Goal: Task Accomplishment & Management: Manage account settings

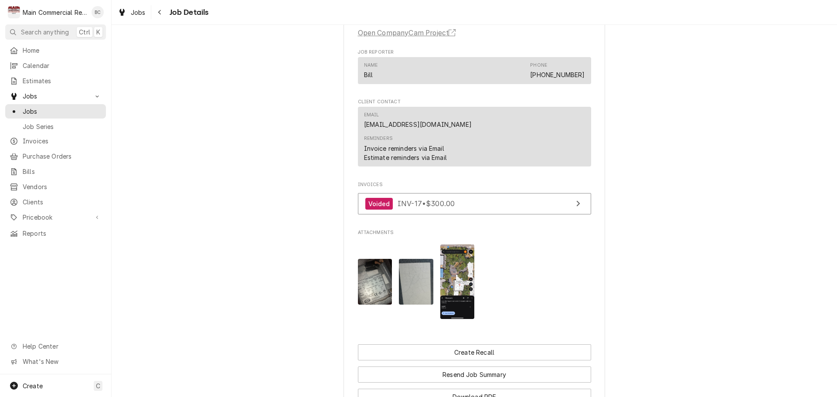
scroll to position [725, 0]
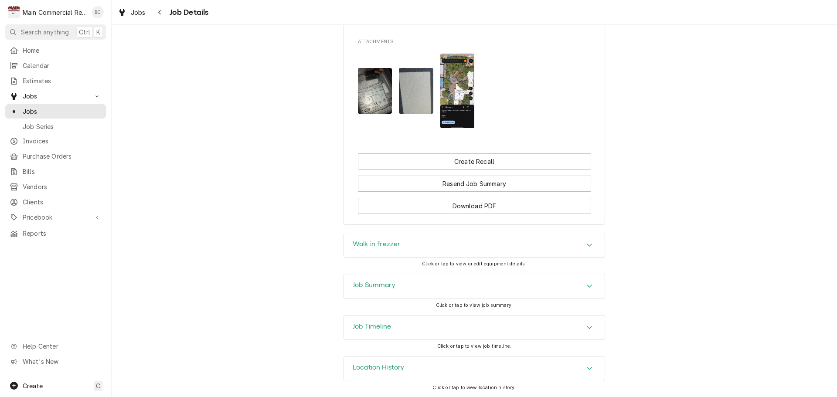
click at [374, 327] on h3 "Job Timeline" at bounding box center [372, 327] width 38 height 8
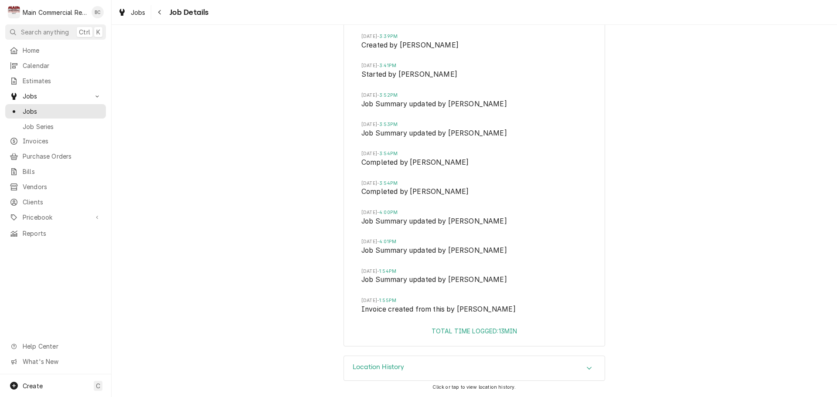
scroll to position [1040, 0]
click at [56, 107] on span "Jobs" at bounding box center [62, 111] width 79 height 9
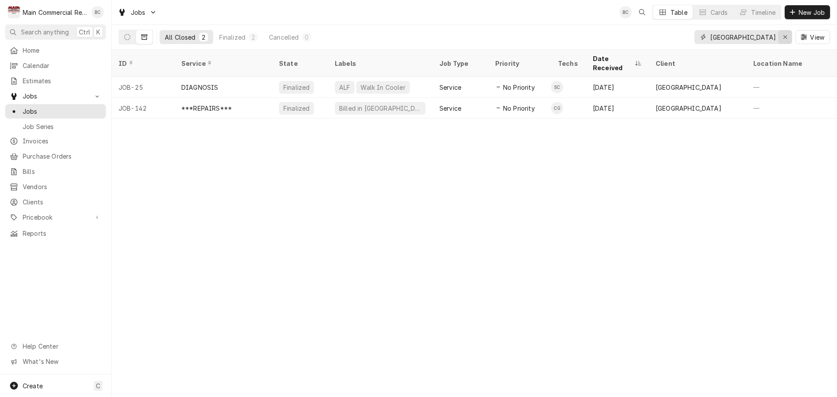
click at [786, 36] on icon "Erase input" at bounding box center [785, 37] width 5 height 6
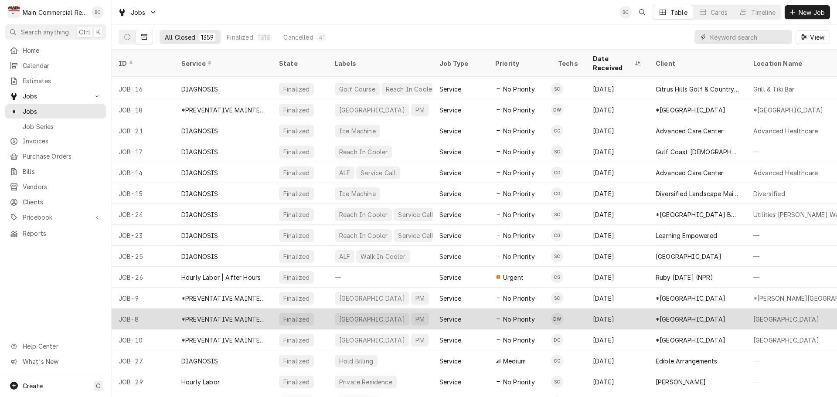
scroll to position [221, 0]
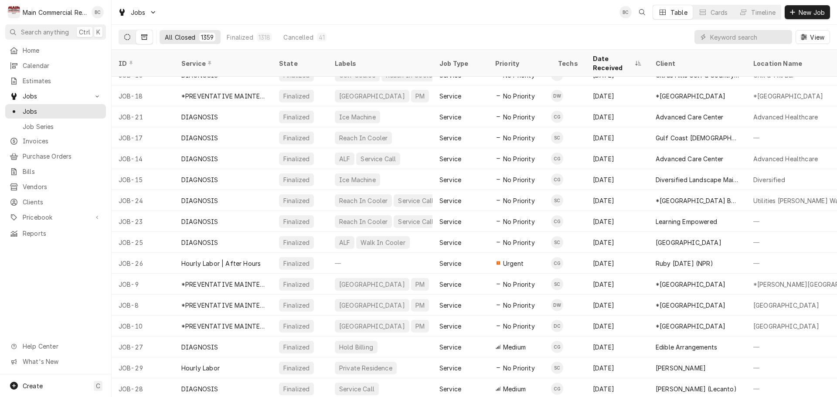
click at [132, 37] on button "Dynamic Content Wrapper" at bounding box center [127, 37] width 17 height 14
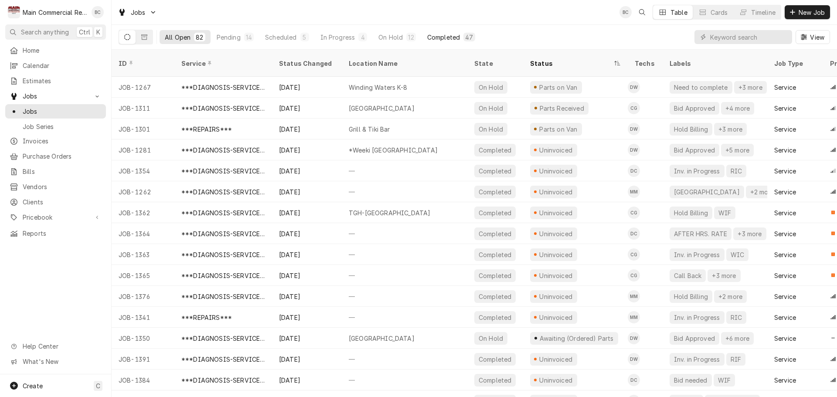
click at [442, 34] on div "Completed" at bounding box center [443, 37] width 33 height 9
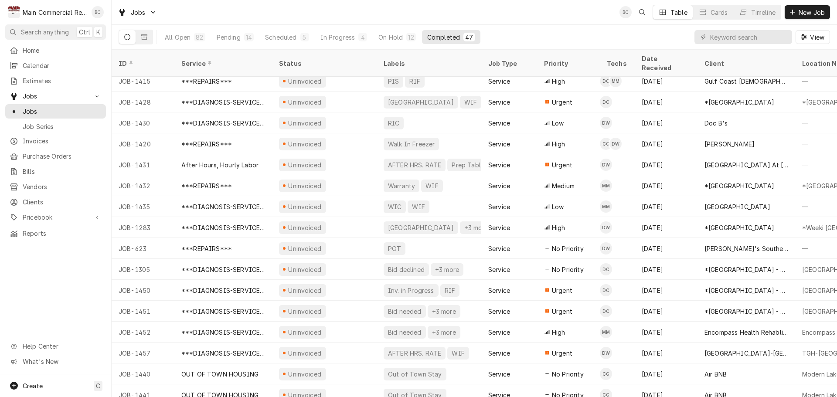
scroll to position [659, 0]
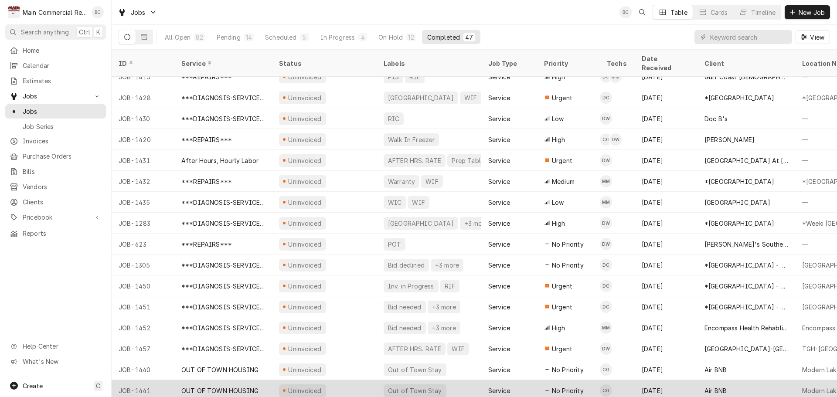
click at [243, 386] on div "OUT OF TOWN HOUSING" at bounding box center [219, 390] width 77 height 9
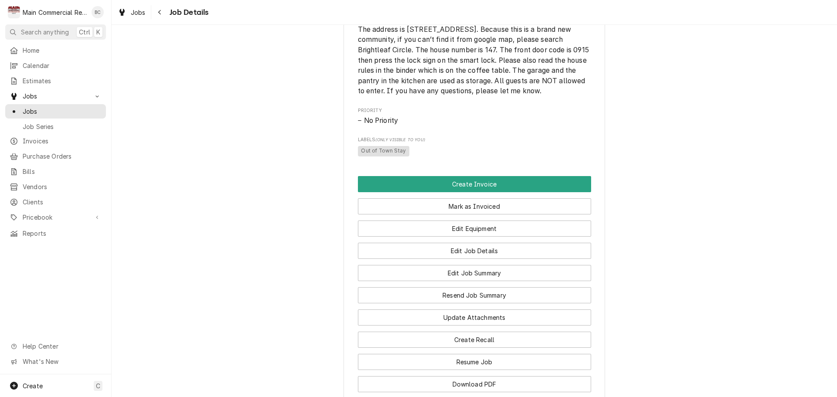
scroll to position [725, 0]
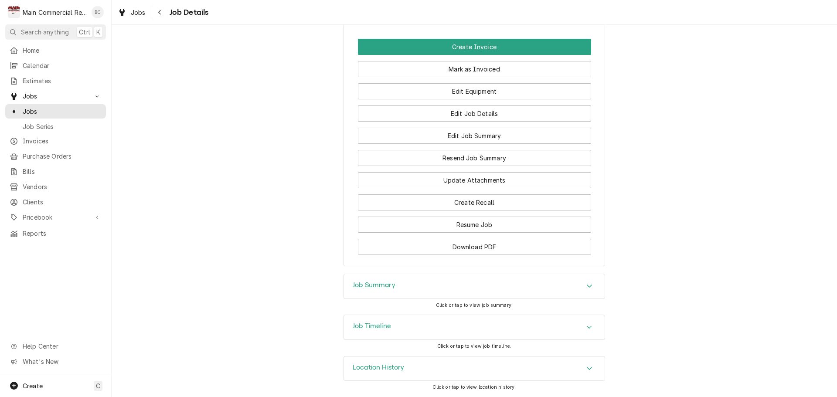
click at [380, 287] on h3 "Job Summary" at bounding box center [374, 285] width 43 height 8
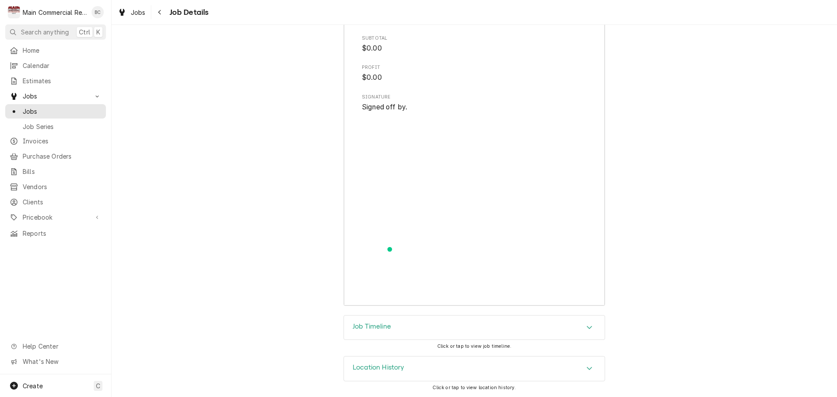
scroll to position [1327, 0]
click at [371, 325] on h3 "Job Timeline" at bounding box center [372, 327] width 38 height 8
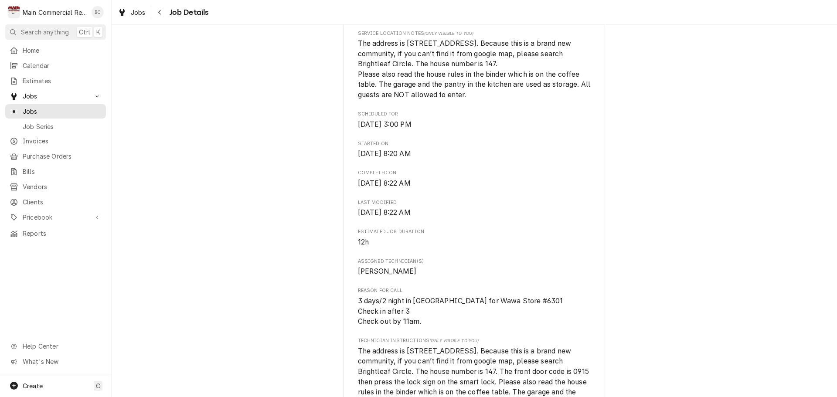
scroll to position [0, 0]
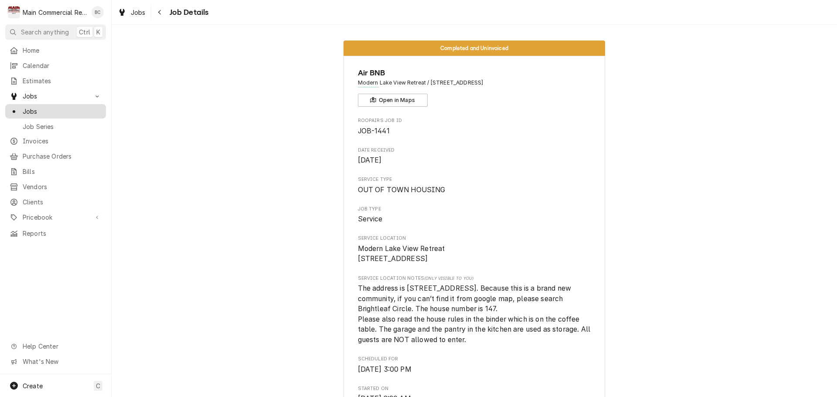
click at [39, 108] on span "Jobs" at bounding box center [62, 111] width 79 height 9
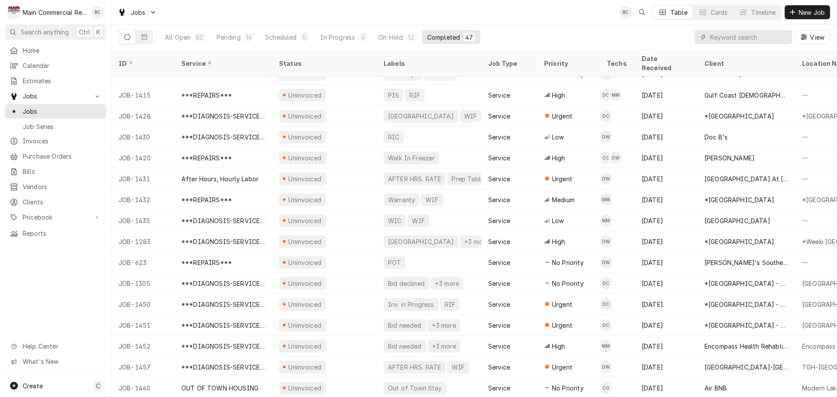
scroll to position [659, 0]
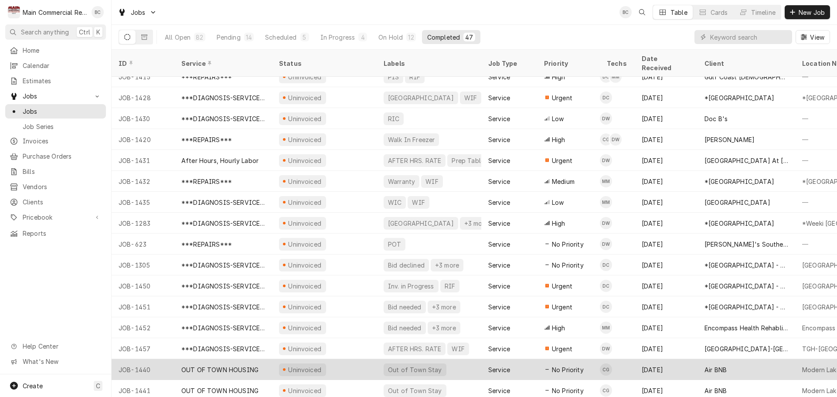
click at [399, 364] on div "Out of Town Stay" at bounding box center [415, 370] width 63 height 13
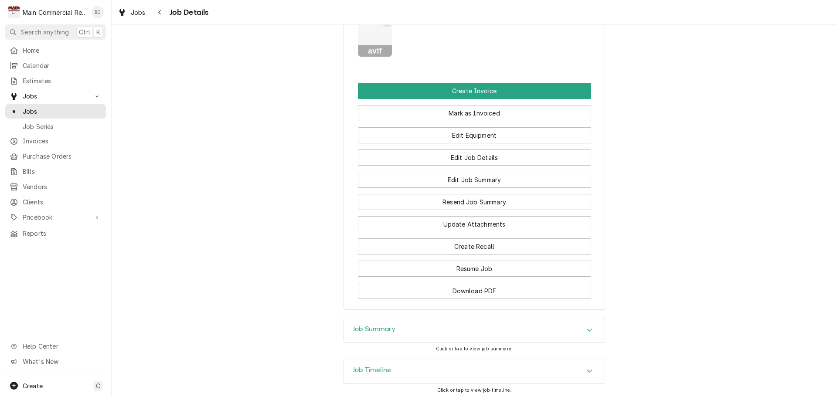
scroll to position [809, 0]
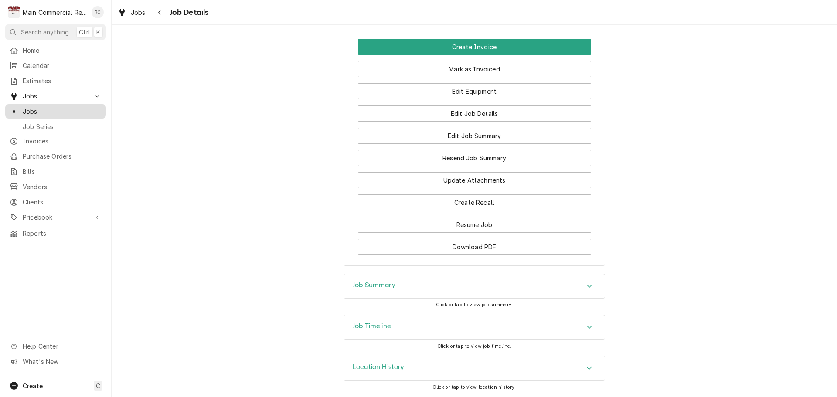
click at [49, 110] on span "Jobs" at bounding box center [62, 111] width 79 height 9
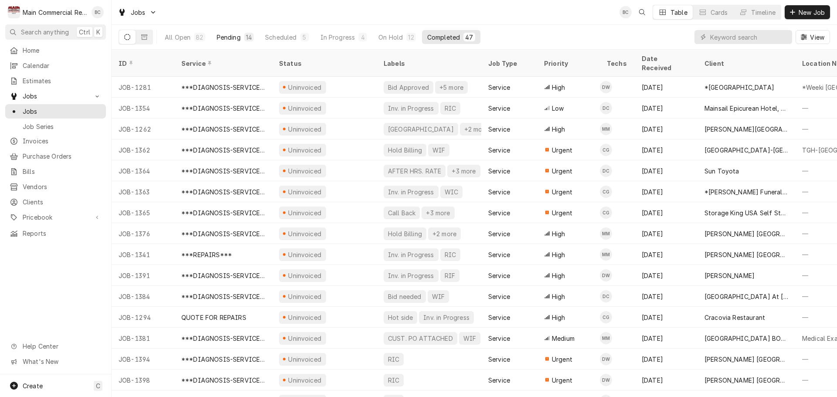
click at [246, 39] on div "14" at bounding box center [249, 37] width 6 height 9
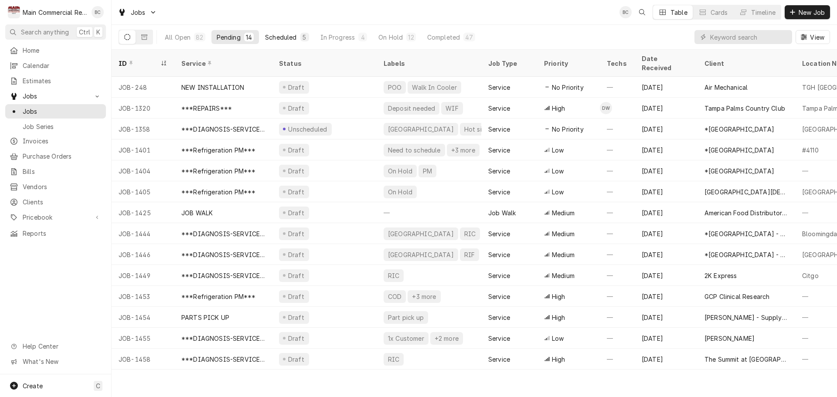
click at [283, 37] on div "Scheduled" at bounding box center [280, 37] width 31 height 9
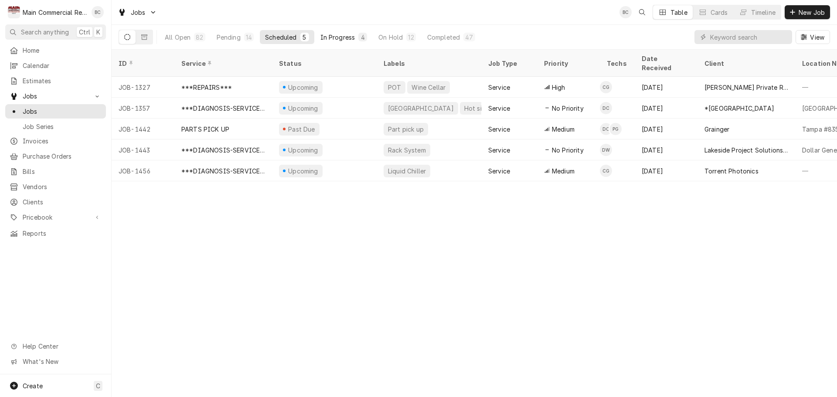
click at [336, 37] on div "In Progress" at bounding box center [337, 37] width 35 height 9
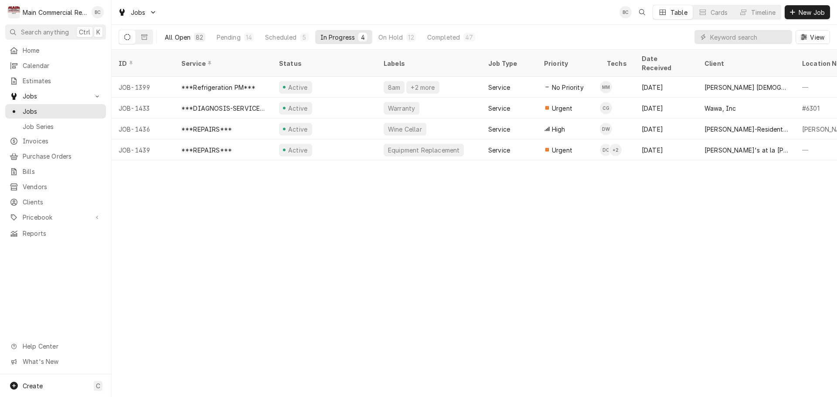
click at [180, 36] on div "All Open" at bounding box center [178, 37] width 26 height 9
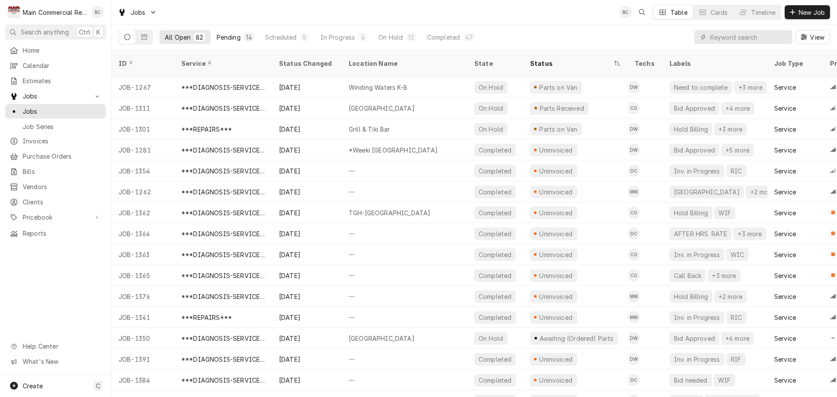
click at [227, 38] on div "Pending" at bounding box center [229, 37] width 24 height 9
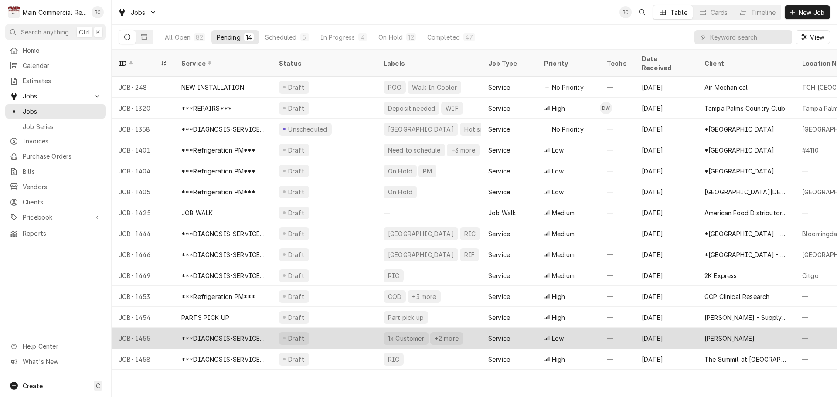
click at [249, 334] on div "***DIAGNOSIS-SERVICE CALL***" at bounding box center [223, 338] width 84 height 9
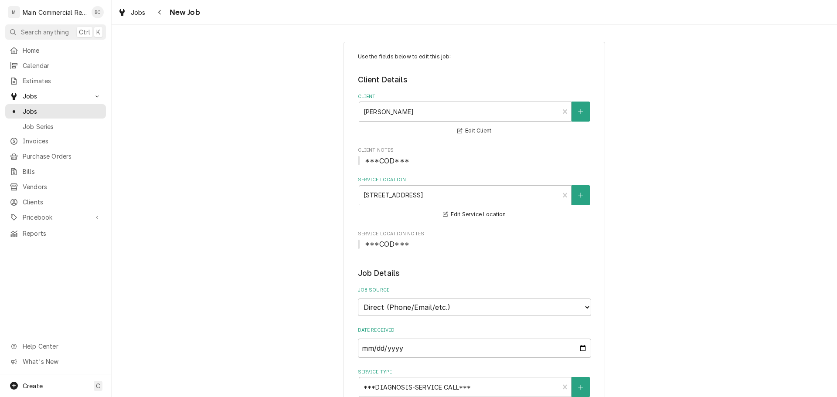
type textarea "x"
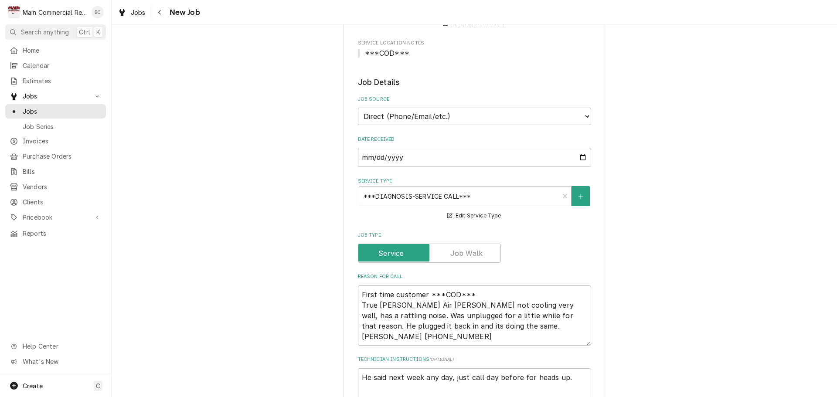
scroll to position [305, 0]
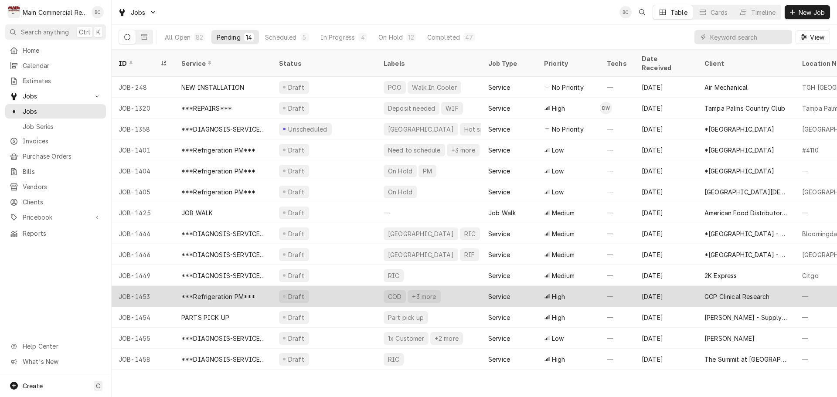
click at [389, 292] on div "COD" at bounding box center [394, 296] width 15 height 9
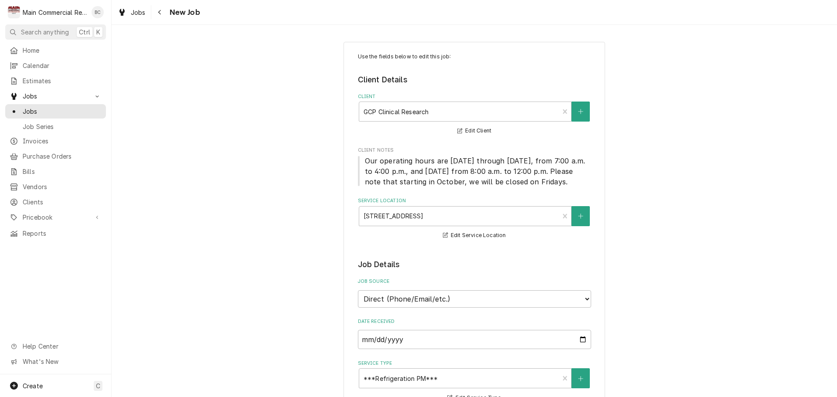
type textarea "x"
click at [161, 12] on icon "Navigate back" at bounding box center [160, 12] width 4 height 6
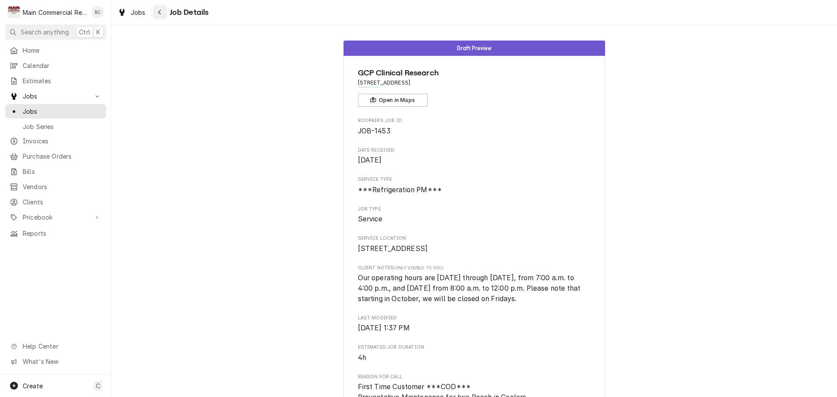
click at [161, 15] on icon "Navigate back" at bounding box center [160, 12] width 4 height 6
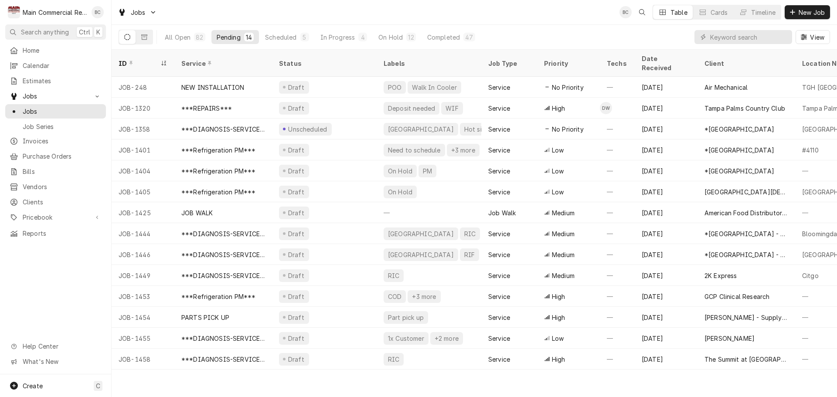
click at [124, 37] on icon "Dynamic Content Wrapper" at bounding box center [127, 37] width 6 height 6
click at [438, 38] on div "Completed" at bounding box center [443, 37] width 33 height 9
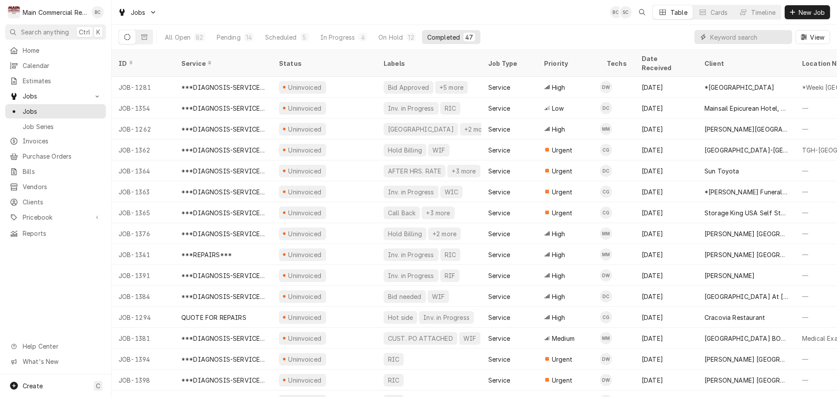
click at [725, 37] on input "Dynamic Content Wrapper" at bounding box center [749, 37] width 78 height 14
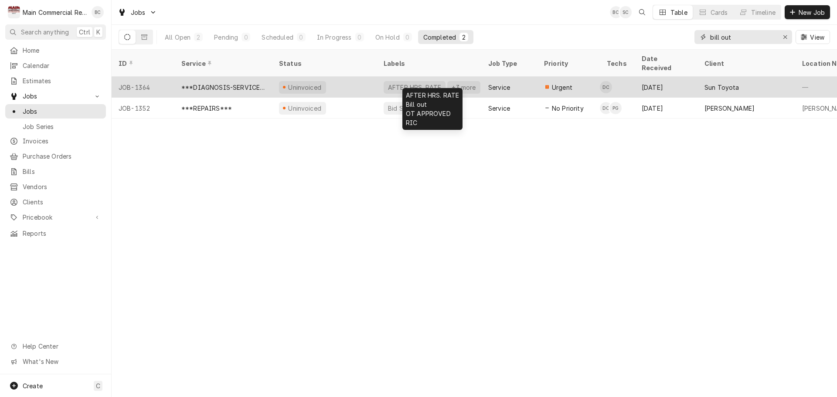
type input "bill out"
click at [395, 83] on div "AFTER HRS. RATE" at bounding box center [414, 87] width 55 height 9
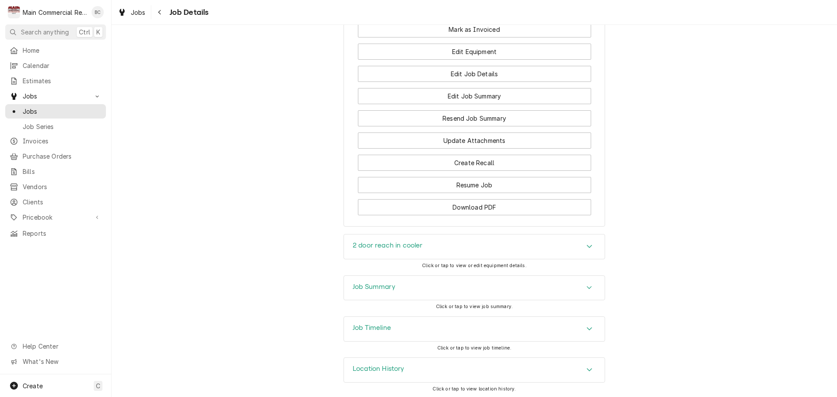
scroll to position [860, 0]
click at [360, 285] on h3 "Job Summary" at bounding box center [374, 285] width 43 height 8
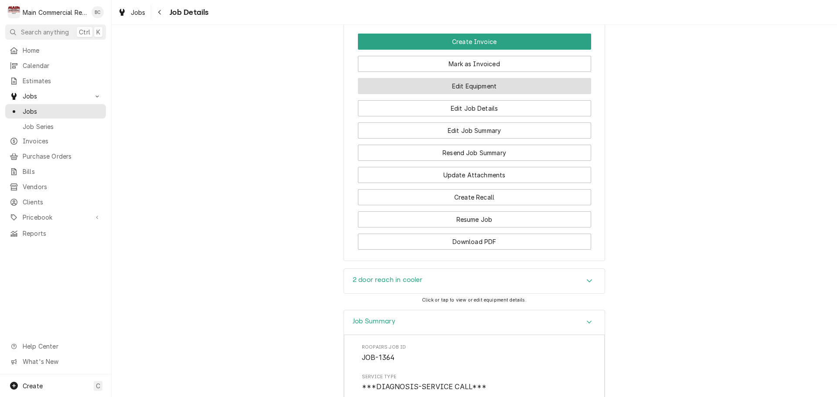
scroll to position [903, 0]
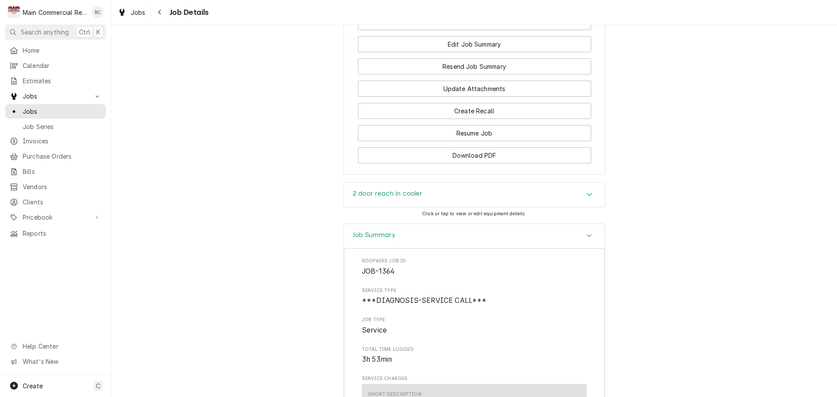
click at [392, 198] on h3 "2 door reach in cooler" at bounding box center [388, 194] width 70 height 8
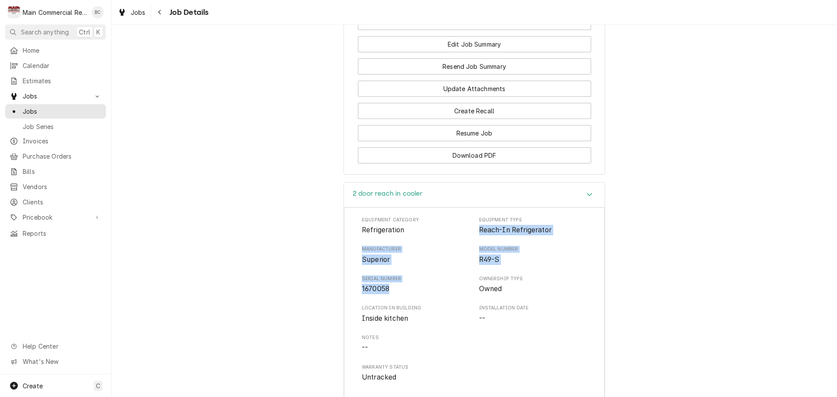
drag, startPoint x: 476, startPoint y: 233, endPoint x: 408, endPoint y: 293, distance: 90.8
click at [408, 293] on div "Equipment Category Refrigeration Equipment Type Reach-In Refrigerator Manufactu…" at bounding box center [474, 300] width 225 height 166
copy div "Reach-In Refrigerator Manufacturer Superior Model Number R49-S Serial Number 16…"
click at [401, 282] on span "Serial Number" at bounding box center [416, 279] width 108 height 7
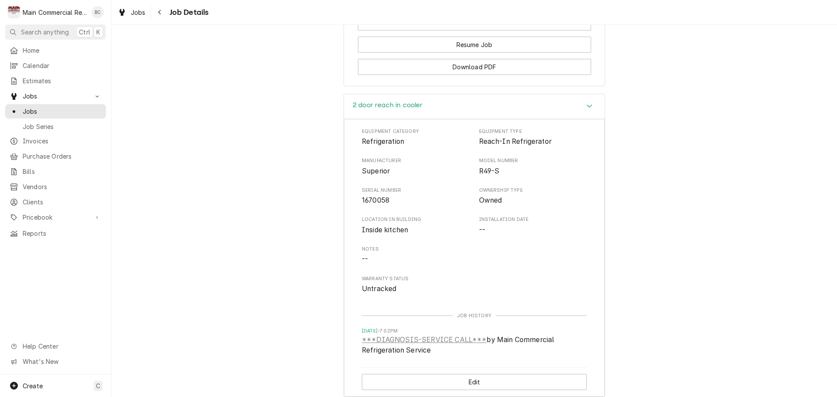
scroll to position [913, 0]
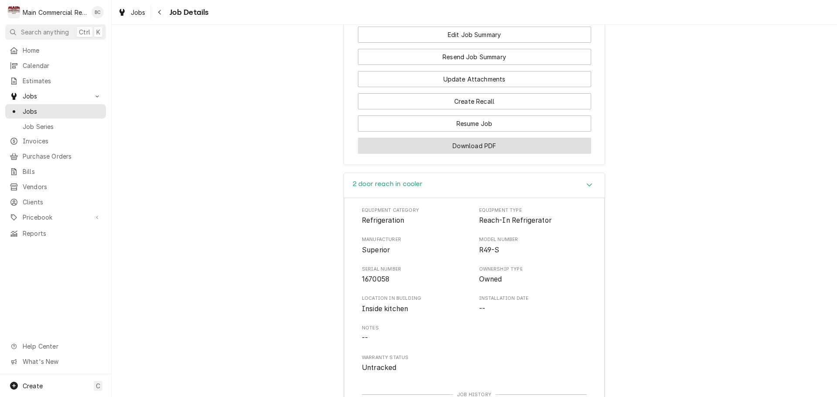
click at [487, 154] on button "Download PDF" at bounding box center [474, 146] width 233 height 16
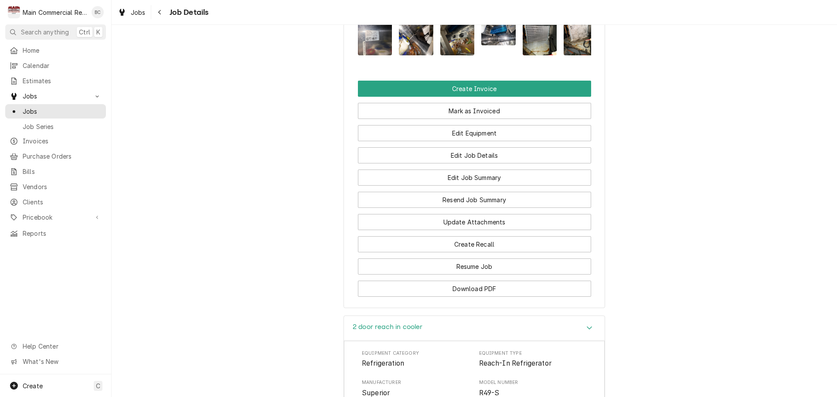
scroll to position [739, 0]
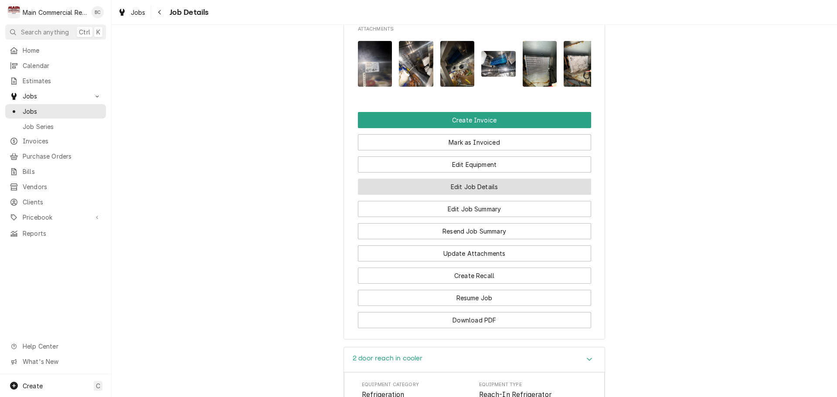
click at [468, 193] on button "Edit Job Details" at bounding box center [474, 187] width 233 height 16
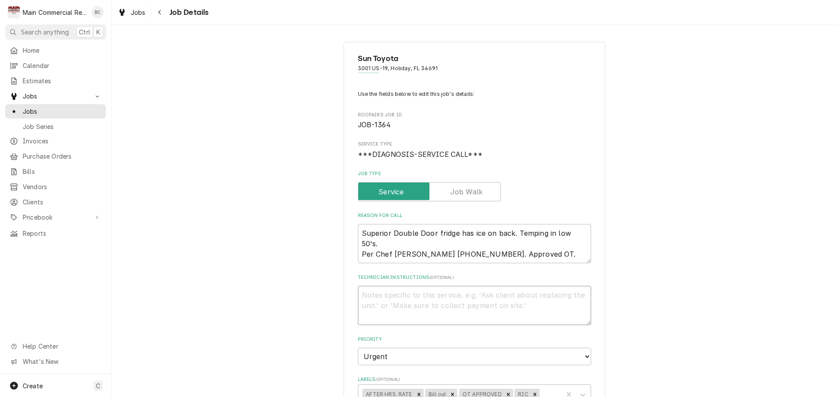
click at [377, 300] on textarea "Technician Instructions ( optional )" at bounding box center [474, 305] width 233 height 39
type textarea "x"
type textarea "I"
type textarea "x"
type textarea "INV"
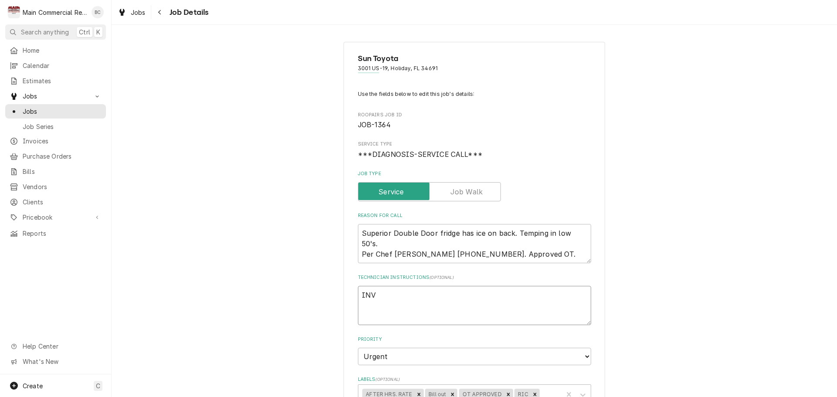
type textarea "x"
type textarea "INV#"
type textarea "x"
type textarea "INV#1"
type textarea "x"
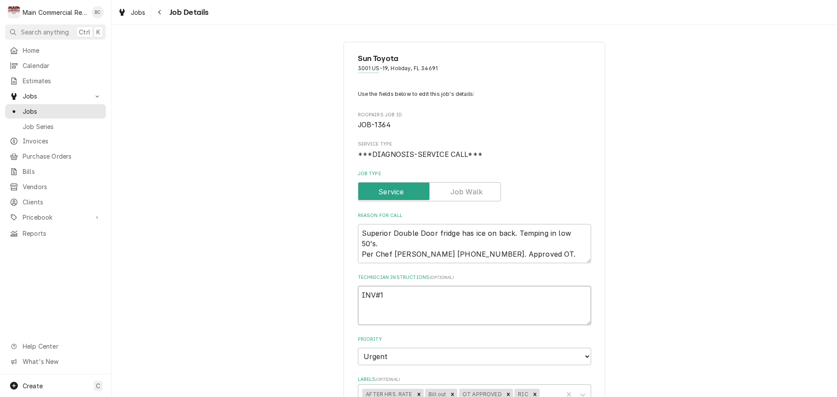
type textarea "INV#15"
type textarea "x"
type textarea "INV#152"
type textarea "x"
type textarea "INV#1522"
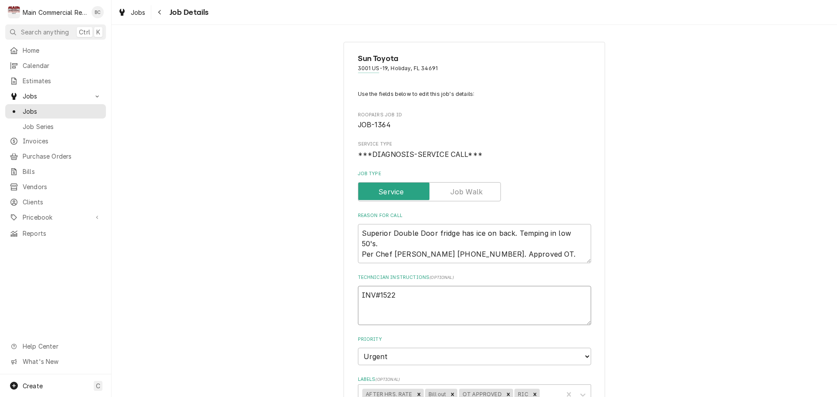
type textarea "x"
type textarea "INV#15227"
type textarea "x"
type textarea "INV#152275"
type textarea "x"
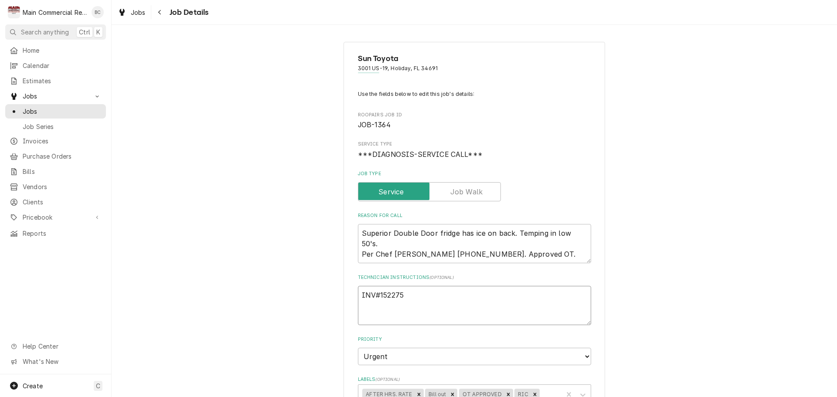
scroll to position [87, 0]
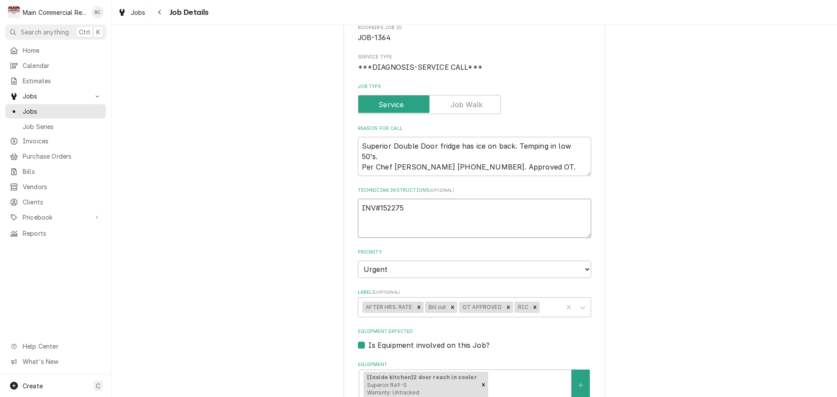
type textarea "INV#152275"
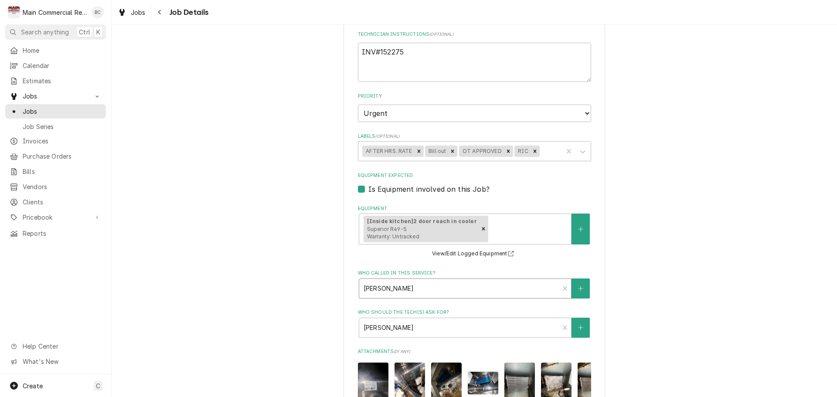
scroll to position [241, 0]
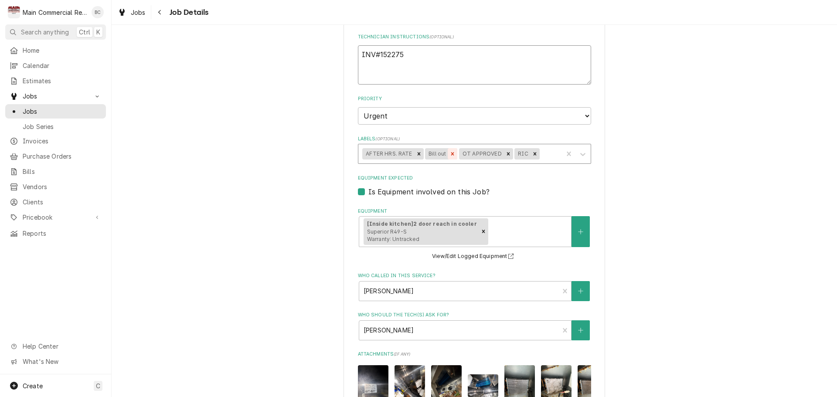
click at [451, 153] on icon "Remove Bill out" at bounding box center [452, 153] width 3 height 3
type textarea "x"
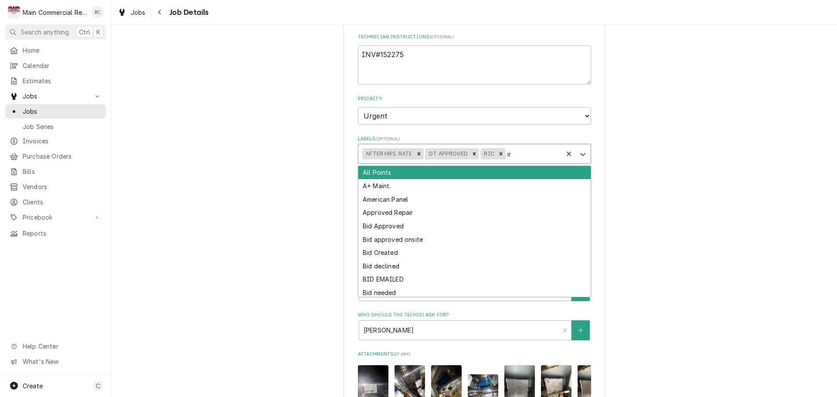
type input "inv"
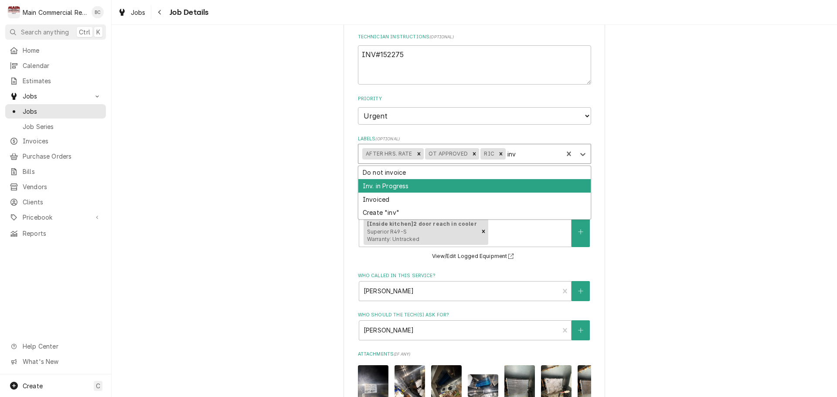
click at [403, 187] on div "Inv. in Progress" at bounding box center [474, 186] width 232 height 14
type textarea "x"
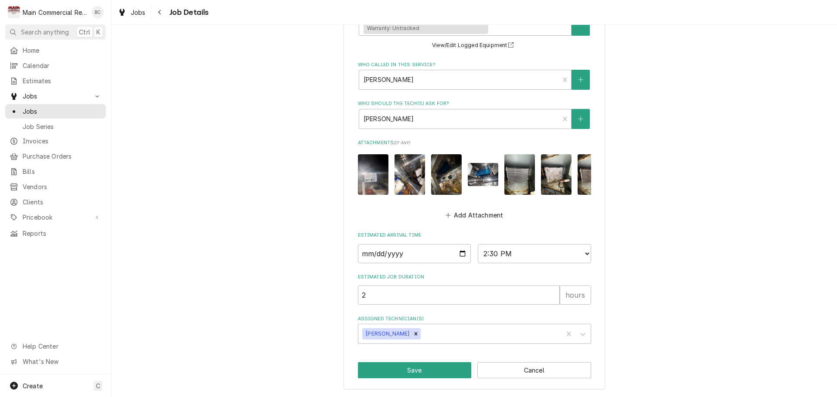
scroll to position [471, 0]
click at [409, 371] on button "Save" at bounding box center [415, 370] width 114 height 16
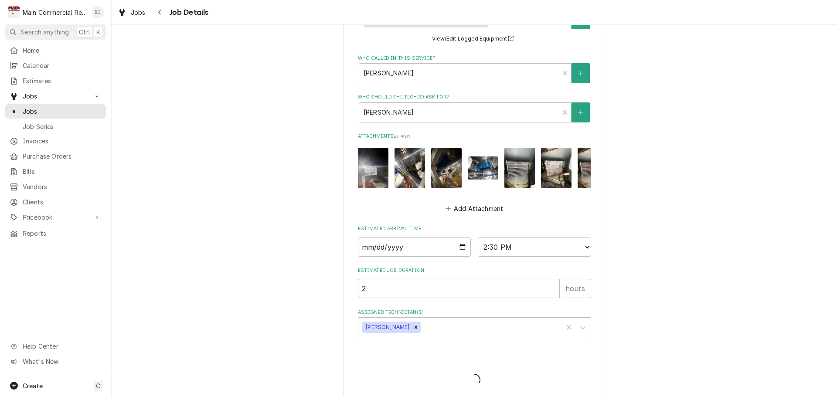
type textarea "x"
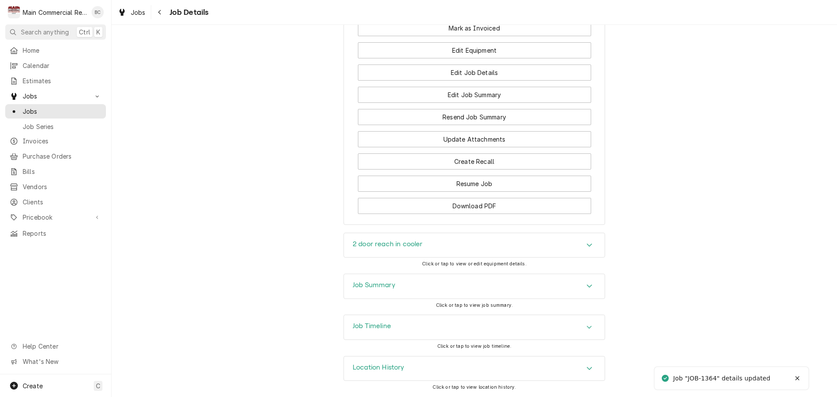
scroll to position [889, 0]
click at [366, 286] on h3 "Job Summary" at bounding box center [374, 285] width 43 height 8
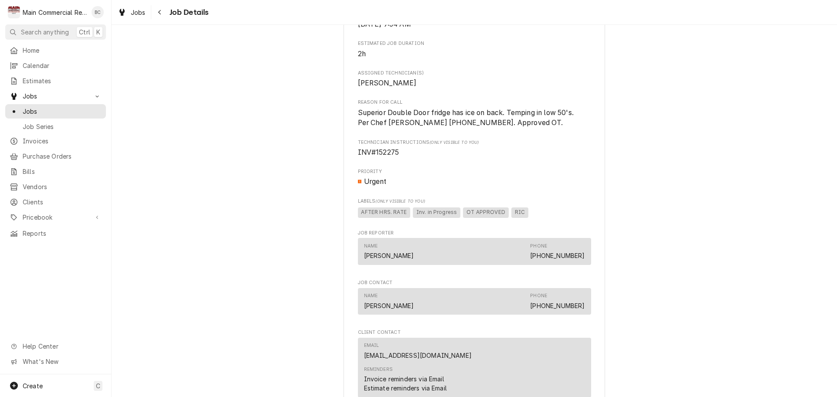
scroll to position [409, 0]
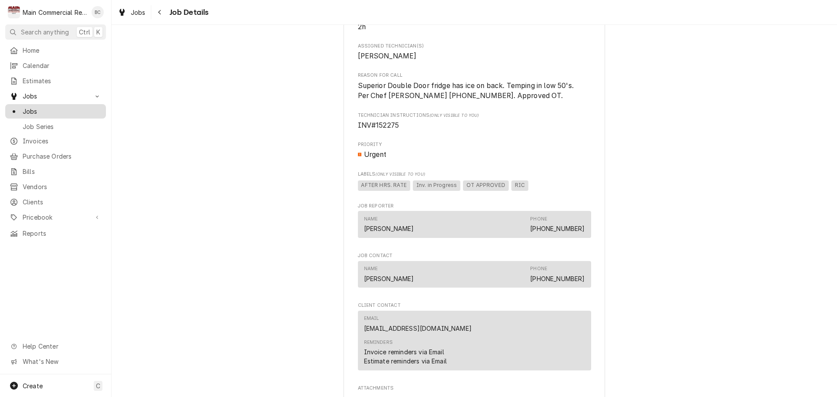
click at [53, 109] on span "Jobs" at bounding box center [62, 111] width 79 height 9
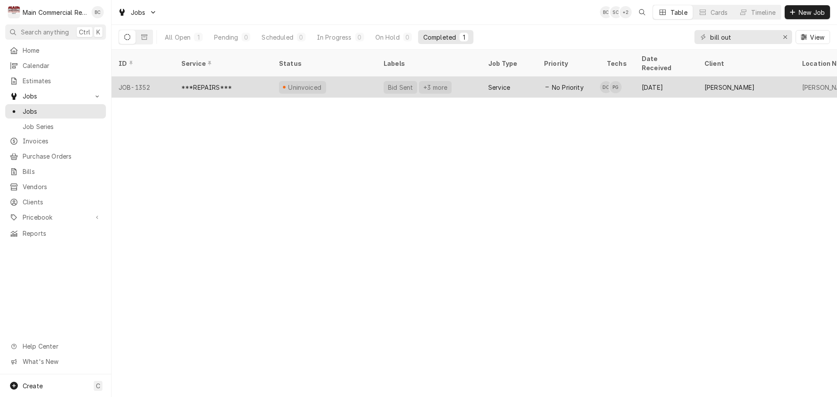
click at [218, 83] on div "***REPAIRS***" at bounding box center [206, 87] width 51 height 9
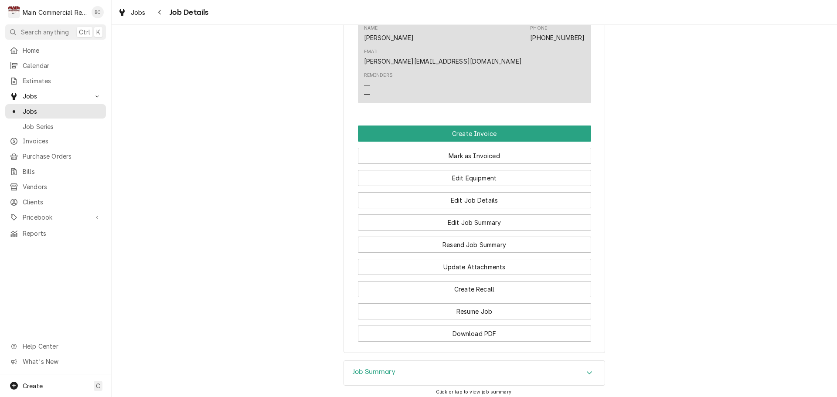
scroll to position [814, 0]
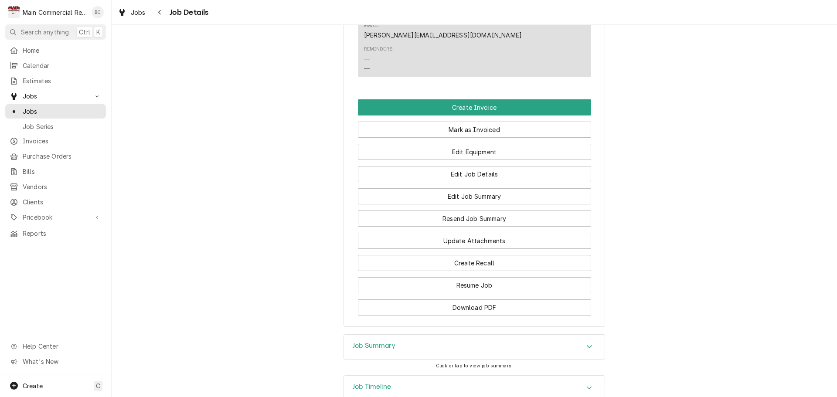
click at [363, 342] on h3 "Job Summary" at bounding box center [374, 346] width 43 height 8
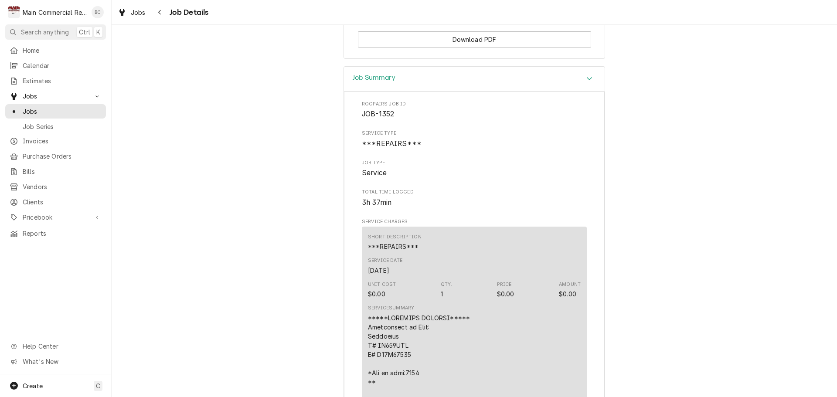
scroll to position [1087, 0]
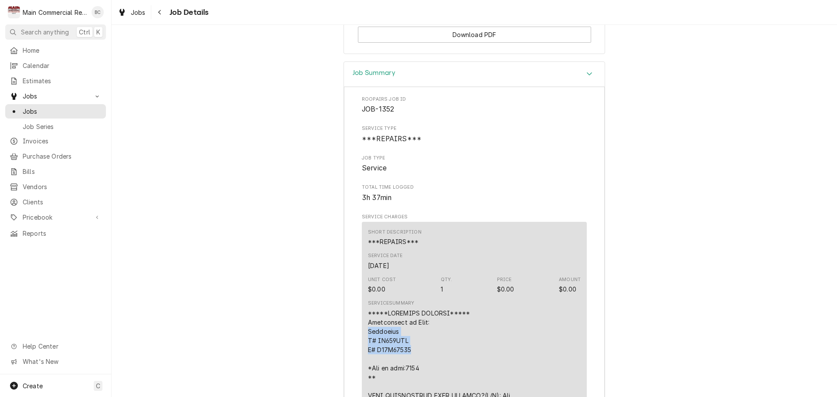
drag, startPoint x: 365, startPoint y: 269, endPoint x: 414, endPoint y: 289, distance: 53.5
copy div "Heatcraft M# SM134BEE S# T19L19840"
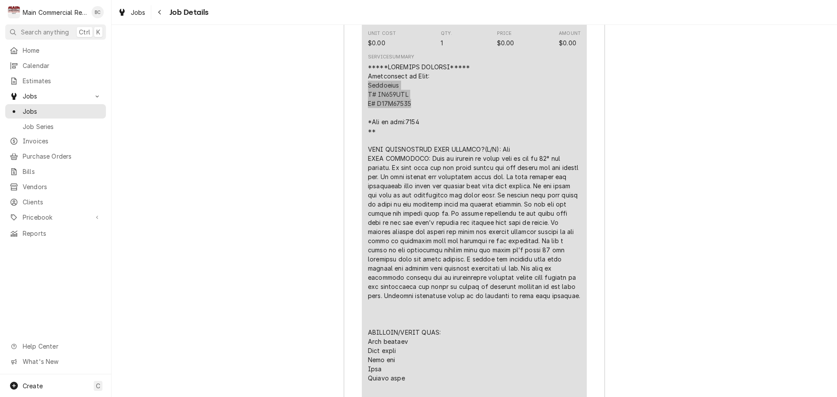
scroll to position [1392, 0]
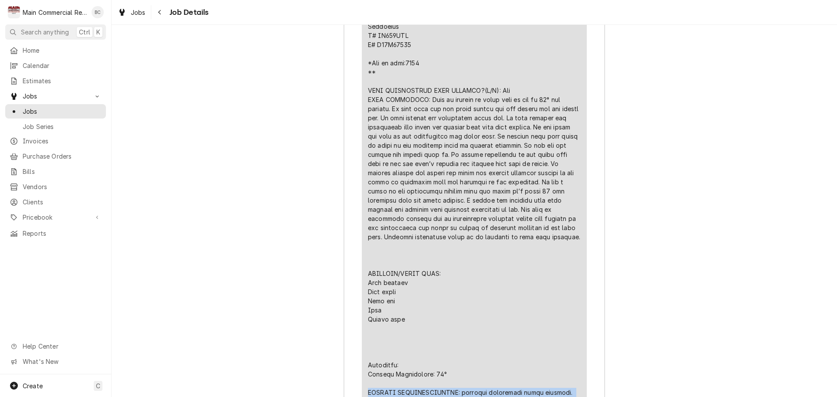
drag, startPoint x: 362, startPoint y: 334, endPoint x: 553, endPoint y: 338, distance: 191.0
click at [553, 338] on div "Short Description ***REPAIRS*** Service Date [DATE] Unit Cost $0.00 Qty. 1 Pric…" at bounding box center [474, 243] width 225 height 652
copy div "FURTHER RECOMMENDATIONS: pressure transducer needs replaced."
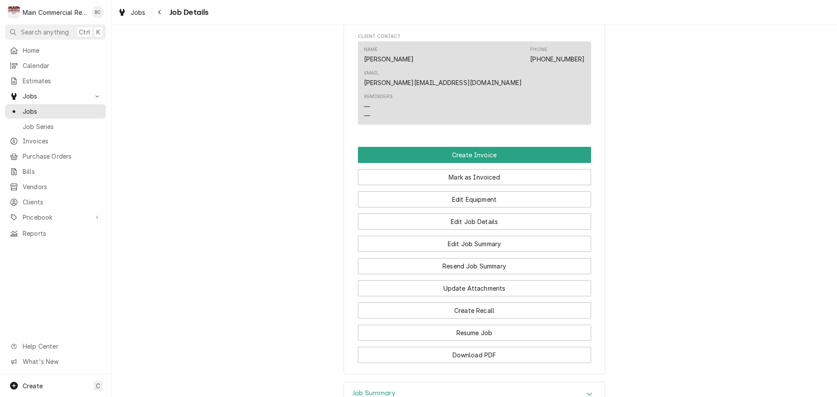
scroll to position [782, 0]
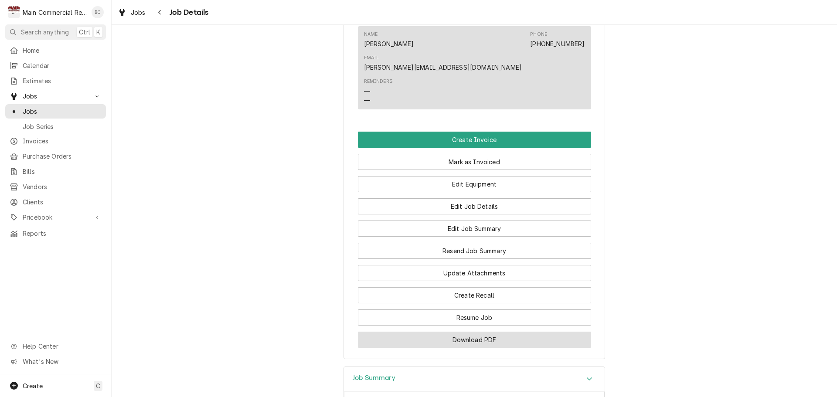
click at [465, 332] on button "Download PDF" at bounding box center [474, 340] width 233 height 16
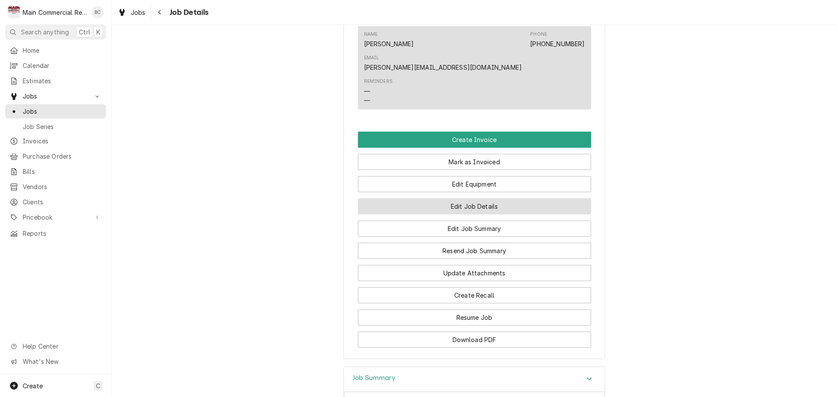
click at [462, 198] on button "Edit Job Details" at bounding box center [474, 206] width 233 height 16
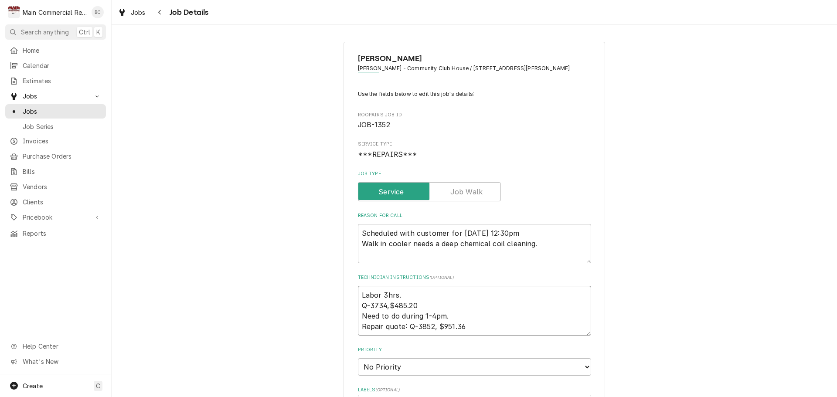
click at [358, 297] on textarea "Labor 3hrs. Q-3734,$485.20 Need to do during 1-4pm. Repair quote: Q-3852, $951.…" at bounding box center [474, 311] width 233 height 50
type textarea "x"
type textarea "Labor 3hrs. Q-3734,$485.20 Need to do during 1-4pm. Repair quote: Q-3852, $951.…"
click at [364, 292] on textarea "Labor 3hrs. Q-3734,$485.20 Need to do during 1-4pm. Repair quote: Q-3852, $951.…" at bounding box center [474, 316] width 233 height 60
type textarea "x"
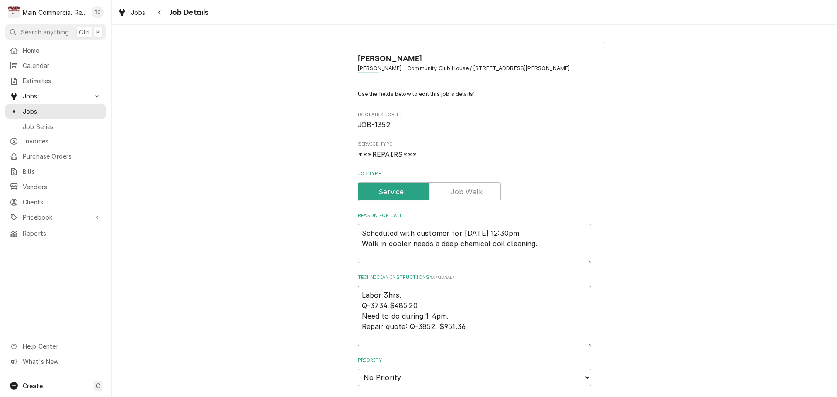
type textarea "I Labor 3hrs. Q-3734,$485.20 Need to do during 1-4pm. Repair quote: Q-3852, $95…"
type textarea "x"
type textarea "IN Labor 3hrs. Q-3734,$485.20 Need to do during 1-4pm. Repair quote: Q-3852, $9…"
type textarea "x"
type textarea "INV Labor 3hrs. Q-3734,$485.20 Need to do during 1-4pm. Repair quote: Q-3852, $…"
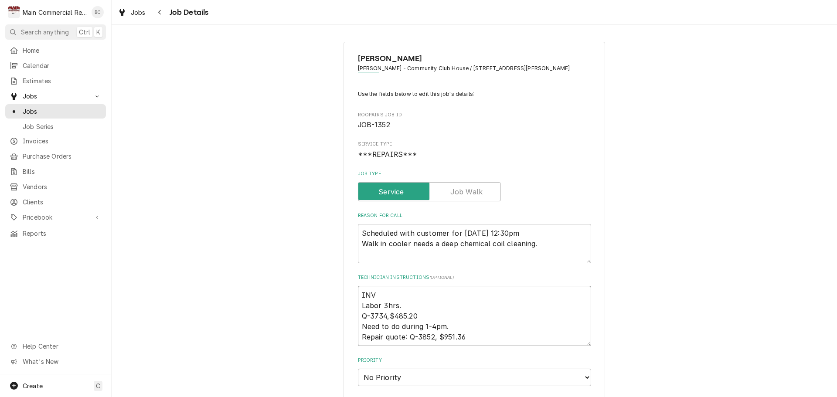
type textarea "x"
type textarea "INV# Labor 3hrs. Q-3734,$485.20 Need to do during 1-4pm. Repair quote: Q-3852, …"
type textarea "x"
type textarea "INV#1 Labor 3hrs. Q-3734,$485.20 Need to do during 1-4pm. Repair quote: Q-3852,…"
type textarea "x"
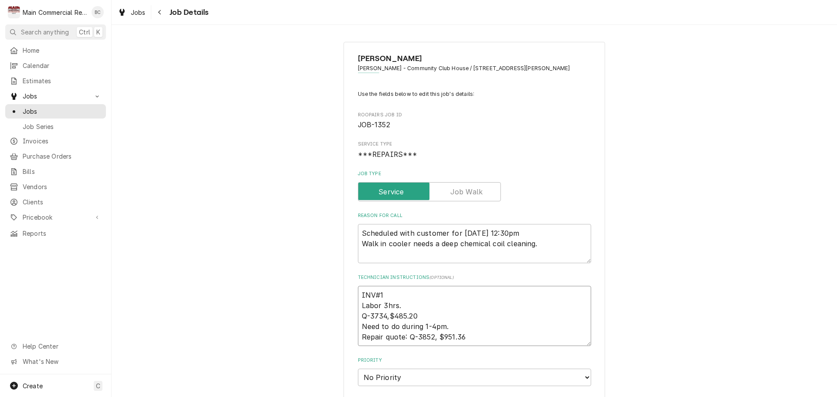
type textarea "INV#15 Labor 3hrs. Q-3734,$485.20 Need to do during 1-4pm. Repair quote: Q-3852…"
type textarea "x"
type textarea "INV#152 Labor 3hrs. Q-3734,$485.20 Need to do during 1-4pm. Repair quote: Q-385…"
type textarea "x"
type textarea "INV#1522 Labor 3hrs. Q-3734,$485.20 Need to do during 1-4pm. Repair quote: Q-38…"
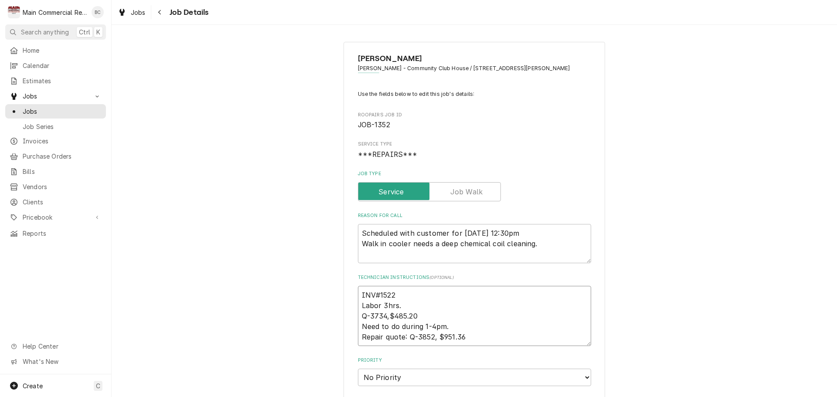
type textarea "x"
type textarea "INV#15227 Labor 3hrs. Q-3734,$485.20 Need to do during 1-4pm. Repair quote: Q-3…"
type textarea "x"
type textarea "INV#152276 Labor 3hrs. Q-3734,$485.20 Need to do during 1-4pm. Repair quote: Q-…"
type textarea "x"
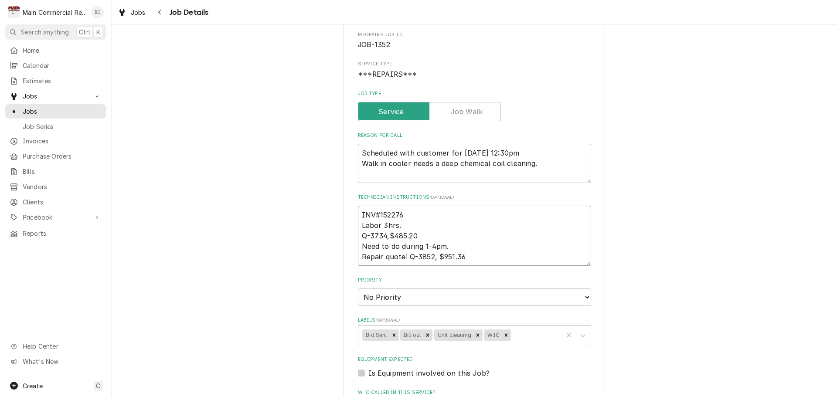
scroll to position [87, 0]
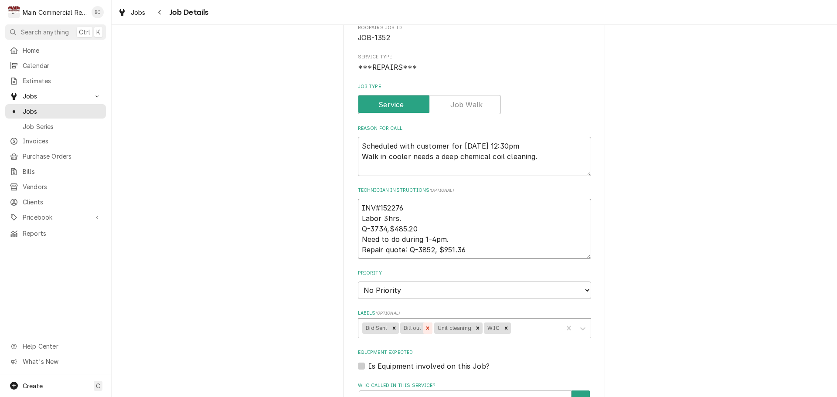
click at [425, 329] on icon "Remove Bill out" at bounding box center [428, 328] width 6 height 6
type textarea "INV#152276 Labor 3hrs. Q-3734,$485.20 Need to do during 1-4pm. Repair quote: Q-…"
type textarea "x"
click at [479, 331] on div "Labels" at bounding box center [519, 328] width 80 height 16
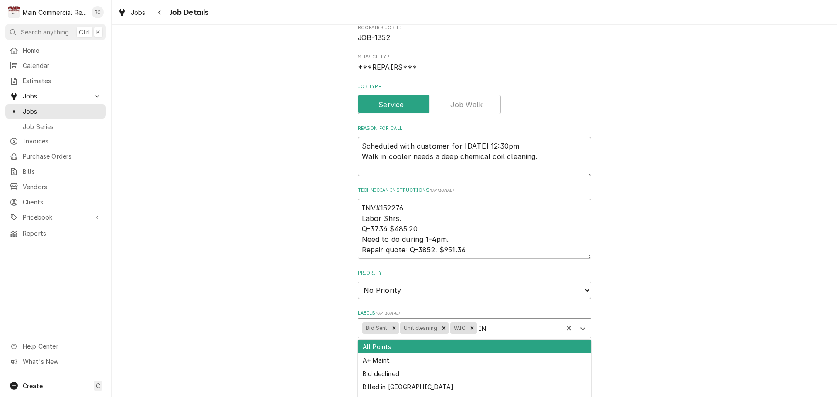
type input "INV"
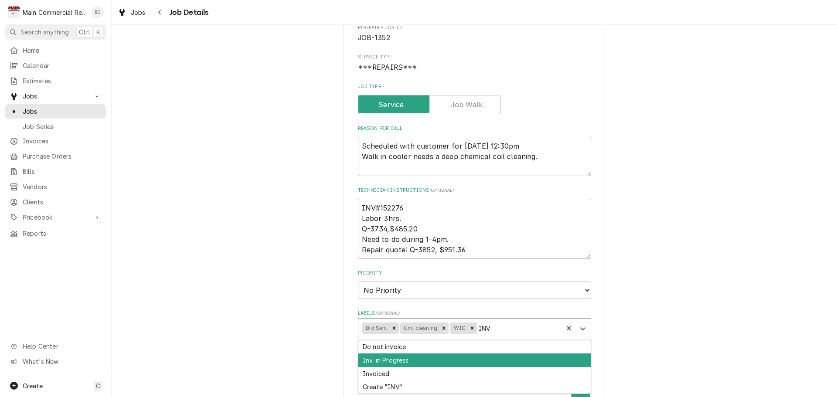
click at [413, 362] on div "Inv. in Progress" at bounding box center [474, 361] width 232 height 14
type textarea "x"
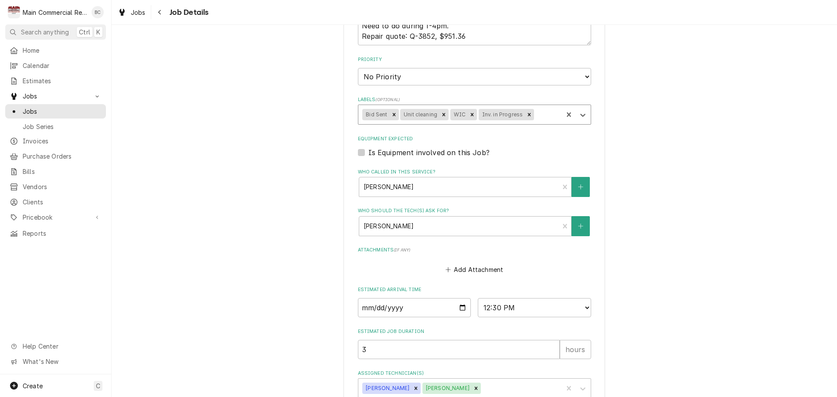
scroll to position [355, 0]
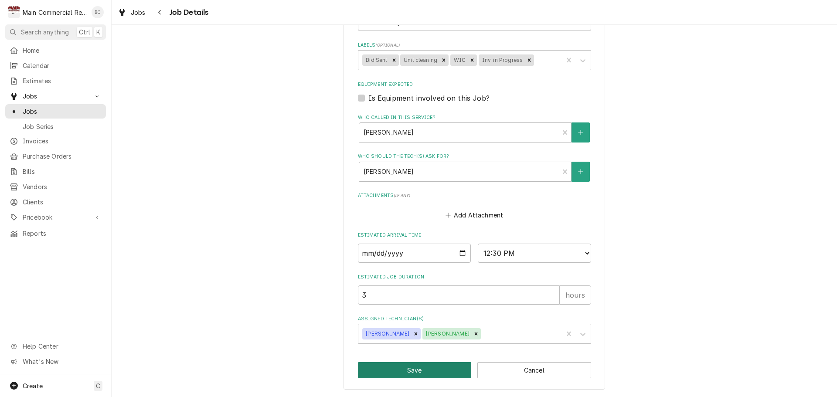
click at [412, 374] on button "Save" at bounding box center [415, 370] width 114 height 16
type textarea "x"
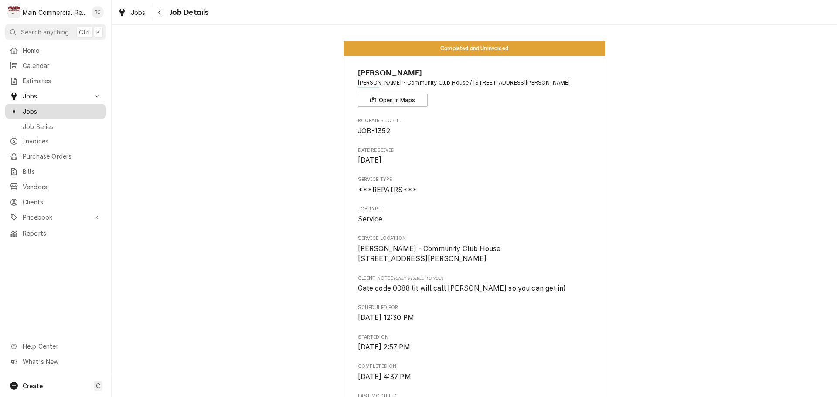
click at [60, 112] on span "Jobs" at bounding box center [62, 111] width 79 height 9
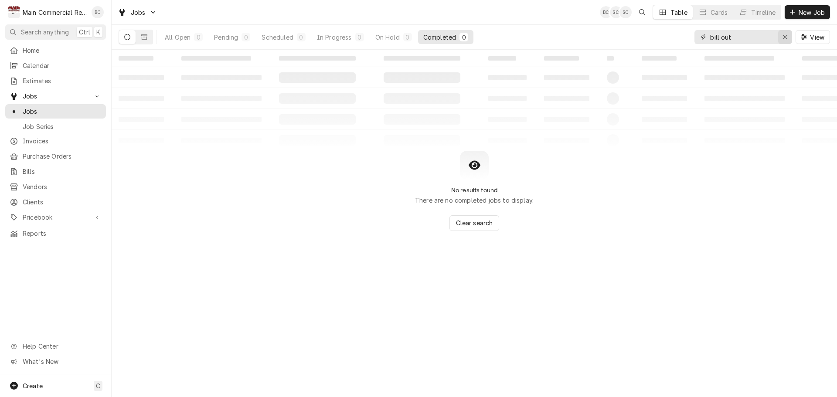
click at [787, 38] on icon "Erase input" at bounding box center [785, 37] width 5 height 6
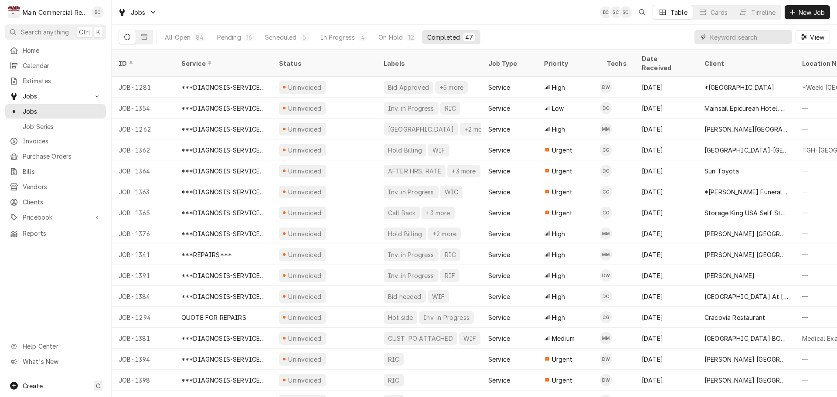
click at [725, 36] on input "Dynamic Content Wrapper" at bounding box center [749, 37] width 78 height 14
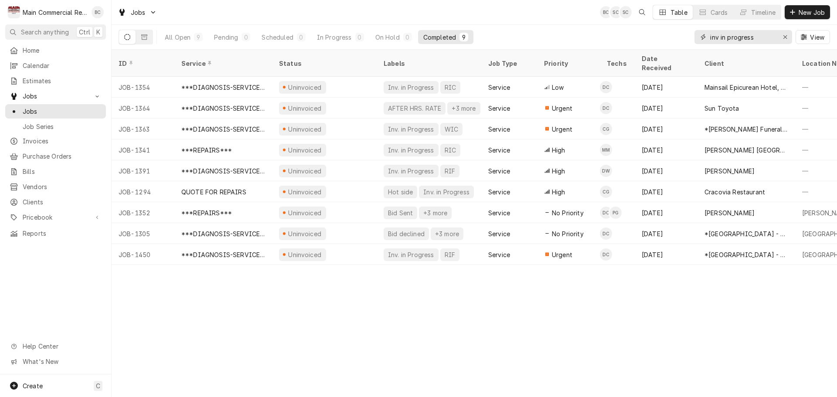
click at [718, 35] on input "inv in progress" at bounding box center [742, 37] width 65 height 14
click at [768, 37] on input "inv. in progress" at bounding box center [742, 37] width 65 height 14
click at [711, 35] on input "inv. in progress" at bounding box center [742, 37] width 65 height 14
type input "Inv. in progress"
click at [786, 37] on icon "Erase input" at bounding box center [785, 37] width 5 height 6
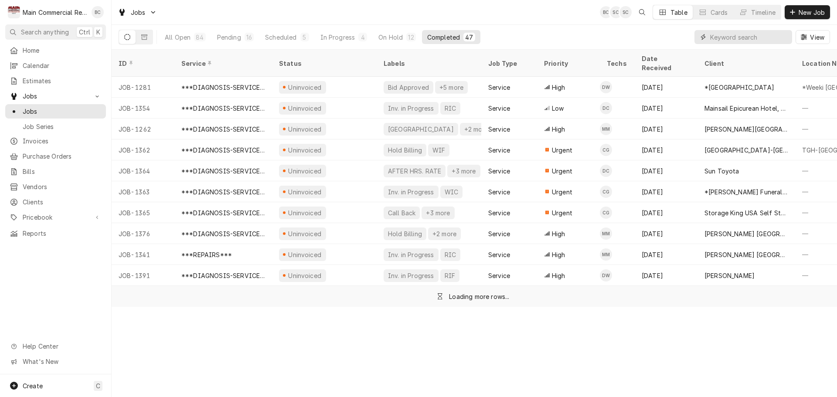
click at [775, 37] on input "Dynamic Content Wrapper" at bounding box center [749, 37] width 78 height 14
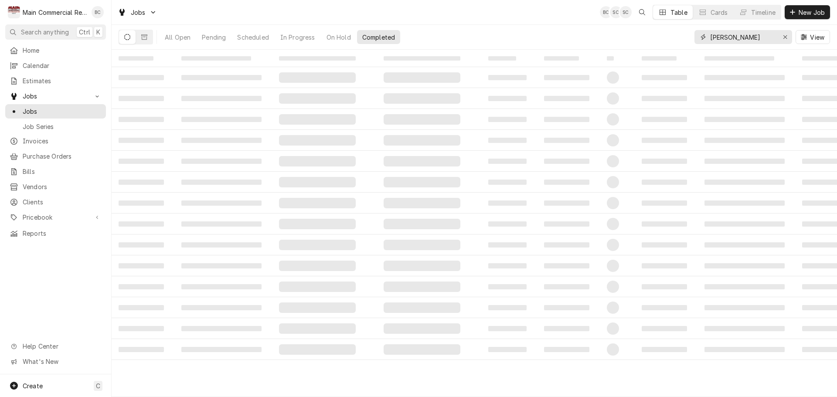
type input "erwin"
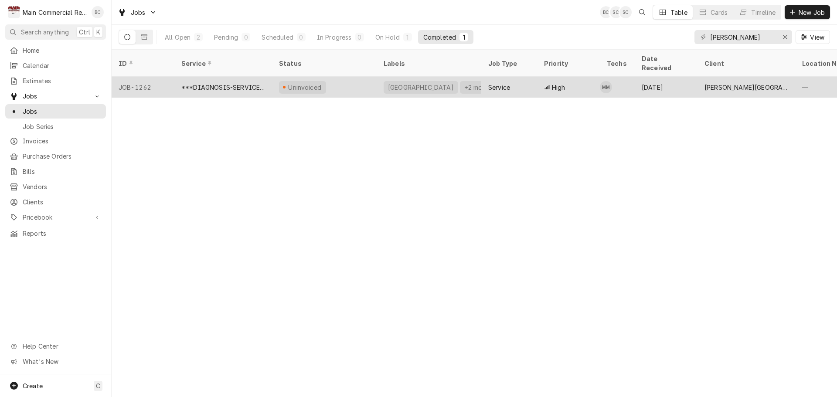
click at [437, 83] on div "[GEOGRAPHIC_DATA]" at bounding box center [421, 87] width 68 height 9
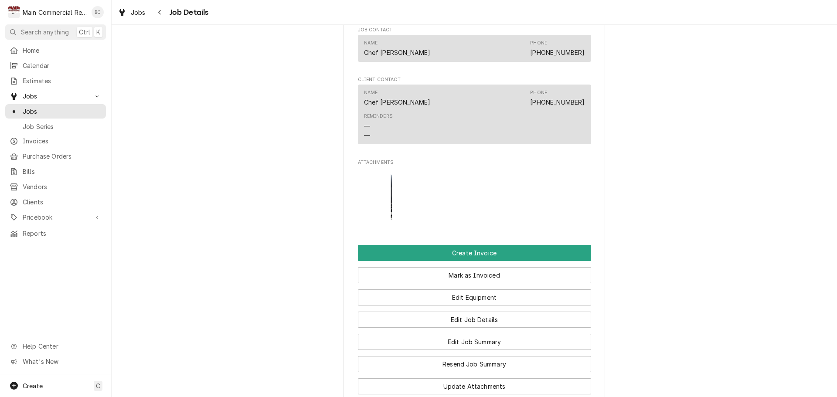
scroll to position [959, 0]
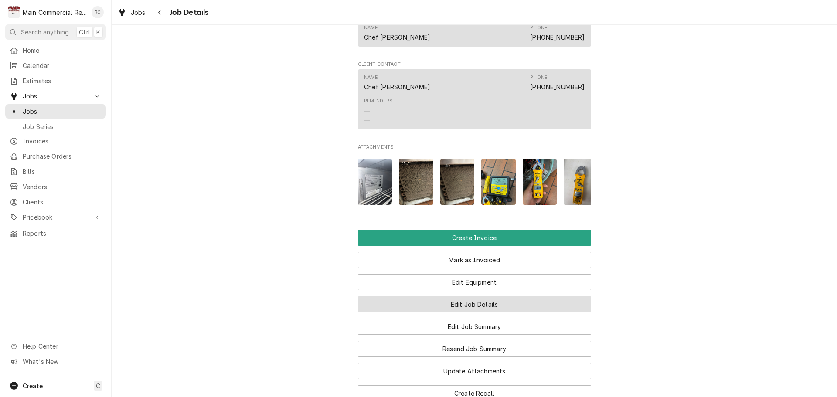
click at [463, 303] on button "Edit Job Details" at bounding box center [474, 304] width 233 height 16
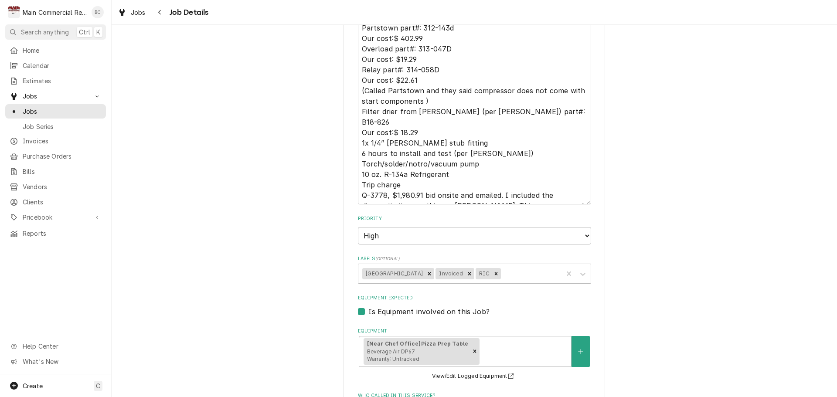
scroll to position [480, 0]
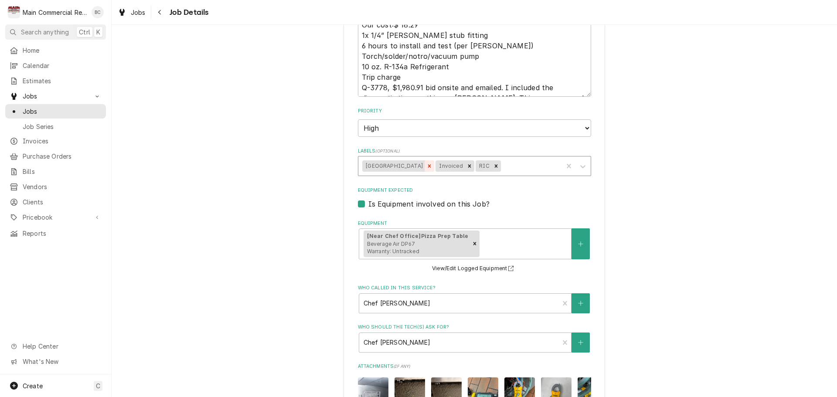
click at [431, 167] on icon "Remove Hillsborough Cnty School" at bounding box center [429, 165] width 3 height 3
click at [395, 166] on icon "Remove Invoiced" at bounding box center [396, 165] width 3 height 3
type textarea "x"
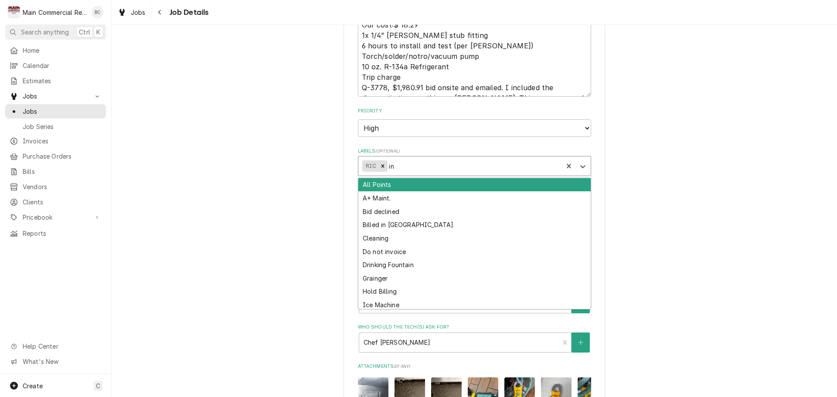
type input "inv"
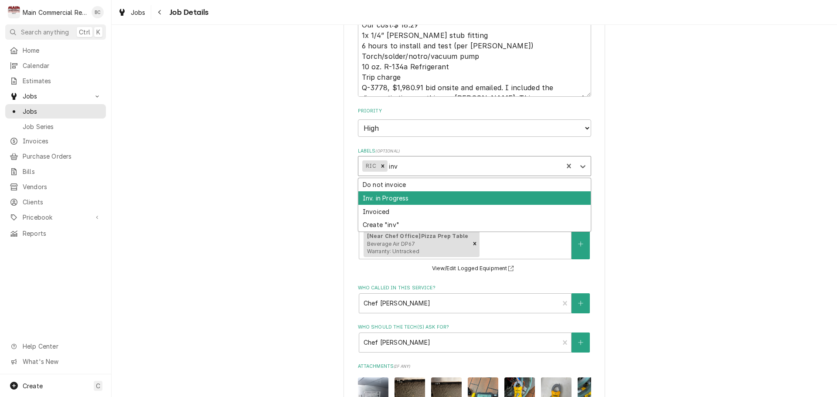
click at [388, 196] on div "Inv. in Progress" at bounding box center [474, 198] width 232 height 14
type textarea "x"
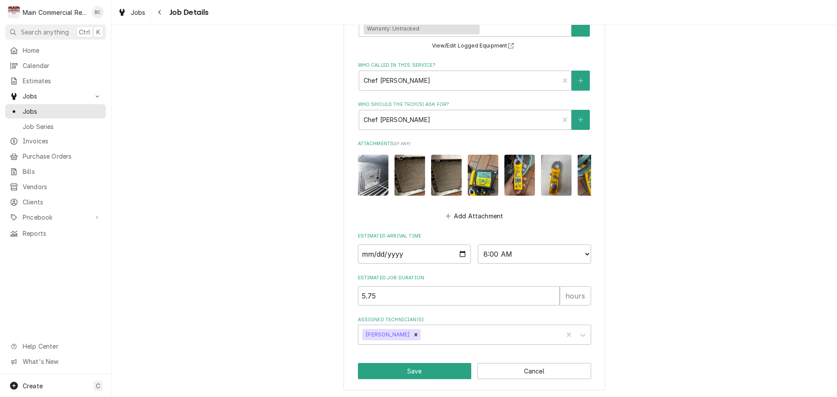
scroll to position [710, 0]
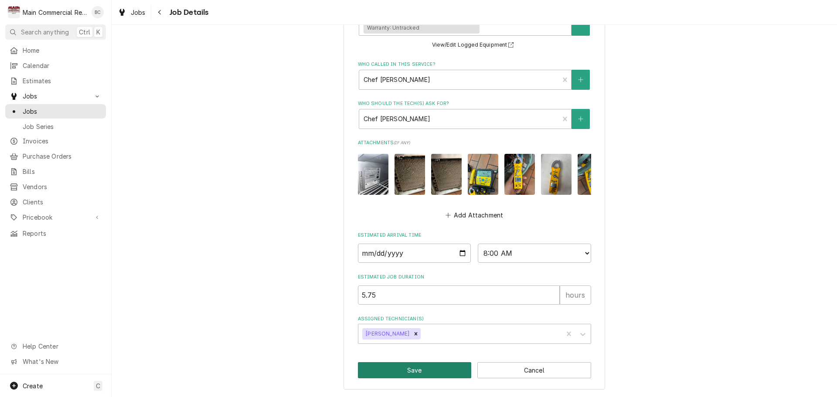
click at [414, 373] on button "Save" at bounding box center [415, 370] width 114 height 16
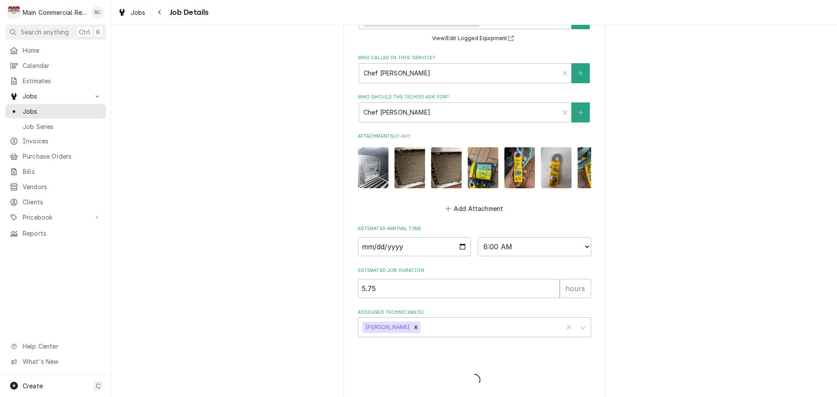
type textarea "x"
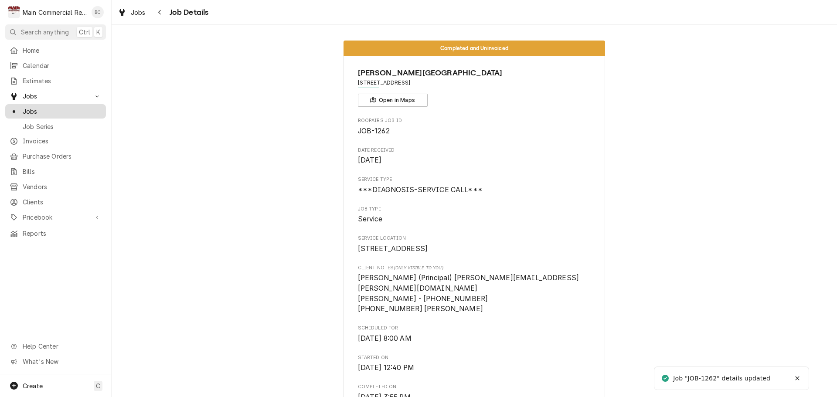
click at [59, 107] on span "Jobs" at bounding box center [62, 111] width 79 height 9
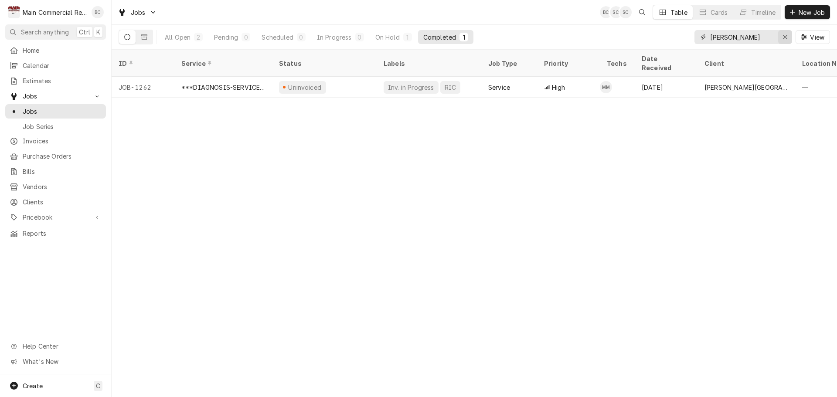
click at [786, 37] on icon "Erase input" at bounding box center [785, 37] width 5 height 6
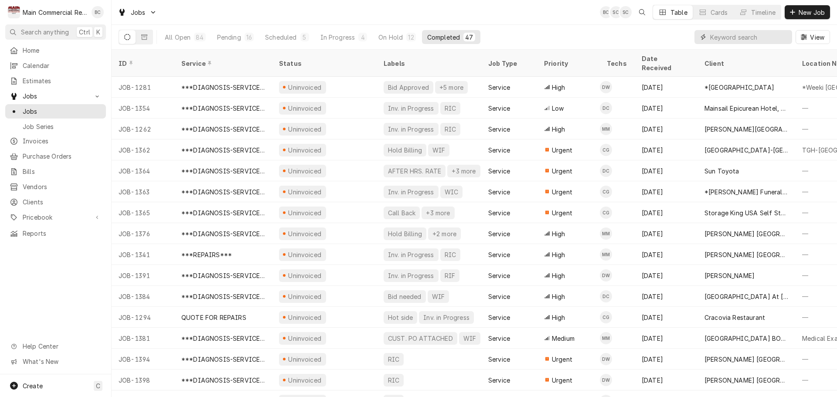
click at [716, 39] on input "Dynamic Content Wrapper" at bounding box center [749, 37] width 78 height 14
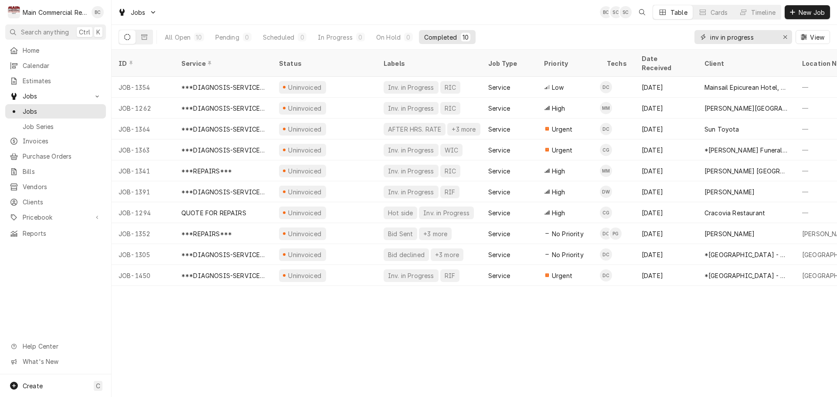
type input "inv in progress"
click at [158, 59] on div "ID" at bounding box center [142, 63] width 47 height 9
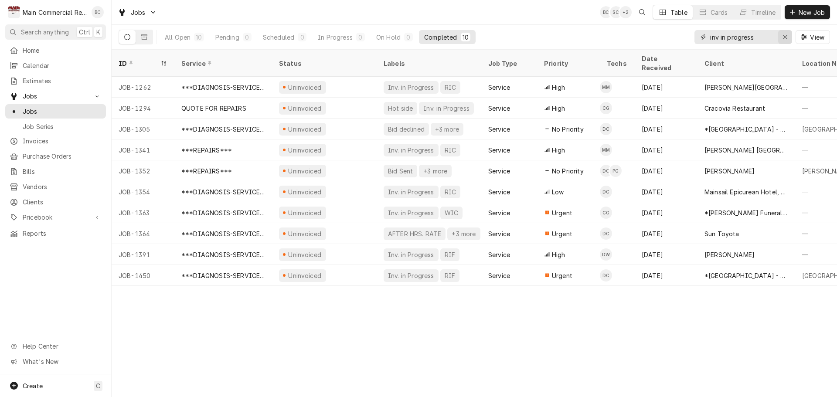
click at [786, 34] on icon "Erase input" at bounding box center [785, 37] width 5 height 6
click at [774, 36] on input "Dynamic Content Wrapper" at bounding box center [751, 37] width 82 height 14
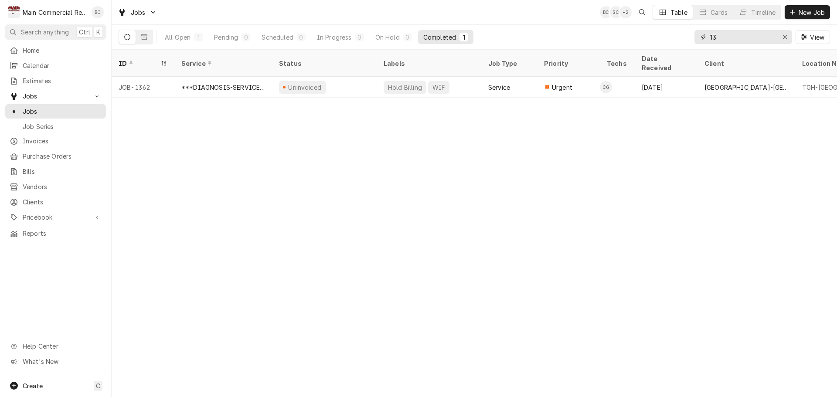
type input "1"
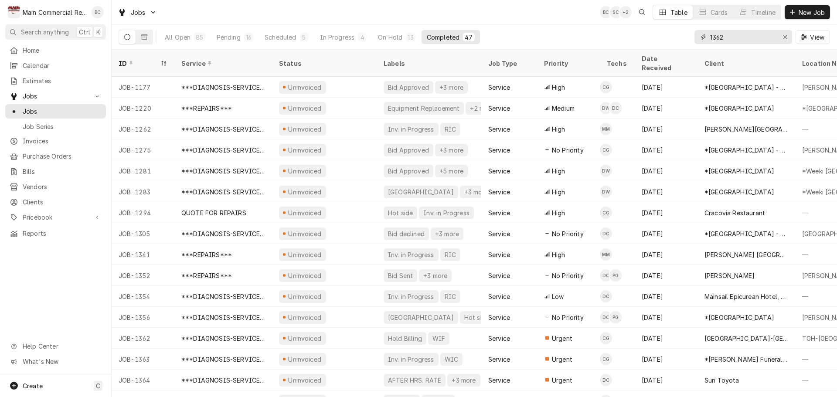
type input "1362"
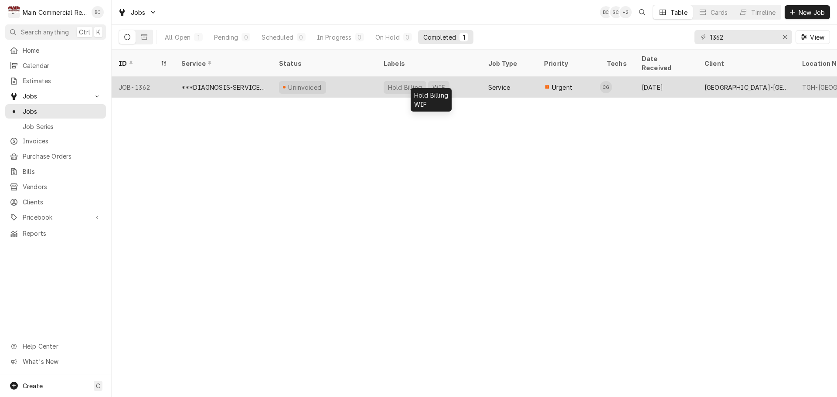
click at [413, 81] on div "Hold Billing" at bounding box center [405, 87] width 43 height 13
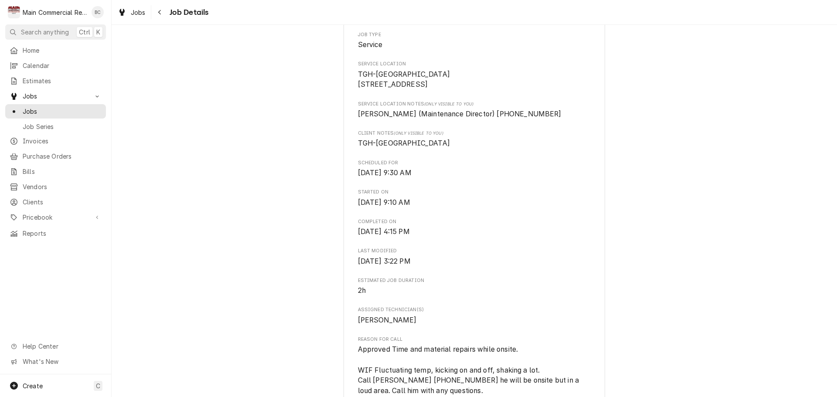
scroll to position [44, 0]
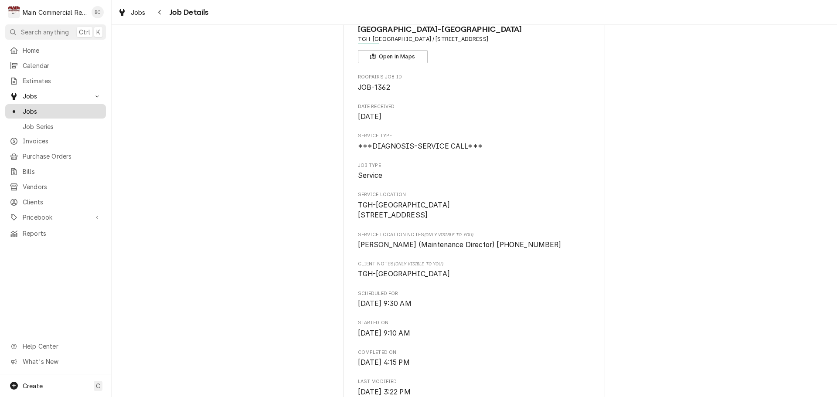
click at [65, 110] on span "Jobs" at bounding box center [62, 111] width 79 height 9
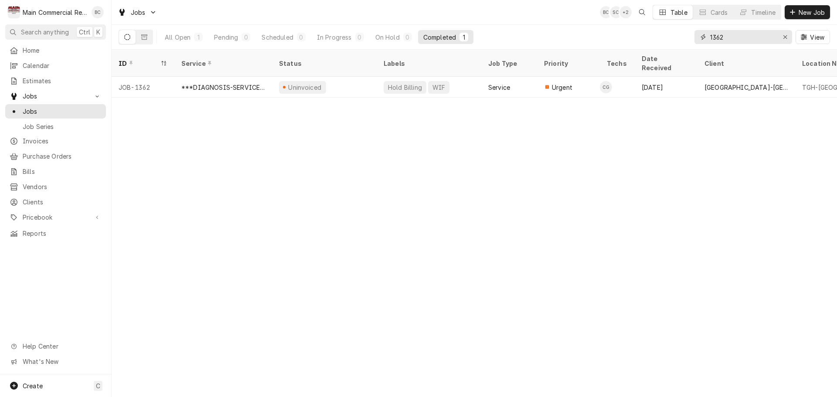
click at [723, 36] on input "1362" at bounding box center [742, 37] width 65 height 14
type input "1341"
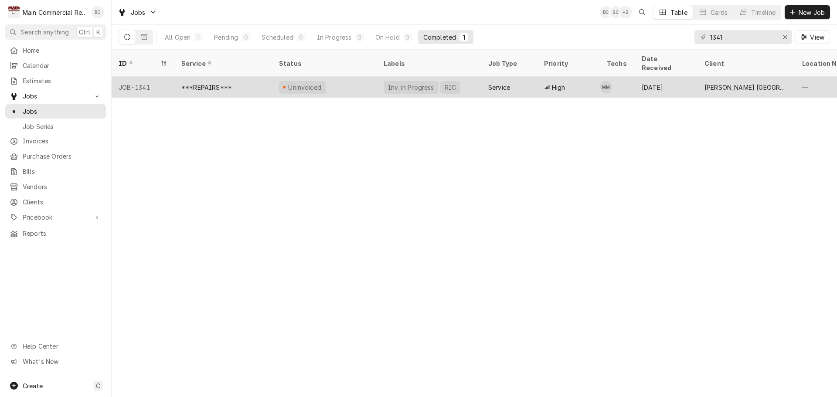
click at [398, 83] on div "Inv. in Progress" at bounding box center [411, 87] width 48 height 9
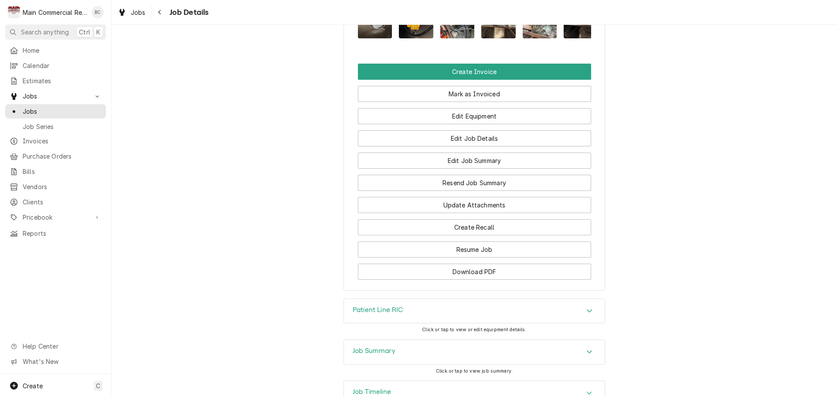
scroll to position [1090, 0]
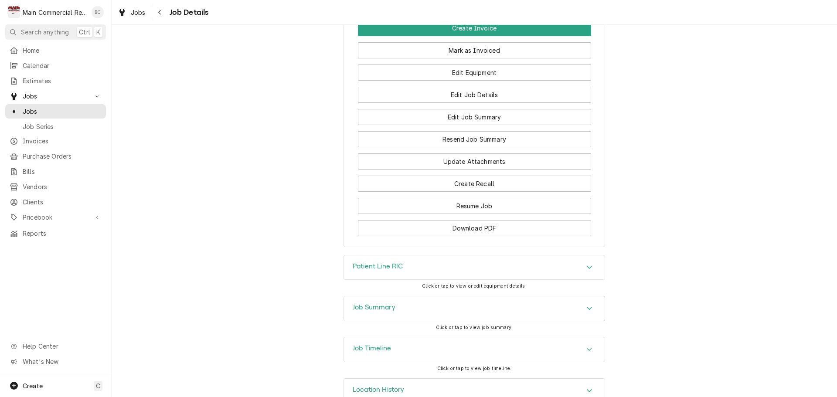
click at [371, 303] on h3 "Job Summary" at bounding box center [374, 307] width 43 height 8
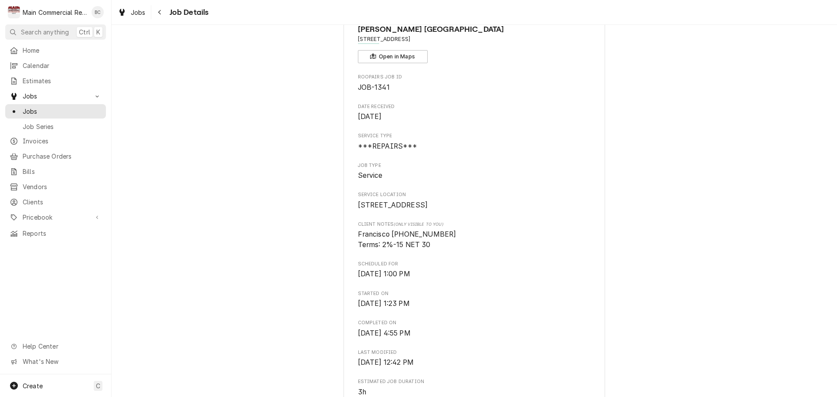
scroll to position [0, 0]
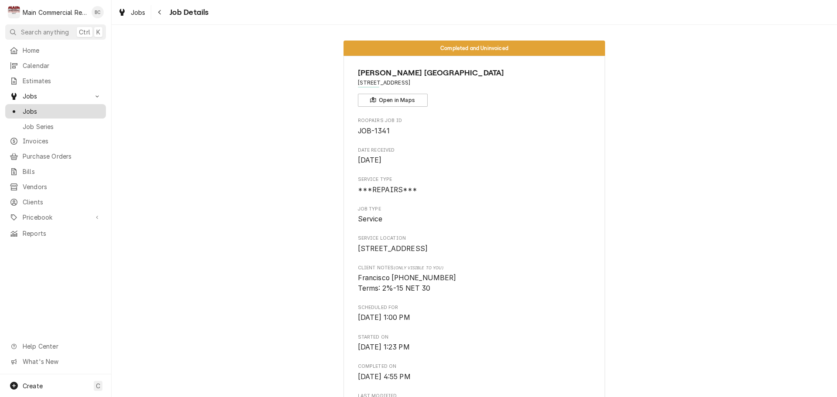
click at [77, 110] on span "Jobs" at bounding box center [62, 111] width 79 height 9
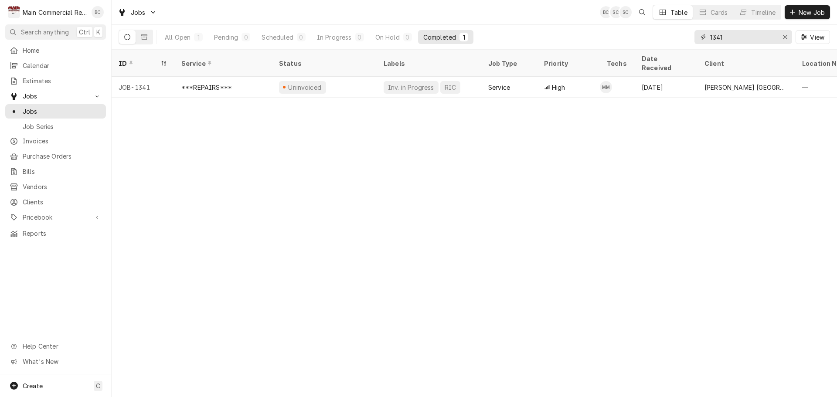
click at [737, 38] on input "1341" at bounding box center [742, 37] width 65 height 14
type input "1352"
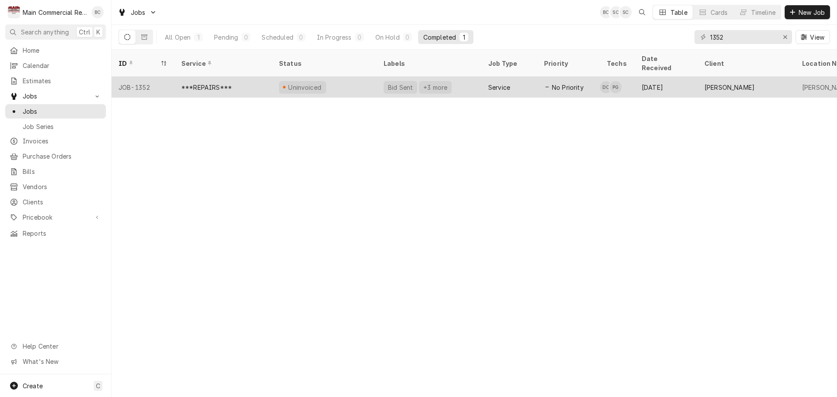
click at [206, 83] on div "***REPAIRS***" at bounding box center [206, 87] width 51 height 9
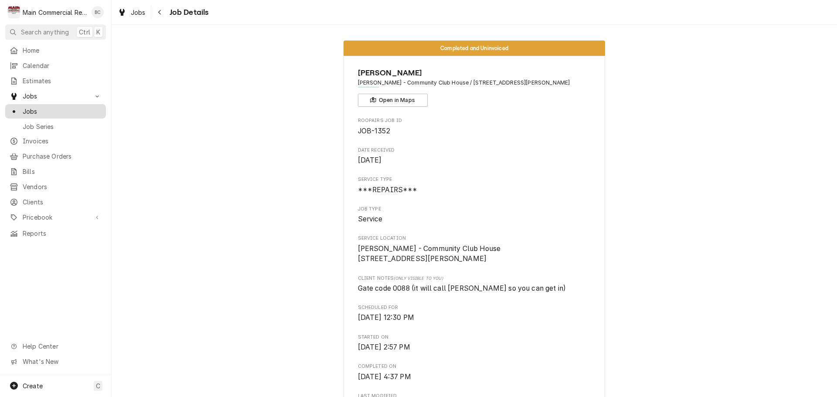
click at [41, 112] on span "Jobs" at bounding box center [62, 111] width 79 height 9
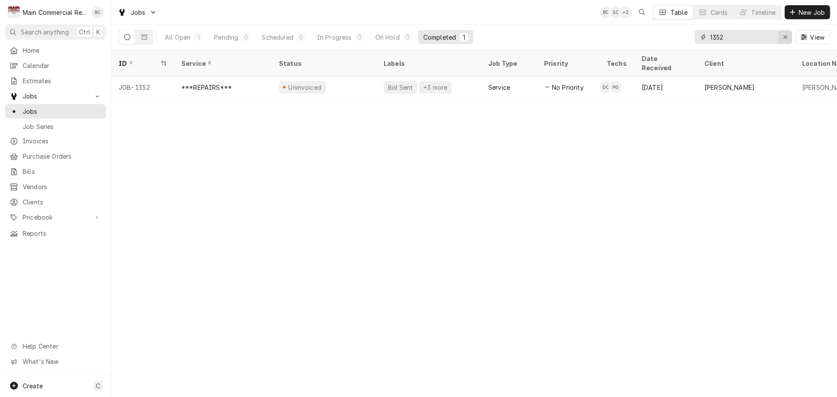
click at [781, 38] on div "Erase input" at bounding box center [785, 37] width 9 height 9
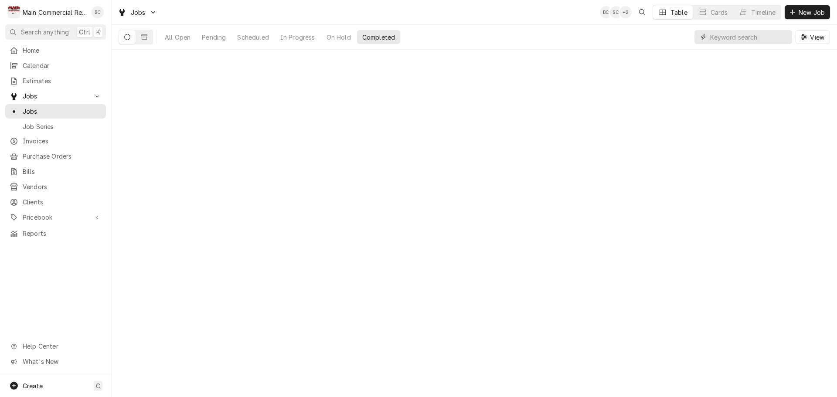
click at [770, 39] on input "Dynamic Content Wrapper" at bounding box center [749, 37] width 78 height 14
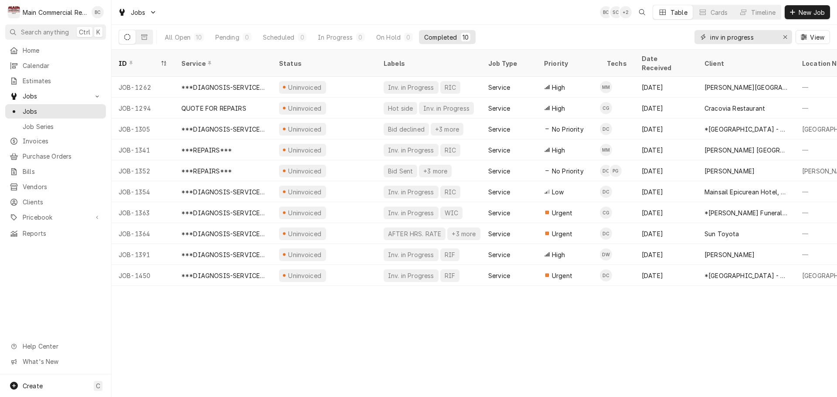
type input "inv in progress"
click at [784, 36] on icon "Erase input" at bounding box center [784, 36] width 3 height 3
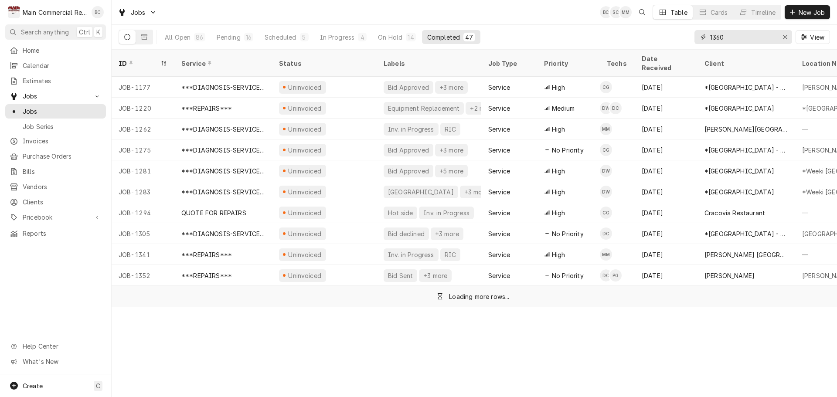
type input "1360"
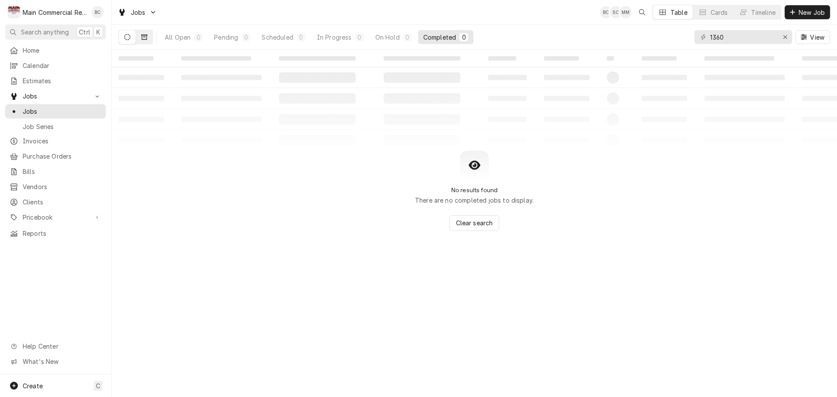
click at [147, 37] on icon "Dynamic Content Wrapper" at bounding box center [144, 36] width 6 height 5
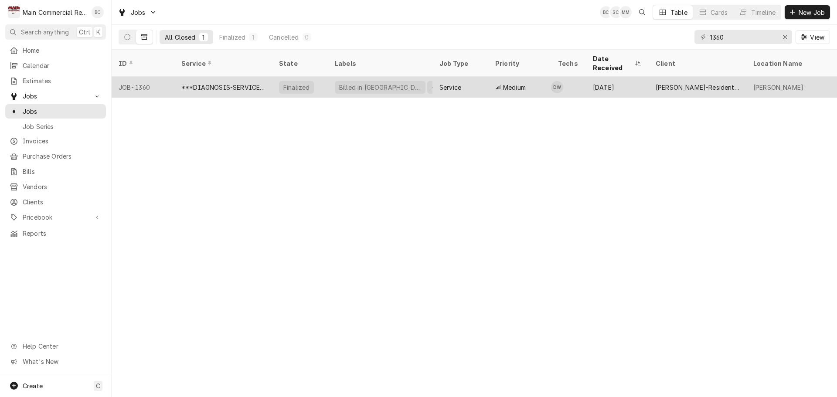
click at [246, 82] on div "***DIAGNOSIS-SERVICE CALL***" at bounding box center [223, 87] width 98 height 21
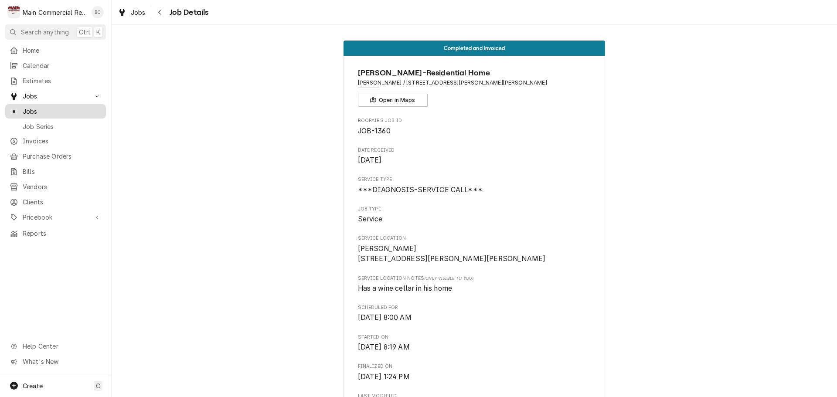
click at [36, 109] on span "Jobs" at bounding box center [62, 111] width 79 height 9
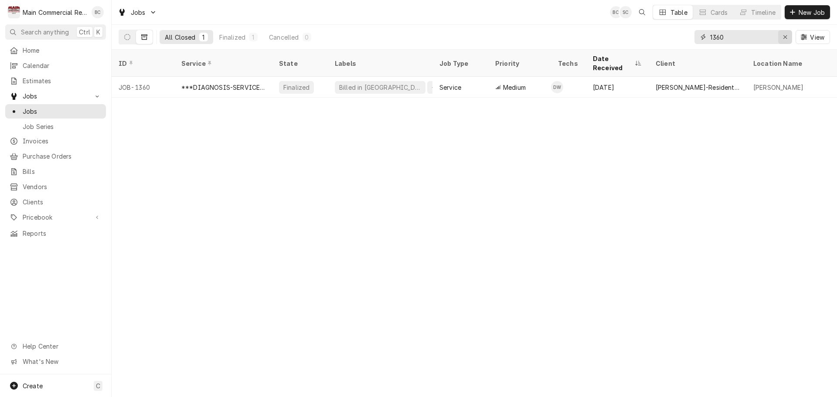
click at [783, 37] on icon "Erase input" at bounding box center [785, 37] width 5 height 6
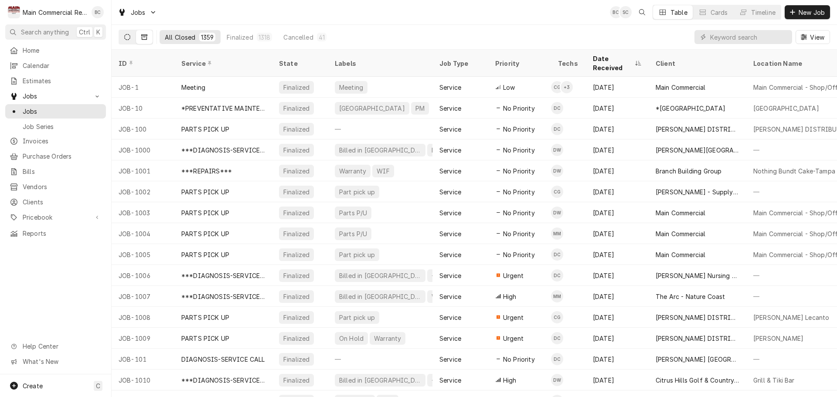
click at [130, 37] on icon "Dynamic Content Wrapper" at bounding box center [127, 37] width 6 height 6
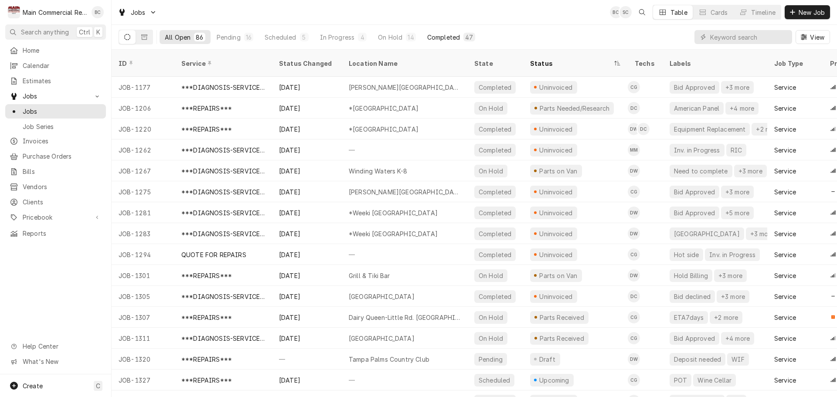
click at [442, 38] on div "Completed" at bounding box center [443, 37] width 33 height 9
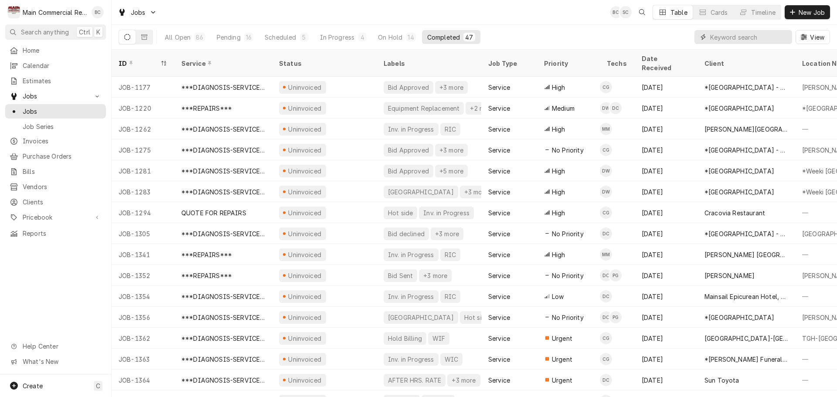
click at [722, 39] on input "Dynamic Content Wrapper" at bounding box center [749, 37] width 78 height 14
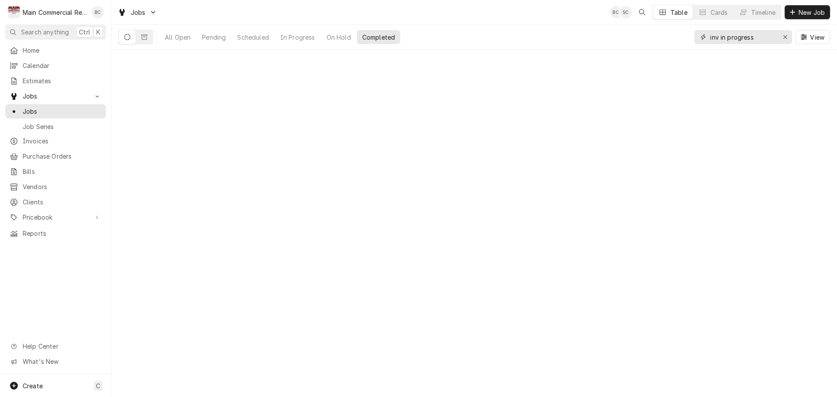
type input "inv in progress"
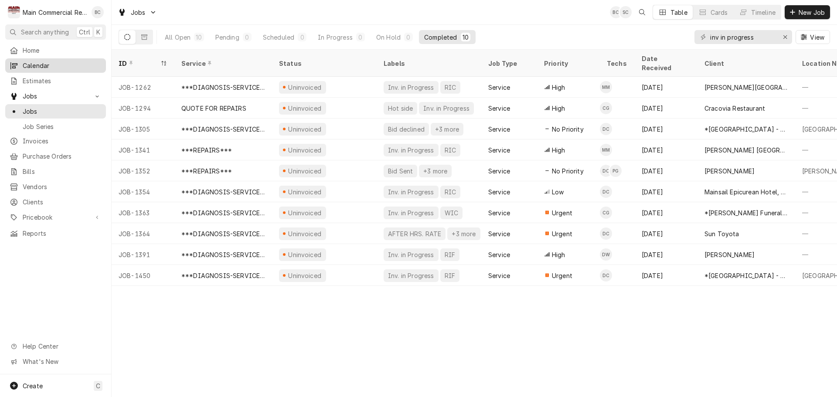
click at [34, 64] on span "Calendar" at bounding box center [62, 65] width 79 height 9
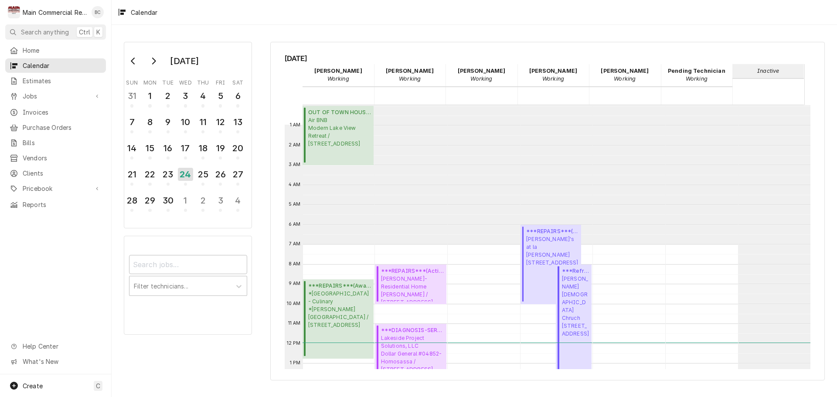
scroll to position [139, 0]
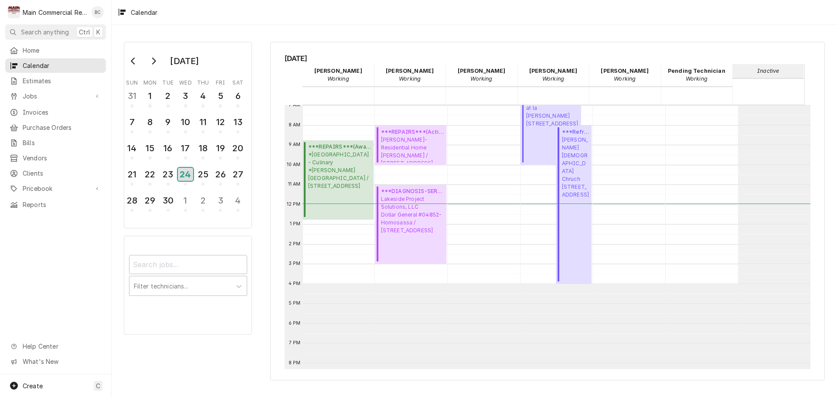
click at [183, 171] on div "24" at bounding box center [185, 174] width 15 height 13
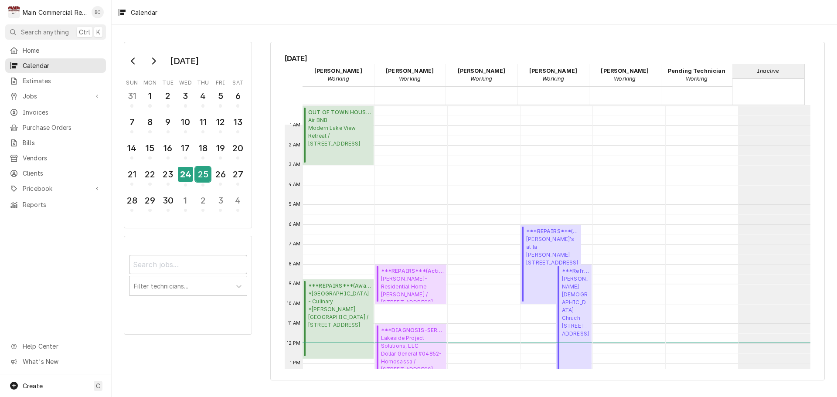
click at [205, 175] on div "25" at bounding box center [202, 174] width 15 height 15
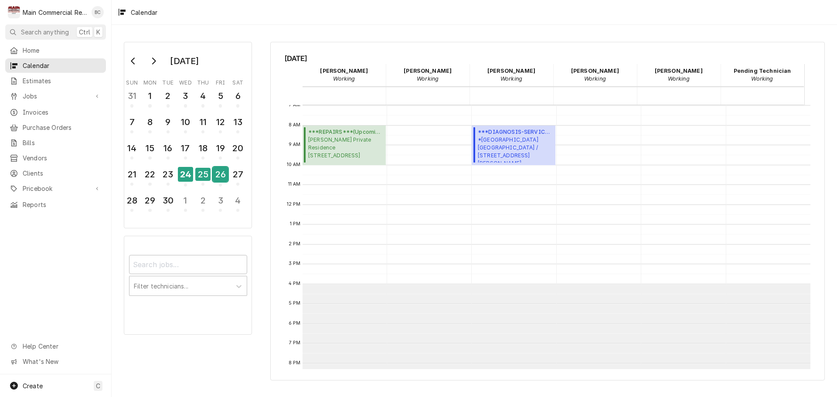
click at [222, 174] on div "26" at bounding box center [220, 174] width 15 height 15
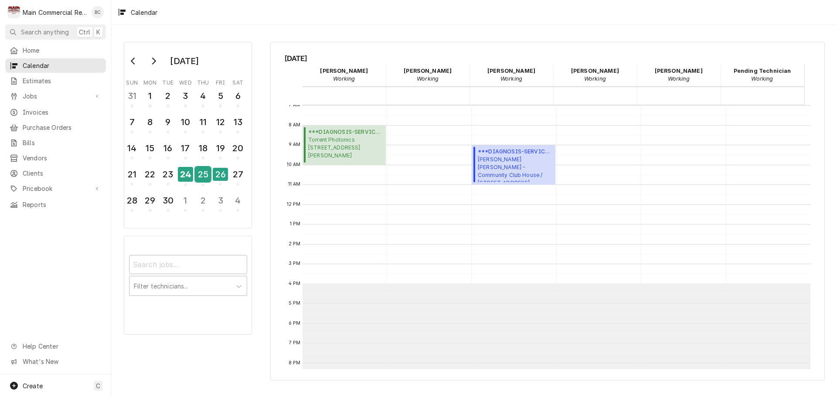
click at [201, 175] on div "25" at bounding box center [202, 174] width 15 height 15
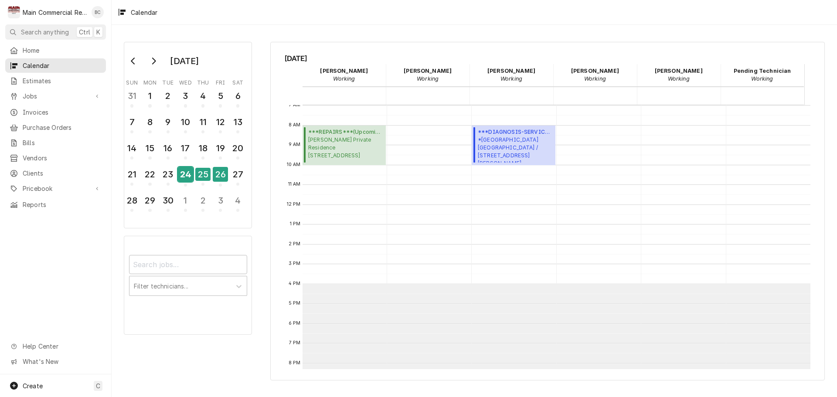
click at [184, 174] on div "24" at bounding box center [185, 174] width 15 height 15
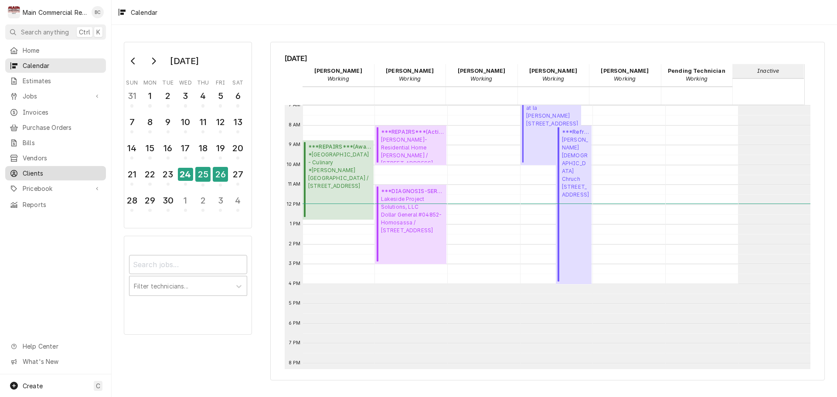
click at [34, 169] on span "Clients" at bounding box center [62, 173] width 79 height 9
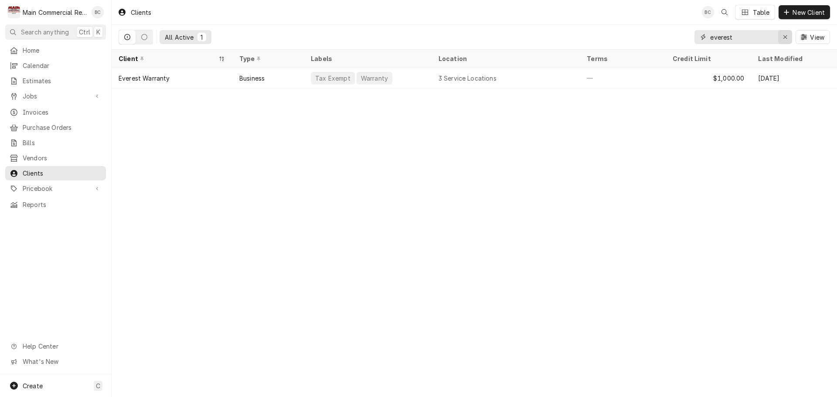
click at [783, 35] on icon "Erase input" at bounding box center [785, 37] width 5 height 6
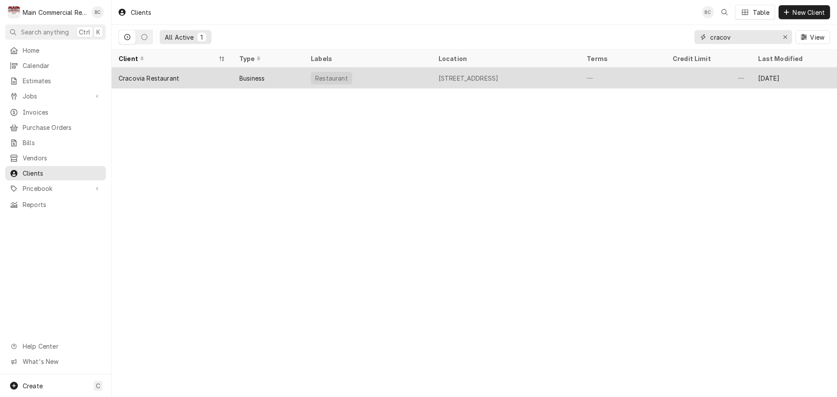
type input "cracov"
click at [141, 77] on div "Cracovia Restaurant" at bounding box center [149, 78] width 61 height 9
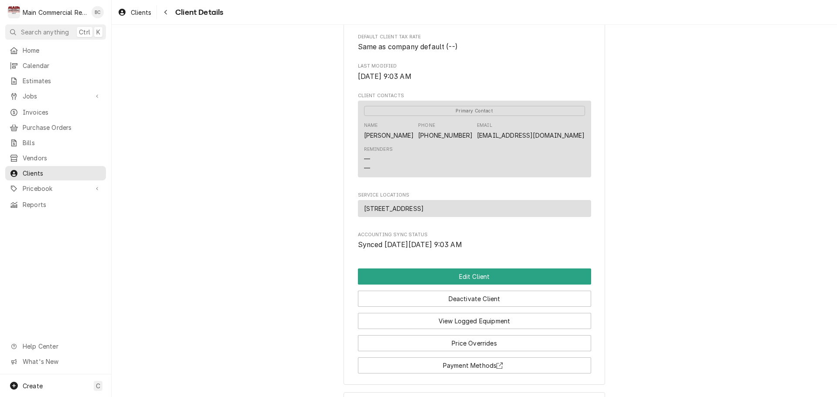
scroll to position [305, 0]
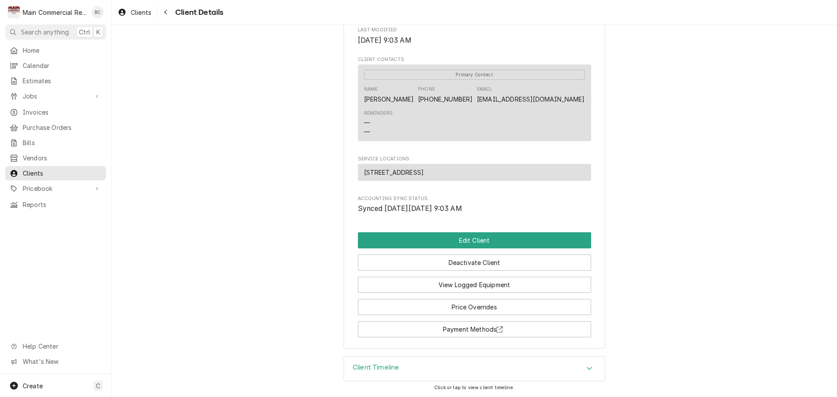
click at [539, 370] on div "Client Timeline" at bounding box center [474, 369] width 261 height 24
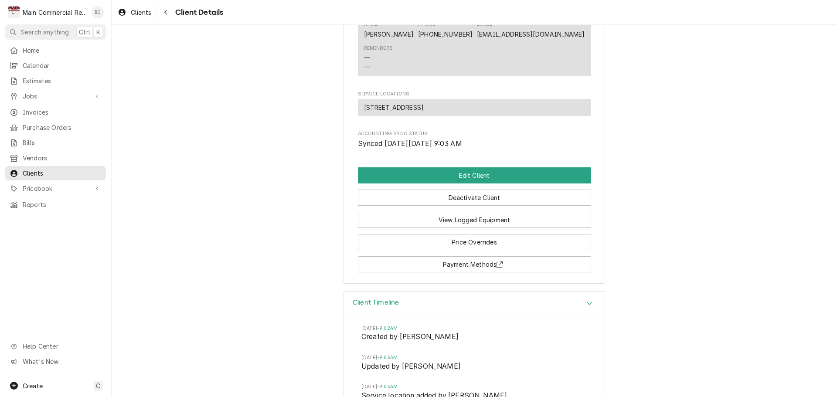
scroll to position [425, 0]
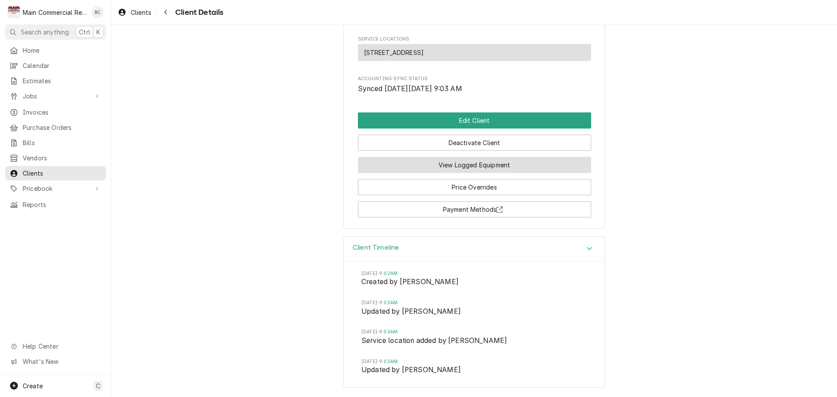
click at [478, 165] on button "View Logged Equipment" at bounding box center [474, 165] width 233 height 16
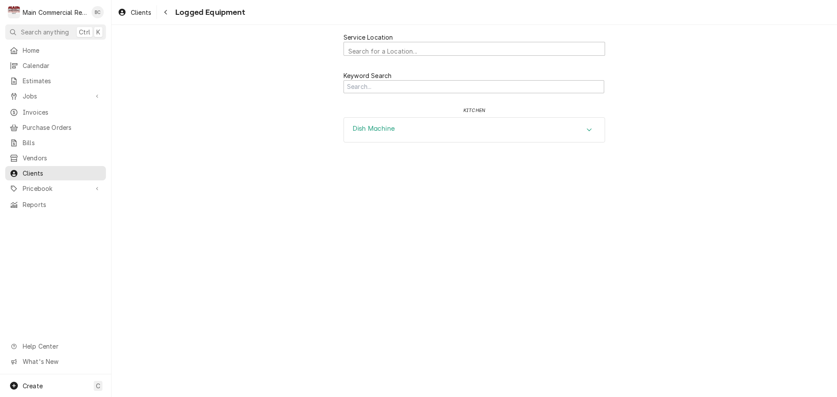
click at [578, 131] on div "Dish Machine" at bounding box center [474, 130] width 261 height 24
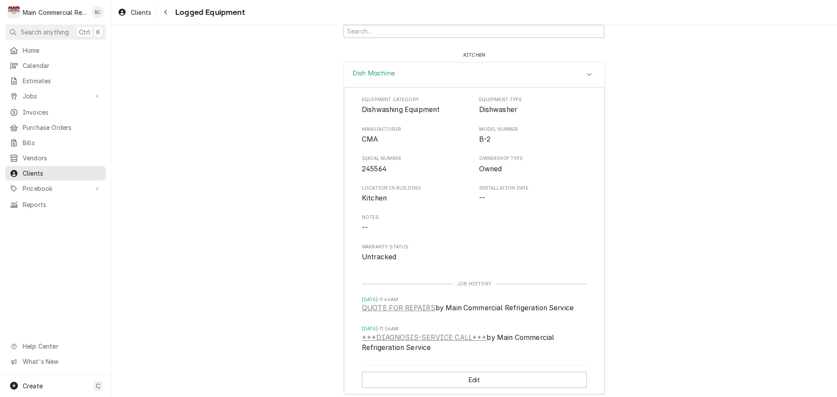
scroll to position [62, 0]
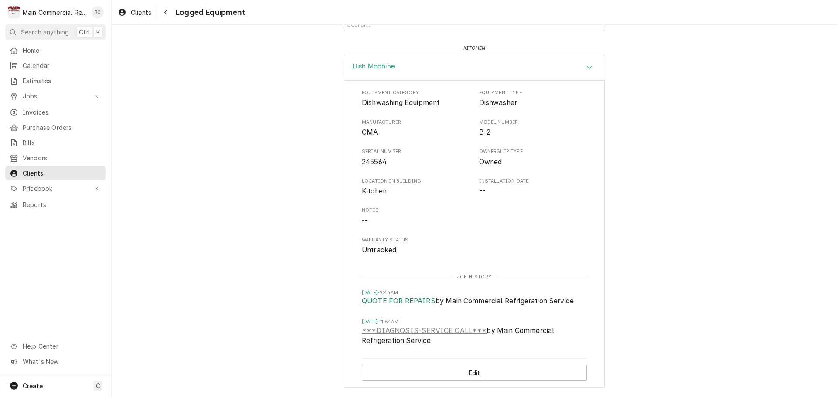
click at [410, 297] on link "QUOTE FOR REPAIRS" at bounding box center [399, 301] width 74 height 10
click at [34, 92] on span "Jobs" at bounding box center [56, 96] width 66 height 9
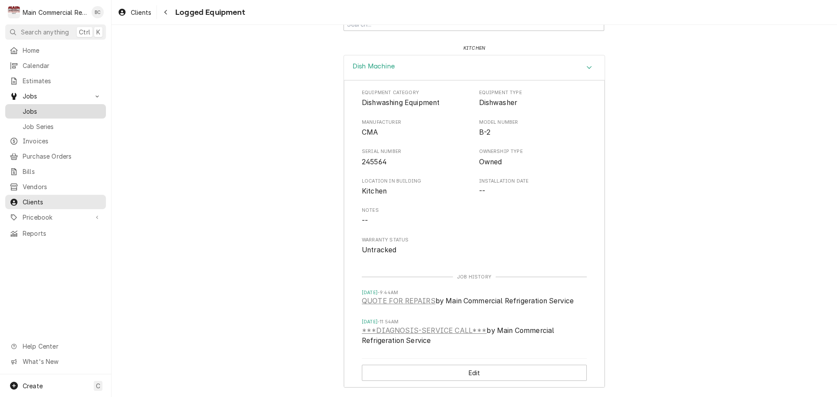
click at [39, 111] on span "Jobs" at bounding box center [62, 111] width 79 height 9
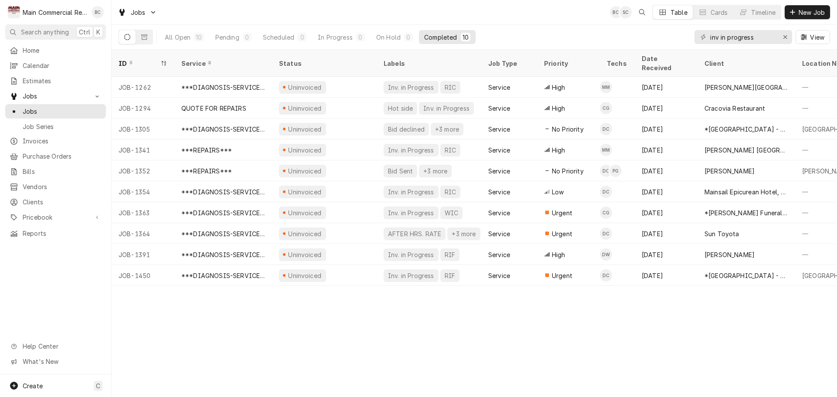
click at [438, 33] on div "Completed" at bounding box center [440, 37] width 33 height 9
click at [181, 38] on div "All Open" at bounding box center [178, 37] width 26 height 9
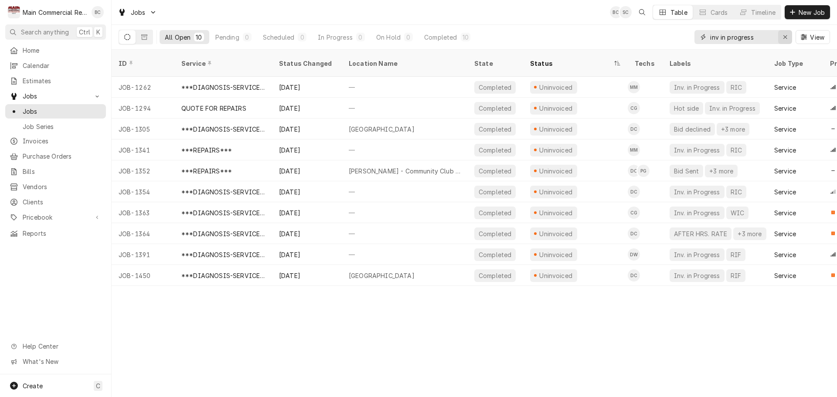
click at [783, 37] on icon "Erase input" at bounding box center [785, 37] width 5 height 6
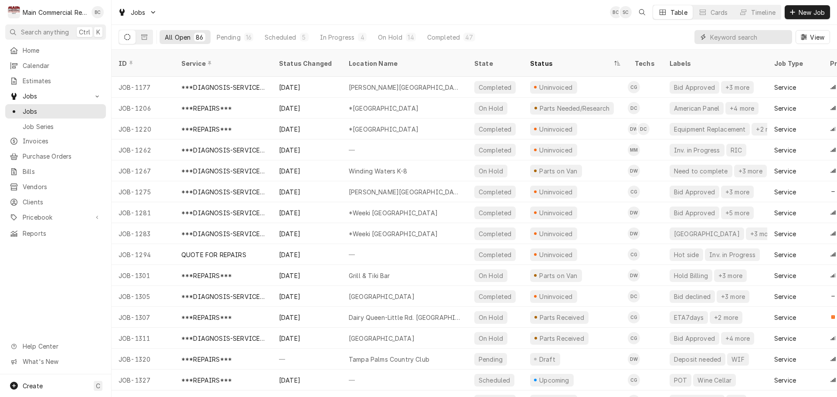
click at [728, 38] on input "Dynamic Content Wrapper" at bounding box center [749, 37] width 78 height 14
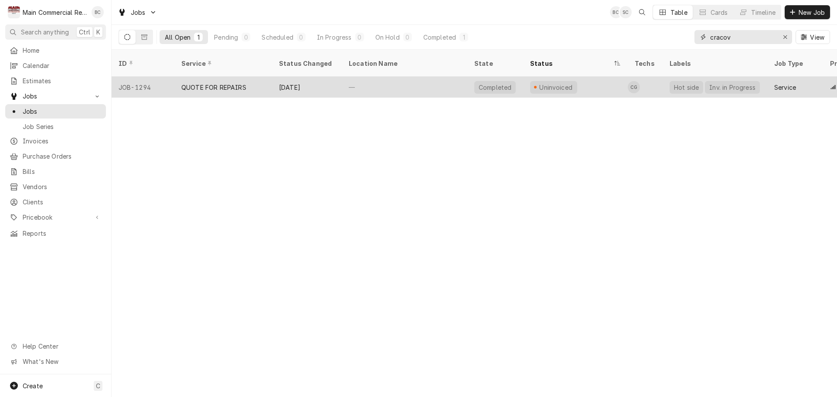
type input "cracov"
click at [226, 83] on div "QUOTE FOR REPAIRS" at bounding box center [213, 87] width 65 height 9
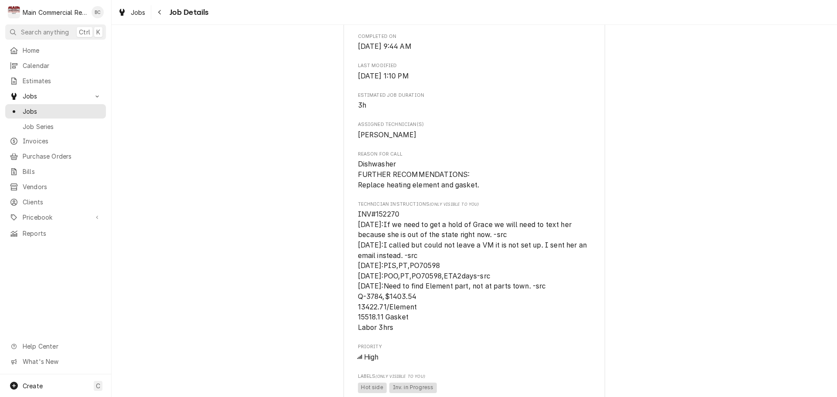
scroll to position [218, 0]
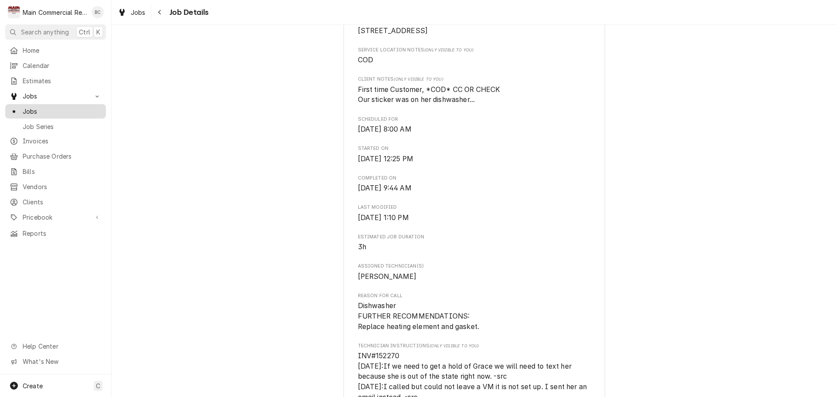
click at [32, 108] on span "Jobs" at bounding box center [62, 111] width 79 height 9
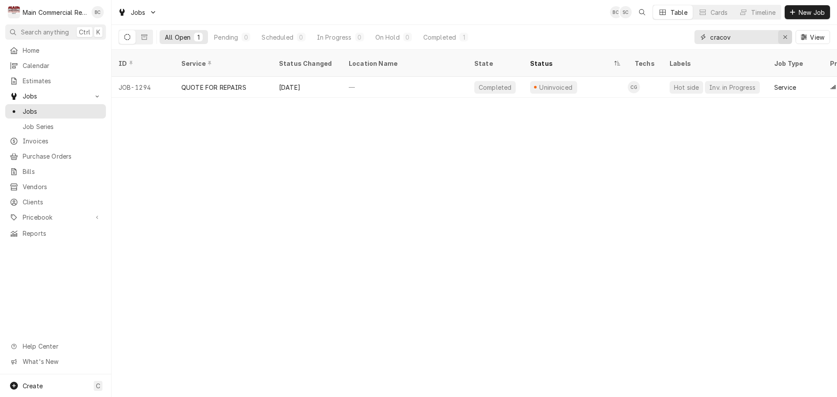
click at [786, 38] on icon "Erase input" at bounding box center [785, 37] width 5 height 6
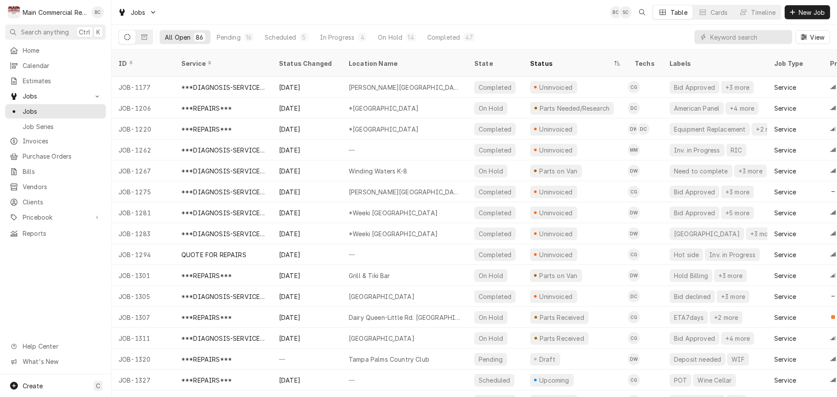
click at [180, 38] on div "All Open" at bounding box center [178, 37] width 26 height 9
click at [279, 34] on div "Scheduled" at bounding box center [280, 37] width 31 height 9
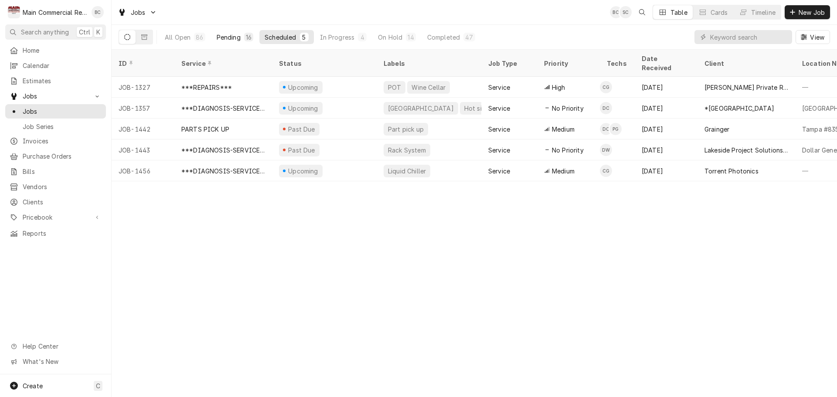
click at [228, 38] on div "Pending" at bounding box center [229, 37] width 24 height 9
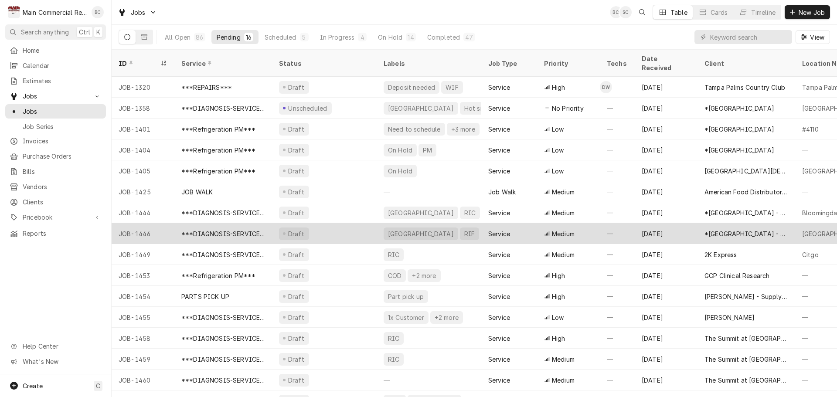
scroll to position [10, 0]
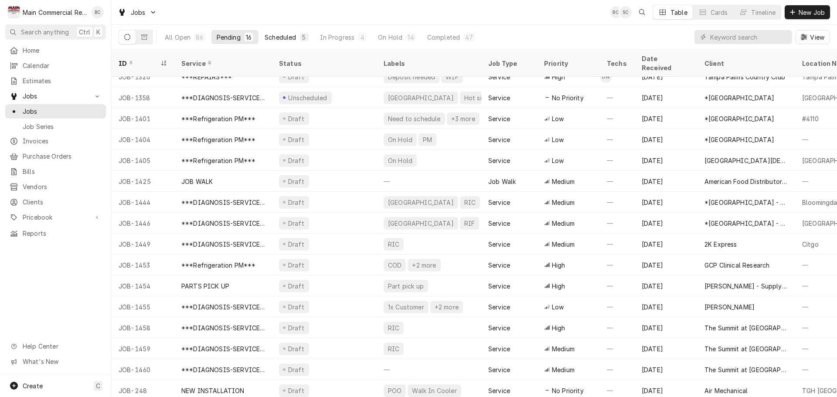
click at [287, 38] on div "Scheduled" at bounding box center [280, 37] width 31 height 9
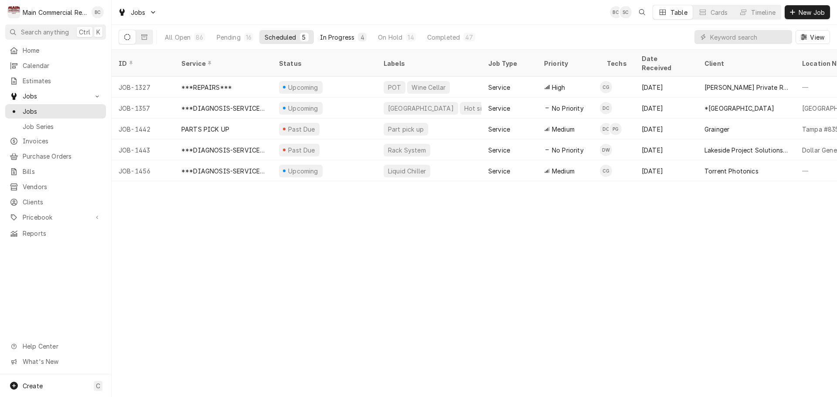
click at [335, 38] on div "In Progress" at bounding box center [337, 37] width 35 height 9
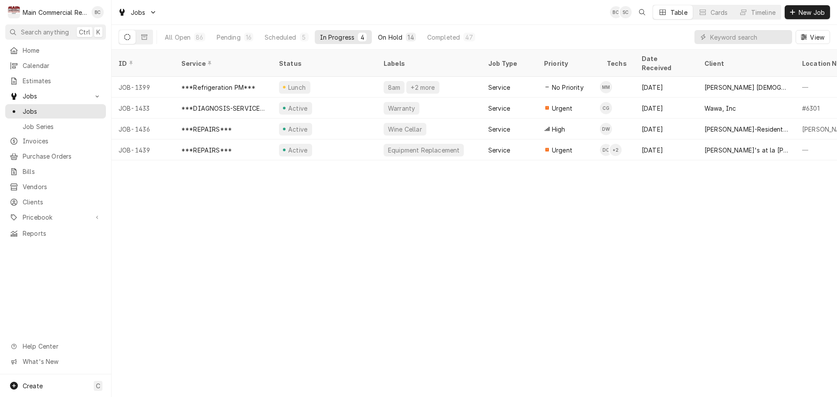
click at [382, 38] on div "On Hold" at bounding box center [390, 37] width 24 height 9
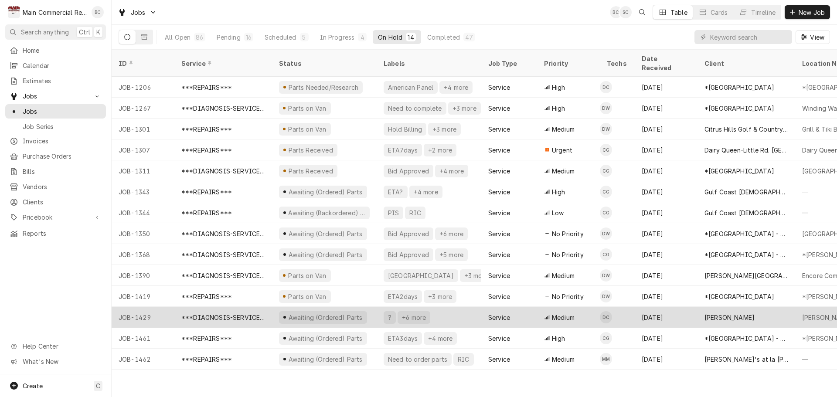
click at [280, 311] on div "Awaiting (Ordered) Parts" at bounding box center [323, 317] width 88 height 13
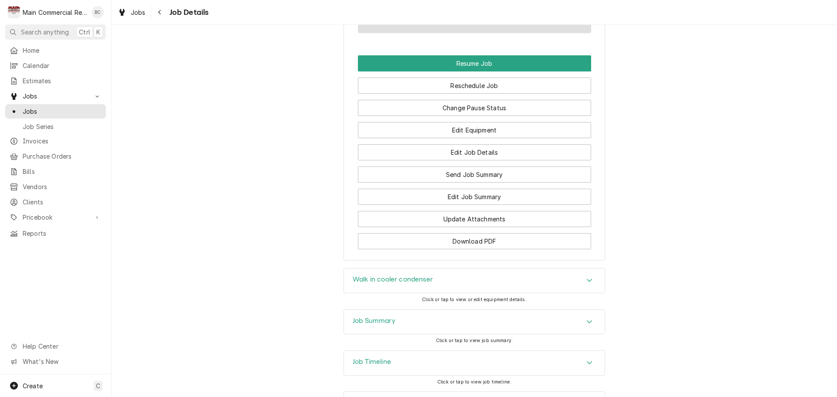
scroll to position [851, 0]
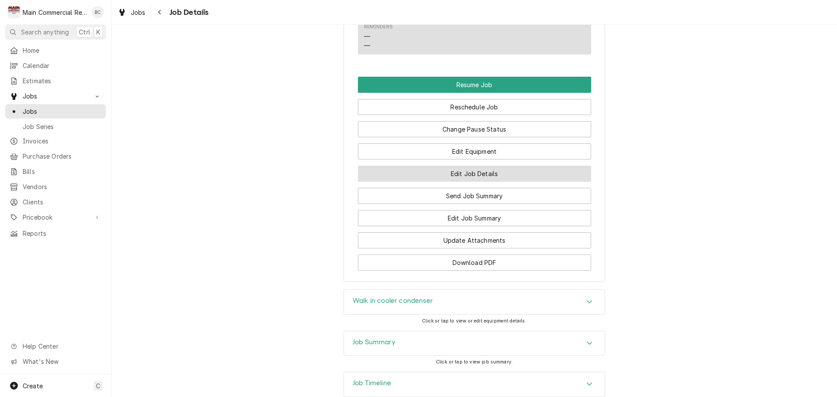
click at [479, 166] on button "Edit Job Details" at bounding box center [474, 174] width 233 height 16
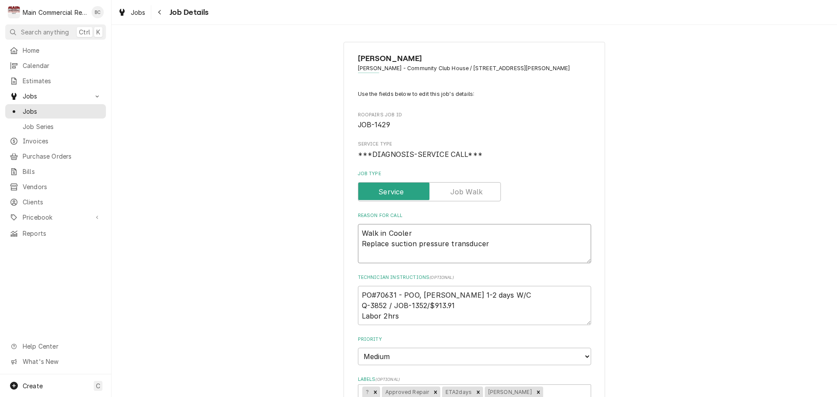
click at [359, 232] on textarea "Walk in Cooler Replace suction pressure transducer" at bounding box center [474, 243] width 233 height 39
type textarea "x"
type textarea "Walk in Cooler Replace suction pressure transducer"
type textarea "x"
type textarea "* Walk in Cooler Replace suction pressure transducer"
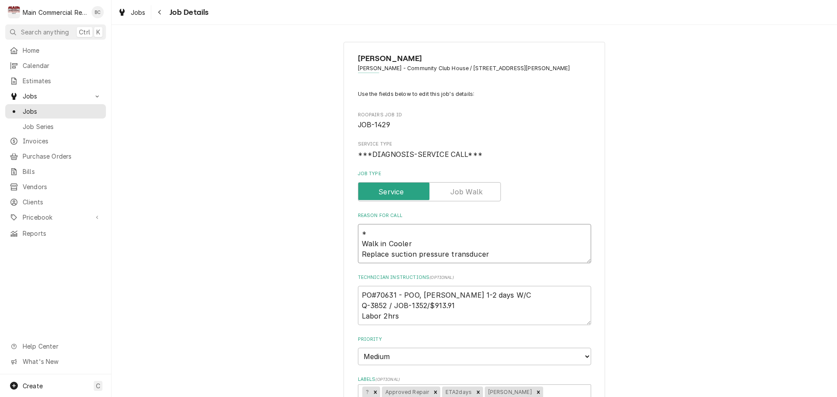
type textarea "x"
type textarea "*R Walk in Cooler Replace suction pressure transducer"
type textarea "x"
type textarea "*REP Walk in Cooler Replace suction pressure transducer"
type textarea "x"
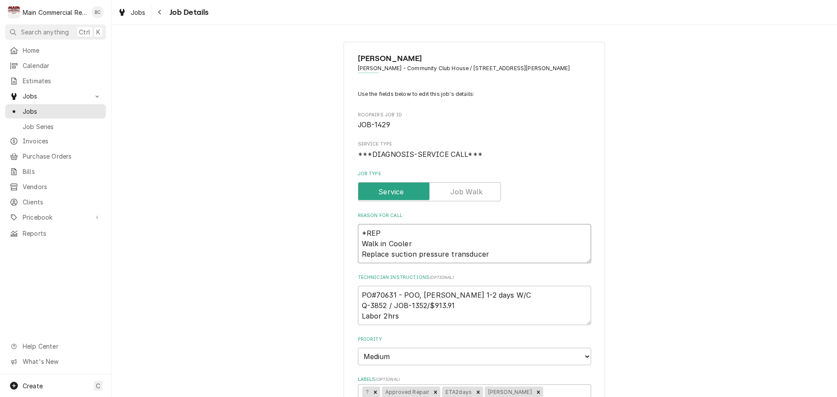
type textarea "*REPA Walk in Cooler Replace suction pressure transducer"
type textarea "x"
type textarea "*REPAI Walk in Cooler Replace suction pressure transducer"
type textarea "x"
type textarea "*REPAIR Walk in Cooler Replace suction pressure transducer"
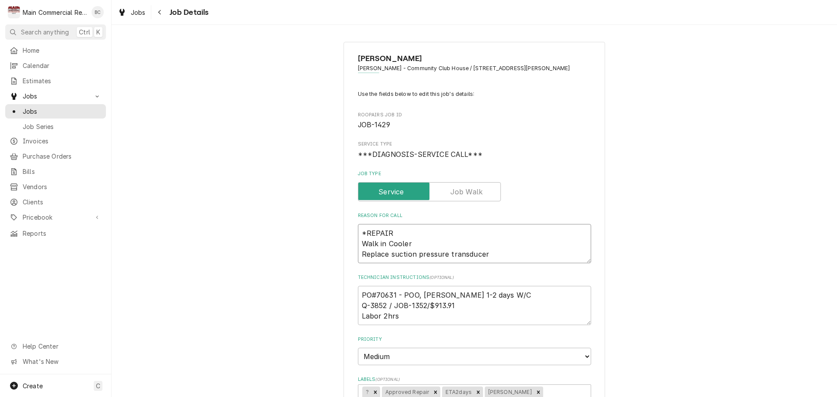
type textarea "x"
type textarea "*REPAIR* Walk in Cooler Replace suction pressure transducer"
type textarea "x"
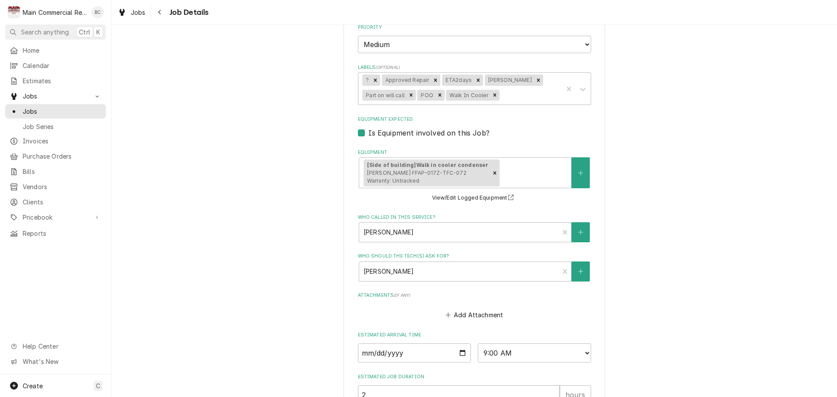
scroll to position [412, 0]
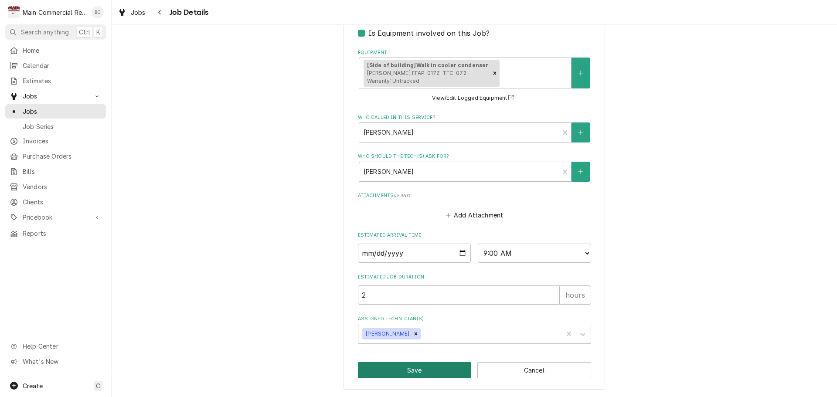
type textarea "*REPAIR* Walk in Cooler Replace suction pressure transducer"
click at [401, 371] on button "Save" at bounding box center [415, 370] width 114 height 16
type textarea "x"
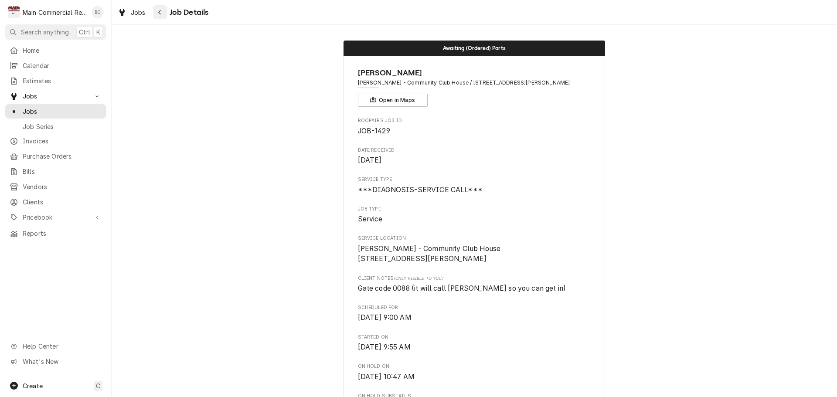
click at [157, 16] on div "Navigate back" at bounding box center [160, 12] width 9 height 9
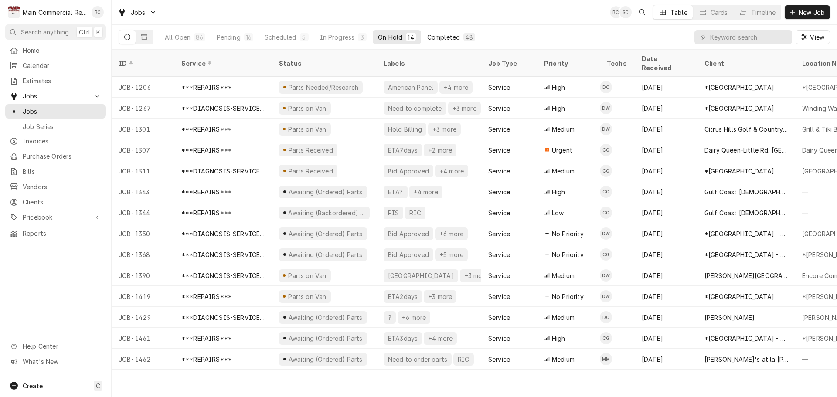
click at [437, 39] on div "Completed" at bounding box center [443, 37] width 33 height 9
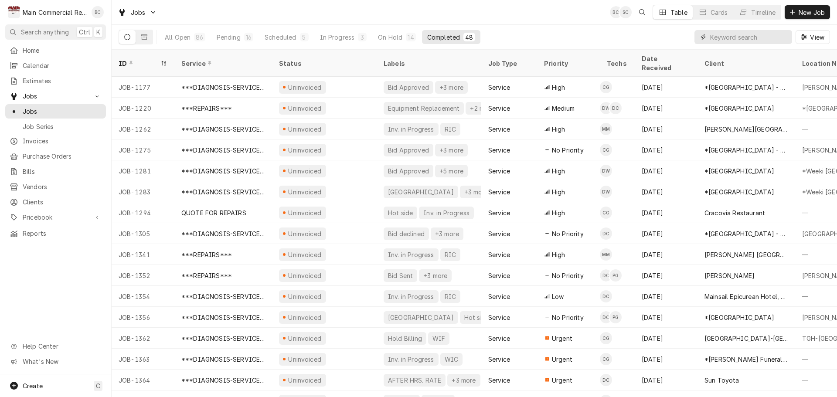
click at [742, 36] on input "Dynamic Content Wrapper" at bounding box center [749, 37] width 78 height 14
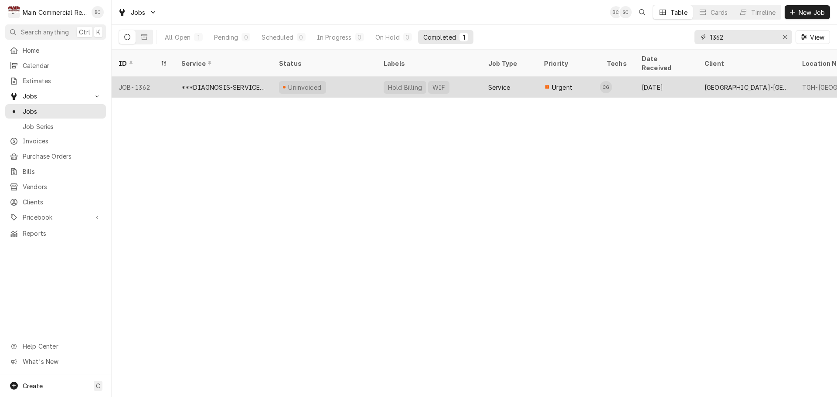
type input "1362"
click at [238, 83] on div "***DIAGNOSIS-SERVICE CALL***" at bounding box center [223, 87] width 84 height 9
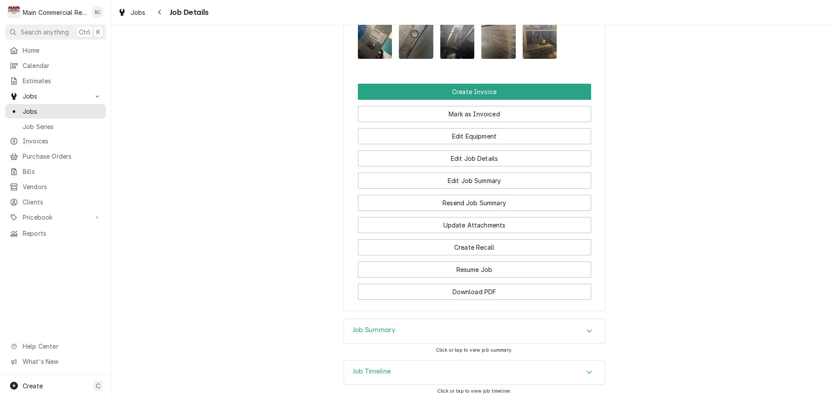
scroll to position [916, 0]
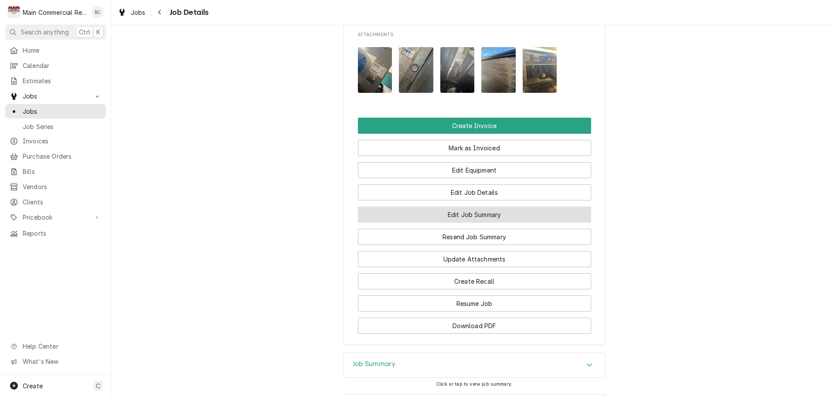
click at [474, 223] on button "Edit Job Summary" at bounding box center [474, 215] width 233 height 16
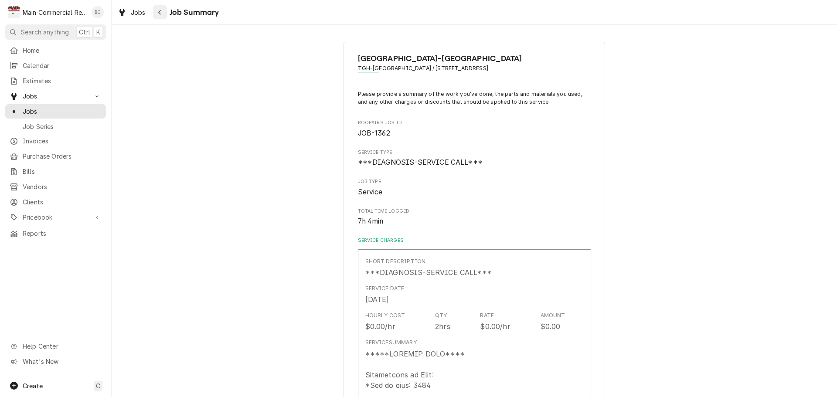
click at [158, 14] on icon "Navigate back" at bounding box center [160, 12] width 4 height 6
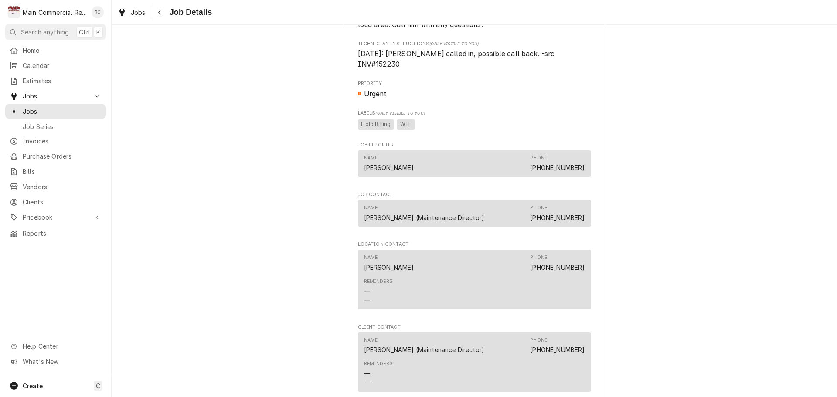
scroll to position [1005, 0]
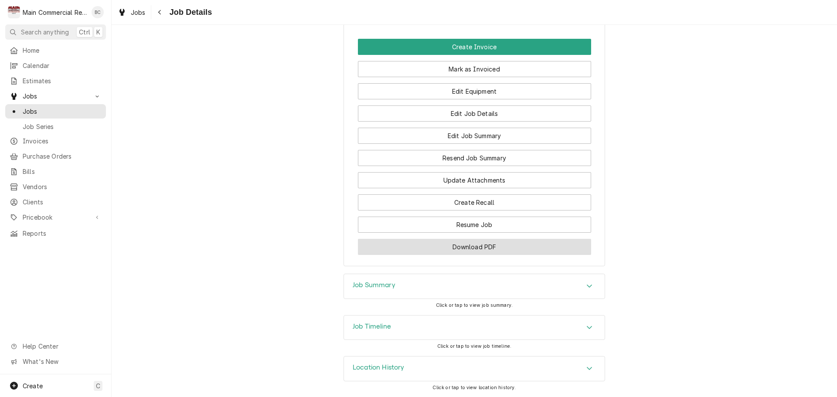
click at [484, 247] on button "Download PDF" at bounding box center [474, 247] width 233 height 16
drag, startPoint x: 540, startPoint y: 288, endPoint x: 551, endPoint y: 286, distance: 11.0
click at [540, 288] on div "Job Summary" at bounding box center [474, 286] width 261 height 24
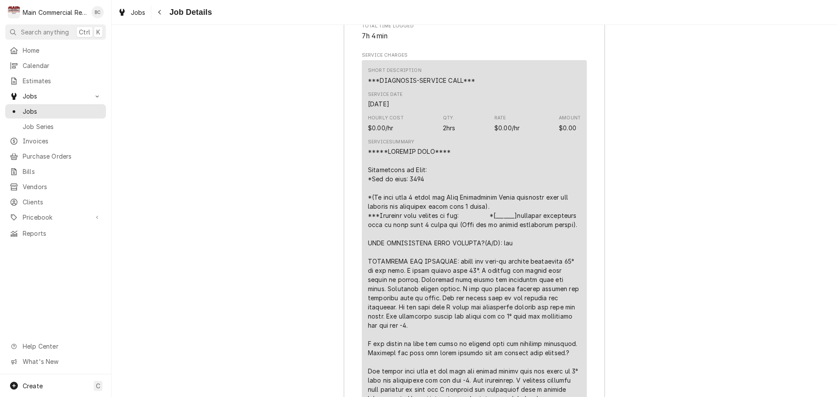
scroll to position [1296, 0]
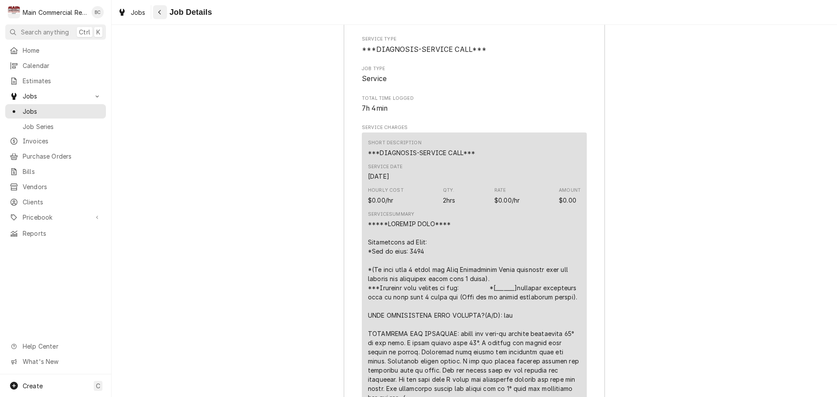
click at [160, 16] on div "Navigate back" at bounding box center [160, 12] width 9 height 9
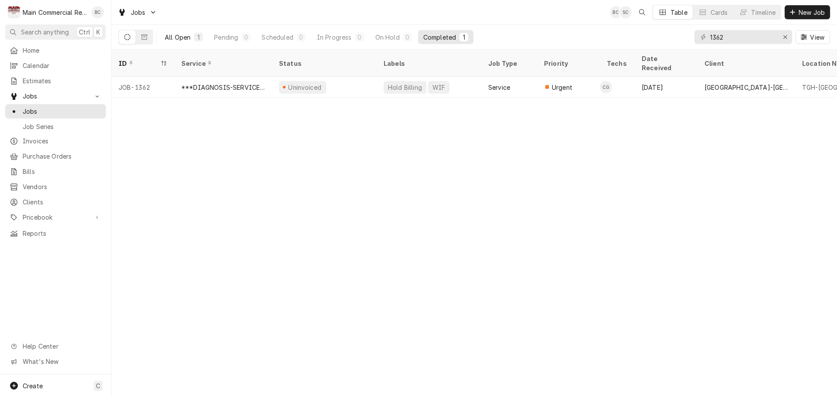
click at [174, 38] on div "All Open" at bounding box center [178, 37] width 26 height 9
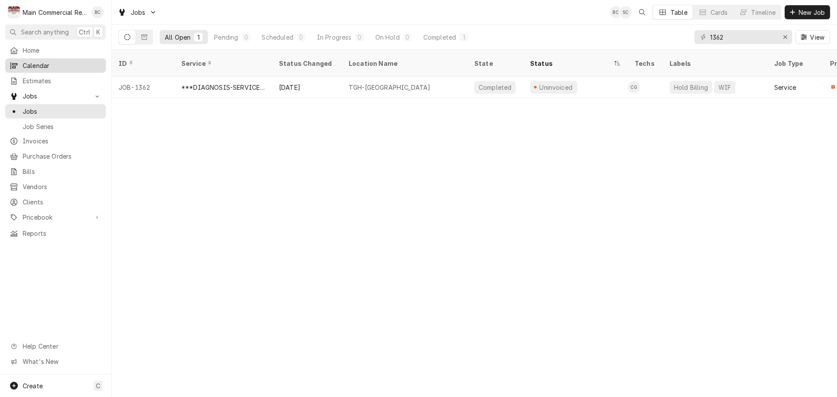
click at [36, 62] on span "Calendar" at bounding box center [62, 65] width 79 height 9
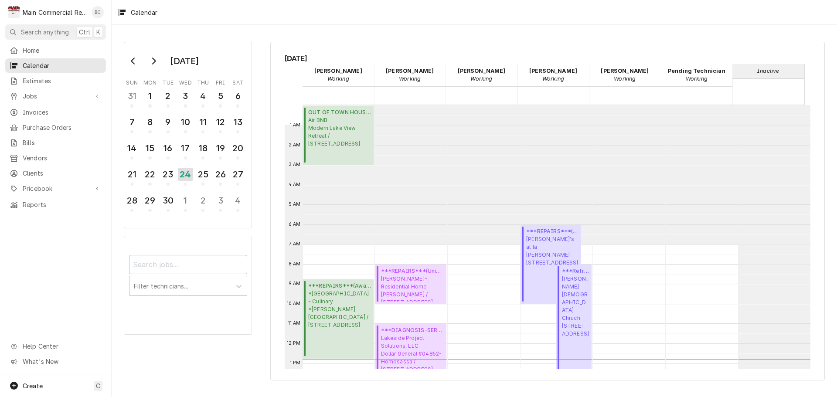
scroll to position [139, 0]
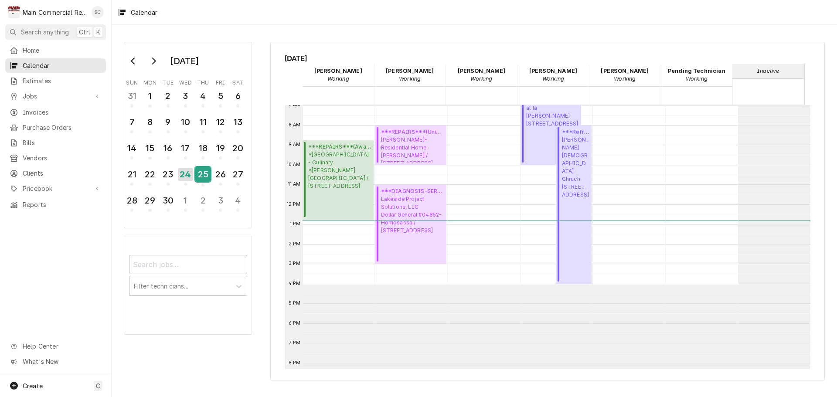
click at [202, 176] on div "25" at bounding box center [202, 174] width 15 height 15
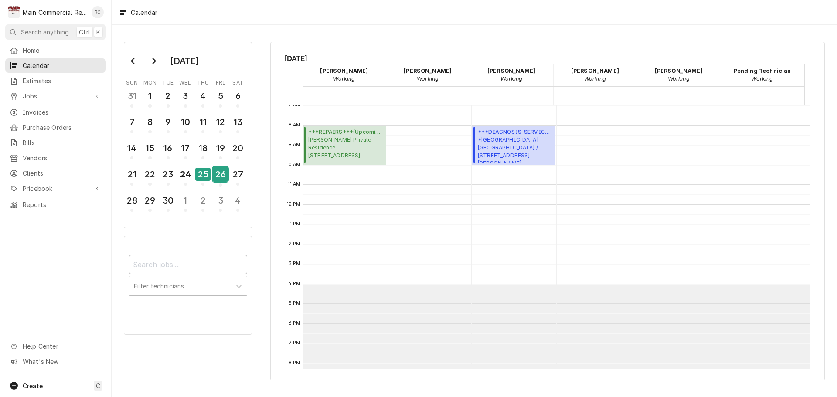
click at [217, 174] on div "26" at bounding box center [220, 174] width 15 height 15
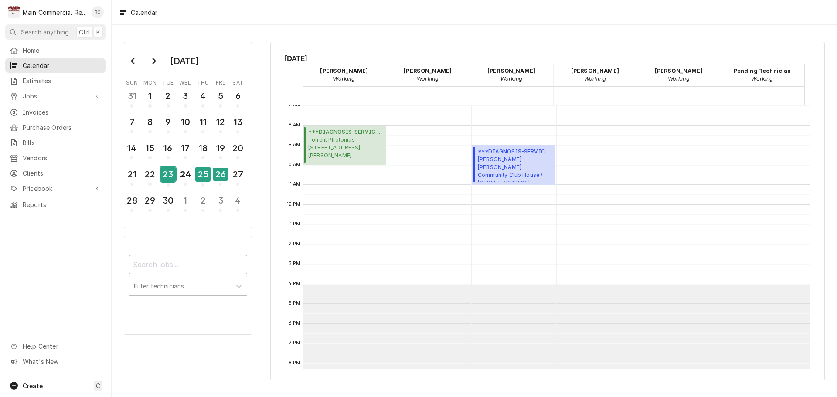
click at [162, 176] on div "23" at bounding box center [167, 174] width 15 height 15
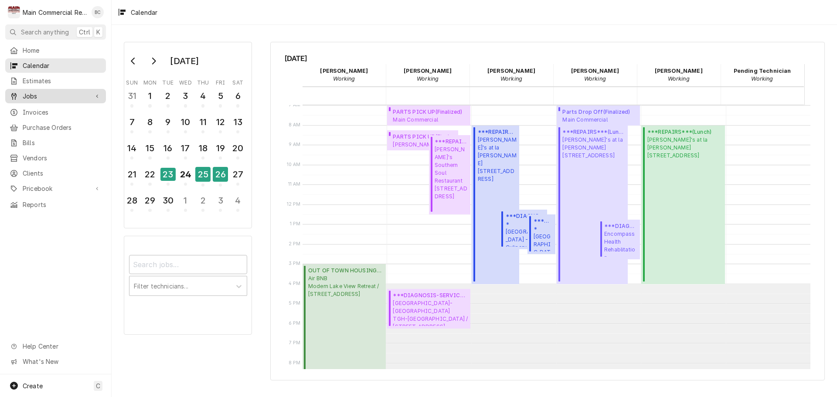
click at [33, 92] on span "Jobs" at bounding box center [56, 96] width 66 height 9
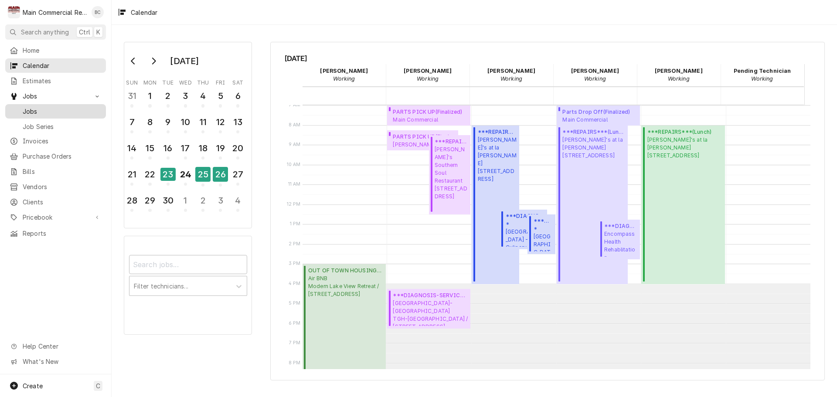
click at [24, 109] on span "Jobs" at bounding box center [62, 111] width 79 height 9
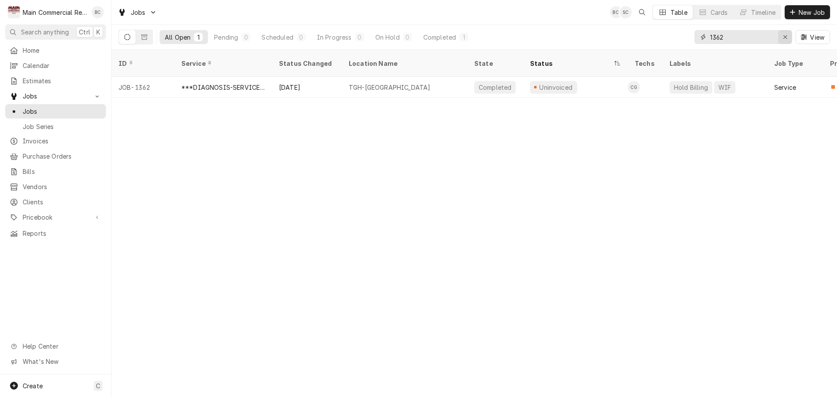
click at [785, 37] on icon "Erase input" at bounding box center [784, 36] width 3 height 3
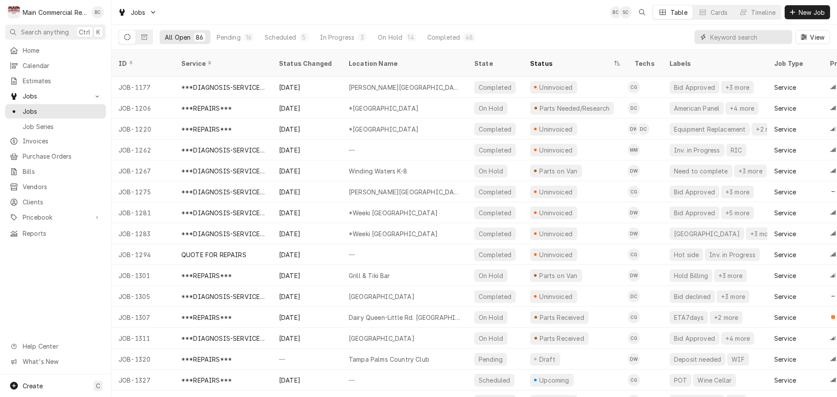
click at [755, 40] on input "Dynamic Content Wrapper" at bounding box center [749, 37] width 78 height 14
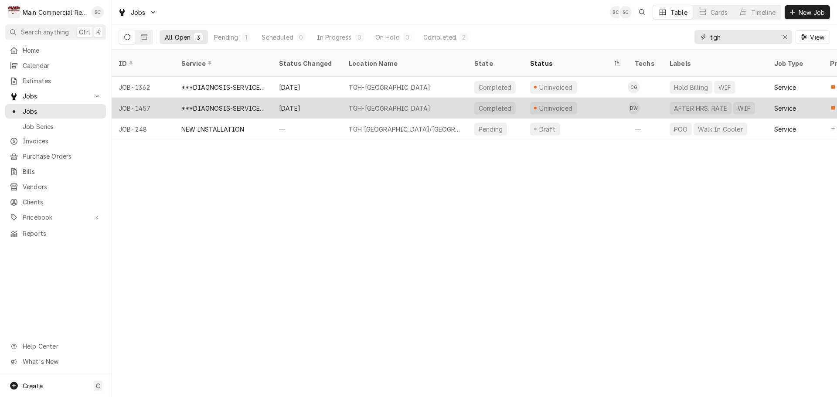
type input "tgh"
click at [318, 102] on div "[DATE]" at bounding box center [307, 108] width 70 height 21
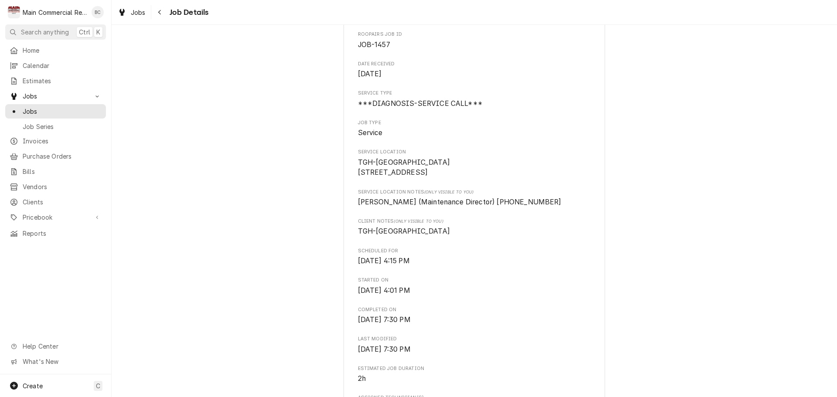
scroll to position [87, 0]
click at [163, 15] on div "Navigate back" at bounding box center [160, 12] width 9 height 9
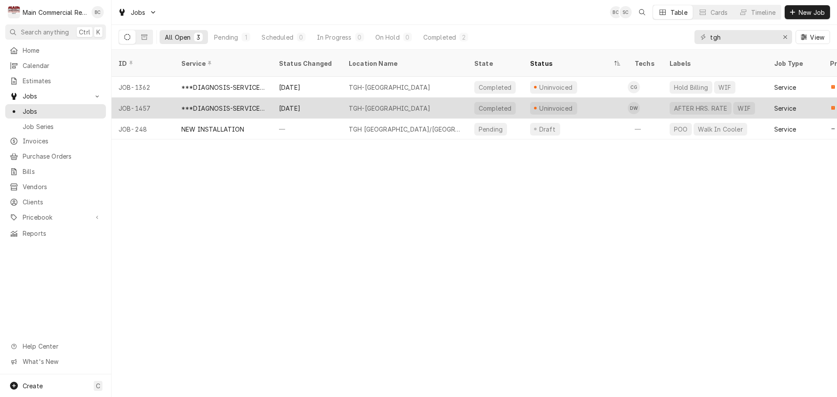
click at [449, 98] on div "TGH-[GEOGRAPHIC_DATA]" at bounding box center [405, 108] width 126 height 21
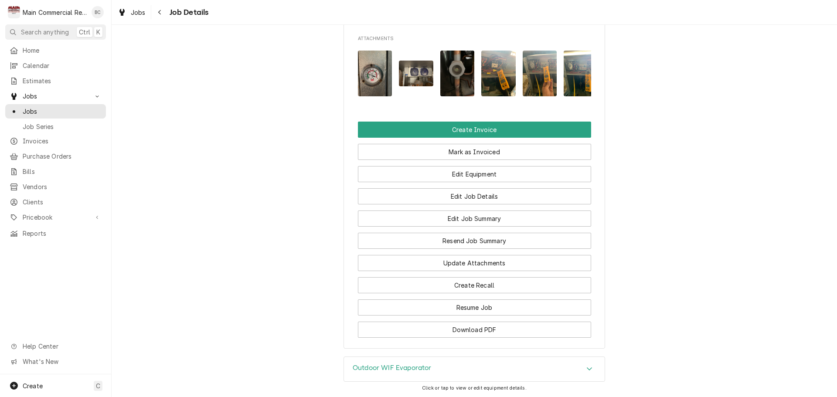
scroll to position [959, 0]
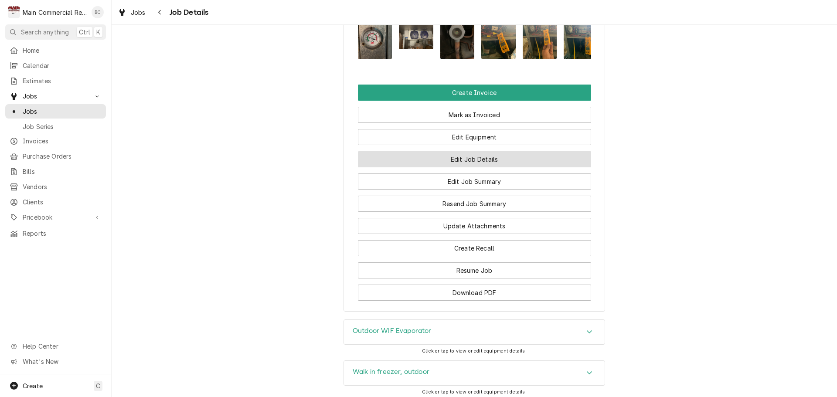
click at [475, 167] on button "Edit Job Details" at bounding box center [474, 159] width 233 height 16
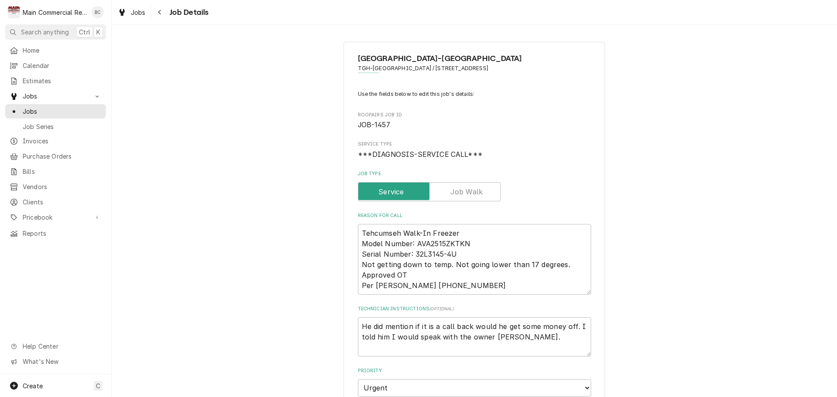
type textarea "x"
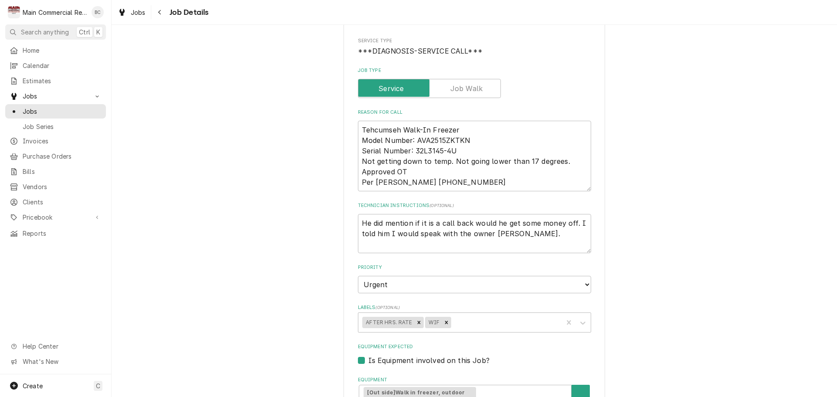
scroll to position [131, 0]
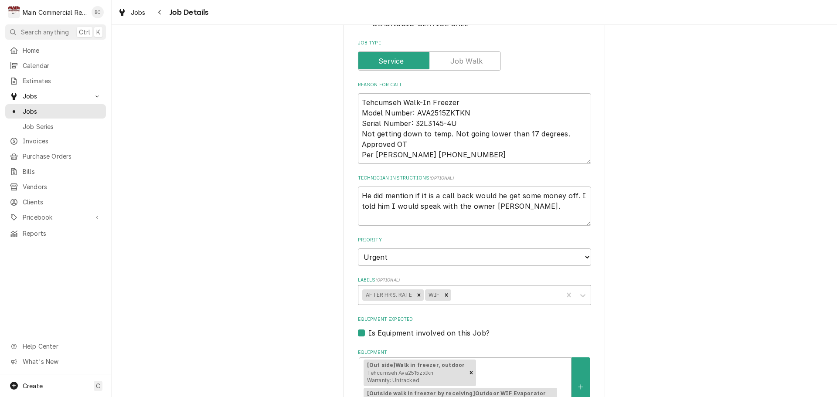
click at [454, 294] on div "Labels" at bounding box center [506, 295] width 106 height 16
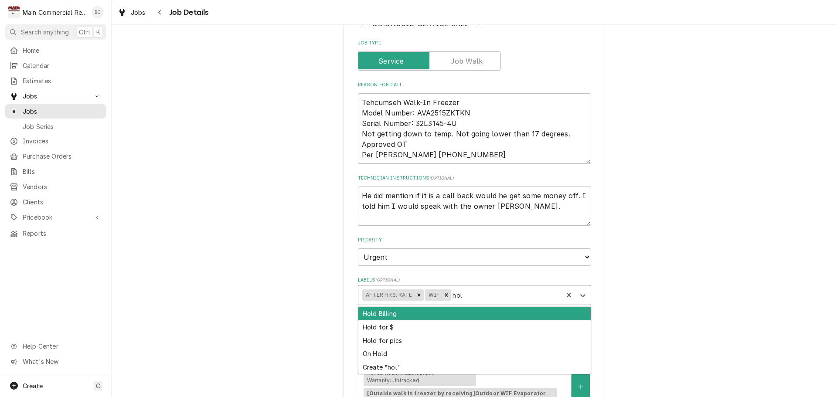
type input "hold"
click at [385, 316] on div "Hold Billing" at bounding box center [474, 314] width 232 height 14
type textarea "x"
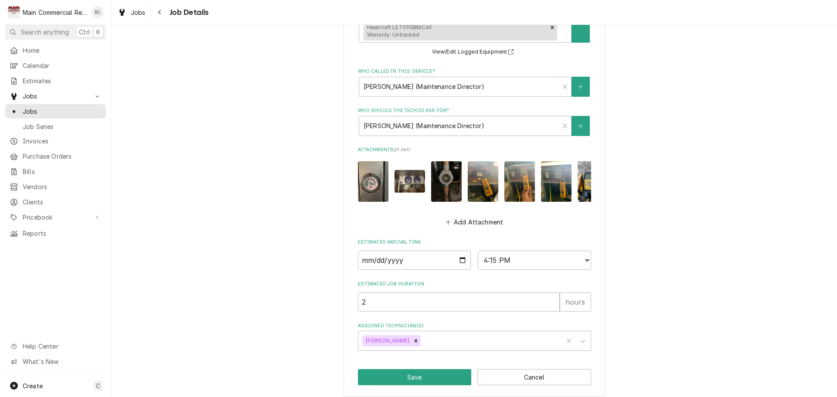
scroll to position [518, 0]
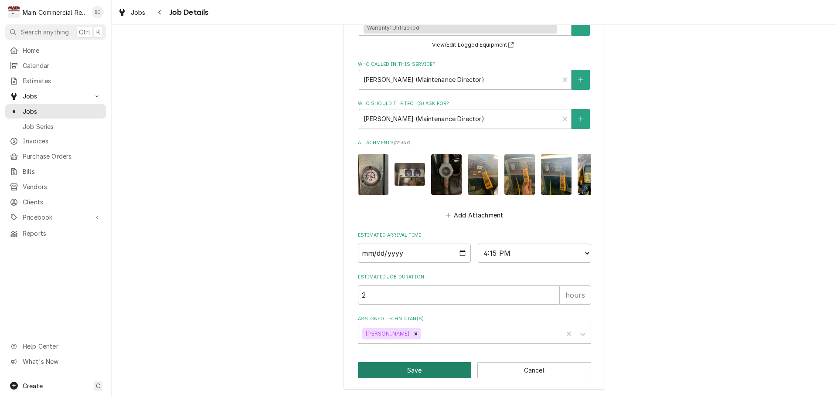
click at [421, 371] on button "Save" at bounding box center [415, 370] width 114 height 16
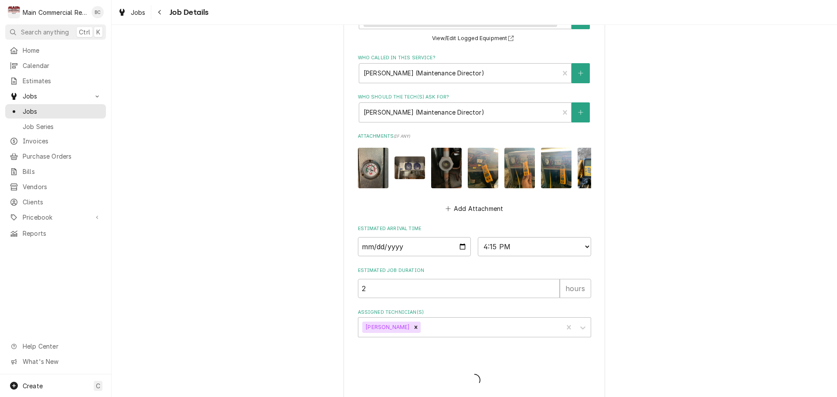
type textarea "x"
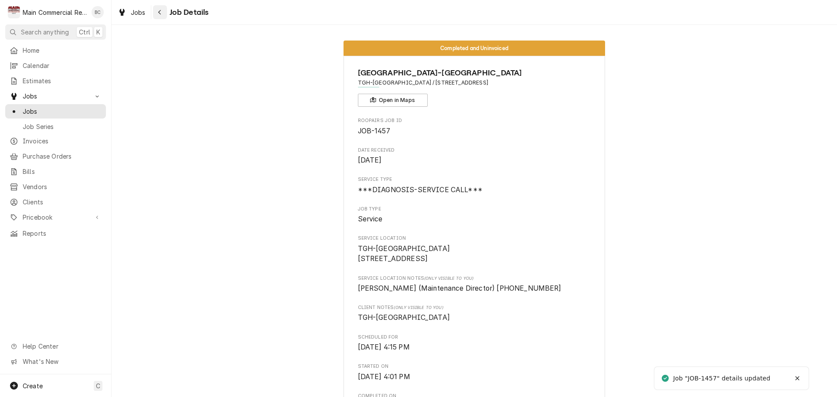
click at [160, 14] on icon "Navigate back" at bounding box center [159, 12] width 3 height 5
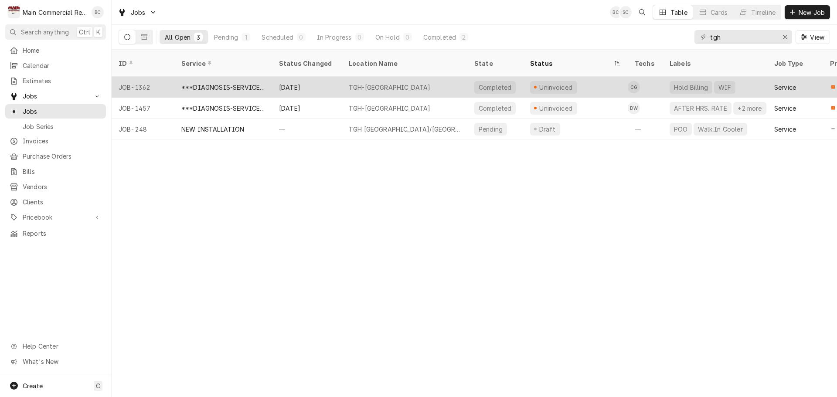
click at [436, 77] on div "TGH-[GEOGRAPHIC_DATA]" at bounding box center [405, 87] width 126 height 21
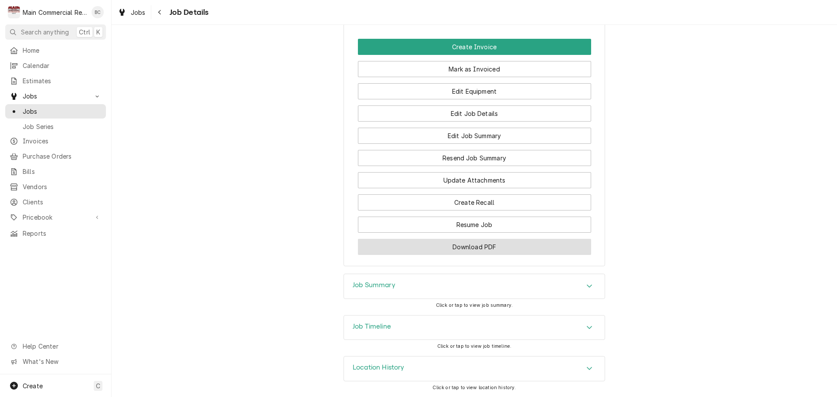
scroll to position [1005, 0]
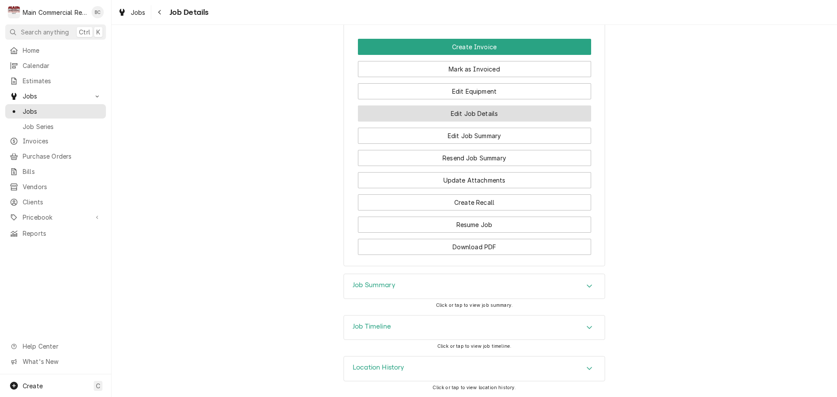
click at [477, 112] on button "Edit Job Details" at bounding box center [474, 114] width 233 height 16
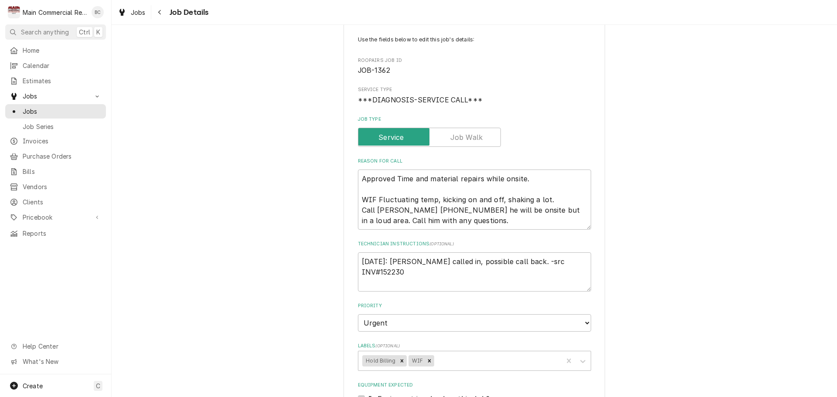
scroll to position [408, 0]
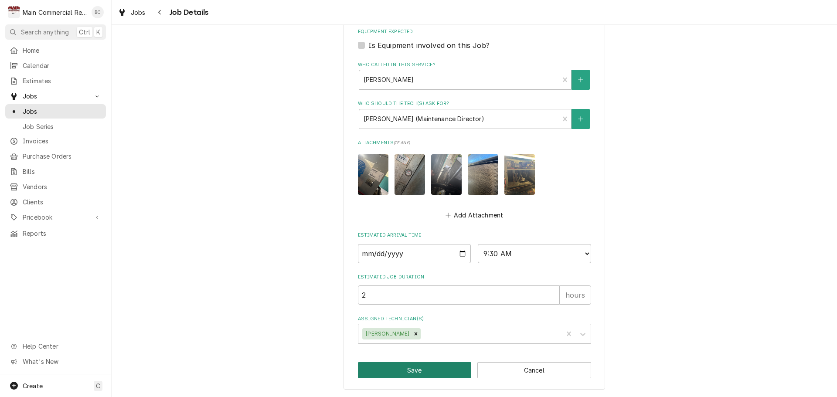
click at [424, 372] on button "Save" at bounding box center [415, 370] width 114 height 16
type textarea "x"
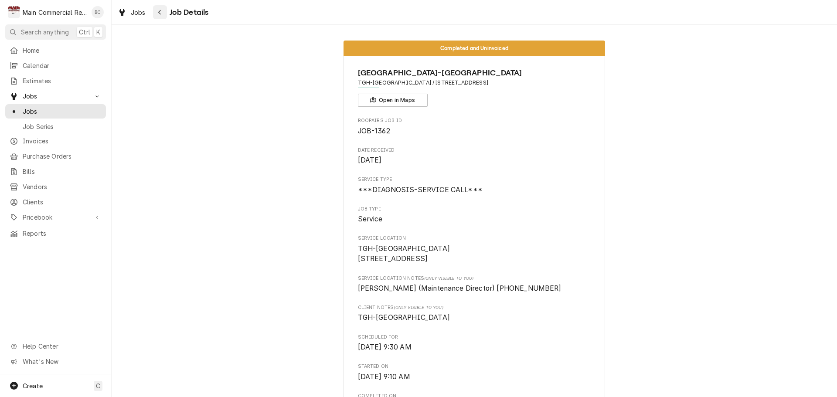
click at [159, 13] on icon "Navigate back" at bounding box center [159, 12] width 3 height 5
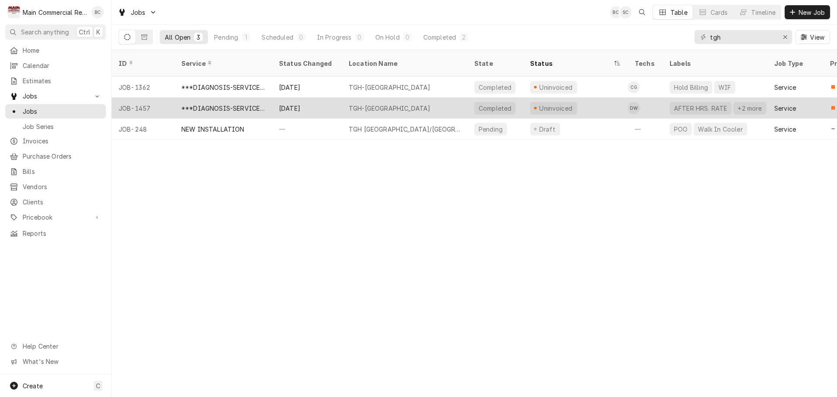
click at [316, 98] on div "Sep 23" at bounding box center [307, 108] width 70 height 21
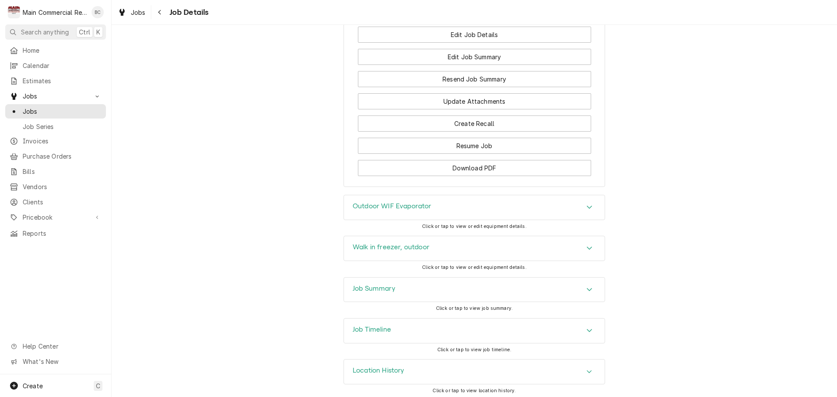
scroll to position [1104, 0]
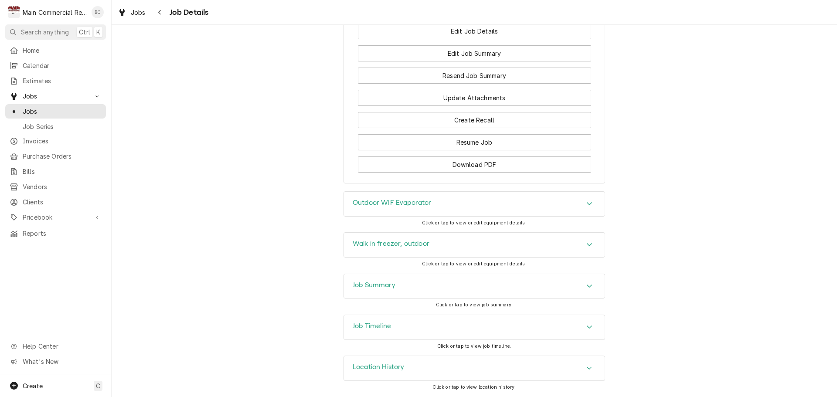
click at [544, 279] on div "Job Summary" at bounding box center [474, 286] width 261 height 24
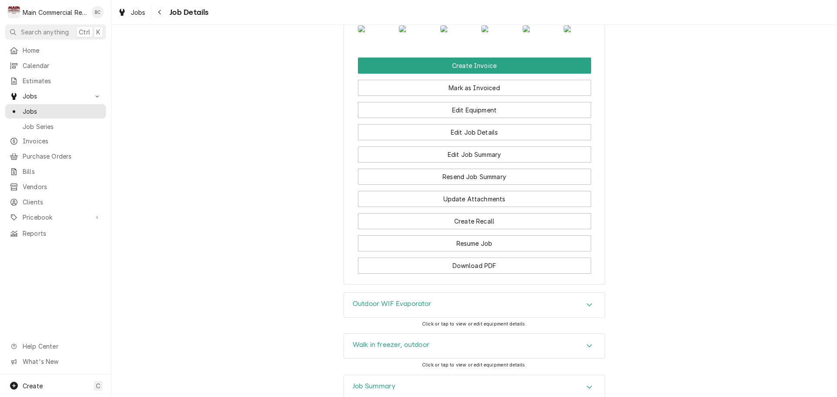
scroll to position [953, 0]
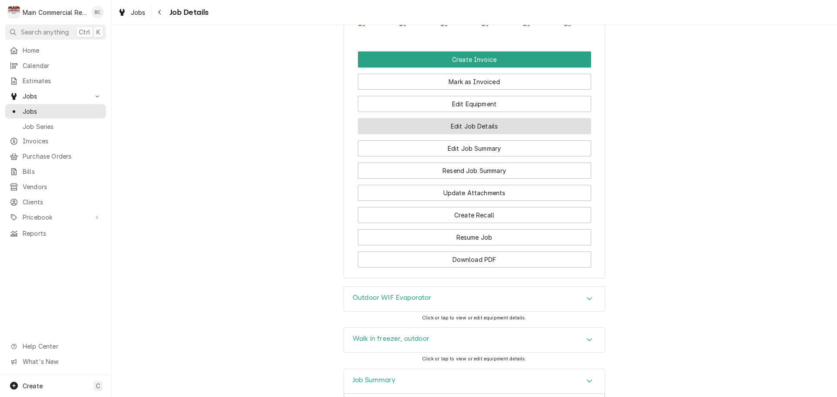
click at [482, 134] on button "Edit Job Details" at bounding box center [474, 126] width 233 height 16
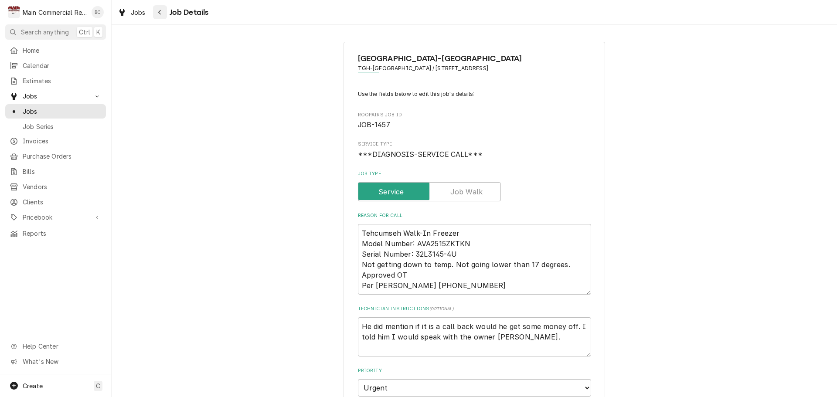
type textarea "x"
click at [159, 14] on icon "Navigate back" at bounding box center [160, 12] width 4 height 6
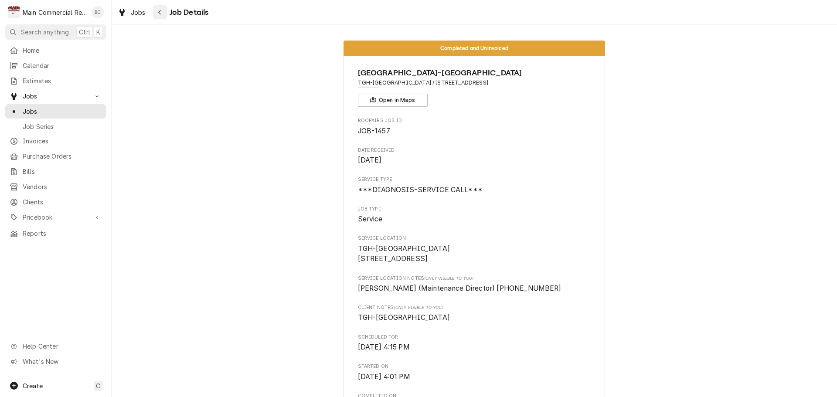
click at [159, 14] on icon "Navigate back" at bounding box center [160, 12] width 4 height 6
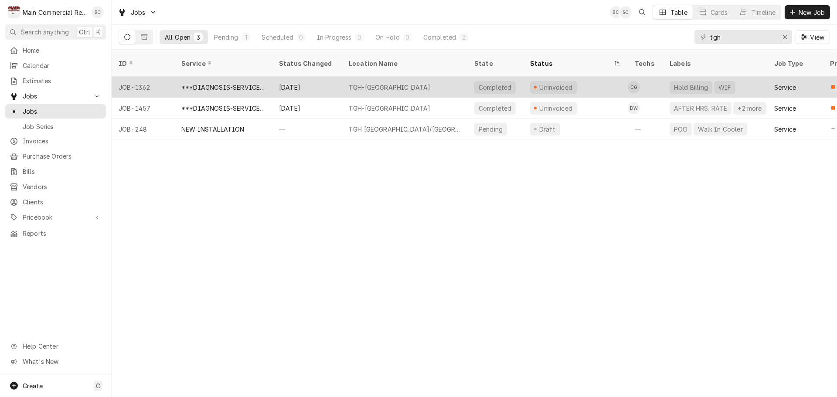
click at [264, 83] on div "***DIAGNOSIS-SERVICE CALL***" at bounding box center [223, 87] width 84 height 9
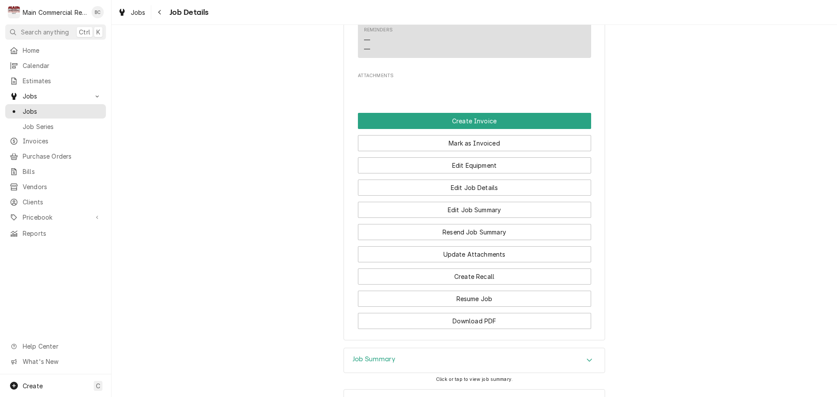
scroll to position [874, 0]
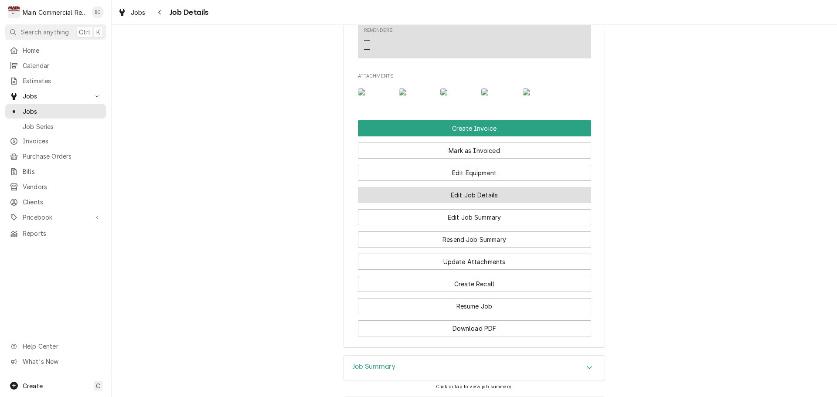
click at [456, 203] on button "Edit Job Details" at bounding box center [474, 195] width 233 height 16
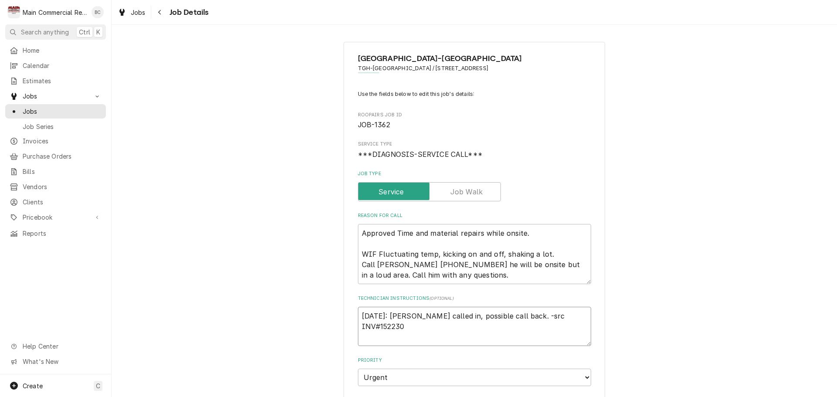
click at [361, 314] on textarea "[DATE]: [PERSON_NAME] called in, possible call back. -src INV#152230" at bounding box center [474, 326] width 233 height 39
type textarea "x"
type textarea "[DATE]: [PERSON_NAME] called in, possible call back. -src INV#152230"
type textarea "x"
type textarea "9 [DATE]: [PERSON_NAME] called in, possible call back. -src INV#152230"
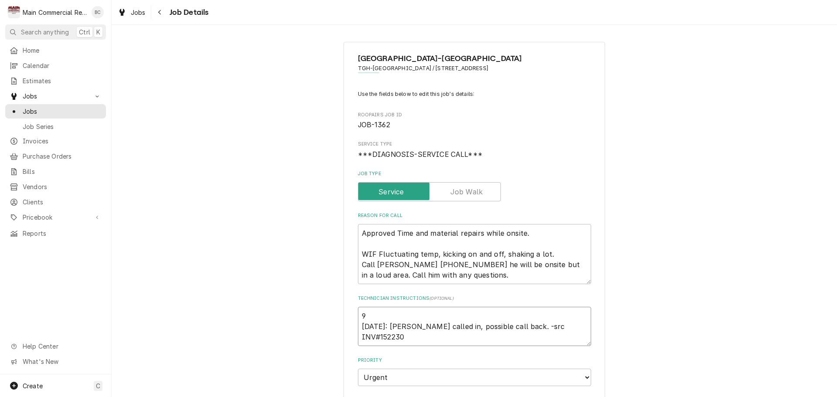
type textarea "x"
type textarea "9/ [DATE]: [PERSON_NAME] called in, possible call back. -src INV#152230"
type textarea "x"
type textarea "9/2 [DATE]: [PERSON_NAME] called in, possible call back. -src INV#152230"
type textarea "x"
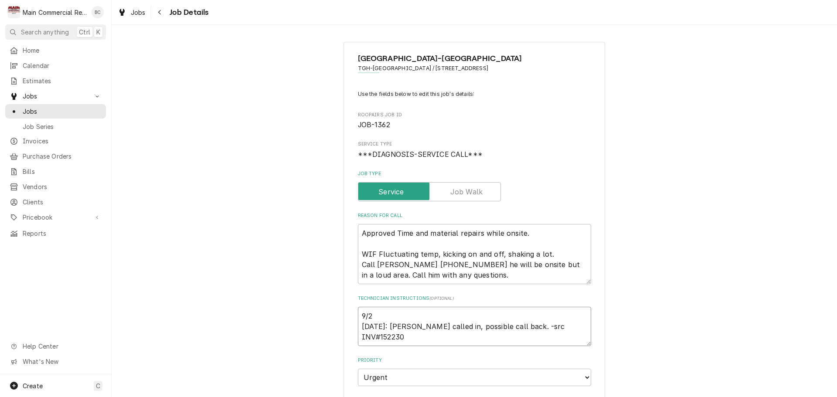
type textarea "9/24 [DATE]: [PERSON_NAME] called in, possible call back. -src INV#152230"
type textarea "x"
type textarea "9/24/ [DATE]: [PERSON_NAME] called in, possible call back. -src INV#152230"
type textarea "x"
type textarea "9/24/2 [DATE]: [PERSON_NAME] called in, possible call back. -src INV#152230"
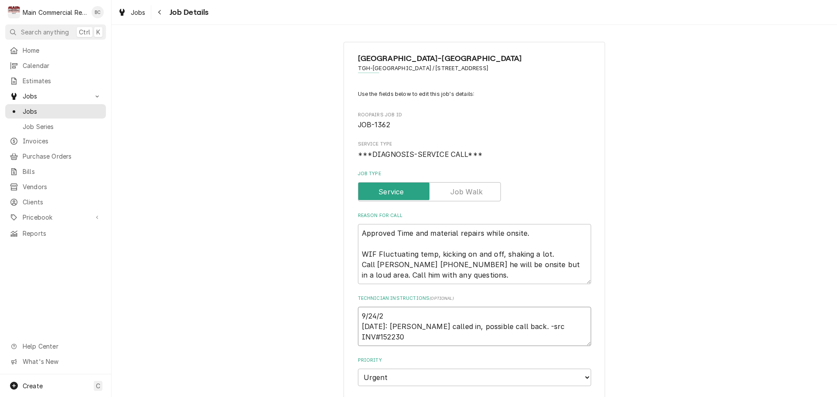
type textarea "x"
type textarea "[DATE] [DATE]: [PERSON_NAME] called in, possible call back. -src INV#152230"
click at [383, 330] on textarea "[DATE] [DATE]: [PERSON_NAME] called in, possible call back. -src INV#152230" at bounding box center [474, 326] width 233 height 39
type textarea "x"
type textarea "[DATE] 9/23/2: [PERSON_NAME] called in, possible call back. -src INV#152230"
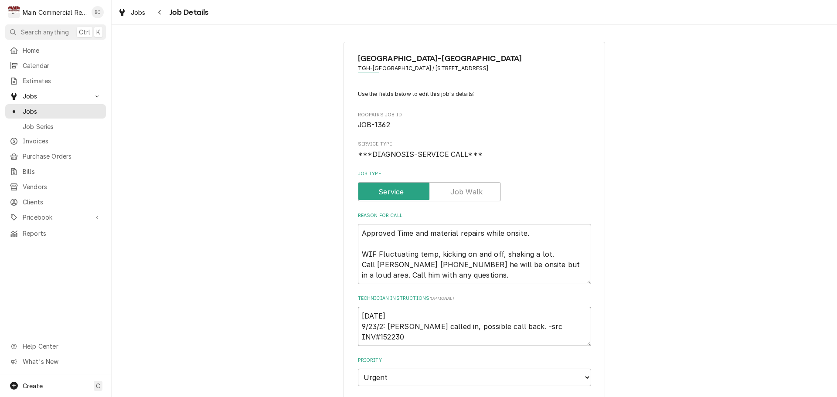
type textarea "x"
type textarea "[DATE] [DATE]: [PERSON_NAME] called in, possible call back. -src INV#152230"
click at [413, 317] on textarea "[DATE] [DATE]: [PERSON_NAME] called in, possible call back. -src INV#152230" at bounding box center [474, 326] width 233 height 39
type textarea "x"
type textarea "9/24/25: 9/23/25: Larry called in, possible call back. -src INV#152230"
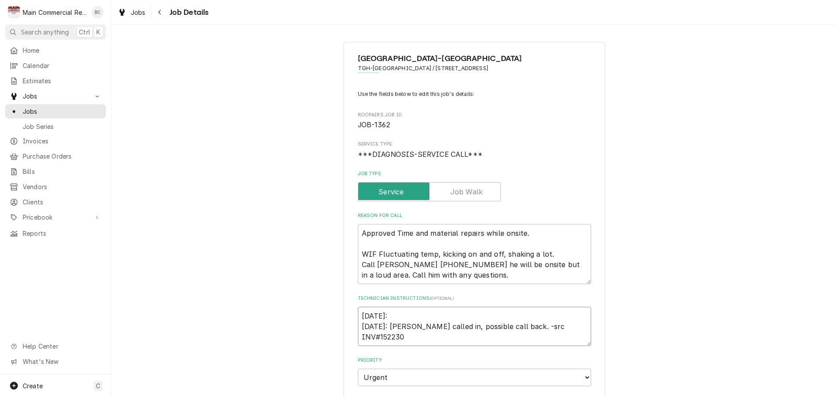
type textarea "x"
type textarea "9/24/25: 9/23/25: Larry called in, possible call back. -src INV#152230"
type textarea "x"
type textarea "9/24/25: A 9/23/25: Larry called in, possible call back. -src INV#152230"
type textarea "x"
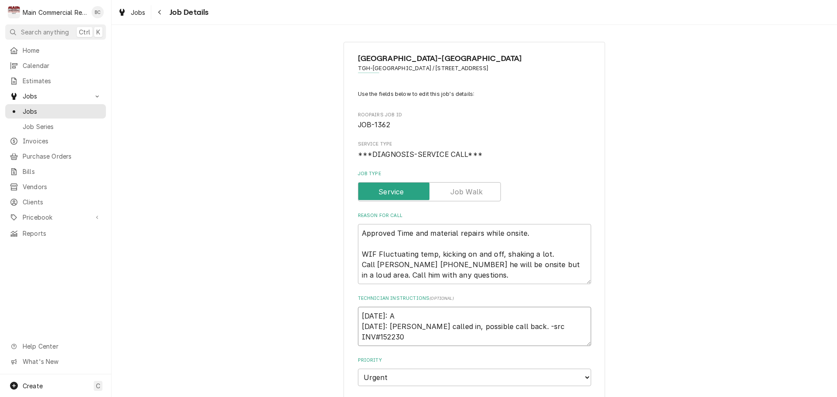
type textarea "9/24/25: Af 9/23/25: Larry called in, possible call back. -src INV#152230"
type textarea "x"
type textarea "9/24/25: Aft 9/23/25: Larry called in, possible call back. -src INV#152230"
type textarea "x"
type textarea "9/24/25: Afte 9/23/25: Larry called in, possible call back. -src INV#152230"
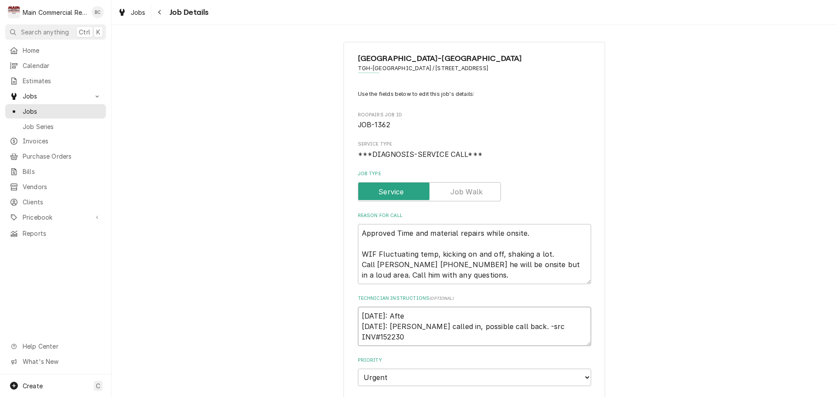
type textarea "x"
type textarea "9/24/25: After 9/23/25: Larry called in, possible call back. -src INV#152230"
type textarea "x"
type textarea "9/24/25: After 9/23/25: Larry called in, possible call back. -src INV#152230"
type textarea "x"
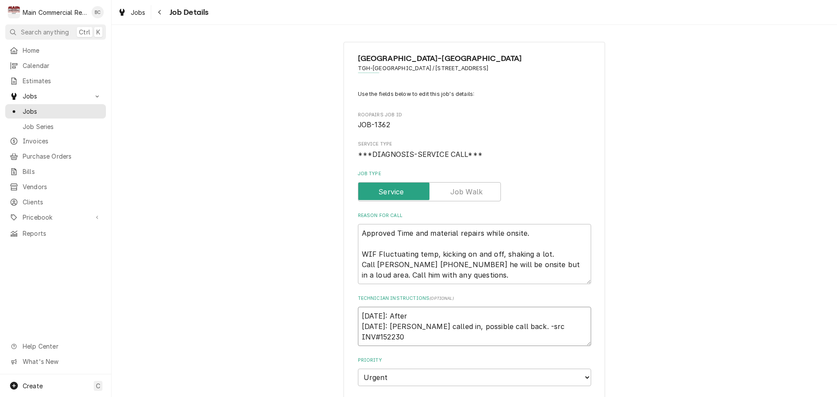
type textarea "9/24/25: After h 9/23/25: Larry called in, possible call back. -src INV#152230"
type textarea "x"
type textarea "9/24/25: After hou 9/23/25: Larry called in, possible call back. -src INV#152230"
type textarea "x"
type textarea "9/24/25: After hour 9/23/25: Larry called in, possible call back. -src INV#1522…"
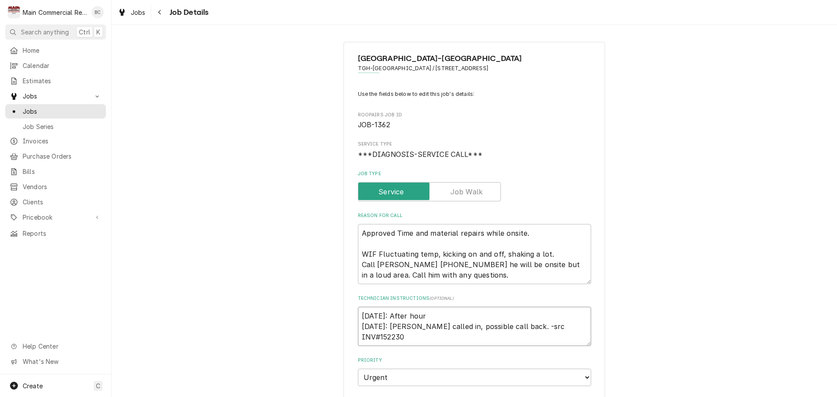
type textarea "x"
type textarea "9/24/25: After hours 9/23/25: Larry called in, possible call back. -src INV#152…"
type textarea "x"
type textarea "9/24/25: After hours 9/23/25: Larry called in, possible call back. -src INV#152…"
type textarea "x"
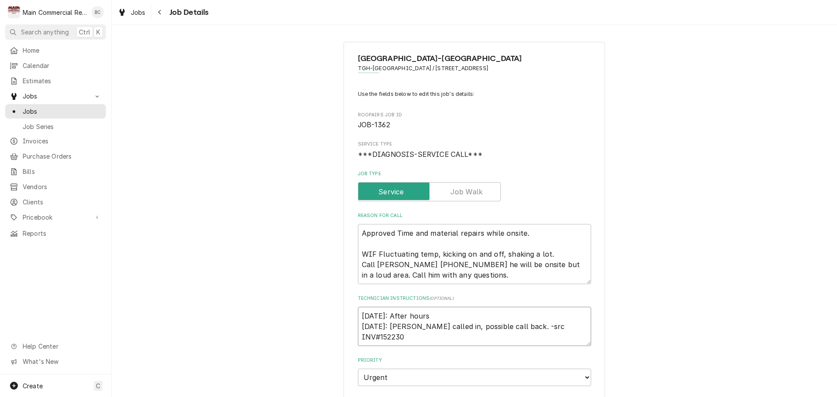
type textarea "9/24/25: After hours c 9/23/25: Larry called in, possible call back. -src INV#1…"
type textarea "x"
type textarea "9/24/25: After hours ca 9/23/25: Larry called in, possible call back. -src INV#…"
type textarea "x"
type textarea "9/24/25: After hours cal 9/23/25: Larry called in, possible call back. -src INV…"
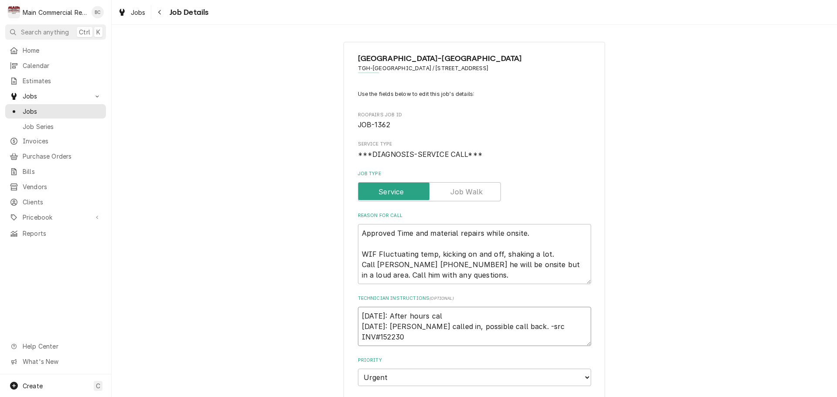
type textarea "x"
type textarea "9/24/25: After hours call 9/23/25: Larry called in, possible call back. -src IN…"
type textarea "x"
type textarea "9/24/25: After hours call 9/23/25: Larry called in, possible call back. -src IN…"
type textarea "x"
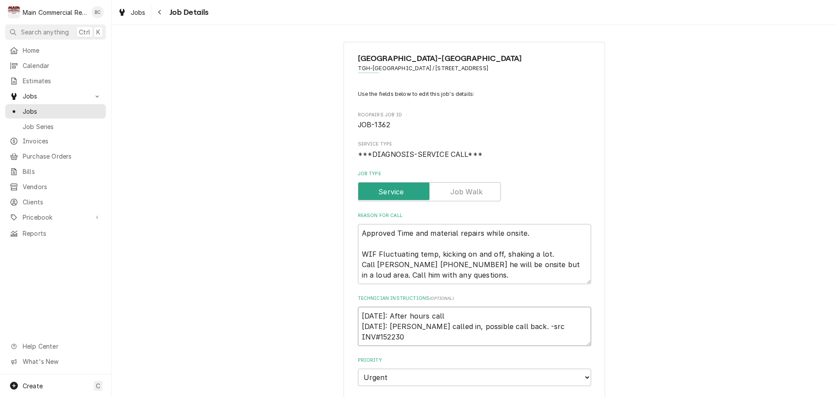
type textarea "9/24/25: After hours call w 9/23/25: Larry called in, possible call back. -src …"
type textarea "x"
type textarea "9/24/25: After hours call wa 9/23/25: Larry called in, possible call back. -src…"
type textarea "x"
type textarea "9/24/25: After hours call was 9/23/25: Larry called in, possible call back. -sr…"
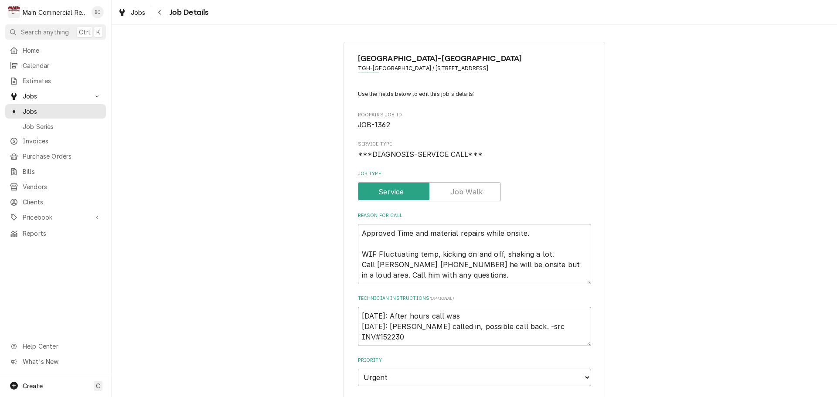
type textarea "x"
type textarea "9/24/25: After hours call was 9/23/25: Larry called in, possible call back. -sr…"
type textarea "x"
type textarea "9/24/25: After hours call was d 9/23/25: Larry called in, possible call back. -…"
type textarea "x"
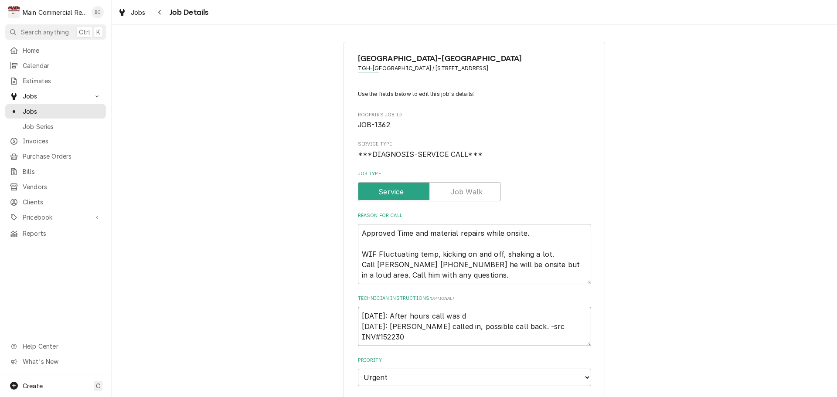
type textarea "9/24/25: After hours call was du 9/23/25: Larry called in, possible call back. …"
type textarea "x"
type textarea "9/24/25: After hours call was due 9/23/25: Larry called in, possible call back.…"
type textarea "x"
type textarea "9/24/25: After hours call was due t 9/23/25: Larry called in, possible call bac…"
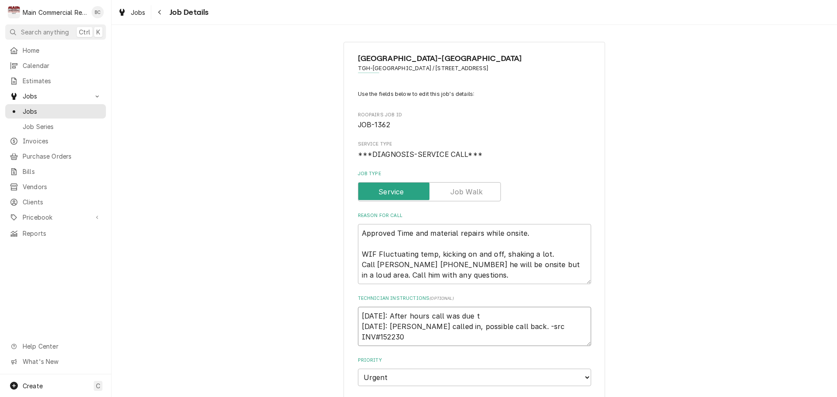
type textarea "x"
type textarea "9/24/25: After hours call was due to 9/23/25: Larry called in, possible call ba…"
type textarea "x"
type textarea "9/24/25: After hours call was due to 9/23/25: Larry called in, possible call ba…"
type textarea "x"
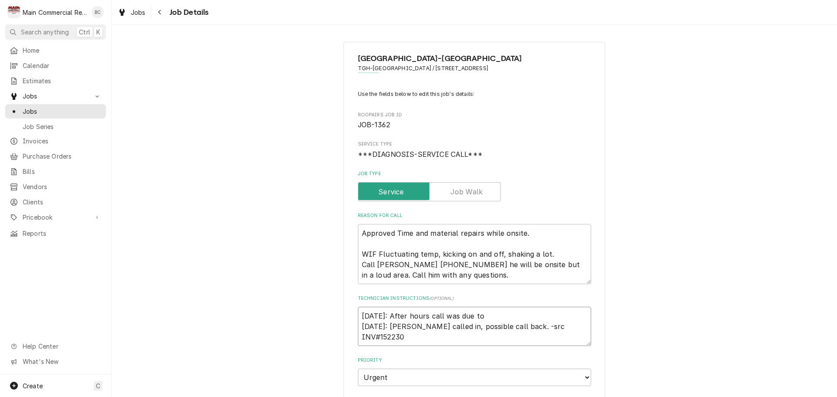
type textarea "9/24/25: After hours call was due to t 9/23/25: Larry called in, possible call …"
type textarea "x"
type textarea "9/24/25: After hours call was due to th 9/23/25: Larry called in, possible call…"
type textarea "x"
type textarea "9/24/25: After hours call was due to the 9/23/25: Larry called in, possible cal…"
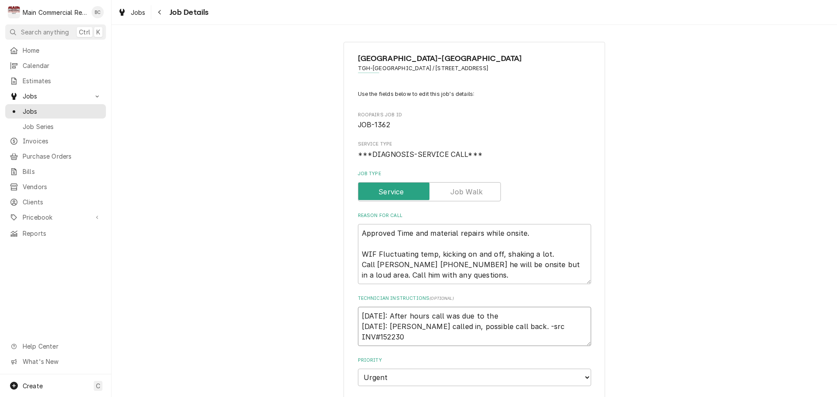
type textarea "x"
type textarea "9/24/25: After hours call was due to the d 9/23/25: Larry called in, possible c…"
type textarea "x"
type textarea "9/24/25: After hours call was due to the do 9/23/25: Larry called in, possible …"
type textarea "x"
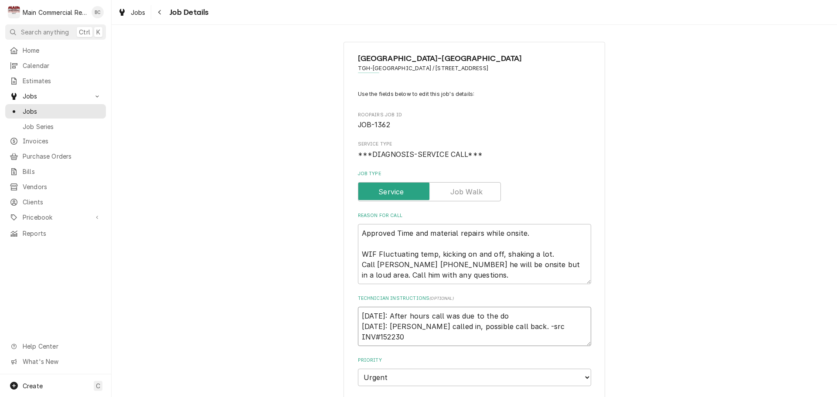
type textarea "9/24/25: After hours call was due to the doo 9/23/25: Larry called in, possible…"
type textarea "x"
type textarea "9/24/25: After hours call was due to the door 9/23/25: Larry called in, possibl…"
type textarea "x"
type textarea "9/24/25: After hours call was due to the door 9/23/25: Larry called in, possibl…"
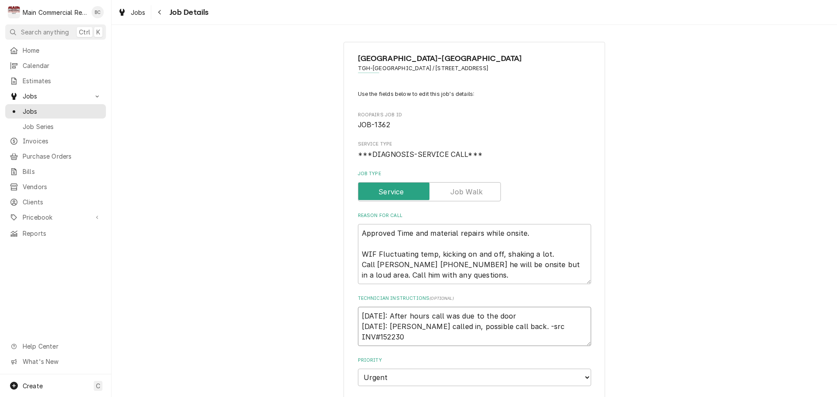
type textarea "x"
type textarea "9/24/25: After hours call was due to the door c 9/23/25: Larry called in, possi…"
type textarea "x"
type textarea "9/24/25: After hours call was due to the door cl 9/23/25: Larry called in, poss…"
type textarea "x"
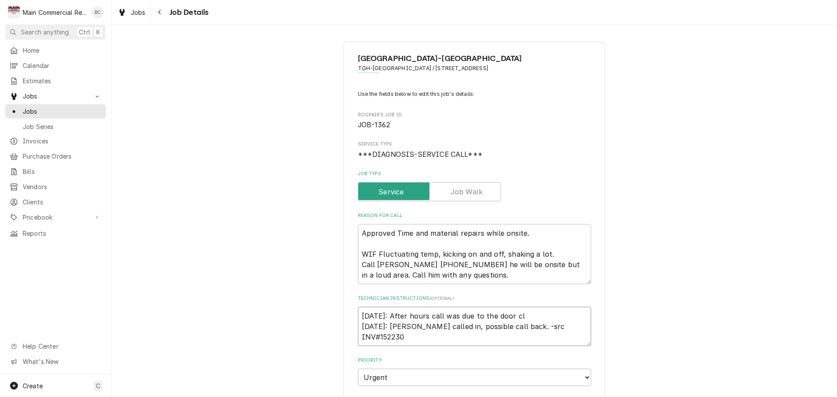
type textarea "9/24/25: After hours call was due to the door clo 9/23/25: Larry called in, pos…"
type textarea "x"
type textarea "9/24/25: After hours call was due to the door clos 9/23/25: Larry called in, po…"
type textarea "x"
type textarea "9/24/25: After hours call was due to the door close 9/23/25: Larry called in, p…"
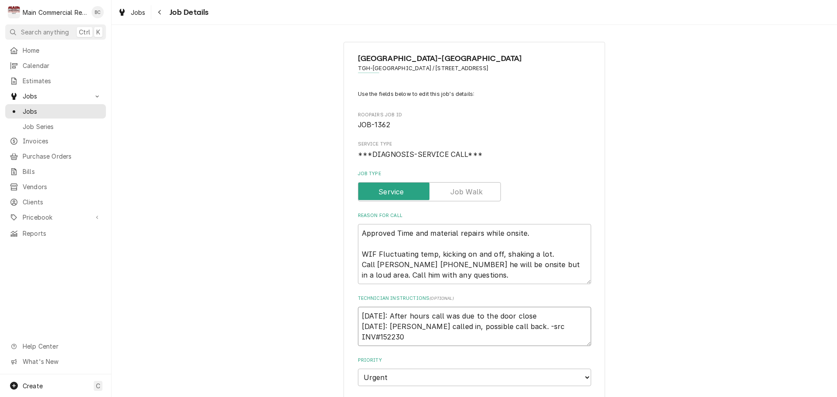
type textarea "x"
type textarea "9/24/25: After hours call was due to the door closer 9/23/25: Larry called in, …"
type textarea "x"
type textarea "9/24/25: After hours call was due to the door closer. 9/23/25: Larry called in,…"
type textarea "x"
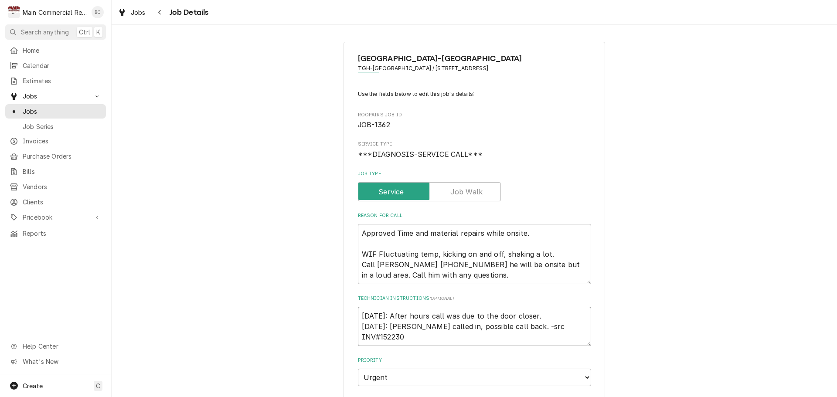
type textarea "9/24/25: After hours call was due to the door closer. N 9/23/25: Larry called i…"
type textarea "x"
type textarea "9/24/25: After hours call was due to the door closer. No 9/23/25: Larry called …"
type textarea "x"
type textarea "9/24/25: After hours call was due to the door closer. Not 9/23/25: Larry called…"
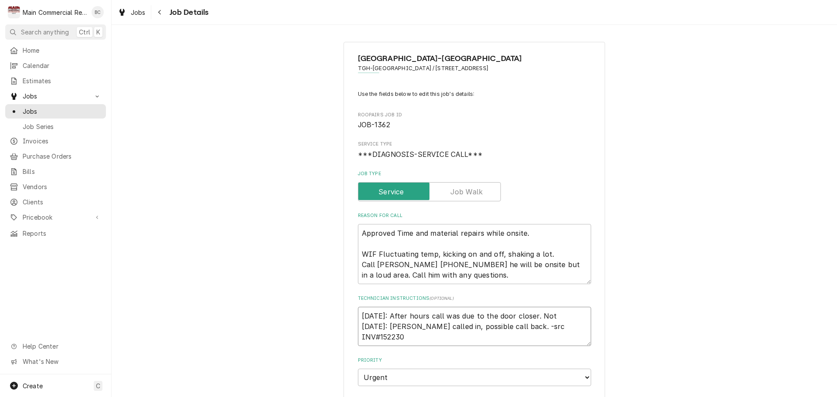
type textarea "x"
type textarea "9/24/25: After hours call was due to the door closer. Not 9/23/25: Larry called…"
type textarea "x"
type textarea "9/24/25: After hours call was due to the door closer. Not a 9/23/25: Larry call…"
type textarea "x"
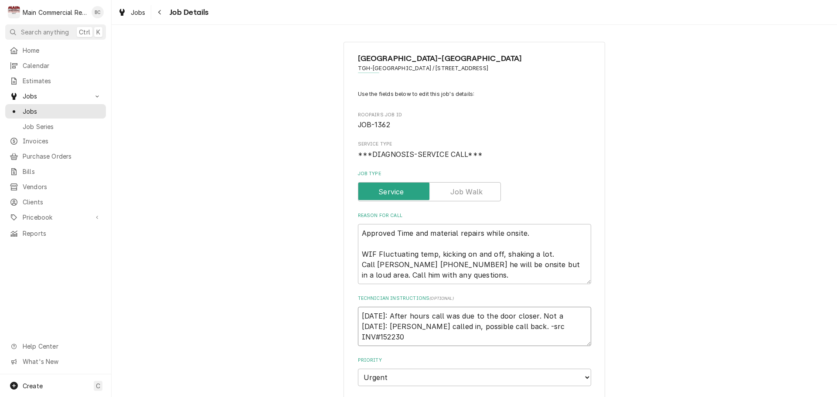
type textarea "9/24/25: After hours call was due to the door closer. Not a 9/23/25: Larry call…"
type textarea "x"
type textarea "9/24/25: After hours call was due to the door closer. Not a c 9/23/25: Larry ca…"
type textarea "x"
type textarea "9/24/25: After hours call was due to the door closer. Not a cal 9/23/25: Larry …"
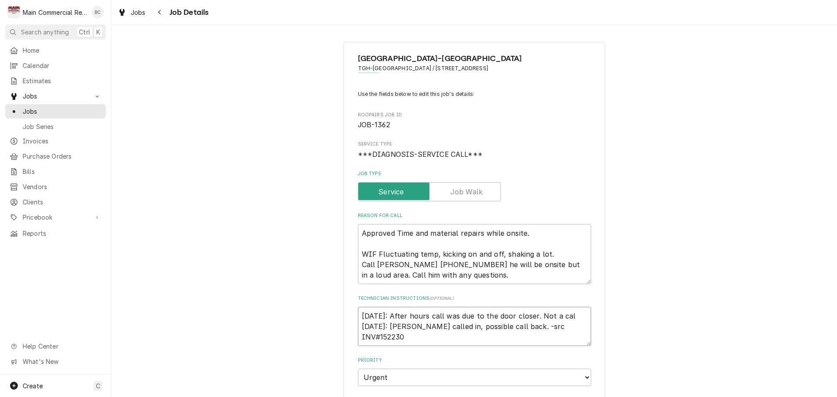
type textarea "x"
type textarea "9/24/25: After hours call was due to the door closer. Not a call 9/23/25: Larry…"
type textarea "x"
type textarea "9/24/25: After hours call was due to the door closer. Not a call 9/23/25: Larry…"
type textarea "x"
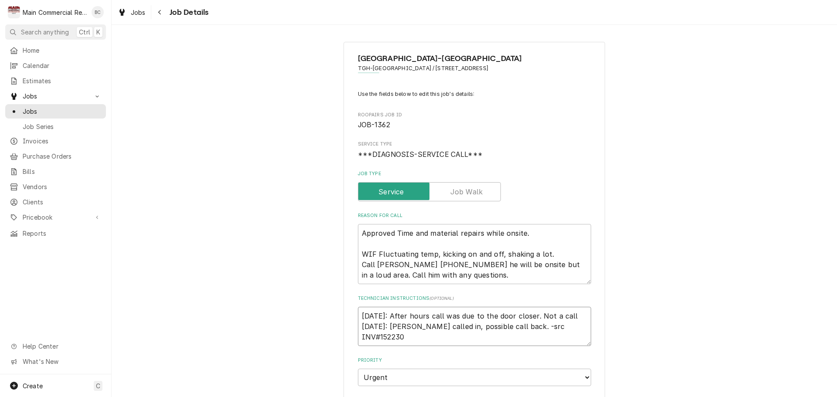
type textarea "9/24/25: After hours call was due to the door closer. Not a call g 9/23/25: Lar…"
type textarea "x"
type textarea "9/24/25: After hours call was due to the door closer. Not a call ga 9/23/25: La…"
type textarea "x"
type textarea "9/24/25: After hours call was due to the door closer. Not a call g 9/23/25: Lar…"
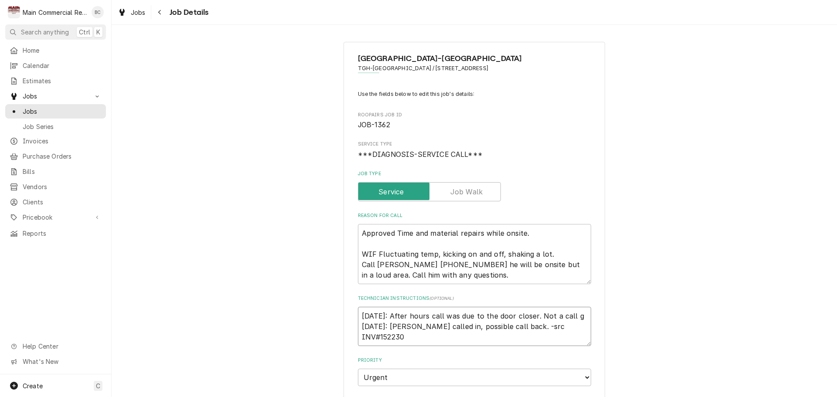
type textarea "x"
type textarea "9/24/25: After hours call was due to the door closer. Not a call 9/23/25: Larry…"
type textarea "x"
type textarea "9/24/25: After hours call was due to the door closer. Not a call b 9/23/25: Lar…"
type textarea "x"
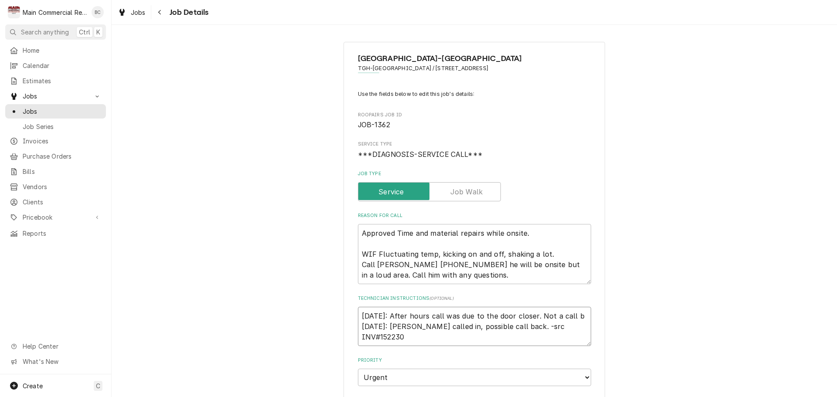
type textarea "9/24/25: After hours call was due to the door closer. Not a call ba 9/23/25: La…"
type textarea "x"
type textarea "9/24/25: After hours call was due to the door closer. Not a call bac 9/23/25: L…"
type textarea "x"
type textarea "9/24/25: After hours call was due to the door closer. Not a call back 9/23/25: …"
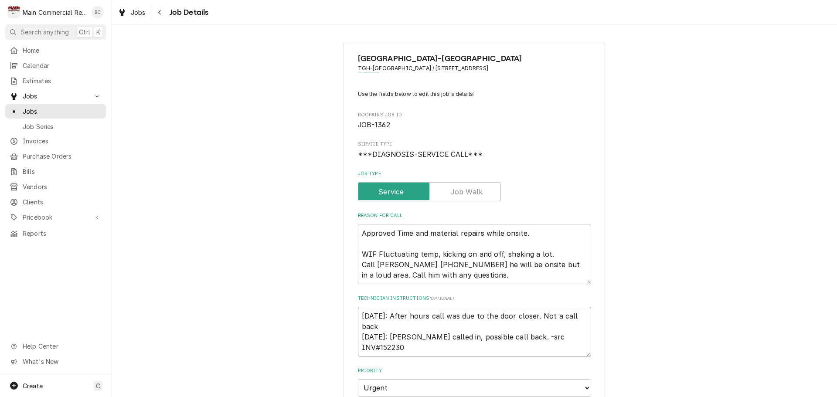
type textarea "x"
type textarea "9/24/25: After hours call was due to the door closer. Not a call back. 9/23/25:…"
type textarea "x"
type textarea "9/24/25: After hours call was due to the door closer. Not a call back.* 9/23/25…"
type textarea "x"
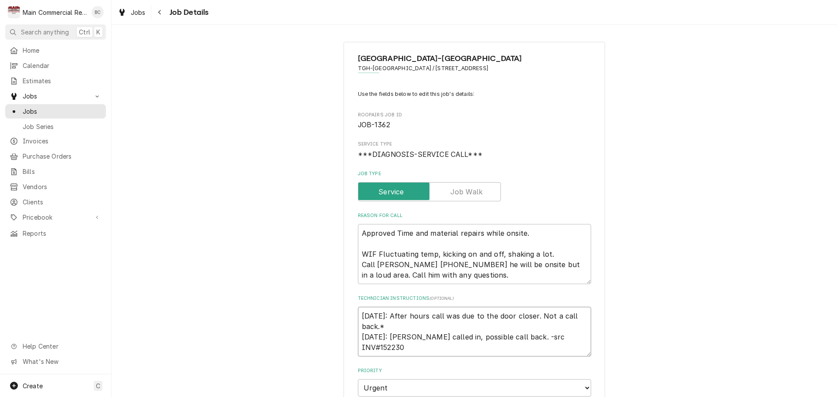
type textarea "9/24/25: After hours call was due to the door closer. Not a call back.*J 9/23/2…"
type textarea "x"
type textarea "9/24/25: After hours call was due to the door closer. Not a call back.*JC 9/23/…"
type textarea "x"
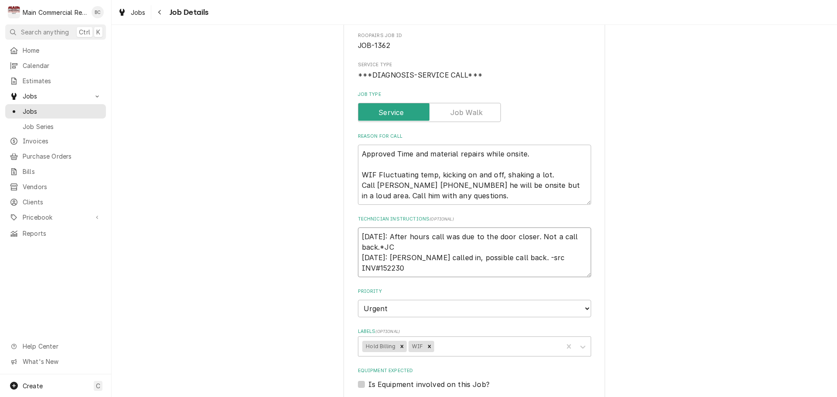
scroll to position [174, 0]
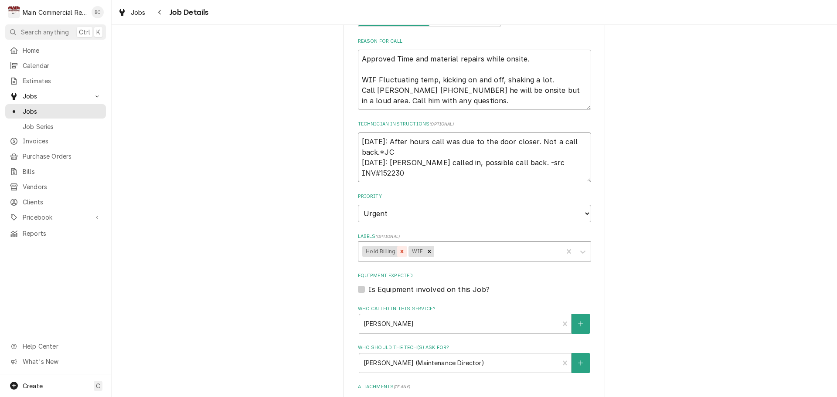
click at [401, 251] on icon "Remove Hold Billing" at bounding box center [402, 251] width 3 height 3
type textarea "9/24/25: After hours call was due to the door closer. Not a call back.*JC 9/23/…"
type textarea "x"
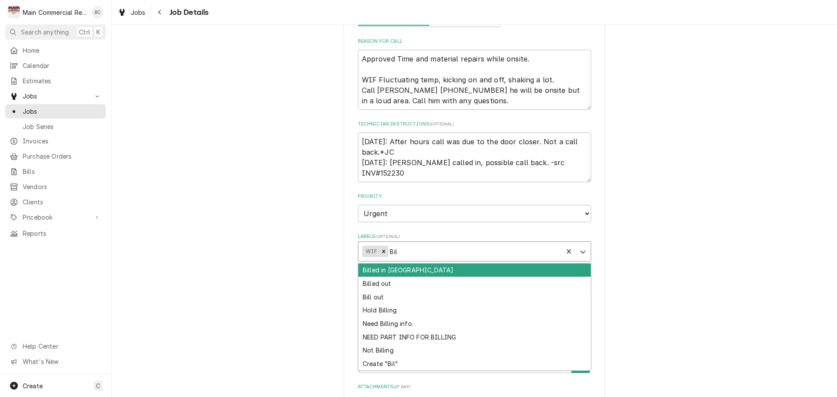
type input "Bill"
click at [395, 272] on div "Billed in QBO" at bounding box center [474, 271] width 232 height 14
type textarea "x"
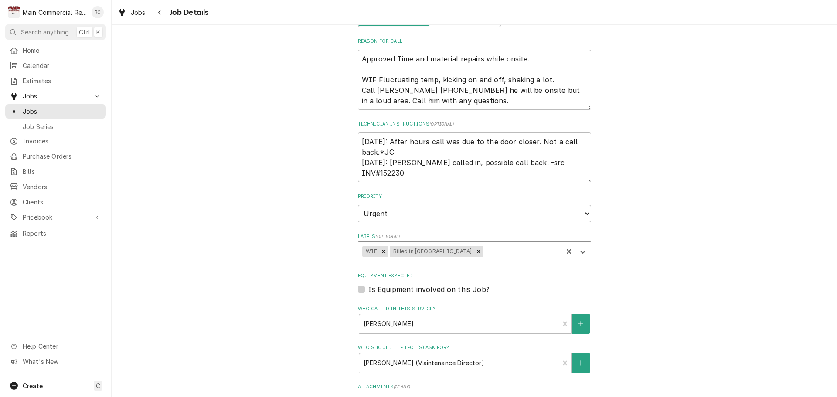
click at [682, 322] on div "Tampa General Hospital-Spring Hill TGH-Spring Hill / 10461 Quality Dr, Spring H…" at bounding box center [474, 251] width 725 height 782
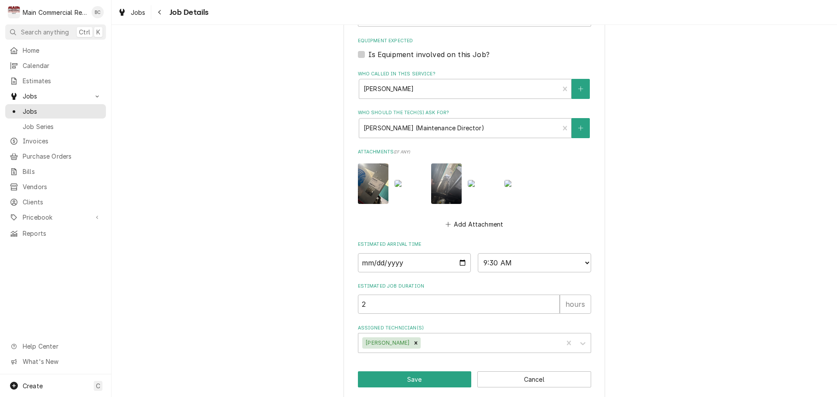
scroll to position [419, 0]
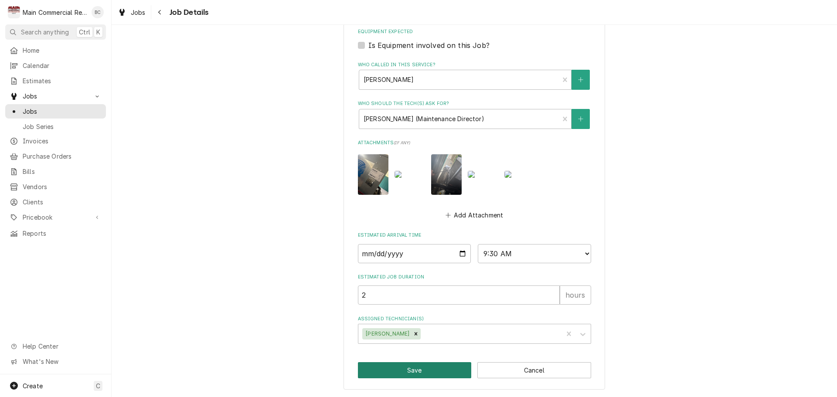
click at [416, 372] on button "Save" at bounding box center [415, 370] width 114 height 16
type textarea "x"
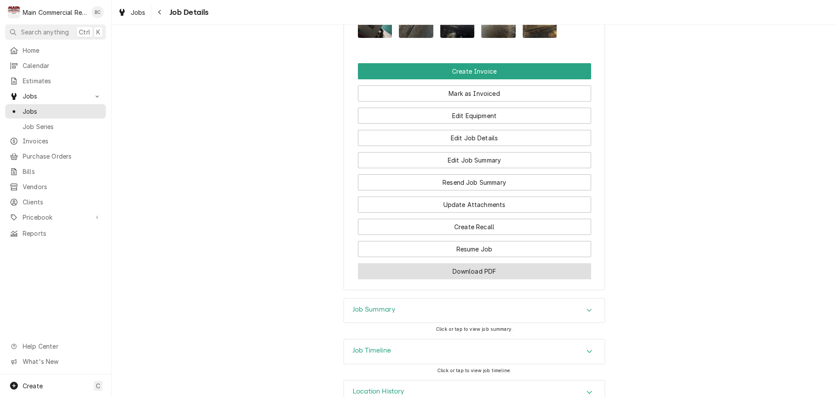
scroll to position [938, 0]
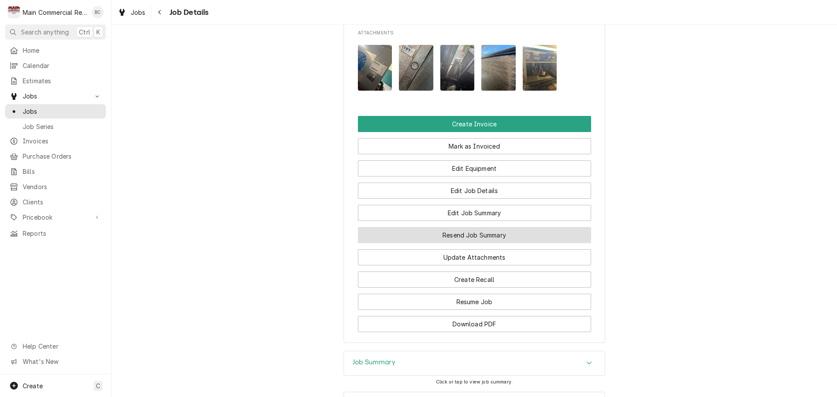
click at [495, 243] on button "Resend Job Summary" at bounding box center [474, 235] width 233 height 16
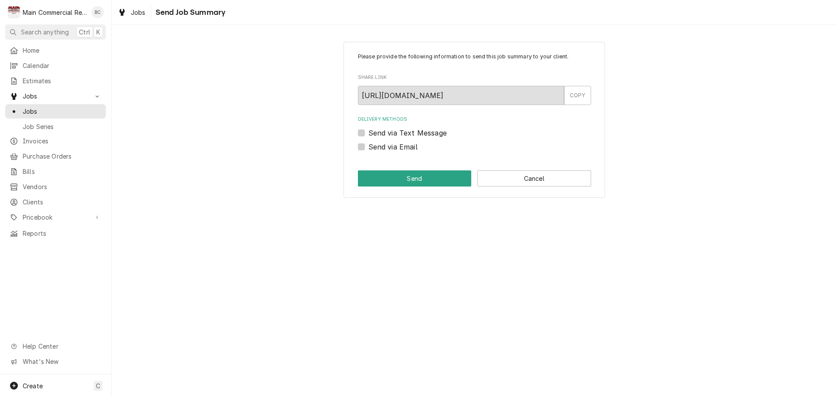
click at [368, 147] on label "Send via Email" at bounding box center [392, 147] width 49 height 10
click at [368, 147] on input "Send via Email" at bounding box center [484, 151] width 233 height 19
checkbox input "true"
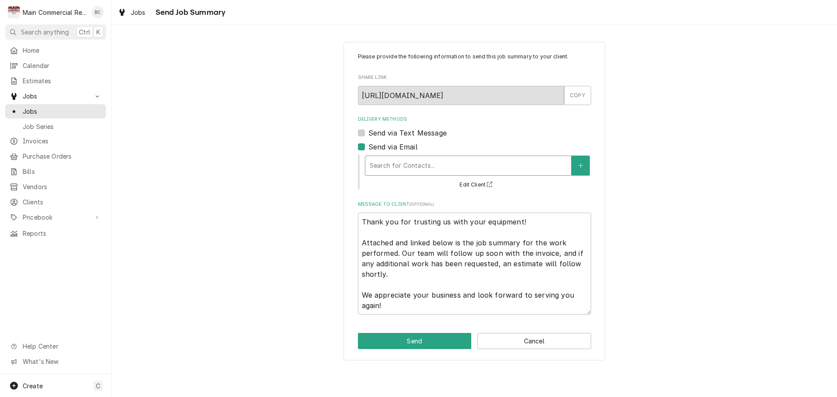
type textarea "x"
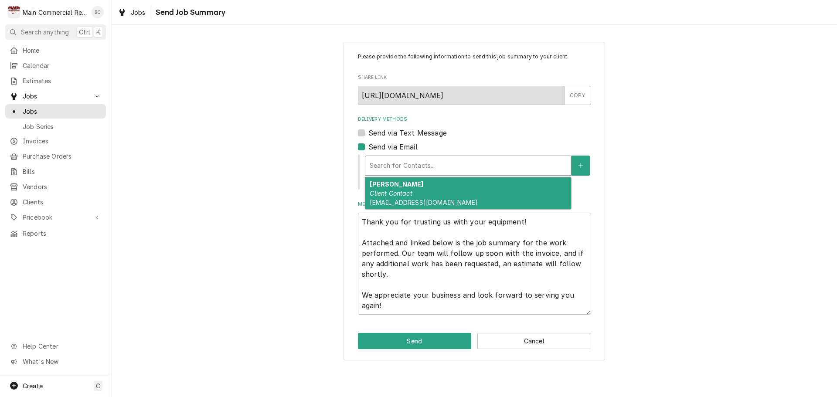
drag, startPoint x: 396, startPoint y: 174, endPoint x: 401, endPoint y: 171, distance: 4.9
click at [398, 174] on div "Search for Contacts..." at bounding box center [468, 165] width 206 height 19
click at [534, 347] on button "Cancel" at bounding box center [534, 341] width 114 height 16
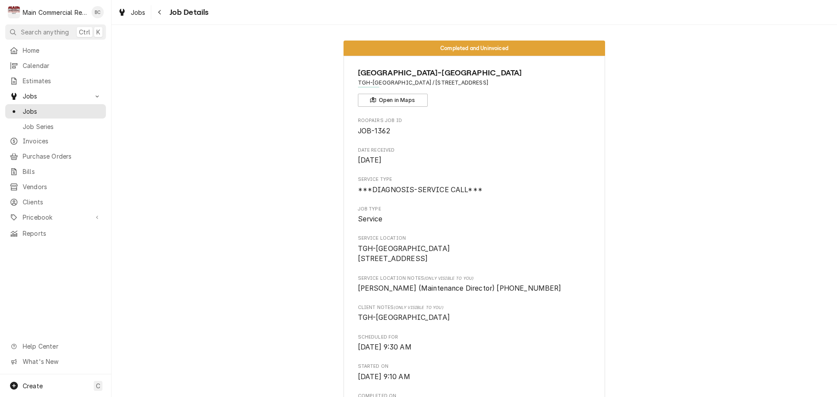
scroll to position [938, 0]
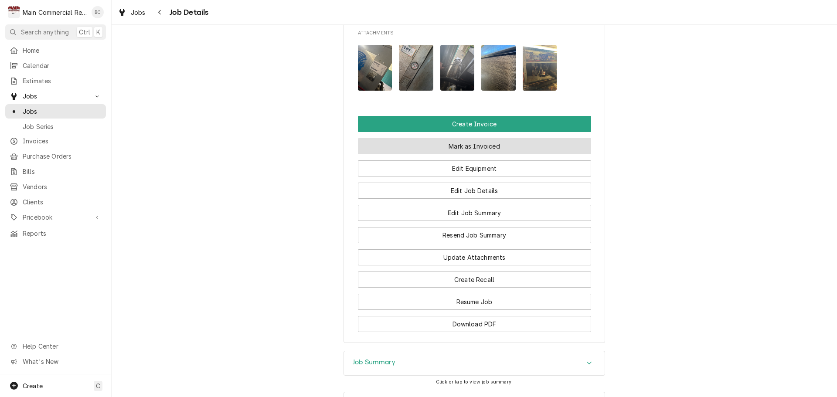
click at [473, 154] on button "Mark as Invoiced" at bounding box center [474, 146] width 233 height 16
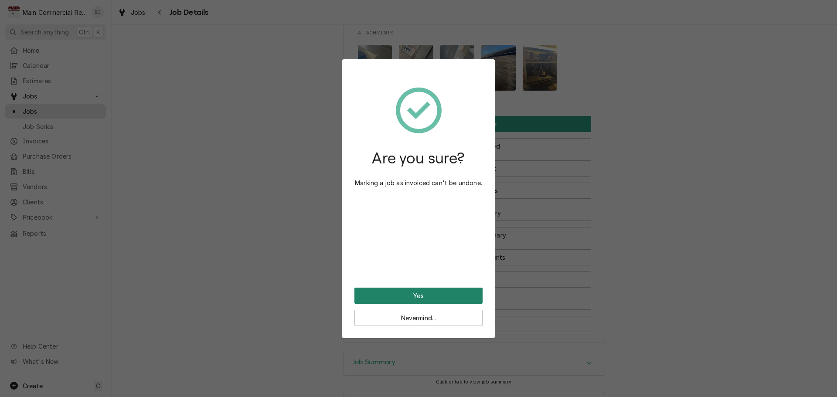
click at [425, 291] on button "Yes" at bounding box center [418, 296] width 128 height 16
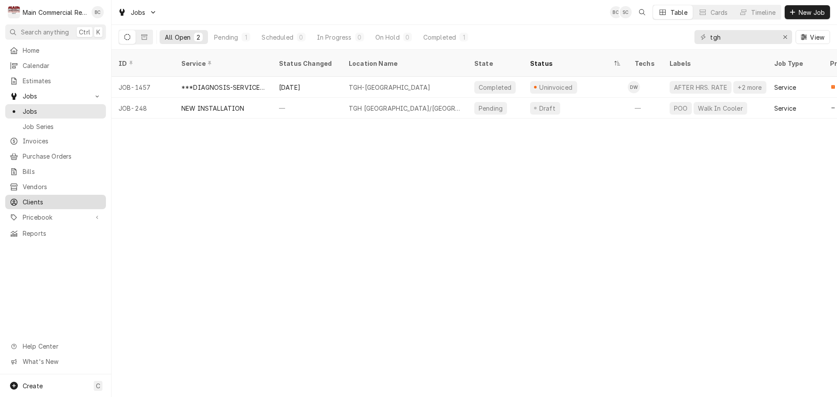
click at [27, 197] on span "Clients" at bounding box center [62, 201] width 79 height 9
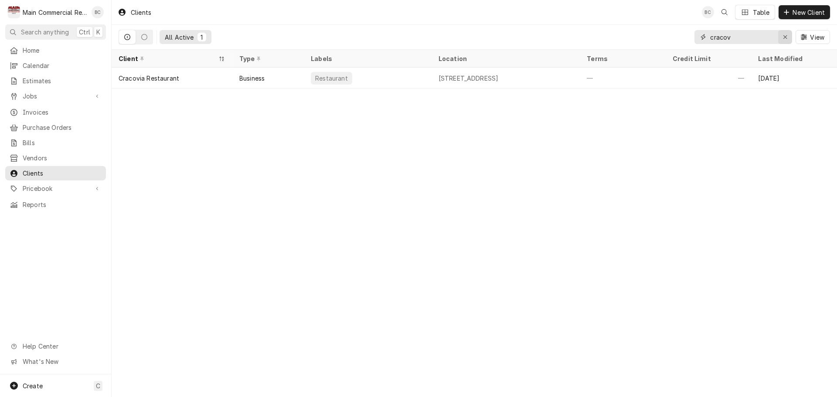
click at [783, 36] on icon "Erase input" at bounding box center [785, 37] width 5 height 6
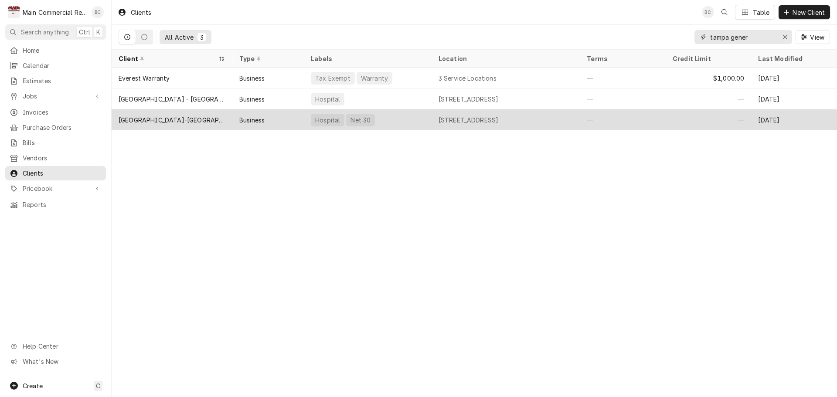
type input "tampa gener"
click at [191, 117] on div "[GEOGRAPHIC_DATA]-[GEOGRAPHIC_DATA]" at bounding box center [172, 120] width 107 height 9
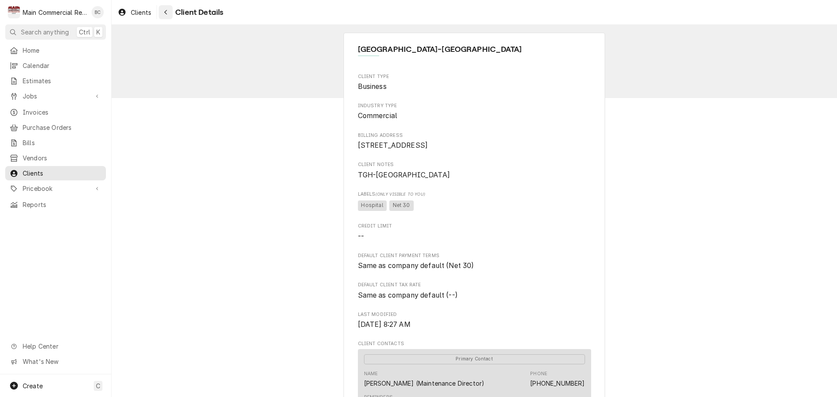
click at [167, 11] on icon "Navigate back" at bounding box center [166, 12] width 4 height 6
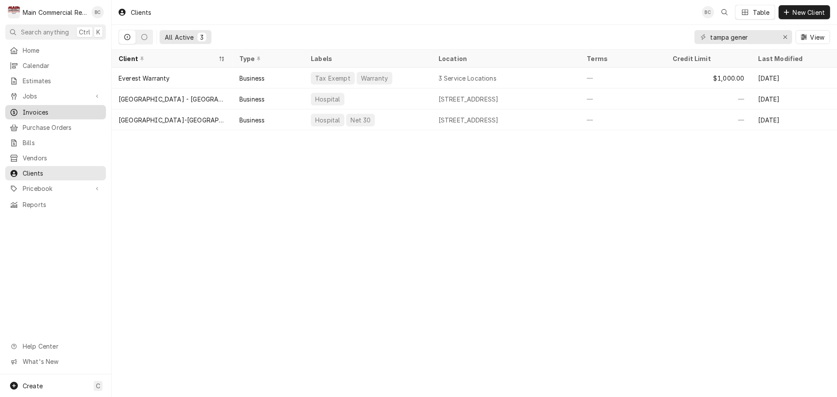
click at [40, 109] on span "Invoices" at bounding box center [62, 112] width 79 height 9
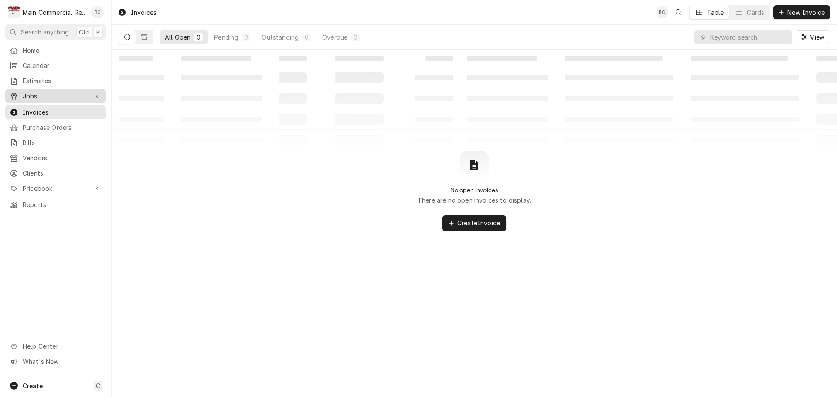
click at [39, 95] on span "Jobs" at bounding box center [56, 96] width 66 height 9
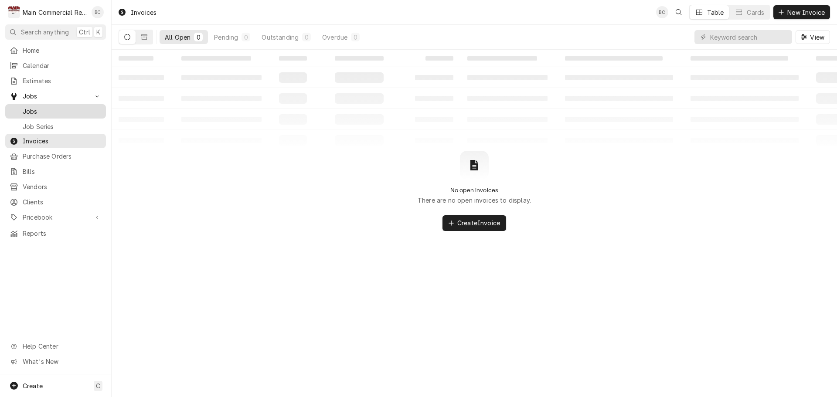
click at [30, 108] on span "Jobs" at bounding box center [62, 111] width 79 height 9
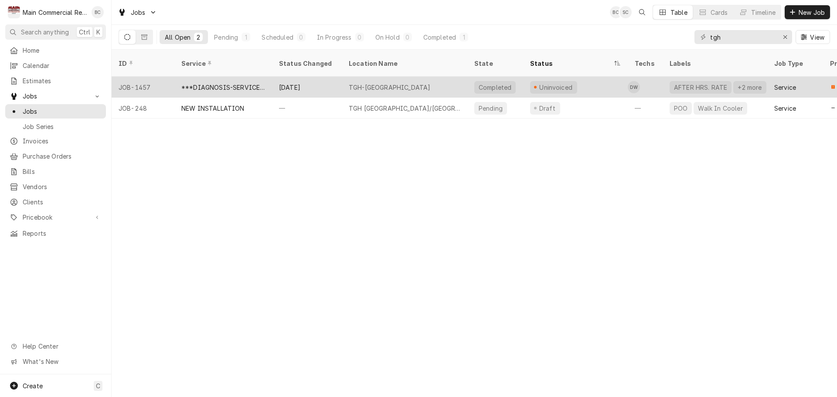
click at [200, 83] on div "***DIAGNOSIS-SERVICE CALL***" at bounding box center [223, 87] width 84 height 9
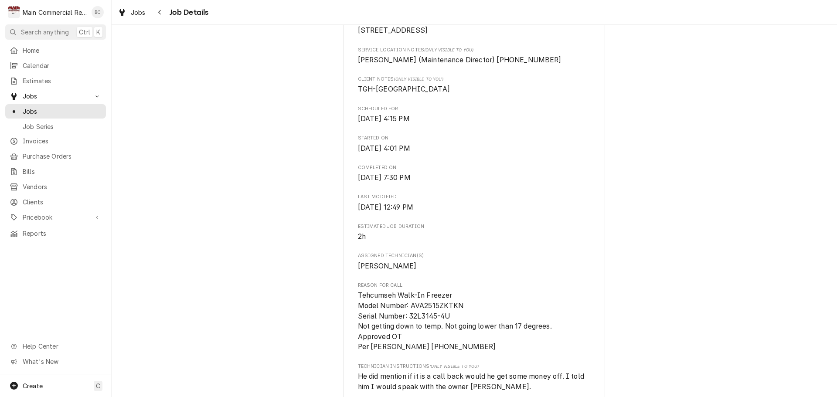
scroll to position [349, 0]
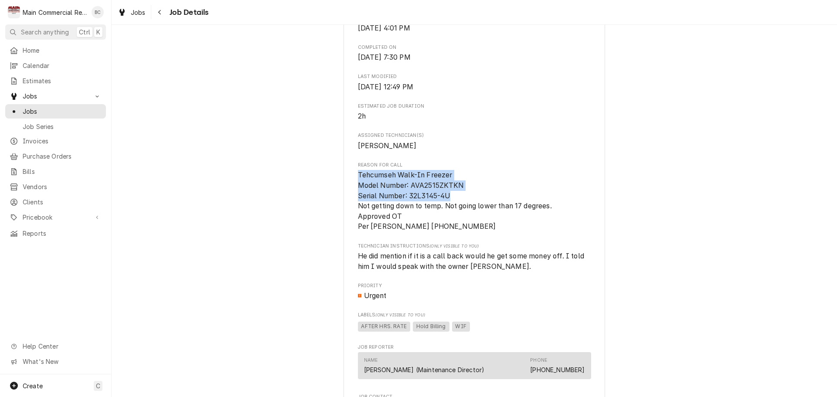
drag, startPoint x: 353, startPoint y: 184, endPoint x: 451, endPoint y: 208, distance: 100.8
click at [451, 208] on div "Tampa General Hospital-Spring Hill TGH-Spring Hill / 10461 Quality Dr, Spring H…" at bounding box center [475, 314] width 262 height 1215
copy span "Tehcumseh Walk-In Freezer Model Number: AVA2515ZKTKN Serial Number: 32L3145-4U"
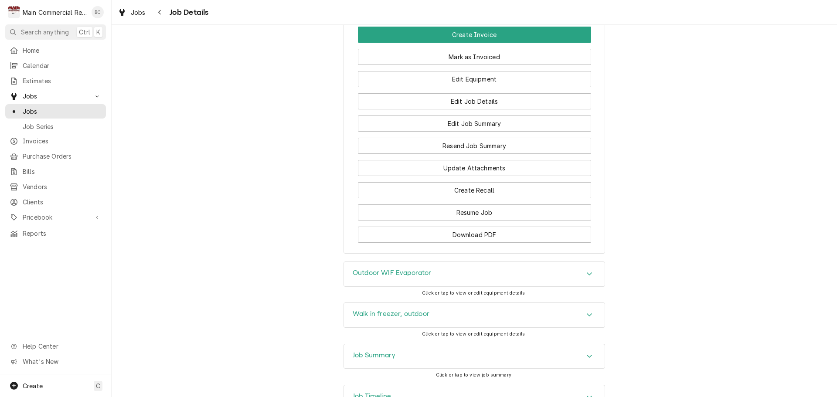
scroll to position [1017, 0]
click at [477, 132] on button "Edit Job Summary" at bounding box center [474, 124] width 233 height 16
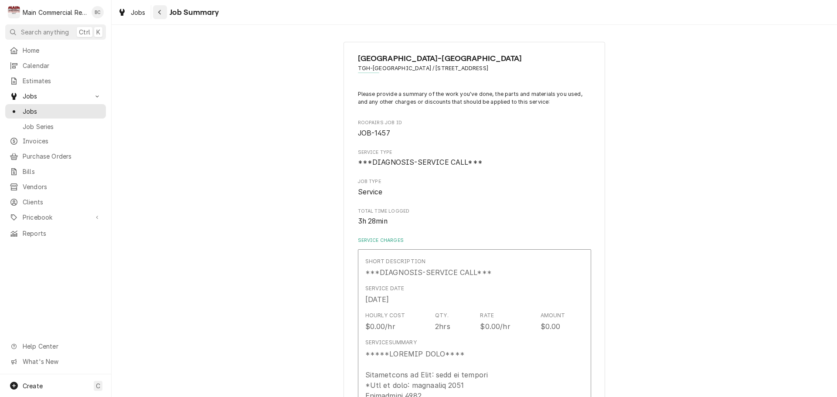
click at [158, 15] on div "Navigate back" at bounding box center [160, 12] width 9 height 9
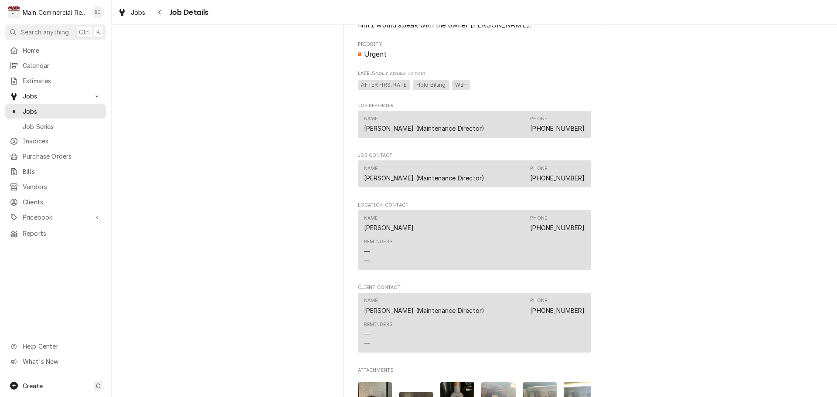
scroll to position [654, 0]
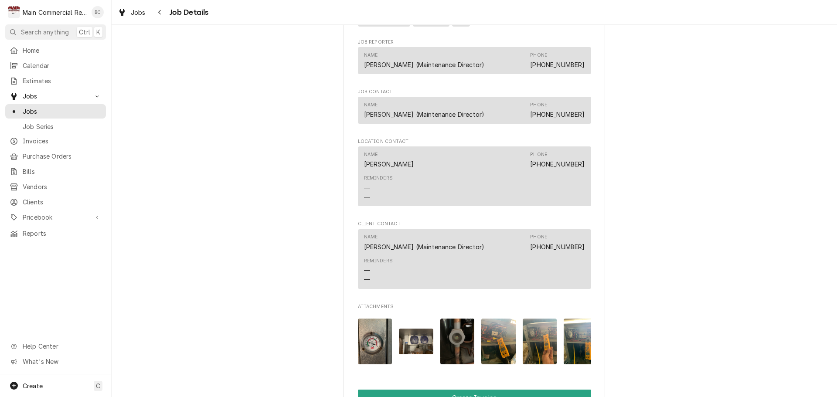
click at [671, 299] on div "Completed and Uninvoiced Tampa General Hospital-Spring Hill TGH-Spring Hill / 1…" at bounding box center [474, 2] width 725 height 1245
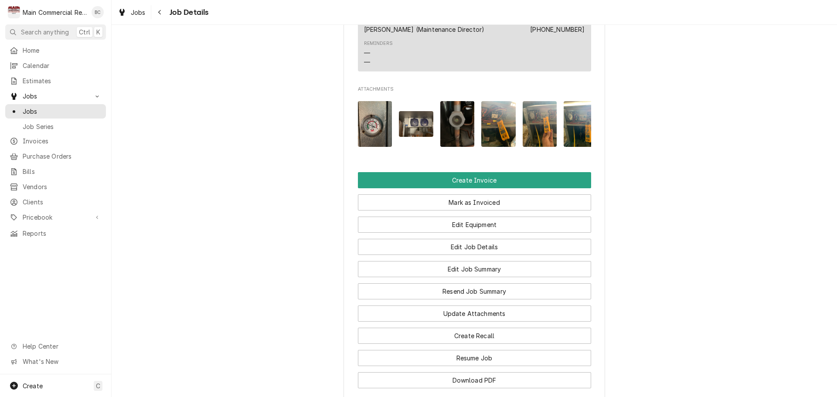
scroll to position [872, 0]
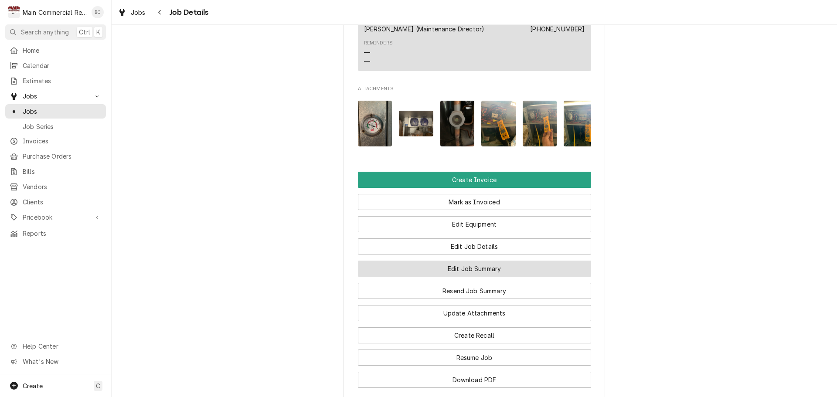
click at [489, 277] on button "Edit Job Summary" at bounding box center [474, 269] width 233 height 16
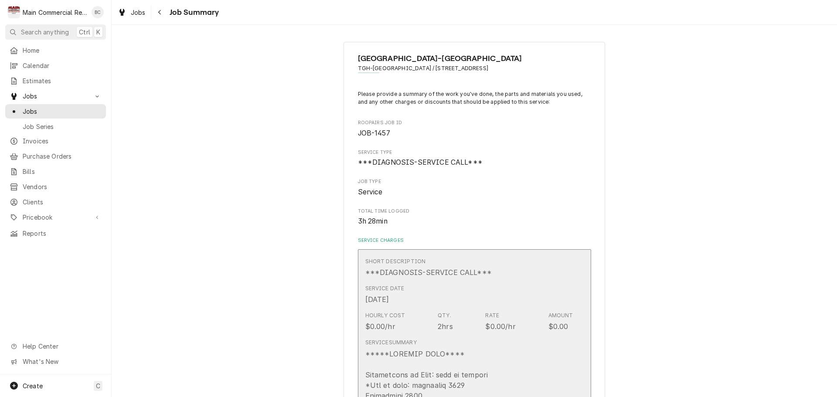
type textarea "x"
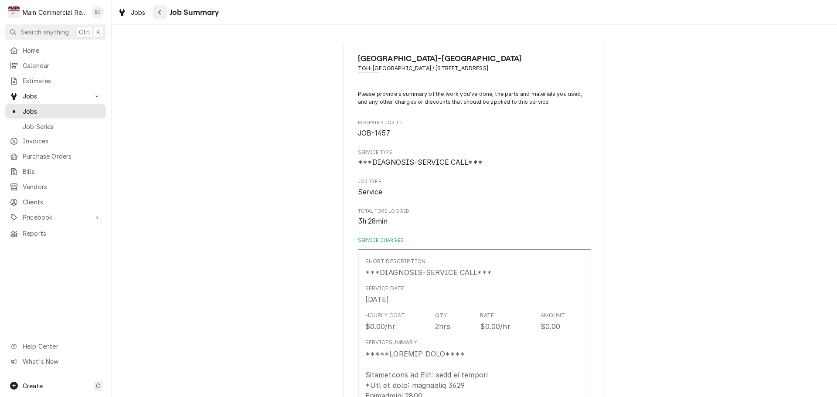
click at [156, 12] on div "Navigate back" at bounding box center [160, 12] width 9 height 9
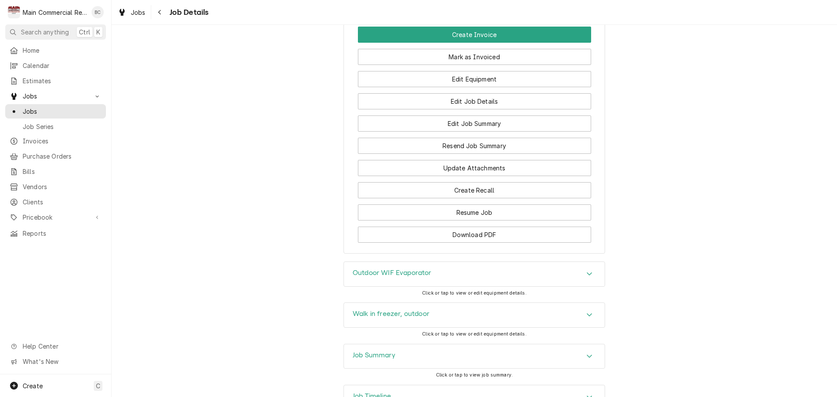
scroll to position [1046, 0]
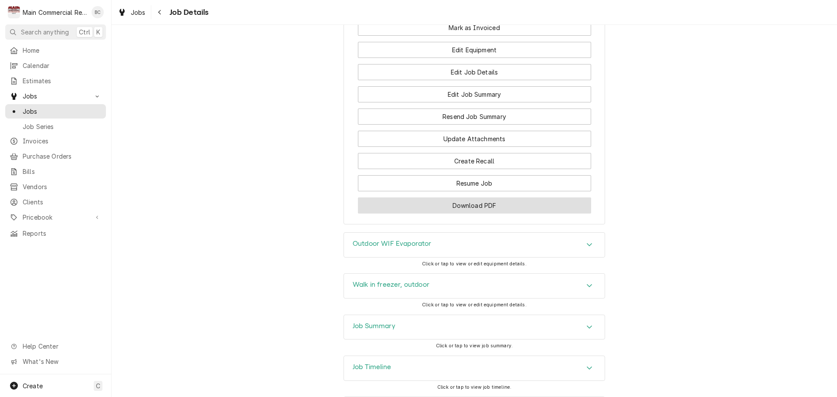
click at [496, 214] on button "Download PDF" at bounding box center [474, 205] width 233 height 16
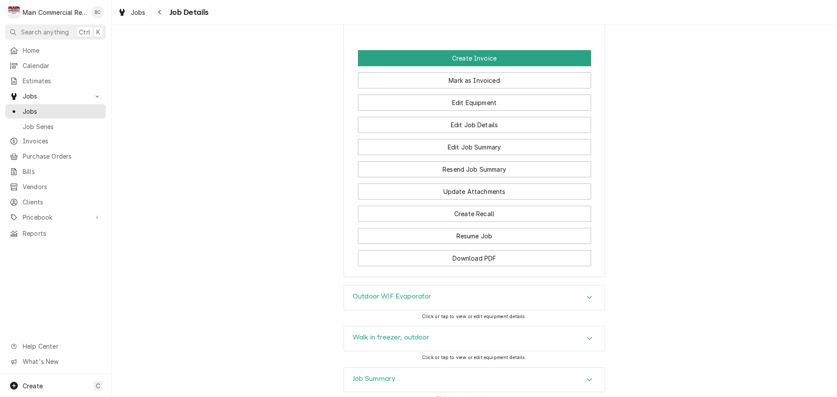
scroll to position [1104, 0]
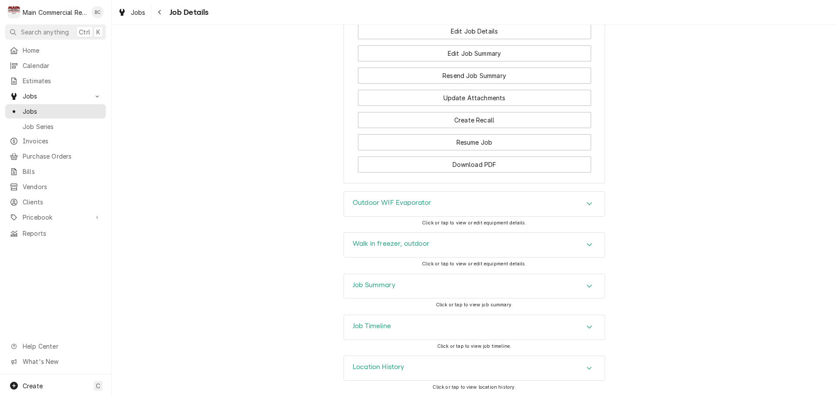
click at [405, 285] on div "Job Summary" at bounding box center [474, 286] width 261 height 24
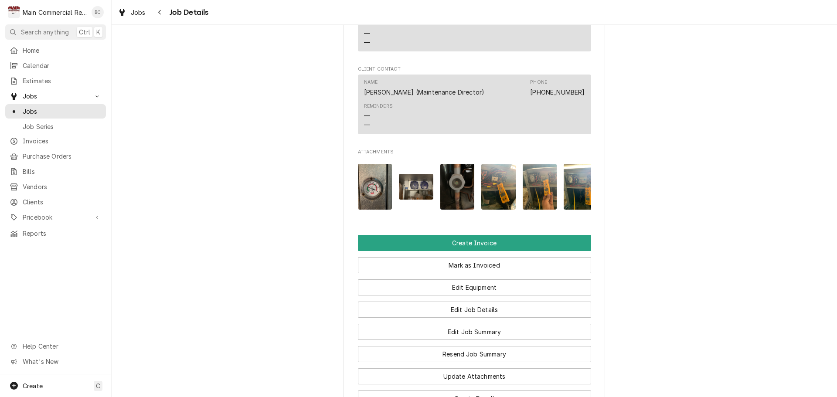
scroll to position [828, 0]
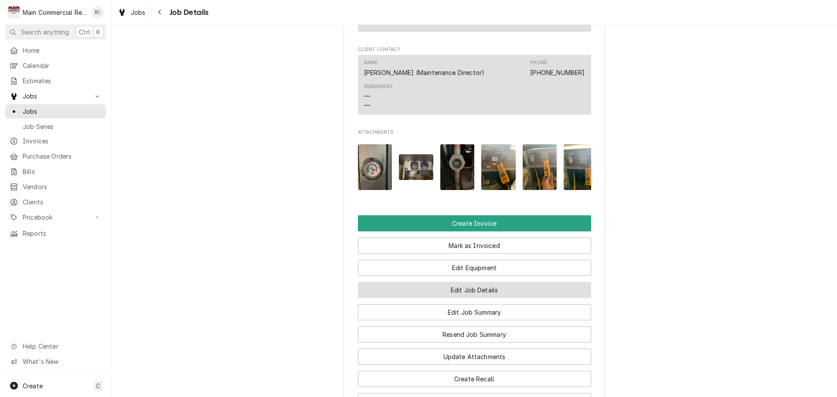
click at [471, 298] on button "Edit Job Details" at bounding box center [474, 290] width 233 height 16
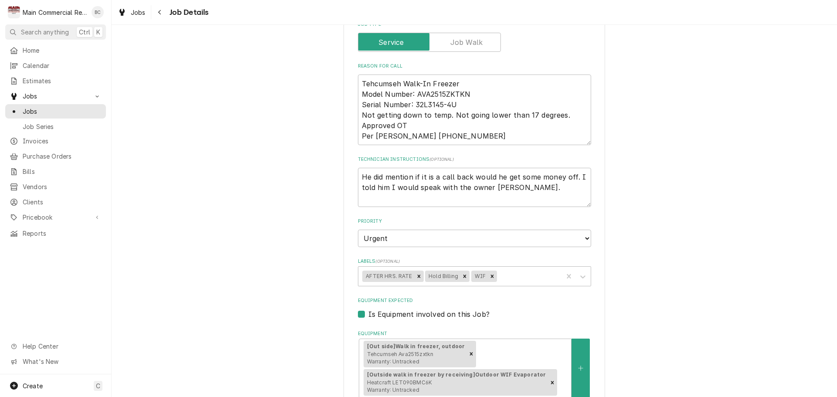
scroll to position [174, 0]
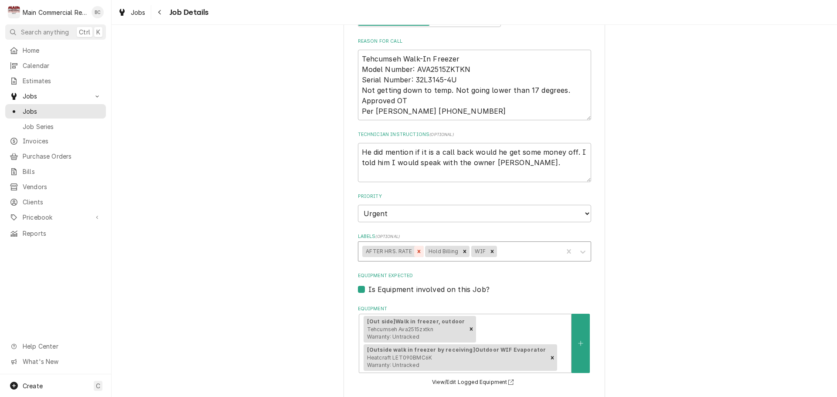
click at [416, 252] on icon "Remove AFTER HRS. RATE" at bounding box center [419, 251] width 6 height 6
click at [401, 252] on icon "Remove Hold Billing" at bounding box center [402, 251] width 3 height 3
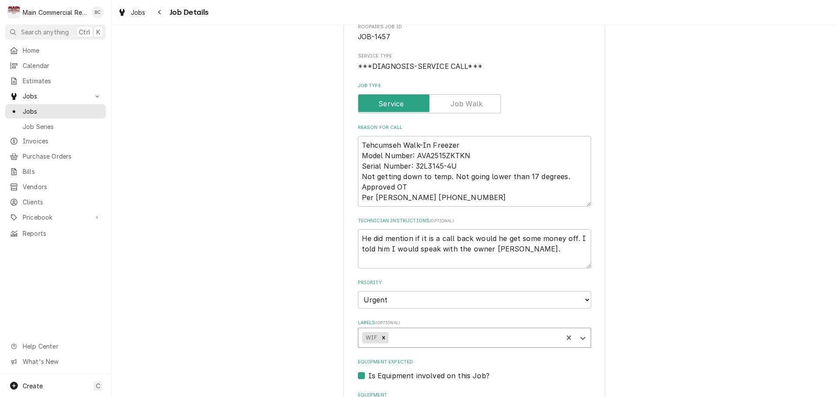
scroll to position [87, 0]
click at [358, 238] on textarea "He did mention if it is a call back would he get some money off. I told him I w…" at bounding box center [474, 249] width 233 height 39
type textarea "x"
type textarea "He did mention if it is a call back would he get some money off. I told him I w…"
type textarea "x"
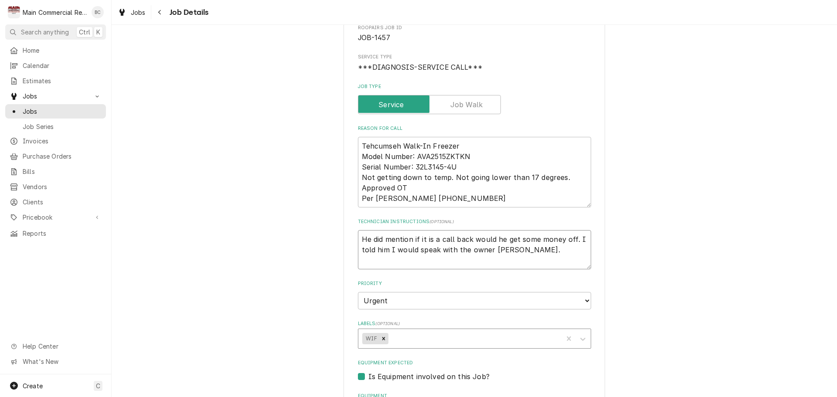
type textarea "I He did mention if it is a call back would he get some money off. I told him I…"
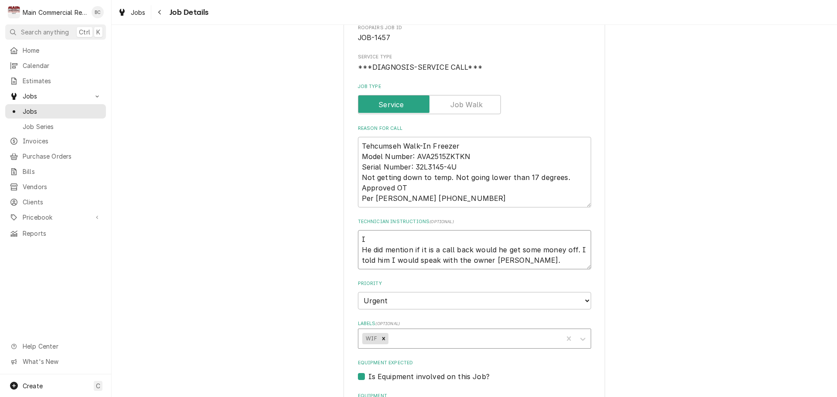
type textarea "x"
type textarea "In He did mention if it is a call back would he get some money off. I told him …"
type textarea "x"
type textarea "Inv He did mention if it is a call back would he get some money off. I told him…"
type textarea "x"
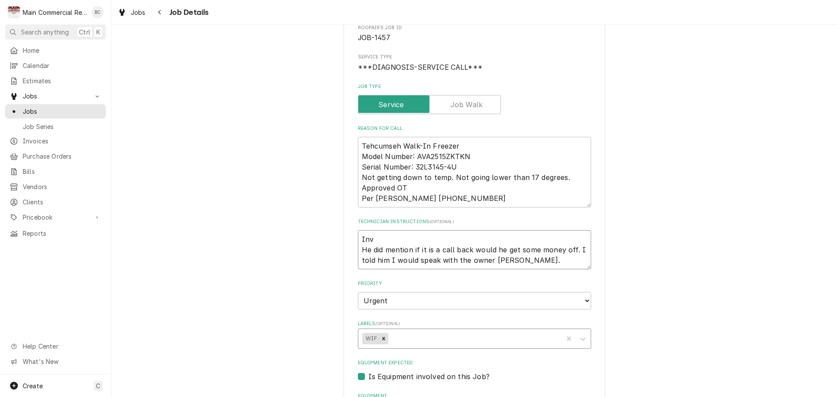
type textarea "Invo He did mention if it is a call back would he get some money off. I told hi…"
type textarea "x"
type textarea "Invoi He did mention if it is a call back would he get some money off. I told h…"
type textarea "x"
type textarea "Invoic He did mention if it is a call back would he get some money off. I told …"
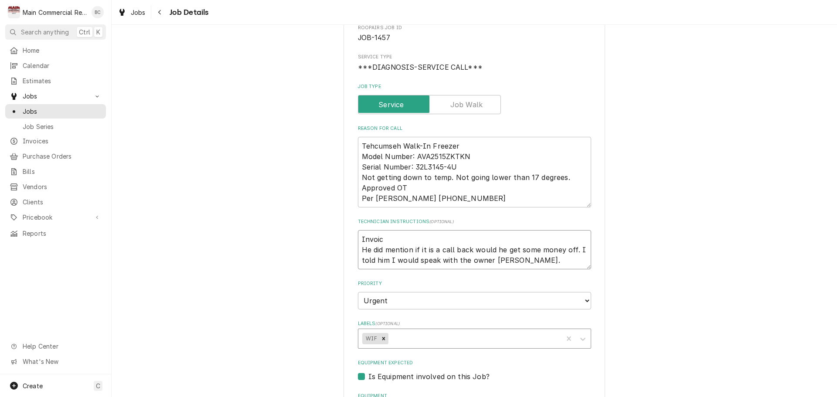
type textarea "x"
type textarea "Invoice He did mention if it is a call back would he get some money off. I told…"
type textarea "x"
type textarea "Invoice# He did mention if it is a call back would he get some money off. I tol…"
type textarea "x"
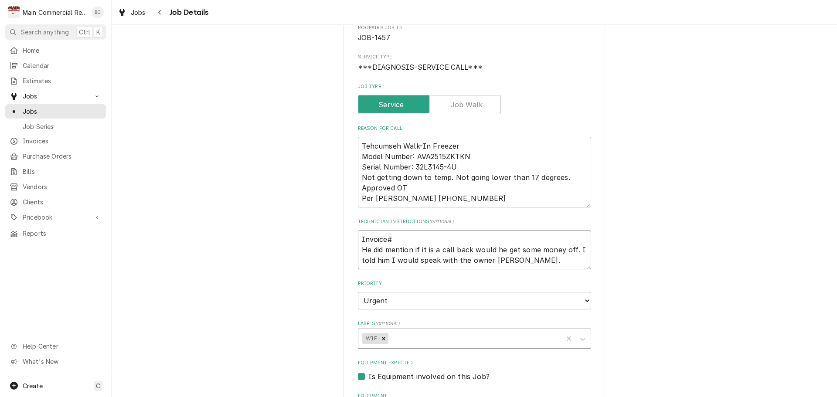
type textarea "Invoice#1 He did mention if it is a call back would he get some money off. I to…"
type textarea "x"
type textarea "Invoice#15 He did mention if it is a call back would he get some money off. I t…"
type textarea "x"
type textarea "Invoice#152 He did mention if it is a call back would he get some money off. I …"
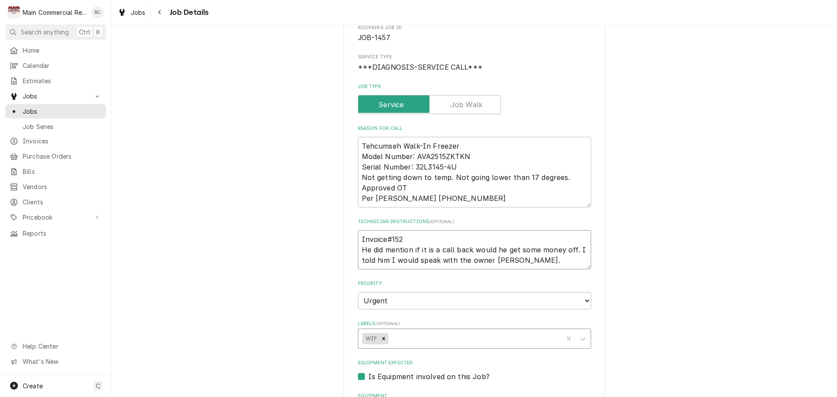
type textarea "x"
type textarea "Invoice#1522 He did mention if it is a call back would he get some money off. I…"
type textarea "x"
type textarea "Invoice#15227 He did mention if it is a call back would he get some money off. …"
type textarea "x"
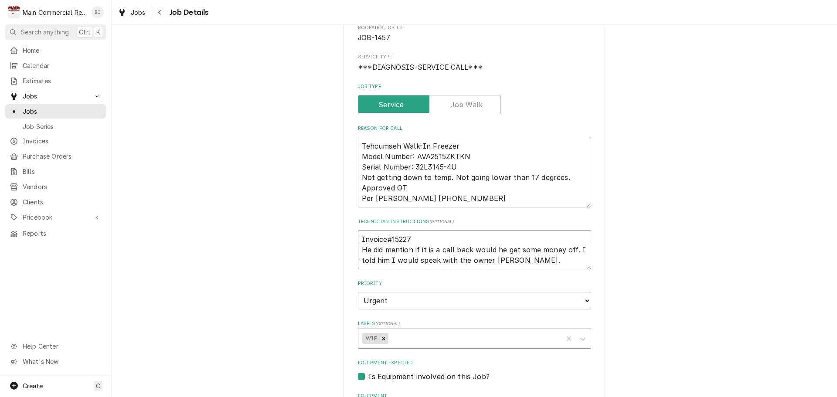
type textarea "Invoice#152278 He did mention if it is a call back would he get some money off.…"
type textarea "x"
type textarea "Invoice#152278 He did mention if it is a call back would he get some money off.…"
type textarea "x"
type textarea "Invoice#152278 - He did mention if it is a call back would he get some money of…"
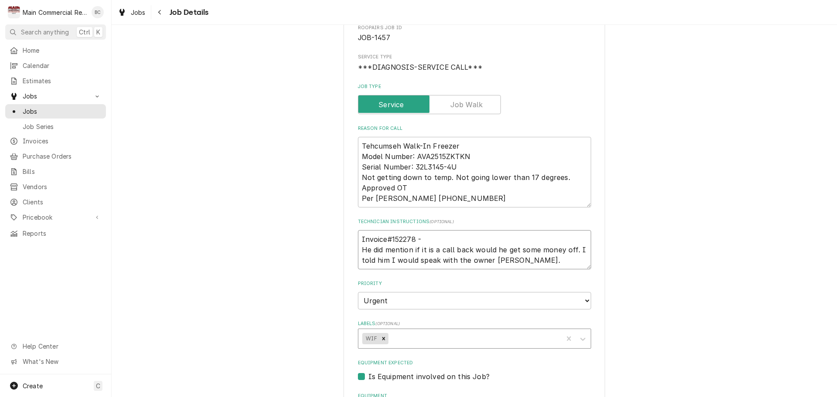
type textarea "x"
type textarea "Invoice#152278 - He did mention if it is a call back would he get some money of…"
type textarea "x"
type textarea "Invoice#152278 - N He did mention if it is a call back would he get some money …"
type textarea "x"
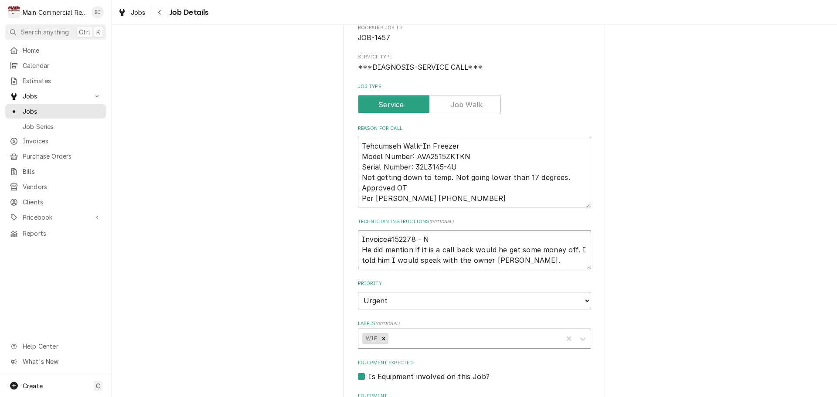
type textarea "Invoice#152278 - No He did mention if it is a call back would he get some money…"
type textarea "x"
type textarea "Invoice#152278 - Not He did mention if it is a call back would he get some mone…"
type textarea "x"
type textarea "Invoice#152278 - Not He did mention if it is a call back would he get some mone…"
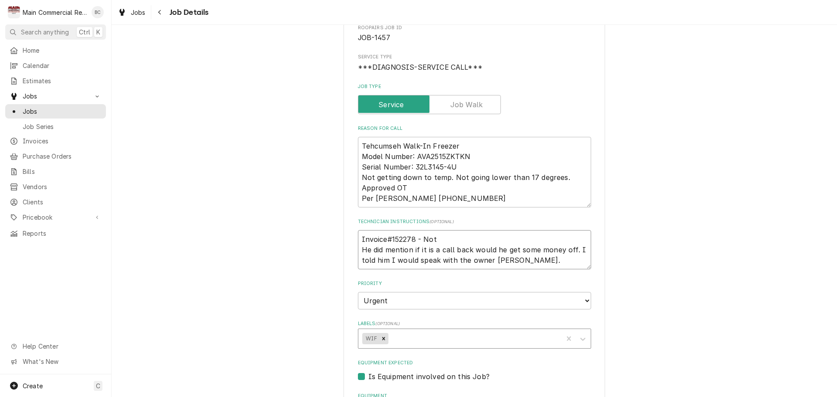
type textarea "x"
type textarea "Invoice#152278 - Not a He did mention if it is a call back would he get some mo…"
type textarea "x"
type textarea "Invoice#152278 - Not a He did mention if it is a call back would he get some mo…"
type textarea "x"
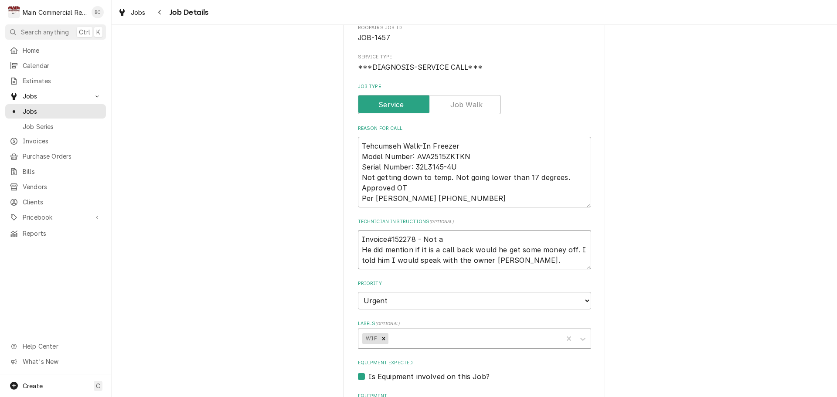
type textarea "Invoice#152278 - Not a c He did mention if it is a call back would he get some …"
type textarea "x"
type textarea "Invoice#152278 - Not a ca He did mention if it is a call back would he get some…"
type textarea "x"
type textarea "Invoice#152278 - Not a cal He did mention if it is a call back would he get som…"
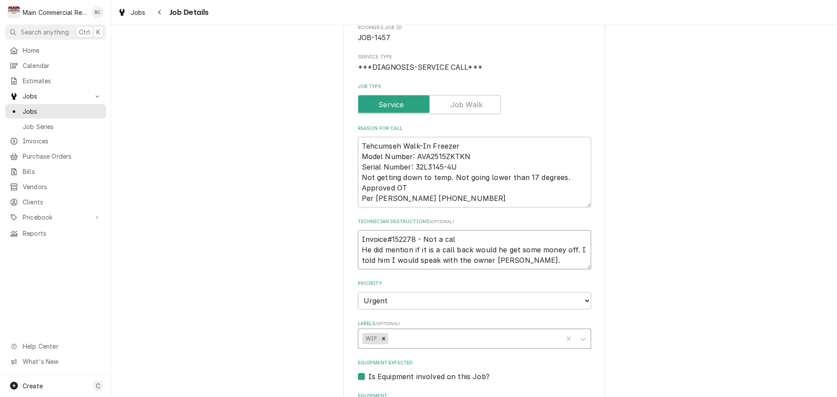
type textarea "x"
type textarea "Invoice#152278 - Not a call He did mention if it is a call back would he get so…"
type textarea "x"
type textarea "Invoice#152278 - Not a call He did mention if it is a call back would he get so…"
type textarea "x"
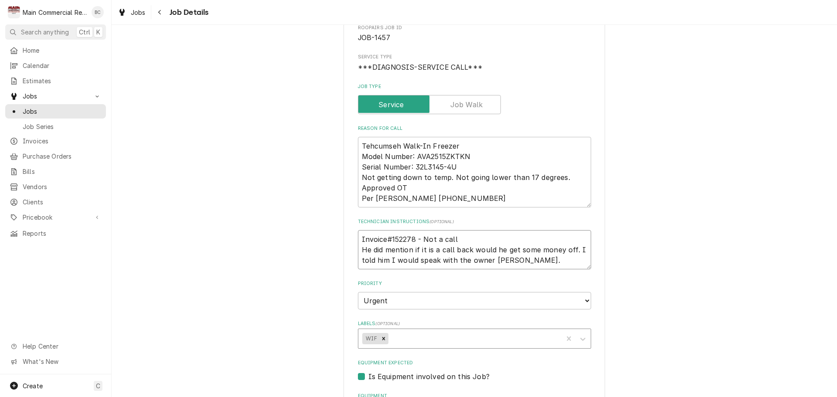
type textarea "Invoice#152278 - Not a call b He did mention if it is a call back would he get …"
type textarea "x"
type textarea "Invoice#152278 - Not a call ba He did mention if it is a call back would he get…"
type textarea "x"
type textarea "Invoice#152278 - Not a call bac He did mention if it is a call back would he ge…"
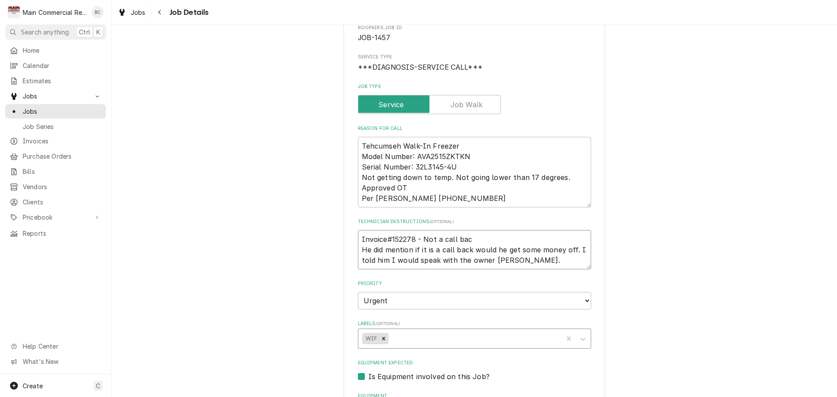
type textarea "x"
type textarea "Invoice#152278 - Not a call back He did mention if it is a call back would he g…"
type textarea "x"
type textarea "Invoice#152278 - Not a call back* He did mention if it is a call back would he …"
type textarea "x"
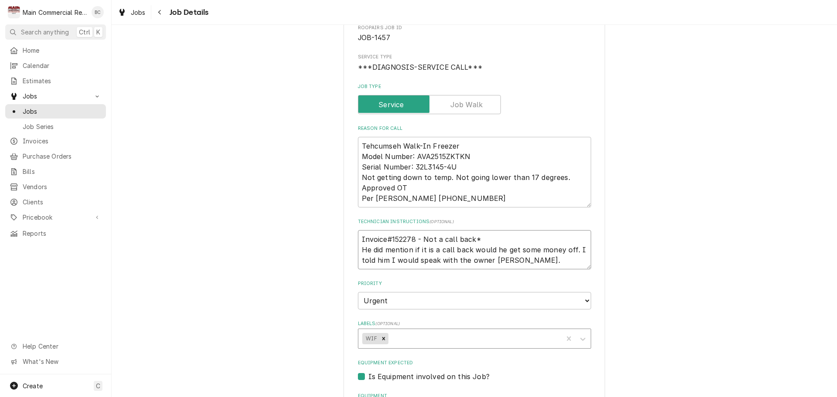
type textarea "Invoice#152278 - Not a call back*J He did mention if it is a call back would he…"
type textarea "x"
type textarea "Invoice#152278 - Not a call back*JC He did mention if it is a call back would h…"
click at [470, 241] on textarea "Invoice#152278 - Not a call back*JC He did mention if it is a call back would h…" at bounding box center [474, 249] width 233 height 39
type textarea "x"
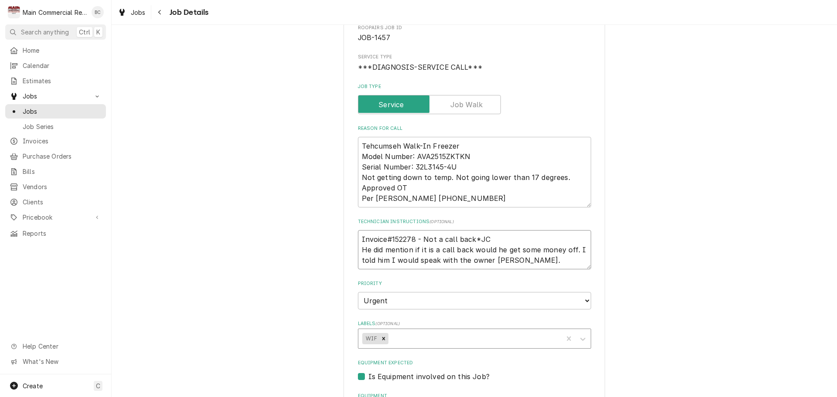
type textarea "Invoice#152278 - Not a call back *JC He did mention if it is a call back would …"
type textarea "x"
type textarea "Invoice#152278 - Not a call back p*JC He did mention if it is a call back would…"
type textarea "x"
type textarea "Invoice#152278 - Not a call back pe*JC He did mention if it is a call back woul…"
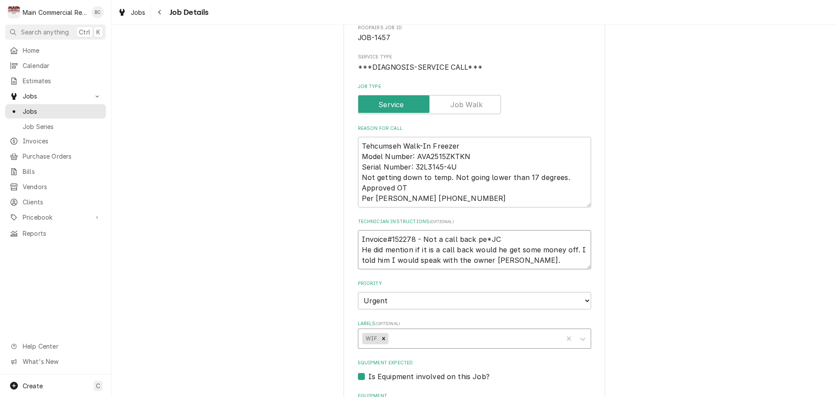
type textarea "x"
type textarea "Invoice#152278 - Not a call back per*JC He did mention if it is a call back wou…"
type textarea "x"
type textarea "Invoice#152278 - Not a call back per *JC He did mention if it is a call back wo…"
type textarea "x"
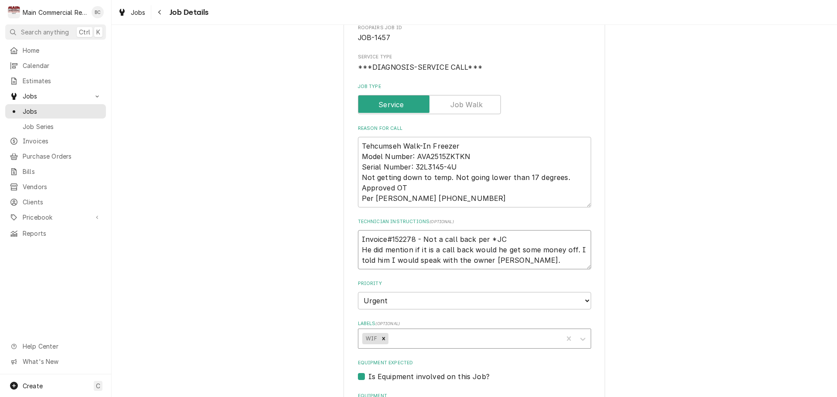
type textarea "Invoice#152278 - Not a call back per S*JC He did mention if it is a call back w…"
type textarea "x"
type textarea "Invoice#152278 - Not a call back per Sc*JC He did mention if it is a call back …"
type textarea "x"
type textarea "Invoice#152278 - Not a call back per Sco*JC He did mention if it is a call back…"
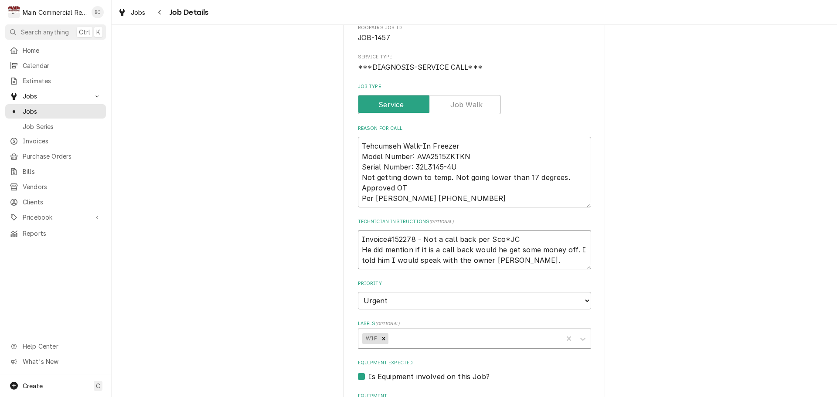
type textarea "x"
type textarea "Invoice#152278 - Not a call back per Scot*JC He did mention if it is a call bac…"
type textarea "x"
type textarea "Invoice#152278 - Not a call back per Scott*JC He did mention if it is a call ba…"
type textarea "x"
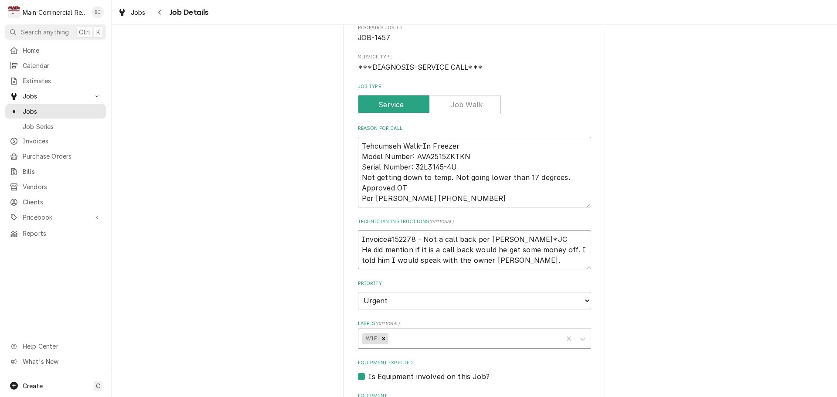
type textarea "Invoice#152278 - Not a call back per Scott*JC He did mention if it is a call ba…"
click at [430, 339] on div "Labels" at bounding box center [474, 339] width 169 height 16
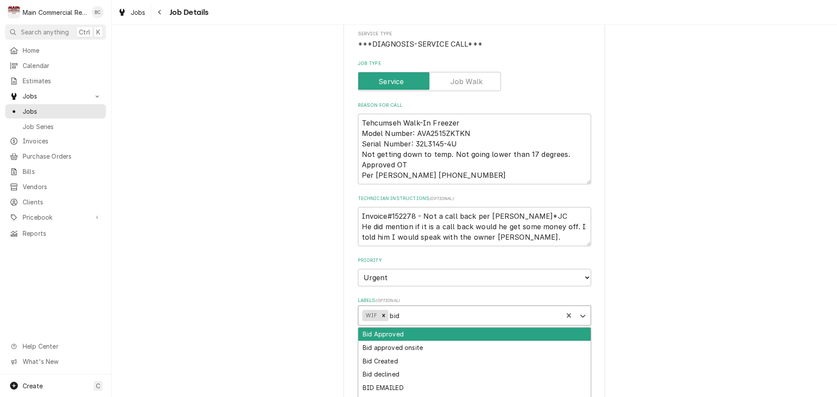
scroll to position [131, 0]
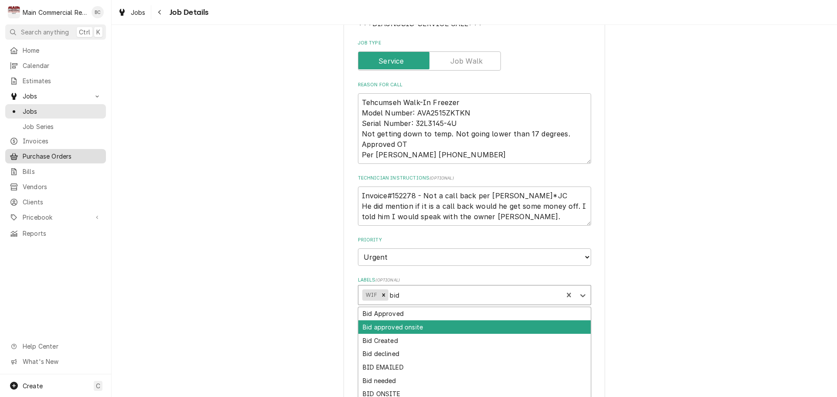
type input "bid"
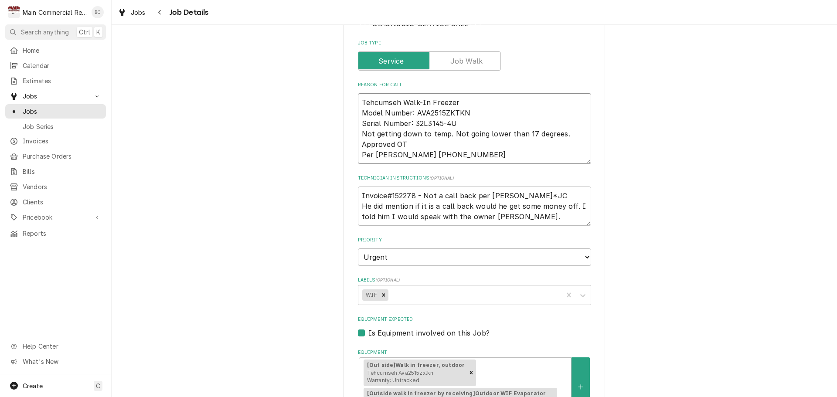
drag, startPoint x: 453, startPoint y: 155, endPoint x: 319, endPoint y: 92, distance: 147.6
click at [319, 92] on div "Tampa General Hospital-Spring Hill TGH-Spring Hill / 10461 Quality Dr, Spring H…" at bounding box center [474, 340] width 725 height 875
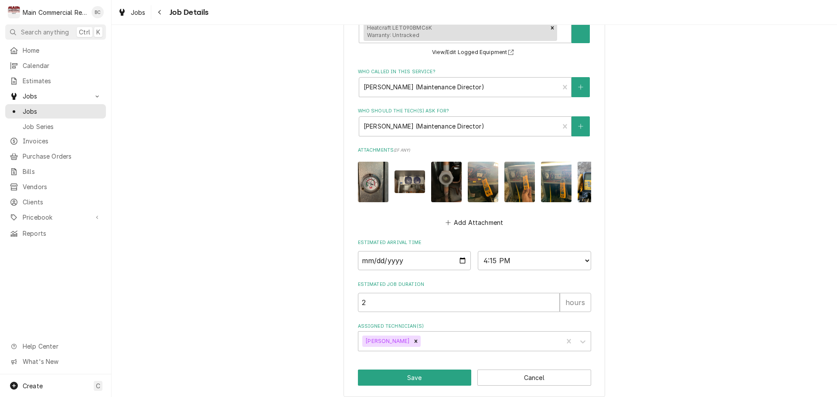
scroll to position [518, 0]
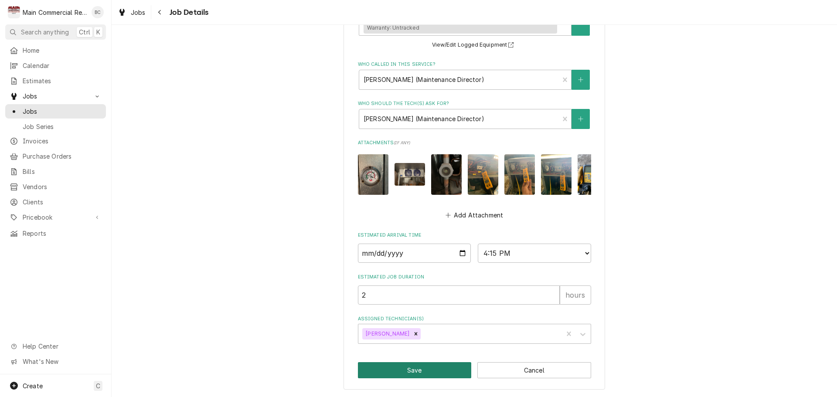
click at [415, 371] on button "Save" at bounding box center [415, 370] width 114 height 16
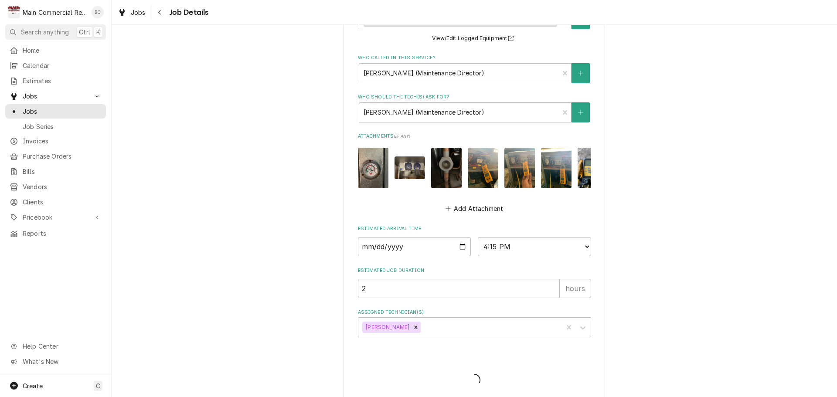
type textarea "x"
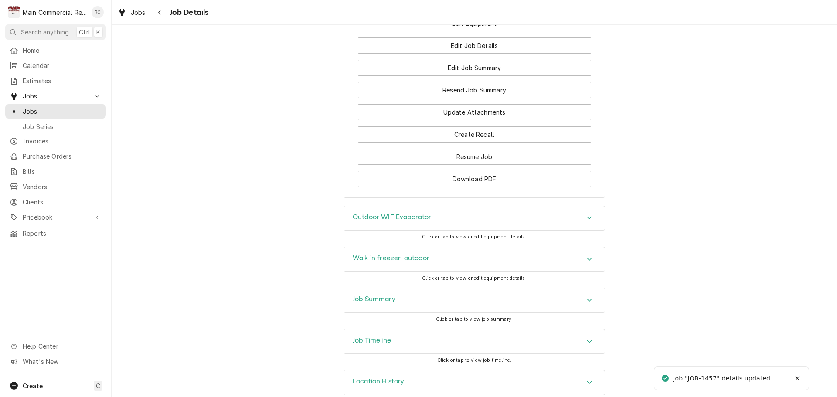
scroll to position [1090, 0]
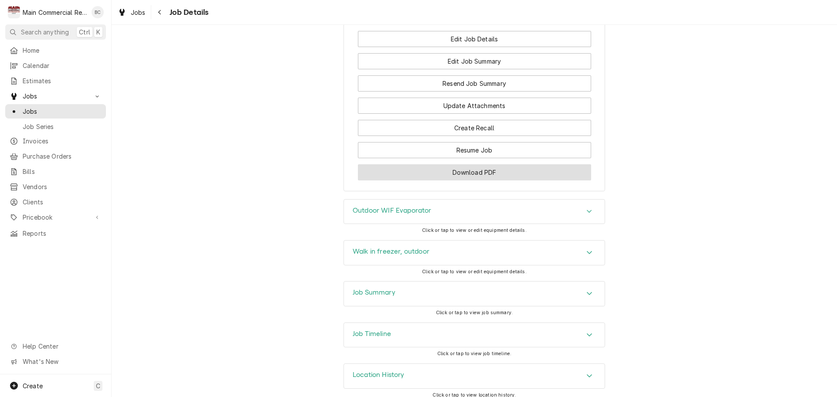
click at [514, 180] on button "Download PDF" at bounding box center [474, 172] width 233 height 16
click at [459, 306] on div "Job Summary" at bounding box center [474, 294] width 261 height 24
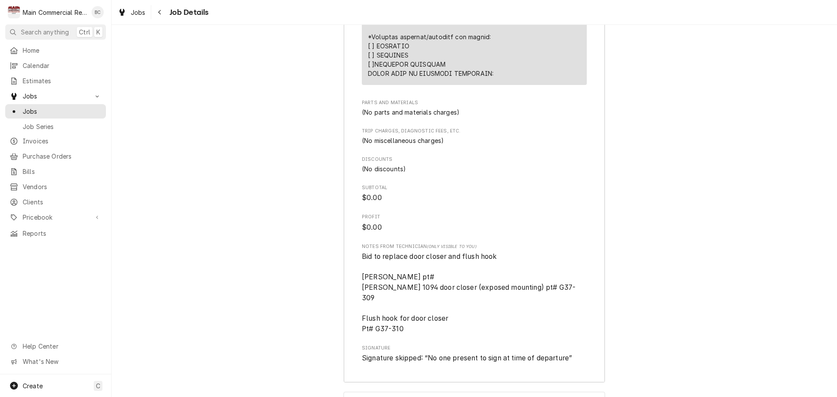
scroll to position [2228, 0]
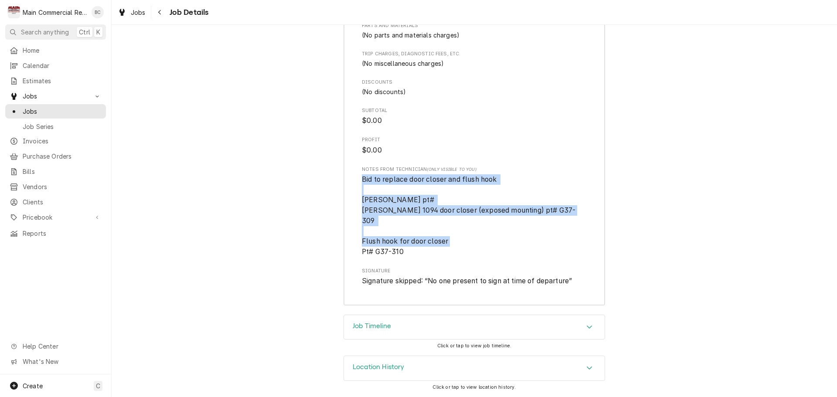
drag, startPoint x: 359, startPoint y: 190, endPoint x: 547, endPoint y: 253, distance: 198.5
click at [547, 253] on span "Bid to replace door closer and flush hook Johnstone pt# Kason 1094 door closer …" at bounding box center [474, 215] width 225 height 82
copy span "Bid to replace door closer and flush hook Johnstone pt# Kason 1094 door closer …"
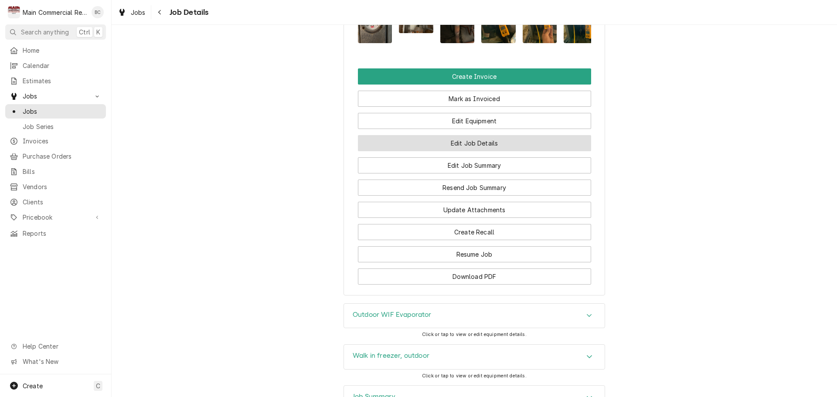
scroll to position [964, 0]
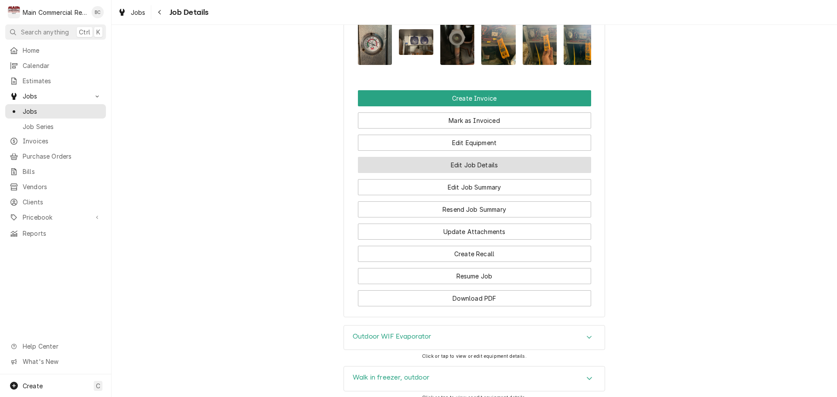
click at [451, 173] on button "Edit Job Details" at bounding box center [474, 165] width 233 height 16
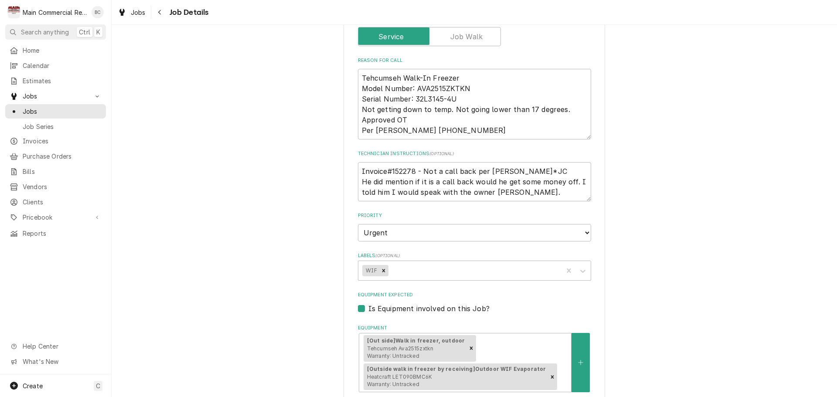
scroll to position [174, 0]
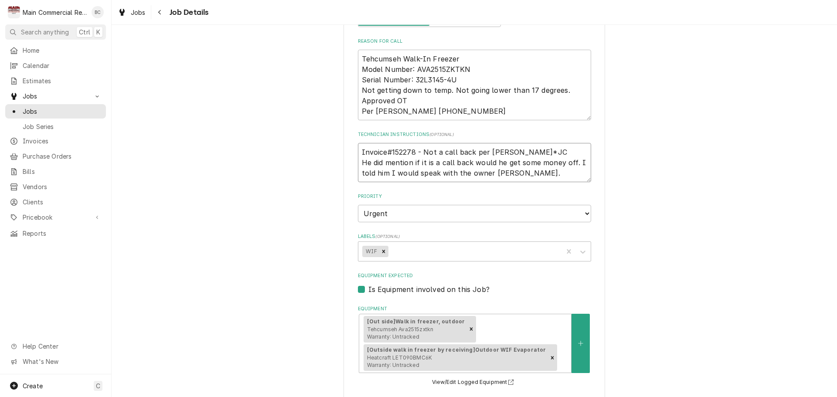
click at [520, 152] on textarea "Invoice#152278 - Not a call back per Scott*JC He did mention if it is a call ba…" at bounding box center [474, 162] width 233 height 39
type textarea "x"
type textarea "Invoice#152278 - Not a call back per Scott*JC He did mention if it is a call ba…"
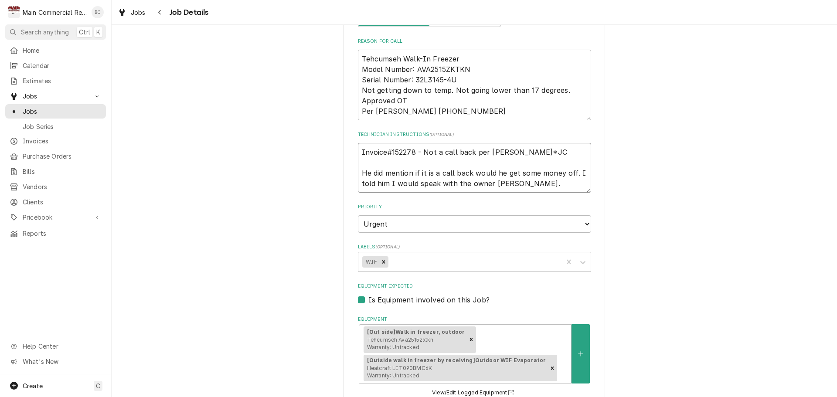
type textarea "x"
type textarea "Invoice#152278 - Not a call back per Scott*JC Q He did mention if it is a call …"
type textarea "x"
type textarea "Invoice#152278 - Not a call back per Scott*JC Q- He did mention if it is a call…"
type textarea "x"
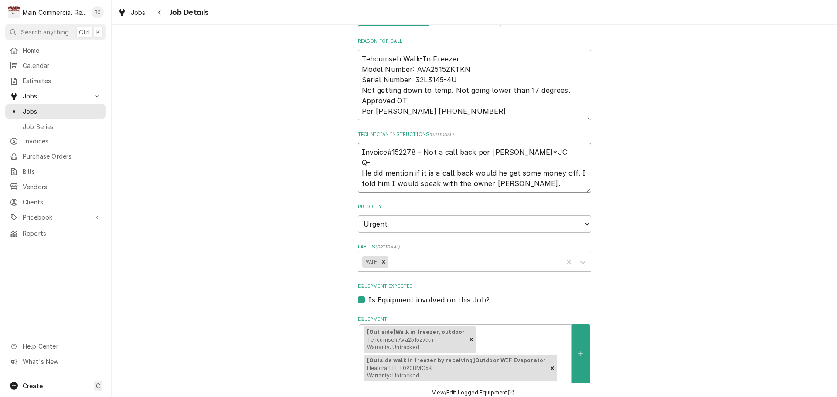
type textarea "Invoice#152278 - Not a call back per Scott*JC Q-3 He did mention if it is a cal…"
type textarea "x"
type textarea "Invoice#152278 - Not a call back per Scott*JC Q-38 He did mention if it is a ca…"
type textarea "x"
type textarea "Invoice#152278 - Not a call back per Scott*JC Q-385 He did mention if it is a c…"
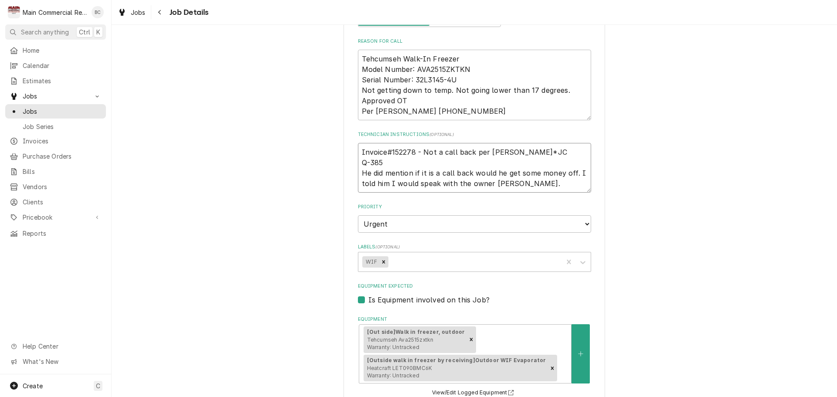
type textarea "x"
type textarea "Invoice#152278 - Not a call back per Scott*JC Q-3857 He did mention if it is a …"
type textarea "x"
type textarea "Invoice#152278 - Not a call back per Scott*JC Q-3857 He did mention if it is a …"
type textarea "x"
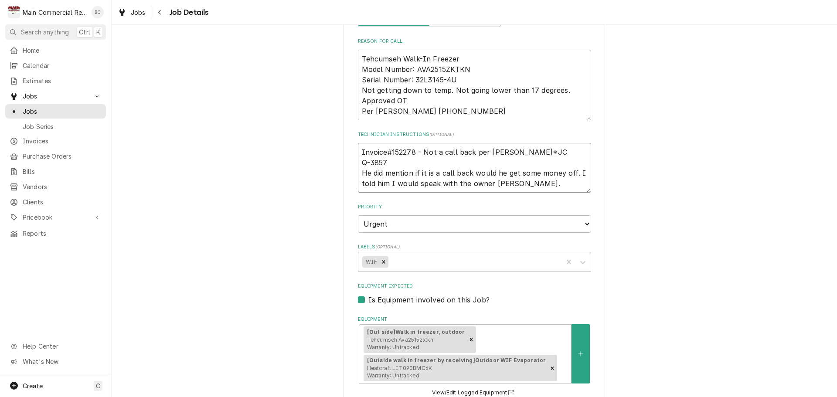
type textarea "Invoice#152278 - Not a call back per Scott*JC Q-3857 c He did mention if it is …"
type textarea "x"
type textarea "Invoice#152278 - Not a call back per Scott*JC Q-3857 cr He did mention if it is…"
type textarea "x"
type textarea "Invoice#152278 - Not a call back per Scott*JC Q-3857 cre He did mention if it i…"
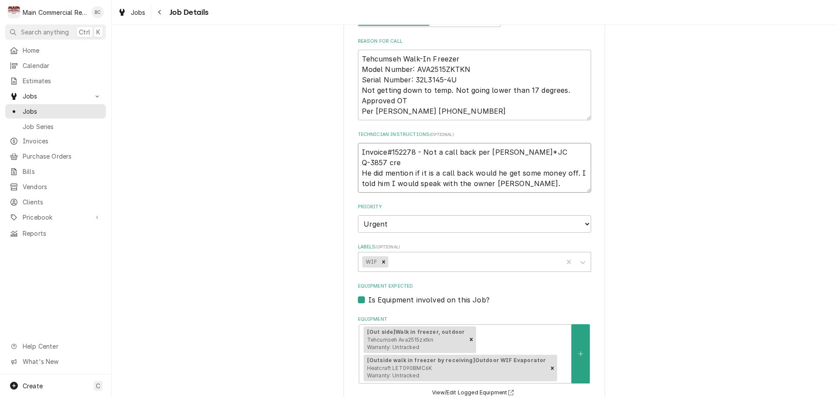
type textarea "x"
type textarea "Invoice#152278 - Not a call back per Scott*JC Q-3857 cred He did mention if it …"
type textarea "x"
type textarea "Invoice#152278 - Not a call back per Scott*JC Q-3857 cre He did mention if it i…"
type textarea "x"
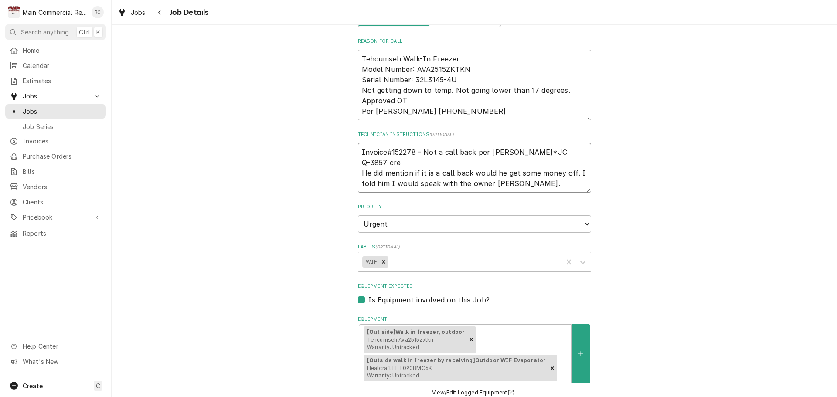
type textarea "Invoice#152278 - Not a call back per Scott*JC Q-3857 crea He did mention if it …"
type textarea "x"
type textarea "Invoice#152278 - Not a call back per Scott*JC Q-3857 creat He did mention if it…"
type textarea "x"
type textarea "Invoice#152278 - Not a call back per Scott*JC Q-3857 create He did mention if i…"
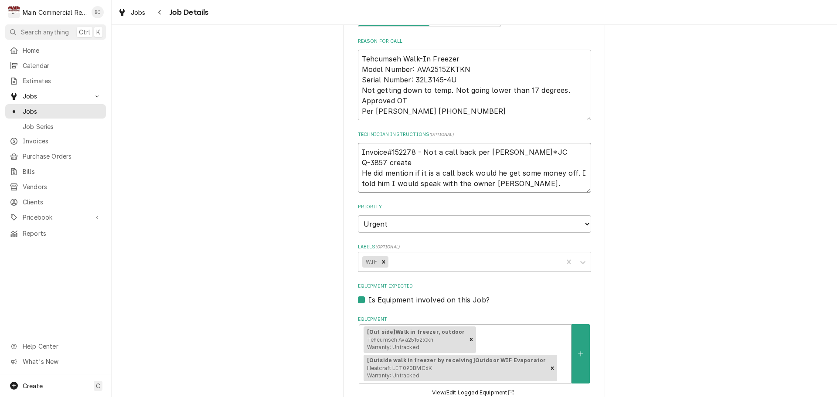
type textarea "x"
type textarea "Invoice#152278 - Not a call back per Scott*JC Q-3857 created He did mention if …"
type textarea "x"
type textarea "Invoice#152278 - Not a call back per Scott*JC Q-3857 created He did mention if …"
type textarea "x"
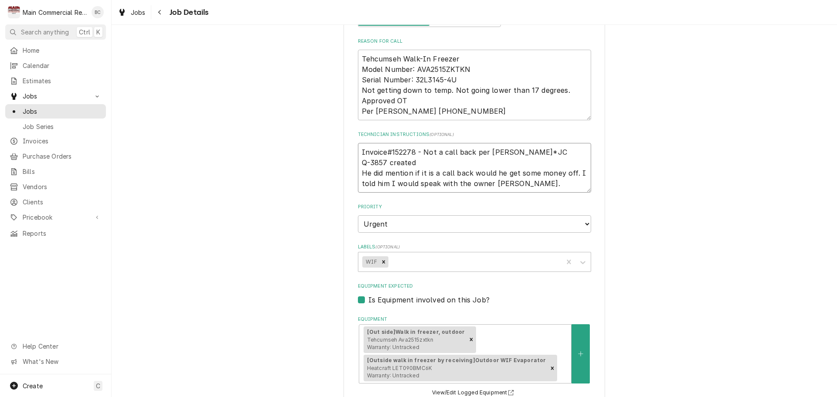
type textarea "Invoice#152278 - Not a call back per Scott*JC Q-3857 created f He did mention i…"
type textarea "x"
type textarea "Invoice#152278 - Not a call back per Scott*JC Q-3857 created fo He did mention …"
type textarea "x"
type textarea "Invoice#152278 - Not a call back per Scott*JC Q-3857 created for He did mention…"
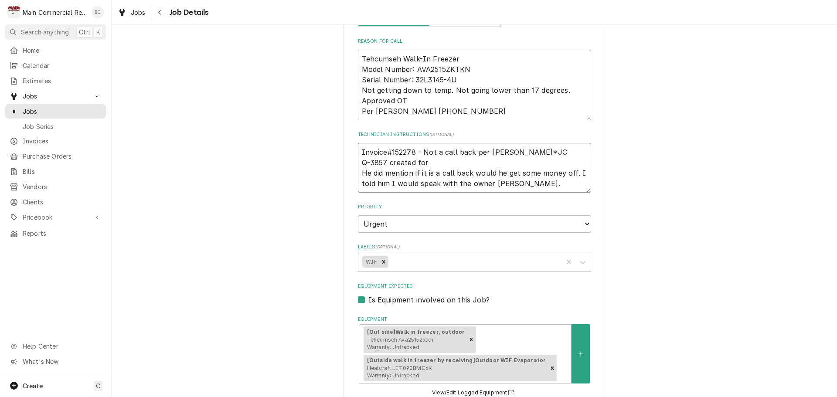
type textarea "x"
type textarea "Invoice#152278 - Not a call back per Scott*JC Q-3857 created for b He did menti…"
type textarea "x"
type textarea "Invoice#152278 - Not a call back per Scott*JC Q-3857 created for bi He did ment…"
type textarea "x"
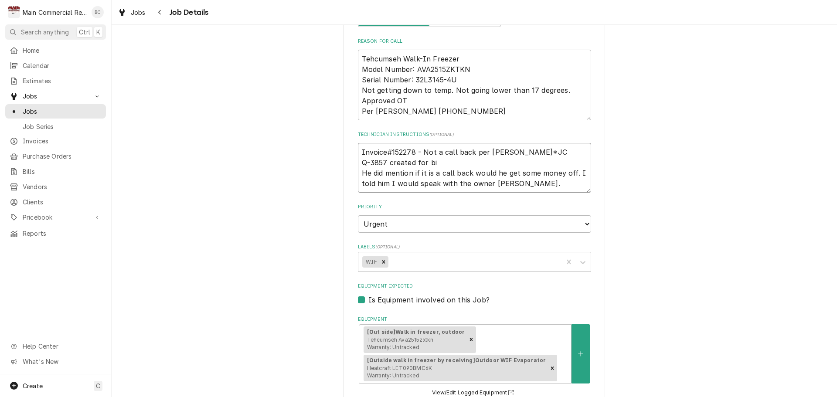
type textarea "Invoice#152278 - Not a call back per Scott*JC Q-3857 created for bid He did men…"
type textarea "x"
type textarea "Invoice#152278 - Not a call back per Scott*JC Q-3857 created for biddi He did m…"
type textarea "x"
type textarea "Invoice#152278 - Not a call back per Scott*JC Q-3857 created for biddin He did …"
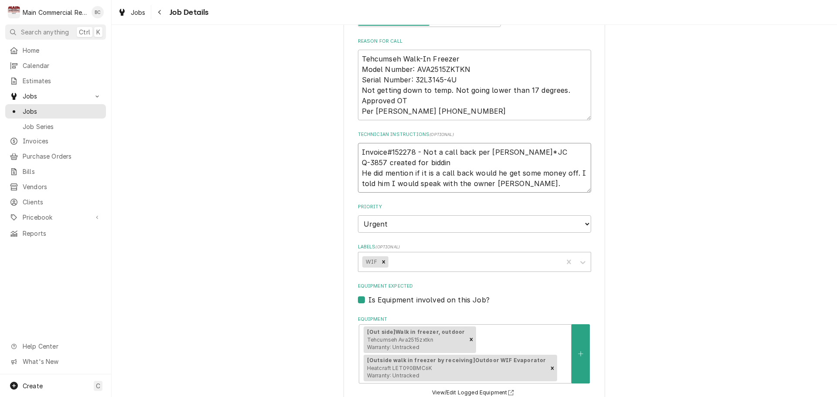
type textarea "x"
type textarea "Invoice#152278 - Not a call back per Scott*JC Q-3857 created for bidding He did…"
type textarea "x"
type textarea "Invoice#152278 - Not a call back per Scott*JC Q-3857 created for bidding He did…"
type textarea "x"
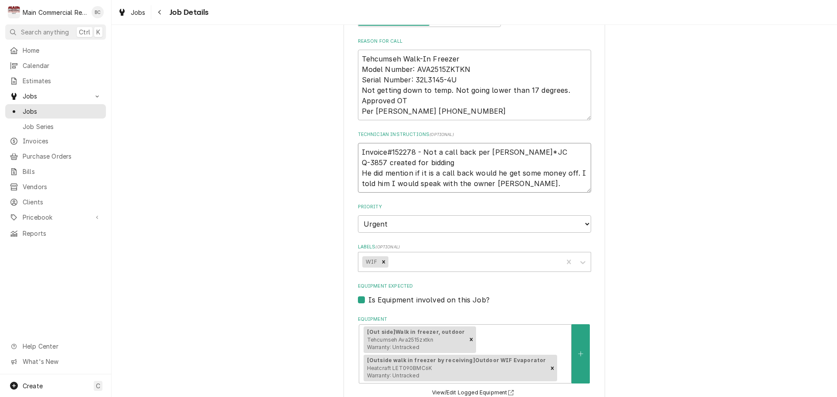
type textarea "Invoice#152278 - Not a call back per Scott*JC Q-3857 created for bidding t He d…"
type textarea "x"
type textarea "Invoice#152278 - Not a call back per Scott*JC Q-3857 created for bidding th He …"
type textarea "x"
type textarea "Invoice#152278 - Not a call back per Scott*JC Q-3857 created for bidding the He…"
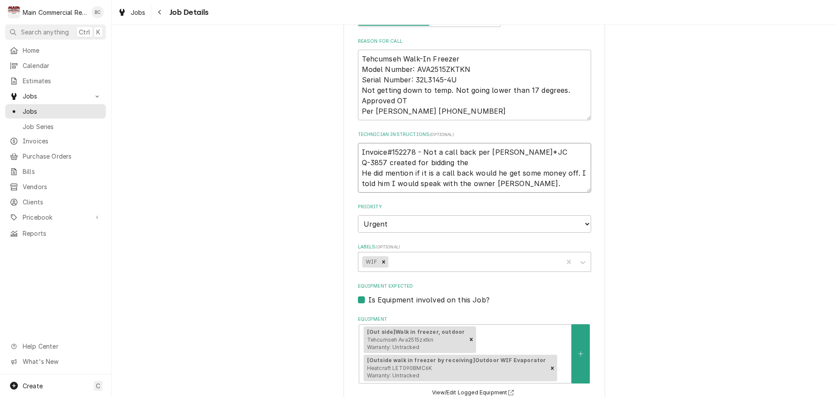
type textarea "x"
type textarea "Invoice#152278 - Not a call back per Scott*JC Q-3857 created for bidding the He…"
type textarea "x"
type textarea "Invoice#152278 - Not a call back per Scott*JC Q-3857 created for bidding the d …"
type textarea "x"
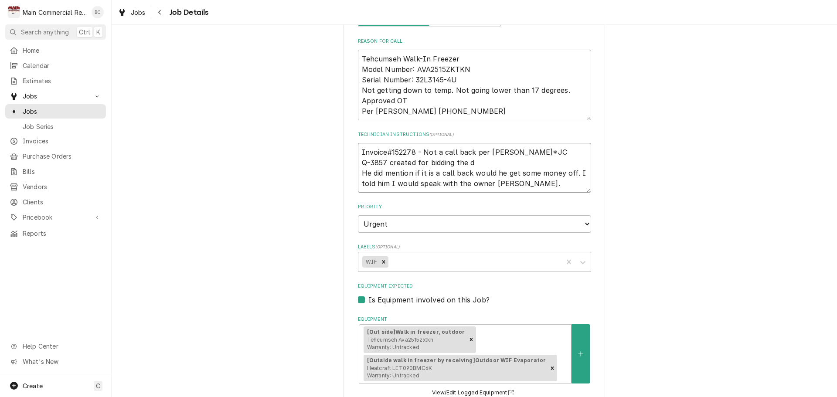
type textarea "Invoice#152278 - Not a call back per Scott*JC Q-3857 created for bidding the do…"
type textarea "x"
type textarea "Invoice#152278 - Not a call back per Scott*JC Q-3857 created for bidding the do…"
type textarea "x"
type textarea "Invoice#152278 - Not a call back per Scott*JC Q-3857 created for bidding the do…"
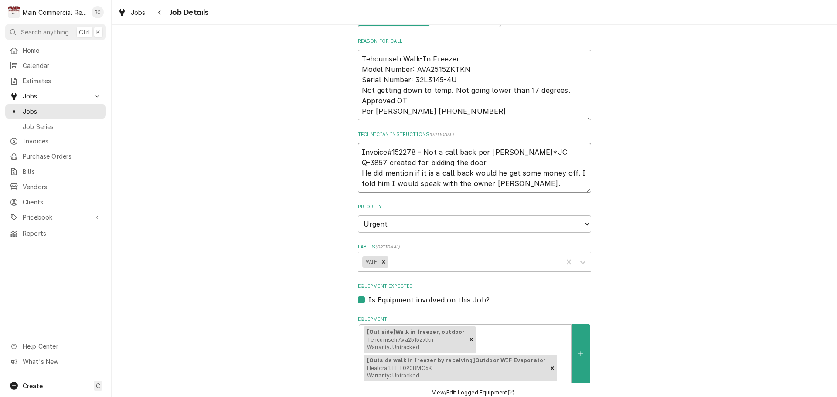
type textarea "x"
type textarea "Invoice#152278 - Not a call back per Scott*JC Q-3857 created for bidding the do…"
type textarea "x"
type textarea "Invoice#152278 - Not a call back per Scott*JC Q-3857 created for bidding the do…"
type textarea "x"
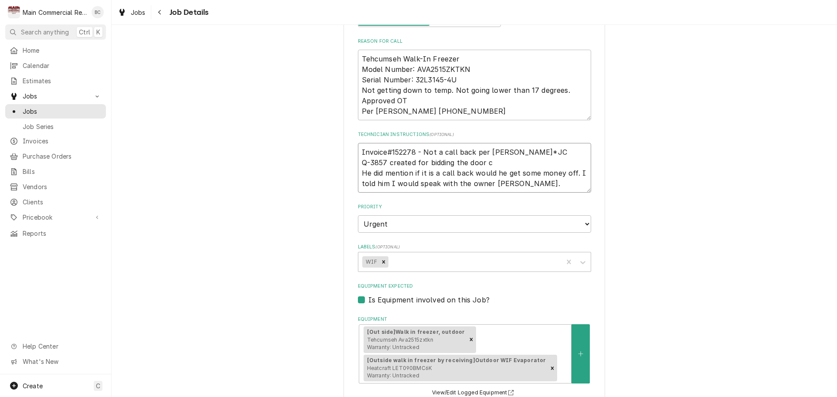
type textarea "Invoice#152278 - Not a call back per Scott*JC Q-3857 created for bidding the do…"
type textarea "x"
type textarea "Invoice#152278 - Not a call back per Scott*JC Q-3857 created for bidding the do…"
type textarea "x"
type textarea "Invoice#152278 - Not a call back per Scott*JC Q-3857 created for bidding the do…"
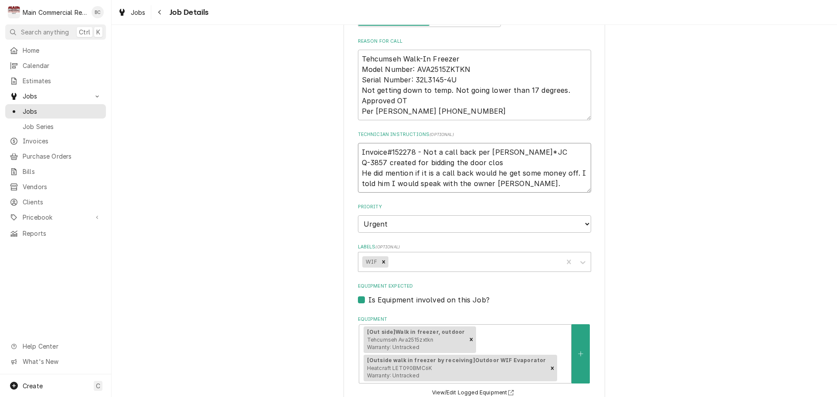
type textarea "x"
type textarea "Invoice#152278 - Not a call back per Scott*JC Q-3857 created for bidding the do…"
type textarea "x"
type textarea "Invoice#152278 - Not a call back per Scott*JC Q-3857 created for bidding the do…"
type textarea "x"
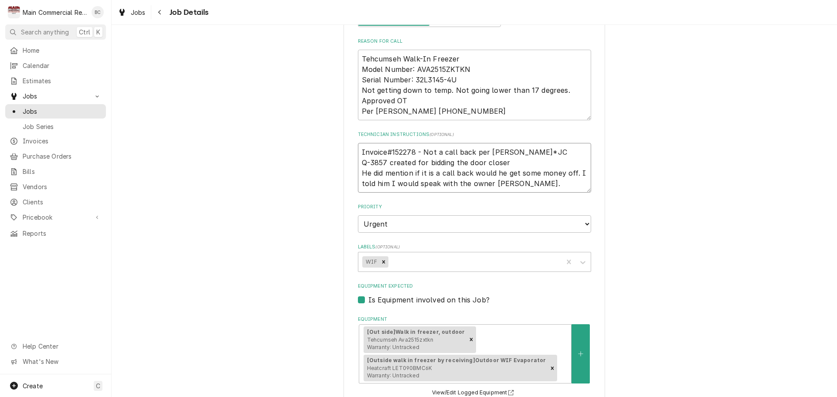
type textarea "Invoice#152278 - Not a call back per Scott*JC Q-3857 created for bidding the do…"
type textarea "x"
type textarea "Invoice#152278 - Not a call back per Scott*JC Q-3857 created for bidding the do…"
type textarea "x"
type textarea "Invoice#152278 - Not a call back per Scott*JC Q-3857 created for bidding the do…"
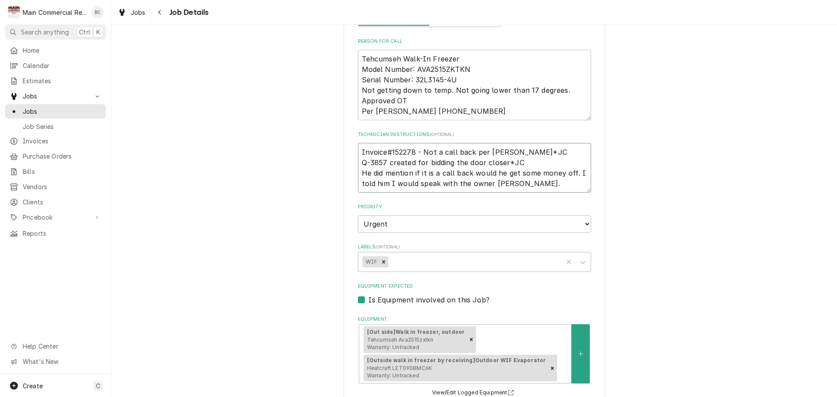
type textarea "x"
type textarea "Invoice#152278 - Not a call back per Scott*JC Q-3857 created for bidding the do…"
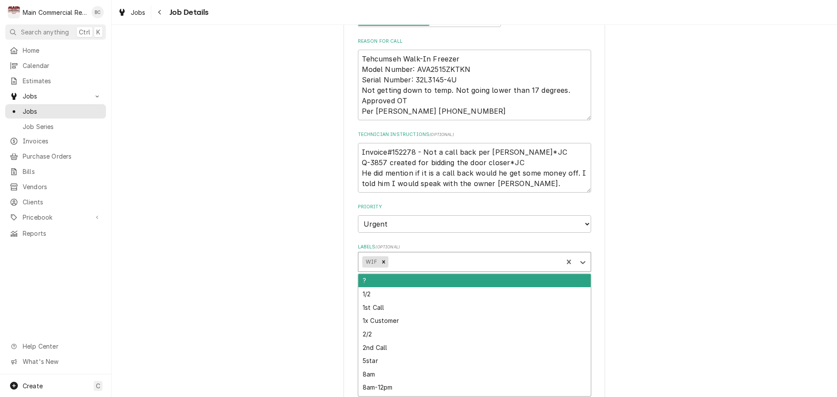
click at [395, 266] on div "Labels" at bounding box center [474, 262] width 169 height 16
type input "bid"
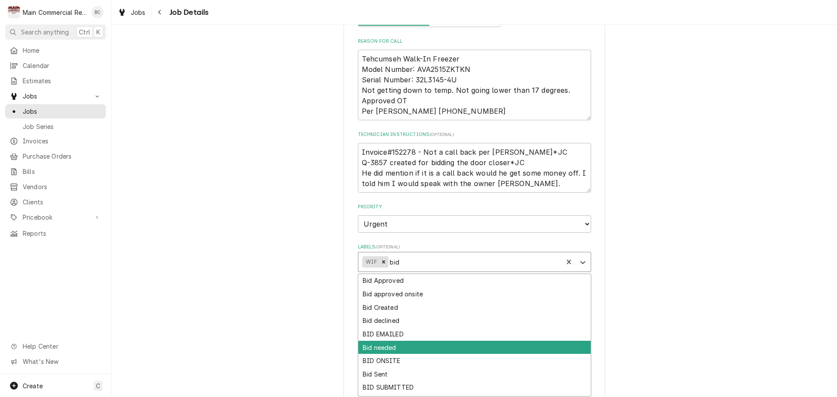
click at [385, 351] on div "Bid needed" at bounding box center [474, 348] width 232 height 14
type textarea "x"
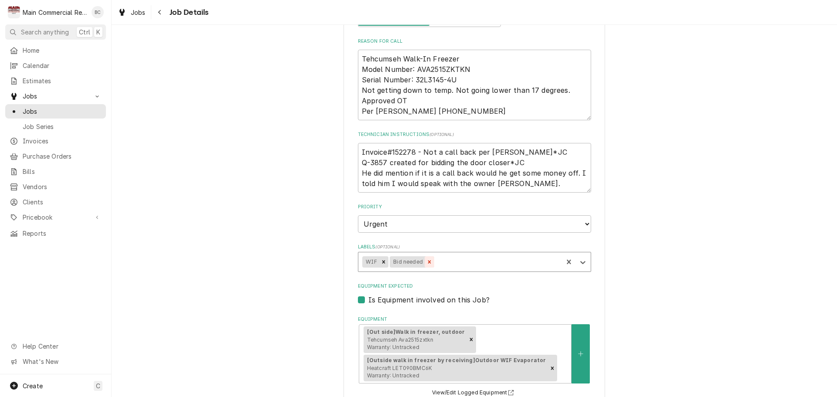
click at [428, 263] on icon "Remove Bid needed" at bounding box center [429, 261] width 3 height 3
type textarea "x"
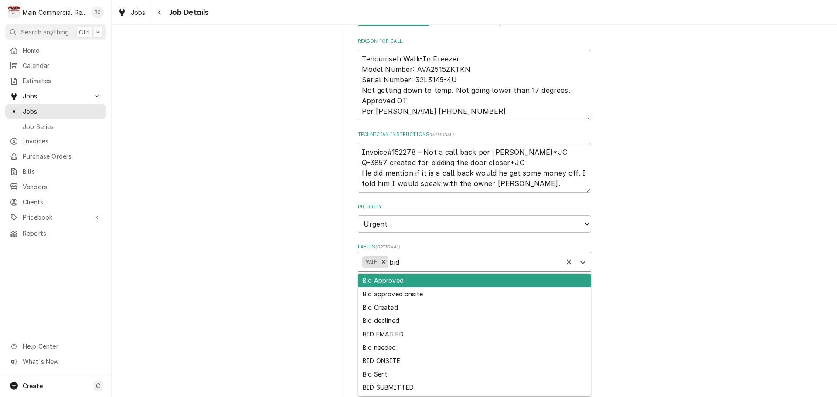
type input "bid c"
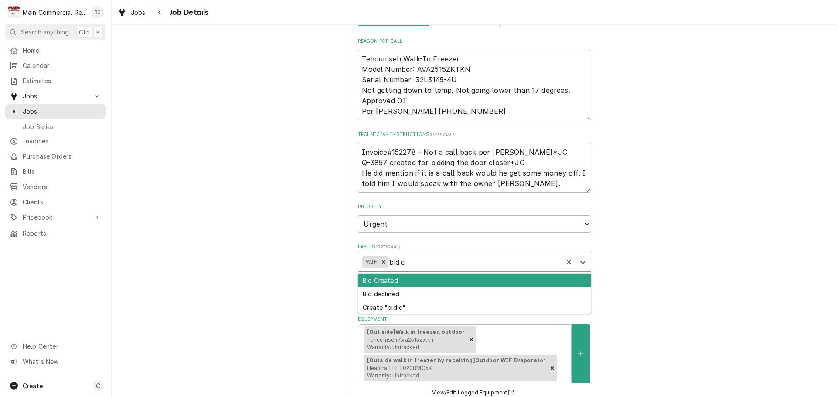
click at [406, 279] on div "Bid Created" at bounding box center [474, 281] width 232 height 14
type textarea "x"
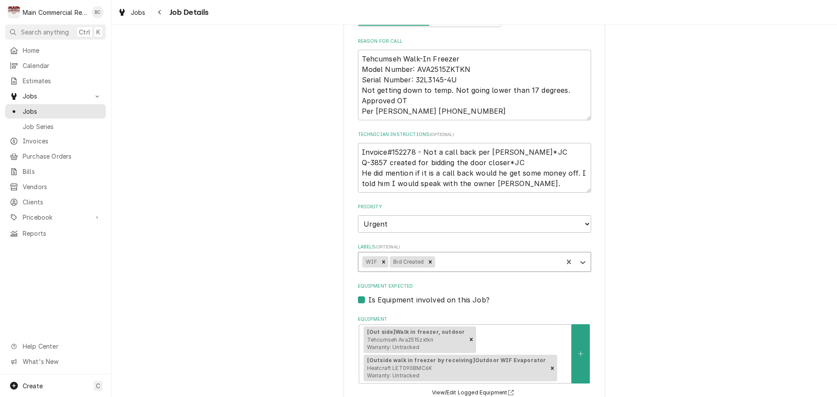
type textarea "x"
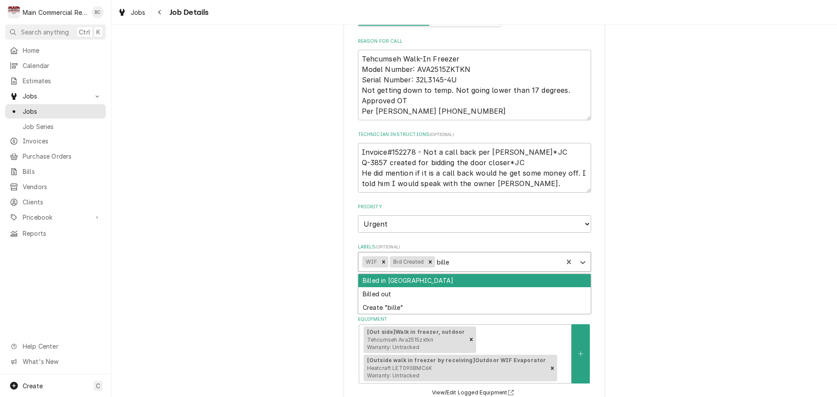
type input "billed"
click at [409, 278] on div "Billed in QBO" at bounding box center [474, 281] width 232 height 14
type textarea "x"
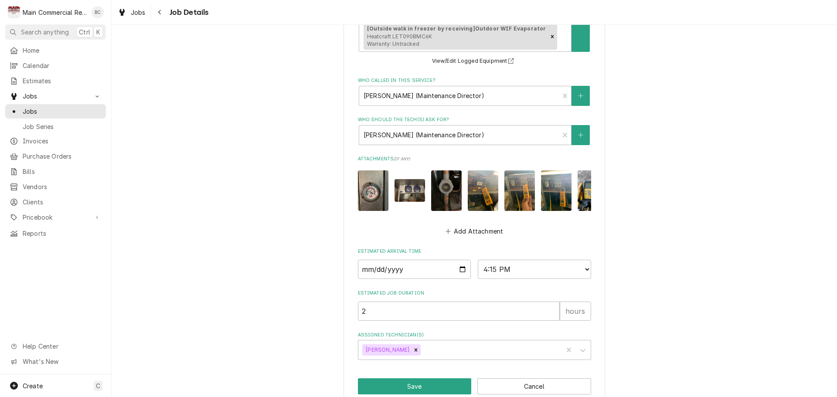
scroll to position [529, 0]
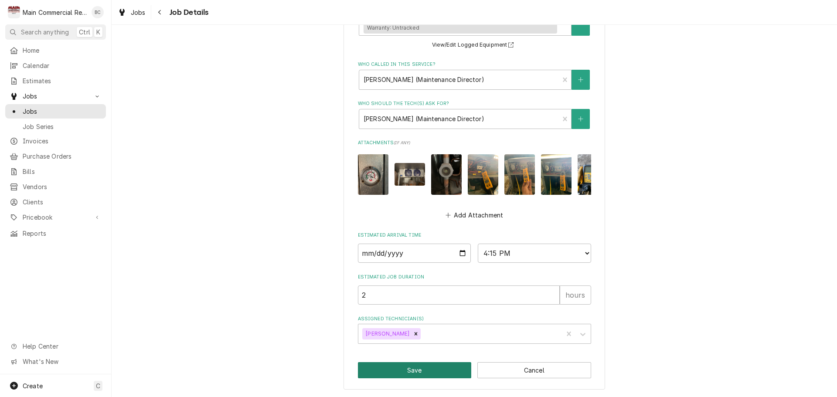
click at [408, 369] on button "Save" at bounding box center [415, 370] width 114 height 16
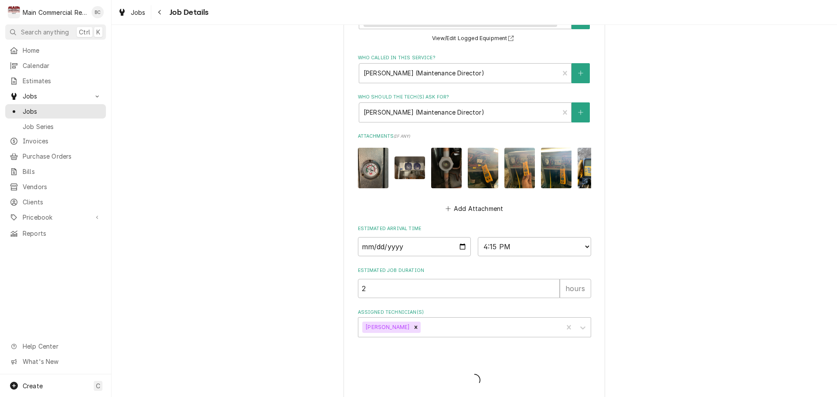
type textarea "x"
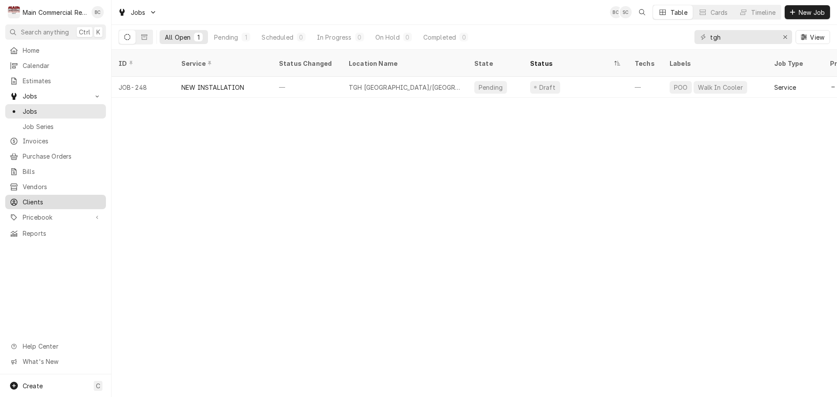
click at [30, 197] on span "Clients" at bounding box center [62, 201] width 79 height 9
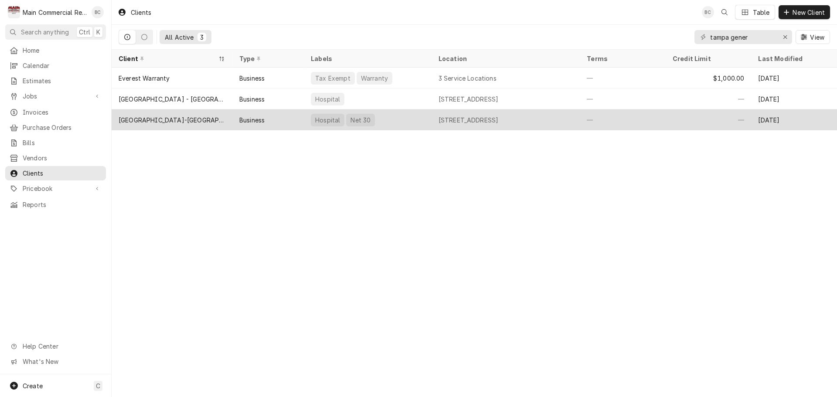
click at [180, 119] on div "[GEOGRAPHIC_DATA]-[GEOGRAPHIC_DATA]" at bounding box center [172, 120] width 107 height 9
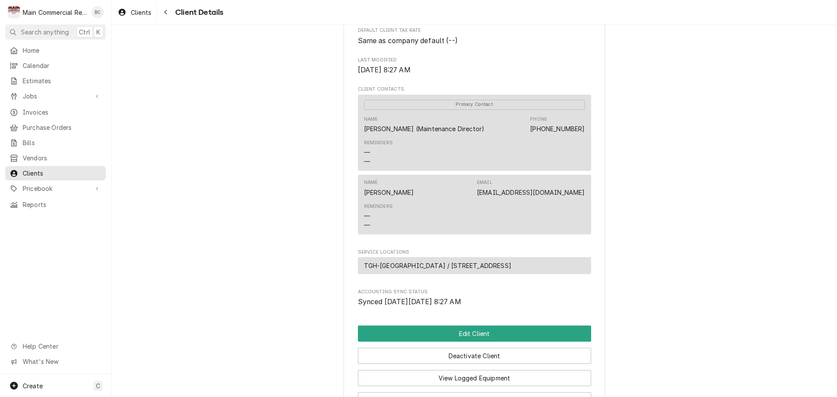
scroll to position [262, 0]
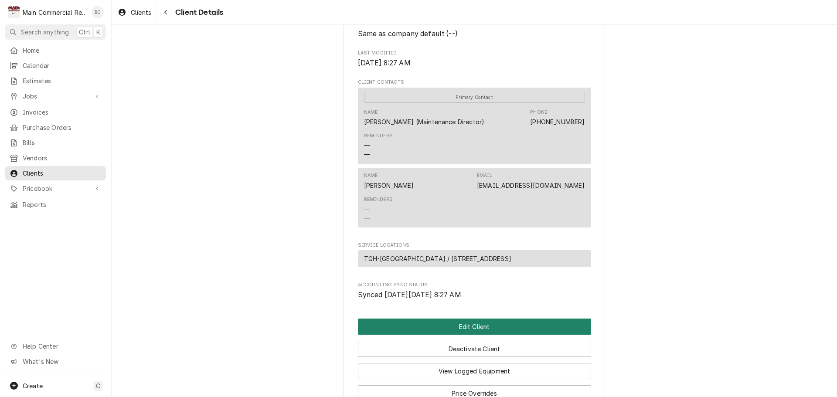
click at [471, 334] on button "Edit Client" at bounding box center [474, 327] width 233 height 16
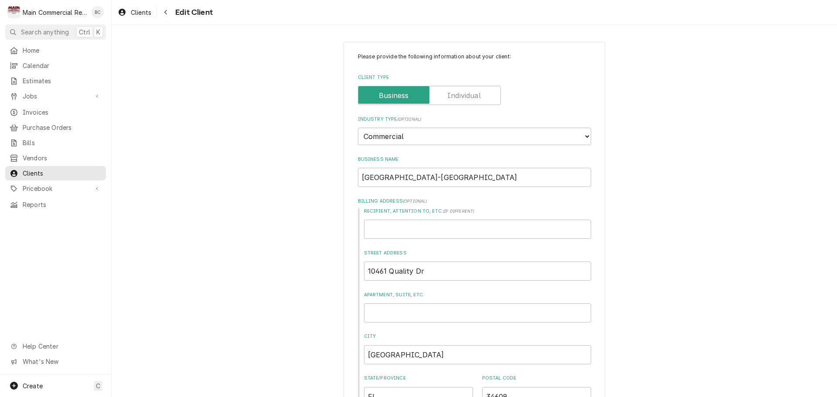
type textarea "x"
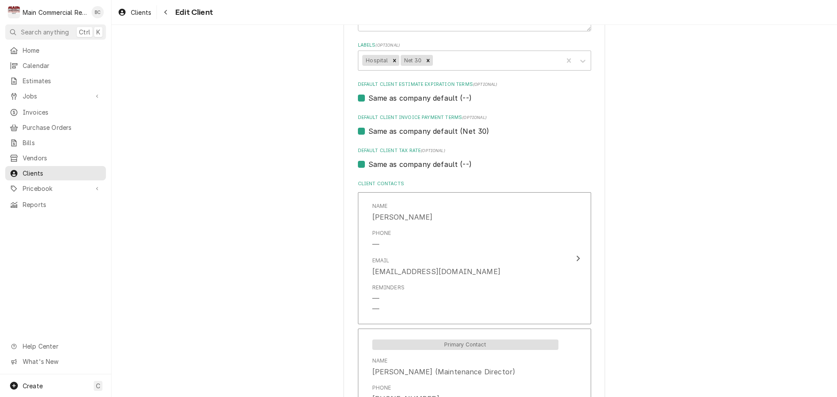
scroll to position [480, 0]
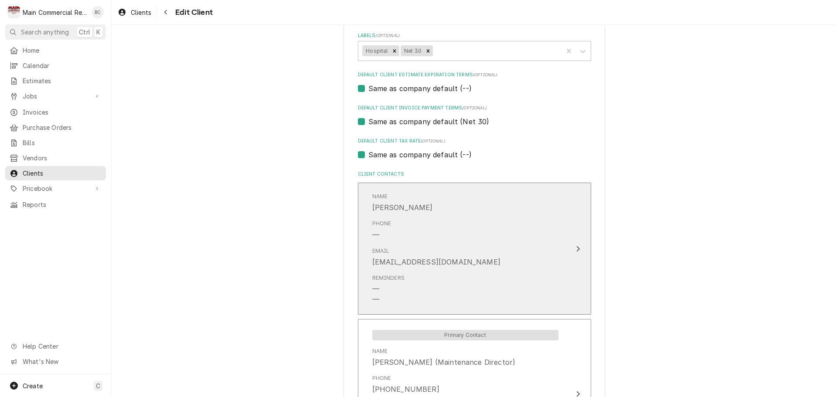
click at [558, 252] on div "Name Larry Phone — Email lbull@tgh.org Reminders — —" at bounding box center [465, 248] width 200 height 123
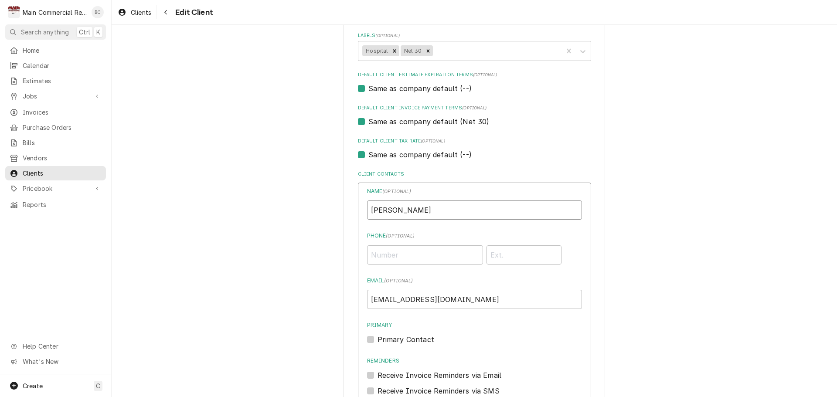
click at [420, 207] on input "Larry" at bounding box center [474, 210] width 215 height 19
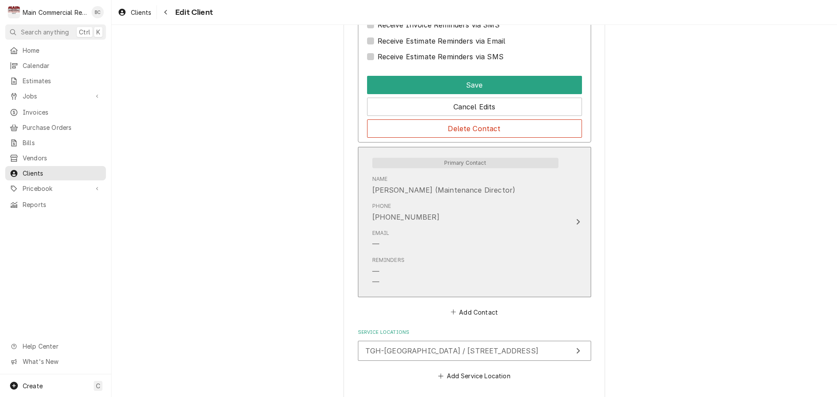
scroll to position [872, 0]
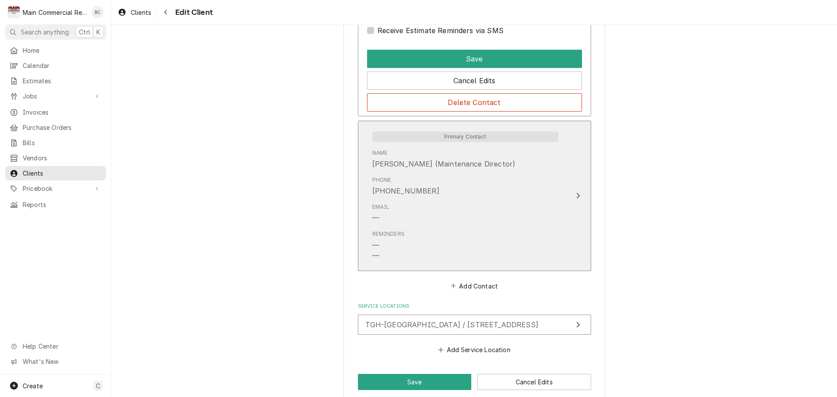
type input "[PERSON_NAME] - Maintenance Director"
drag, startPoint x: 368, startPoint y: 193, endPoint x: 419, endPoint y: 192, distance: 50.6
click at [419, 192] on div "Primary Contact Name Larry (Maintenance Director) Phone (207) 460-6794 Email — …" at bounding box center [465, 196] width 200 height 141
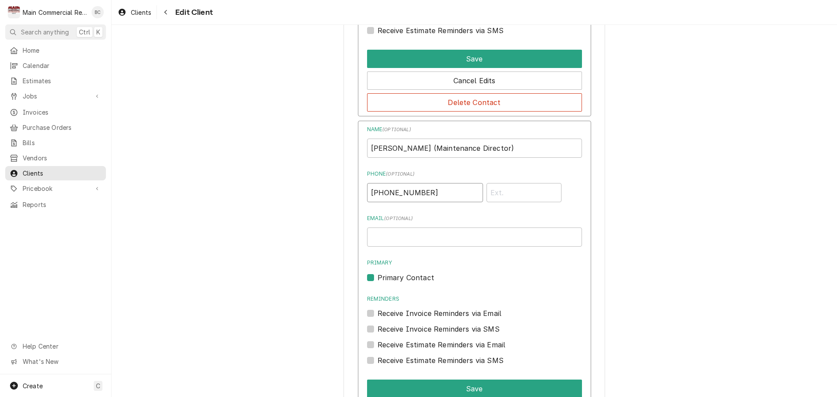
drag, startPoint x: 398, startPoint y: 186, endPoint x: 344, endPoint y: 179, distance: 54.9
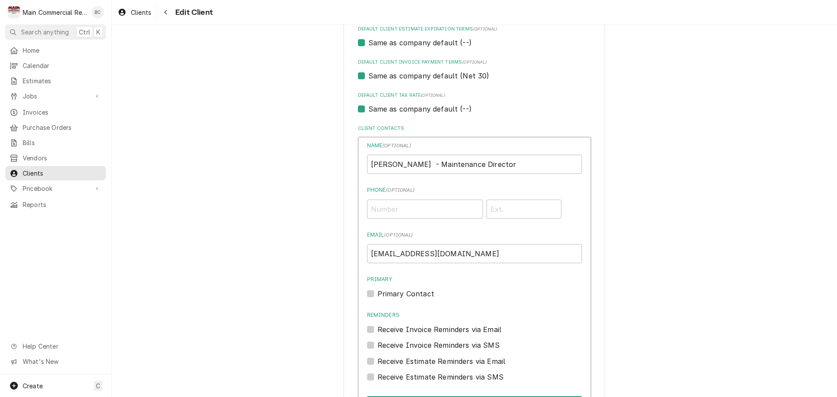
scroll to position [523, 0]
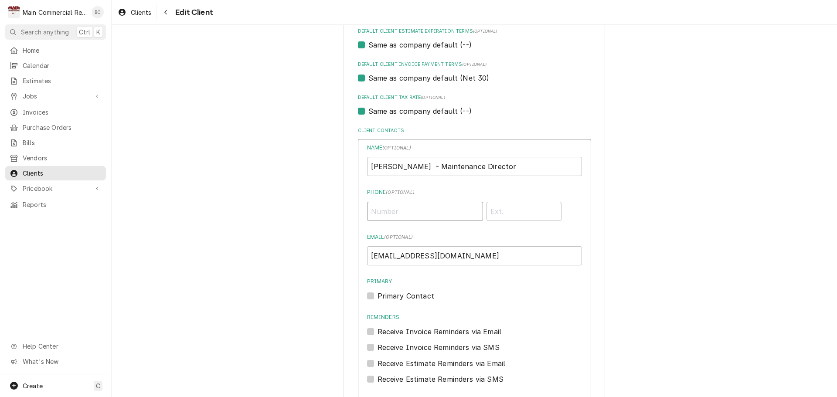
click at [389, 214] on input "Phone ( optional )" at bounding box center [425, 211] width 116 height 19
paste input "[PHONE_NUMBER]"
type input "[PHONE_NUMBER]"
click at [373, 293] on div "Primary Contact" at bounding box center [474, 296] width 215 height 10
click at [378, 296] on label "Primary Contact" at bounding box center [406, 296] width 57 height 10
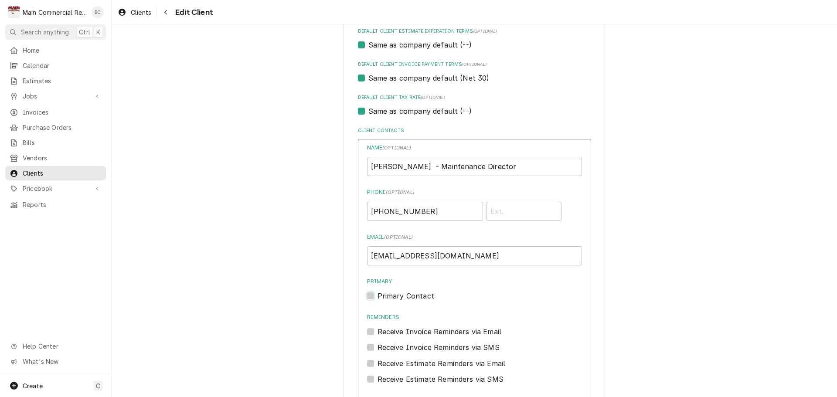
click at [378, 296] on input "Primary" at bounding box center [485, 300] width 215 height 19
checkbox input "true"
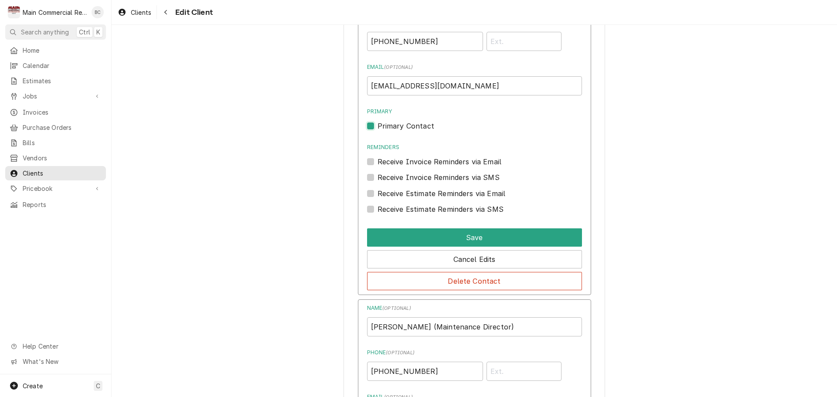
scroll to position [698, 0]
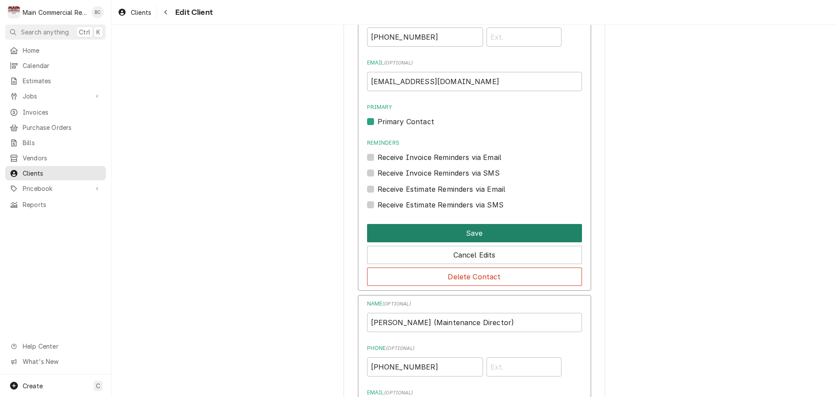
click at [470, 230] on button "Save" at bounding box center [474, 233] width 215 height 18
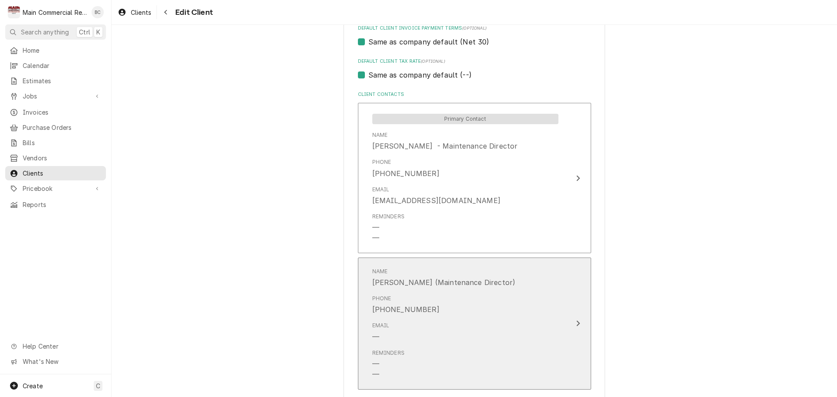
scroll to position [690, 0]
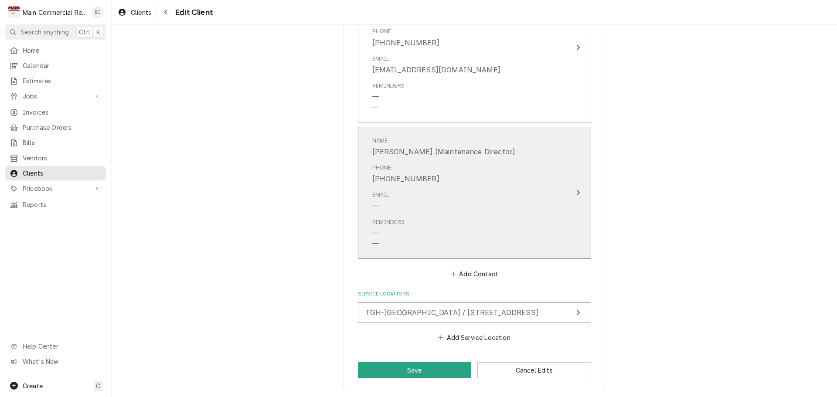
click at [576, 190] on icon "Update Contact" at bounding box center [578, 192] width 4 height 7
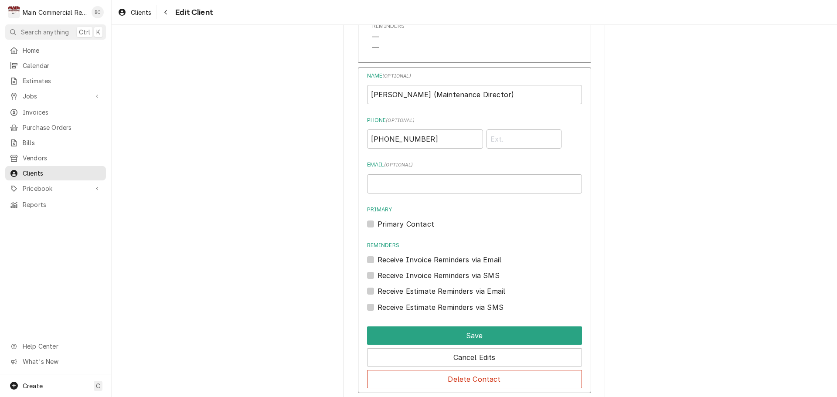
scroll to position [821, 0]
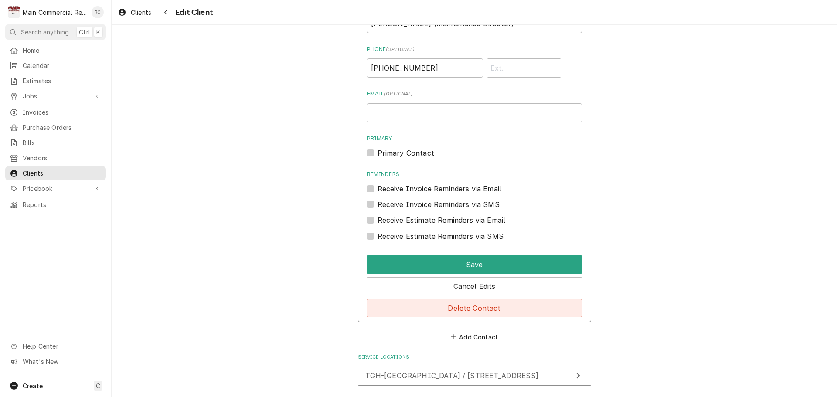
click at [478, 313] on button "Delete Contact" at bounding box center [474, 308] width 215 height 18
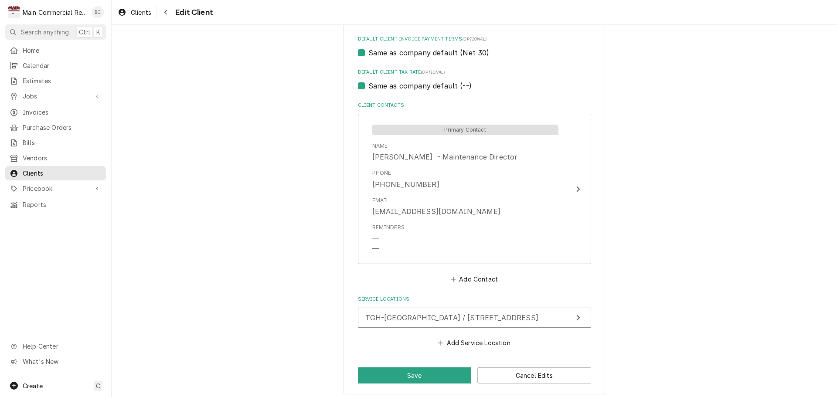
scroll to position [554, 0]
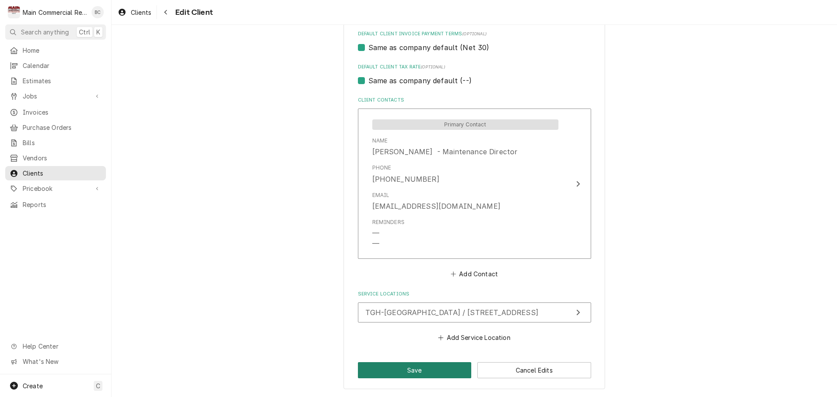
click at [417, 374] on button "Save" at bounding box center [415, 370] width 114 height 16
type textarea "x"
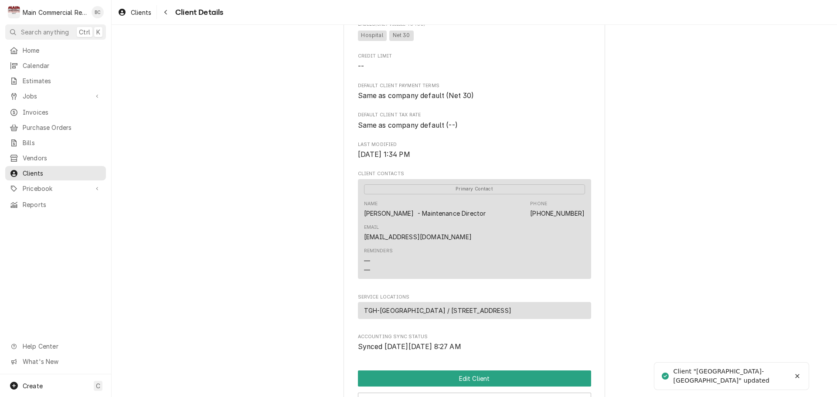
scroll to position [174, 0]
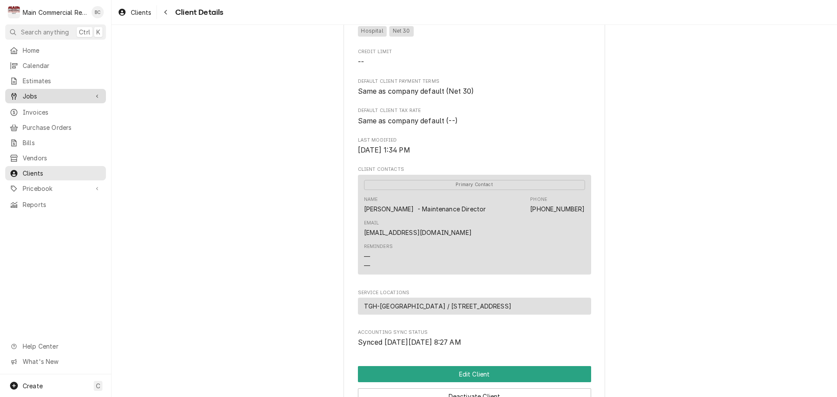
click at [41, 93] on span "Jobs" at bounding box center [56, 96] width 66 height 9
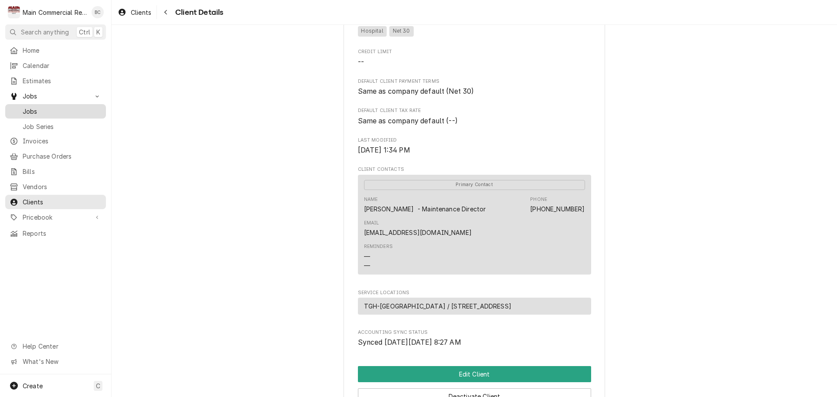
click at [32, 109] on span "Jobs" at bounding box center [62, 111] width 79 height 9
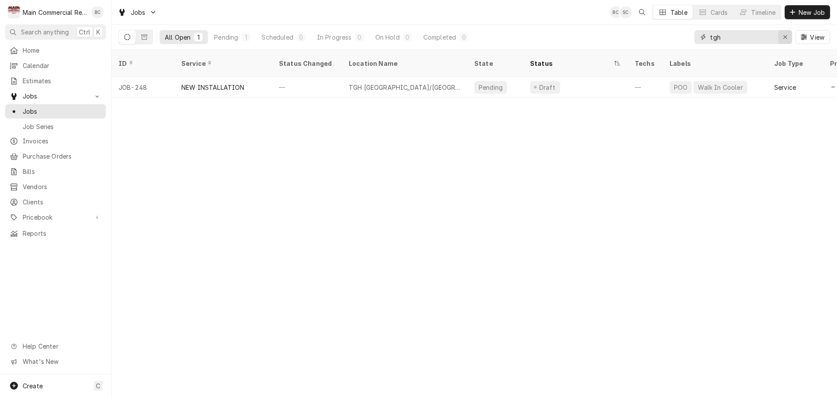
click at [786, 35] on icon "Erase input" at bounding box center [785, 37] width 5 height 6
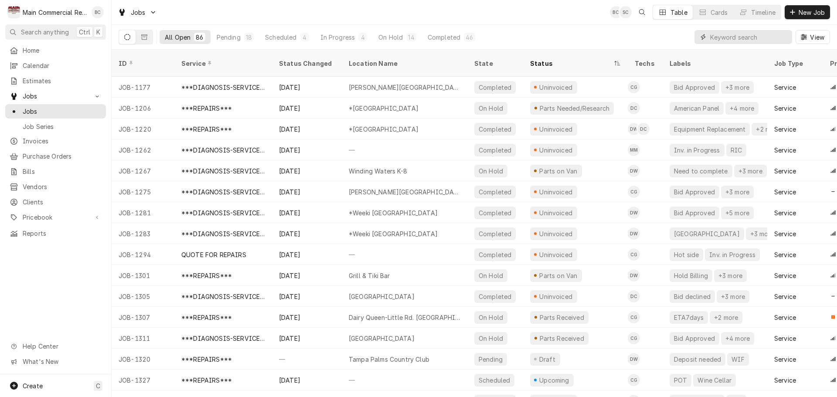
click at [730, 37] on input "Dynamic Content Wrapper" at bounding box center [749, 37] width 78 height 14
type input "1262"
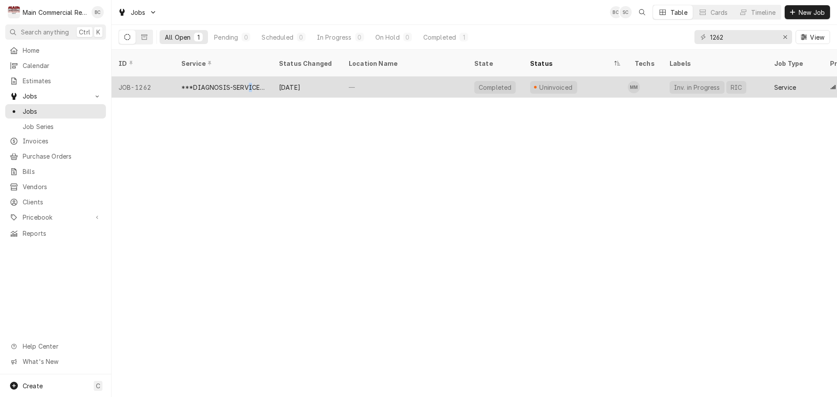
click at [249, 83] on div "***DIAGNOSIS-SERVICE CALL***" at bounding box center [223, 87] width 84 height 9
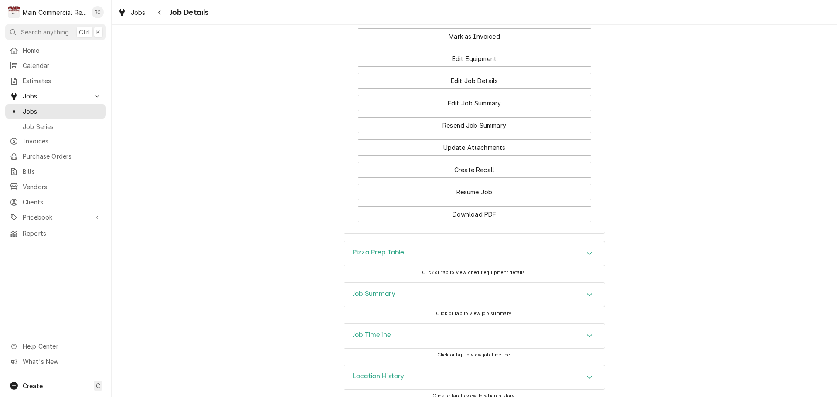
scroll to position [1188, 0]
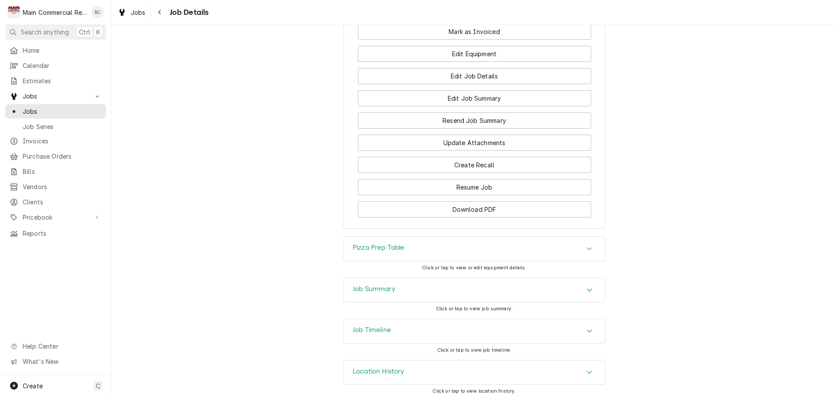
click at [460, 294] on div "Job Summary" at bounding box center [474, 290] width 261 height 24
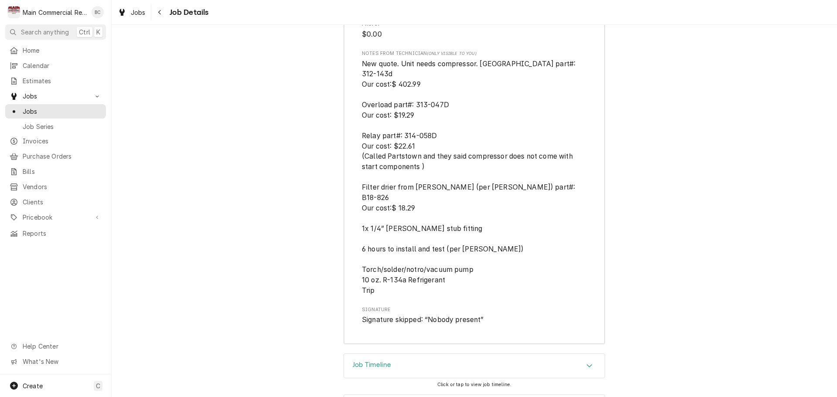
scroll to position [2720, 0]
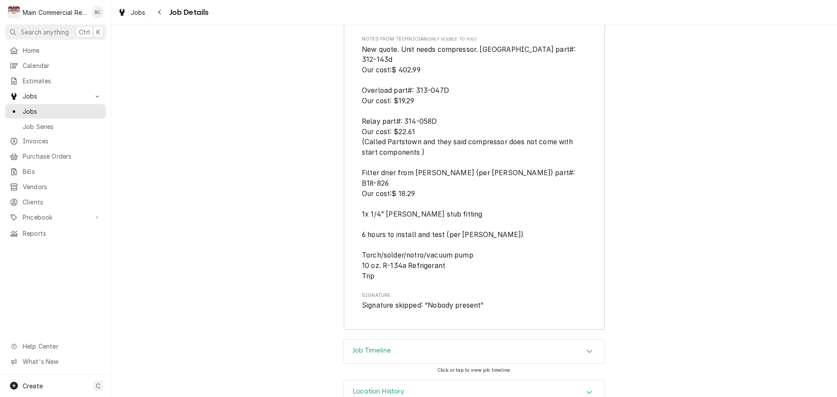
click at [415, 340] on div "Job Timeline" at bounding box center [474, 352] width 261 height 24
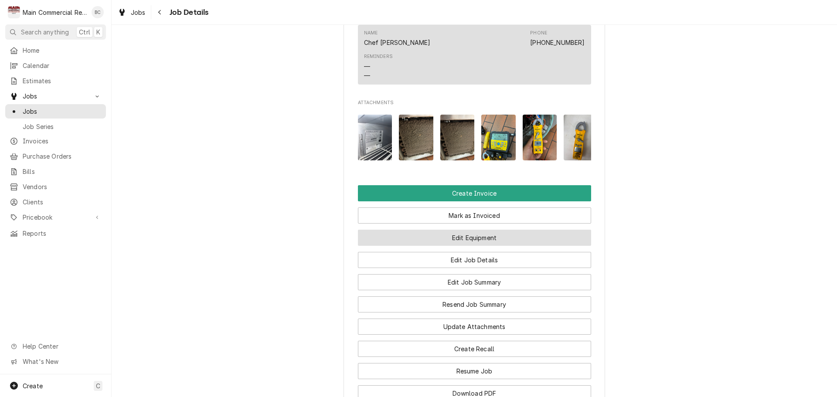
scroll to position [1089, 0]
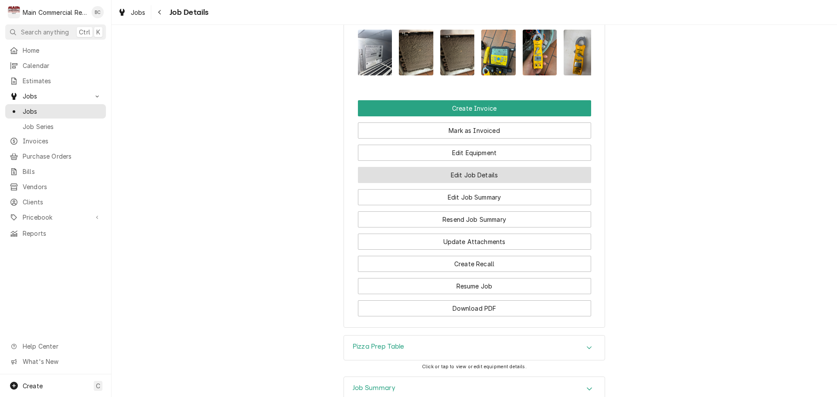
click at [462, 171] on button "Edit Job Details" at bounding box center [474, 175] width 233 height 16
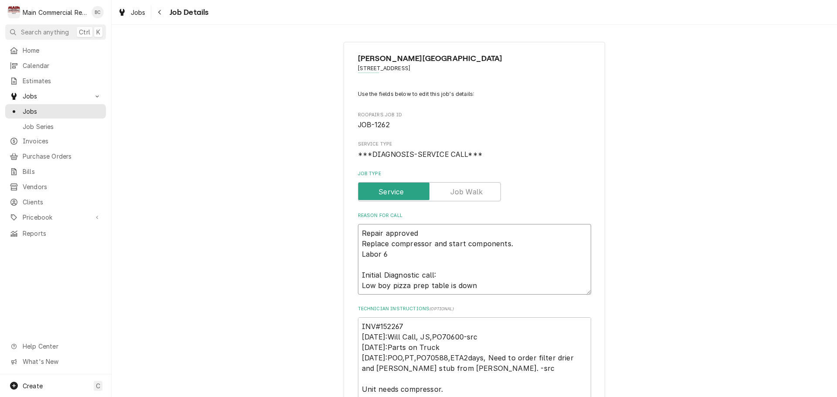
click at [358, 231] on textarea "Repair approved Replace compressor and start components. Labor 6 Initial Diagno…" at bounding box center [474, 259] width 233 height 71
type textarea "x"
type textarea "QRepair approved Replace compressor and start components. Labor 6 Initial Diagn…"
type textarea "x"
type textarea "Q-Repair approved Replace compressor and start components. Labor 6 Initial Diag…"
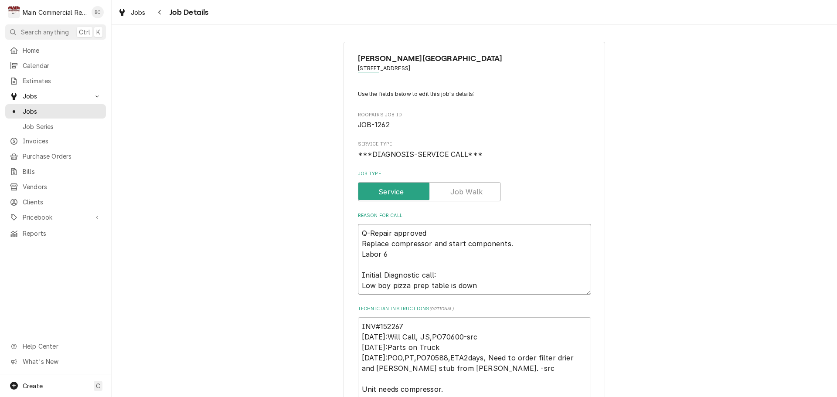
type textarea "x"
type textarea "Q-3Repair approved Replace compressor and start components. Labor 6 Initial Dia…"
type textarea "x"
type textarea "Q-37Repair approved Replace compressor and start components. Labor 6 Initial Di…"
type textarea "x"
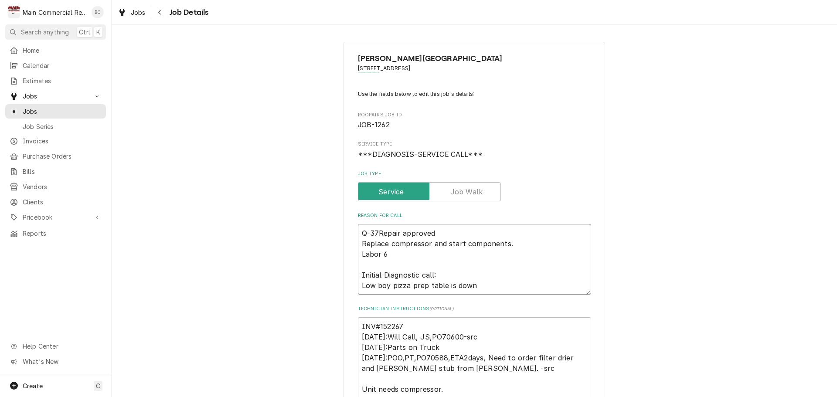
type textarea "Q-377Repair approved Replace compressor and start components. Labor 6 Initial D…"
type textarea "x"
type textarea "Q-3778Repair approved Replace compressor and start components. Labor 6 Initial …"
type textarea "x"
type textarea "Q-3778 Repair approved Replace compressor and start components. Labor 6 Initial…"
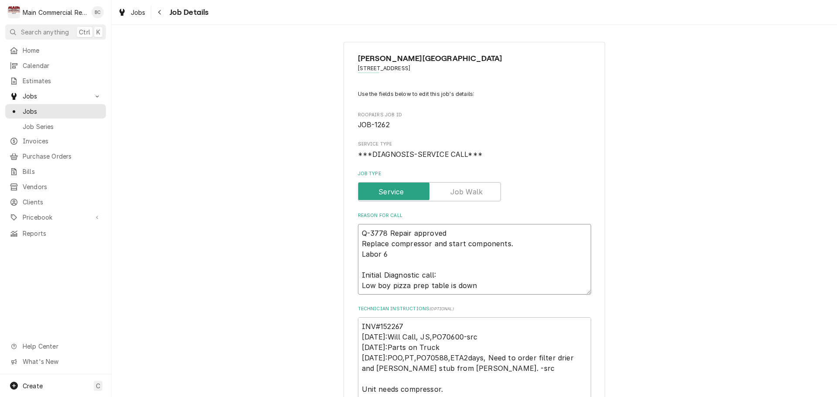
type textarea "x"
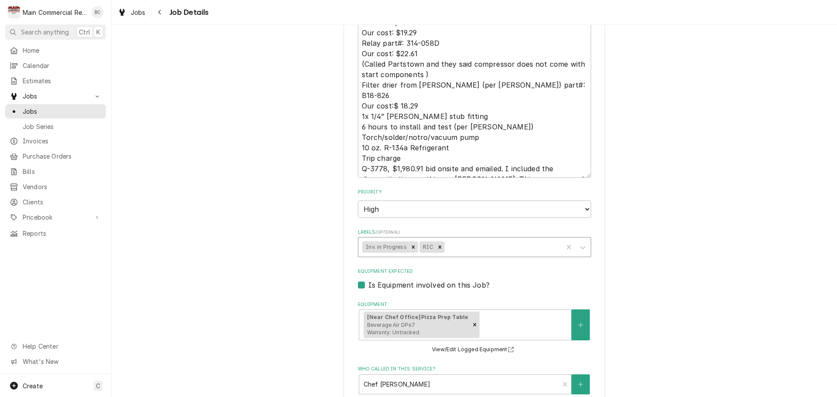
scroll to position [523, 0]
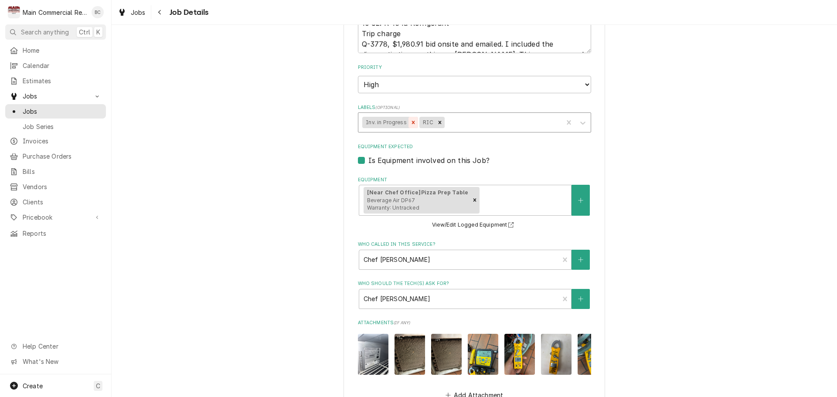
click at [410, 119] on icon "Remove Inv. in Progress" at bounding box center [413, 122] width 6 height 6
type textarea "Q-3778 Repair approved Replace compressor and start components. Labor 6 Initial…"
type textarea "x"
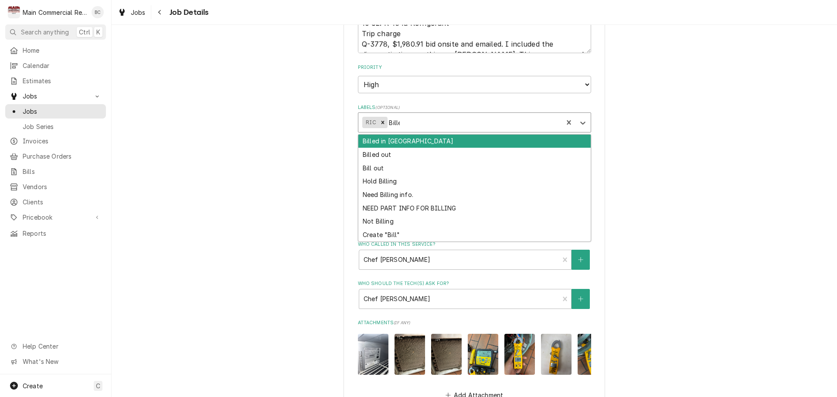
type input "Billed"
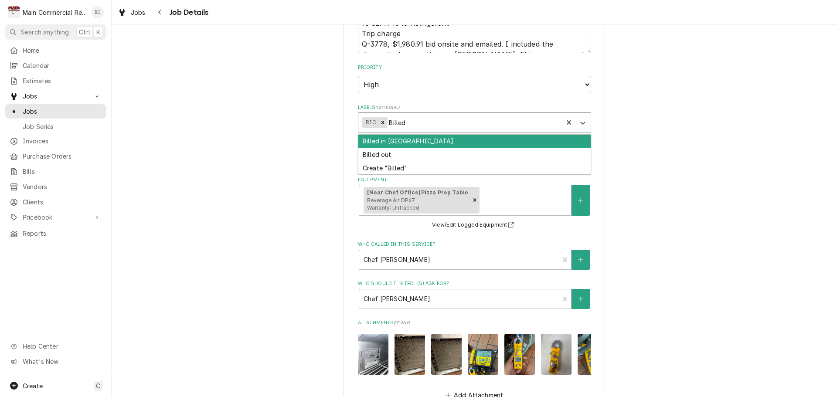
click at [401, 140] on div "Billed in QBO" at bounding box center [474, 142] width 232 height 14
type textarea "x"
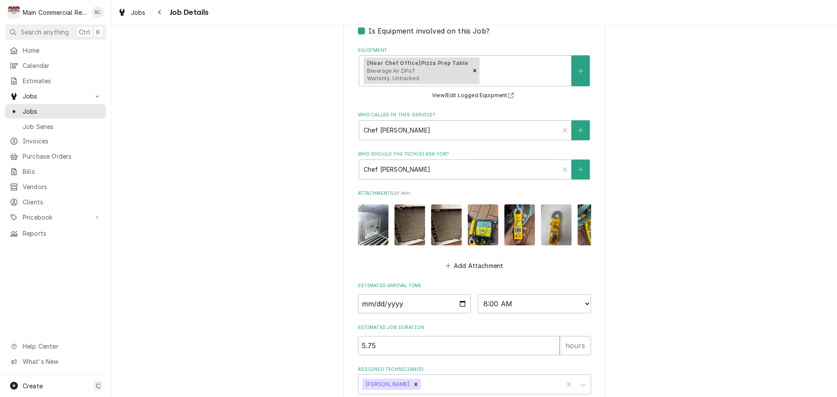
scroll to position [710, 0]
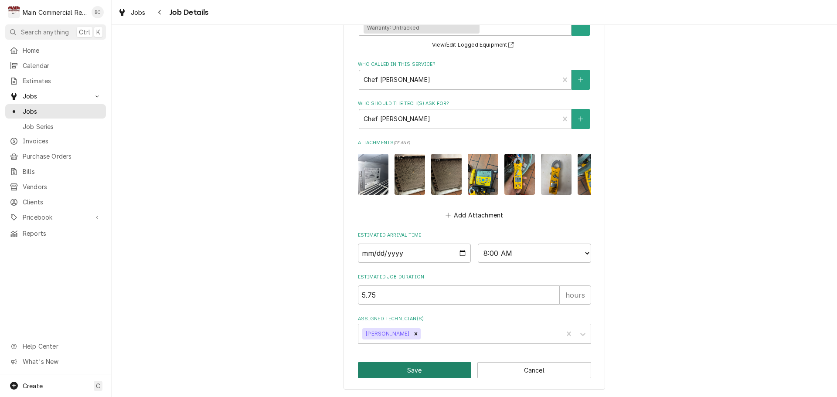
click at [413, 366] on button "Save" at bounding box center [415, 370] width 114 height 16
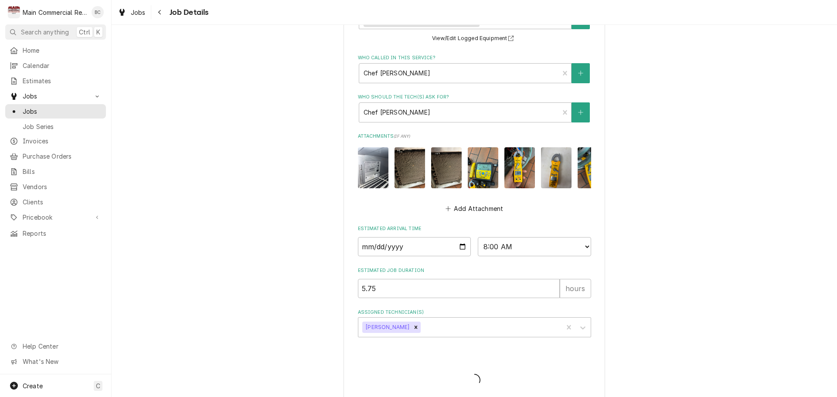
type textarea "x"
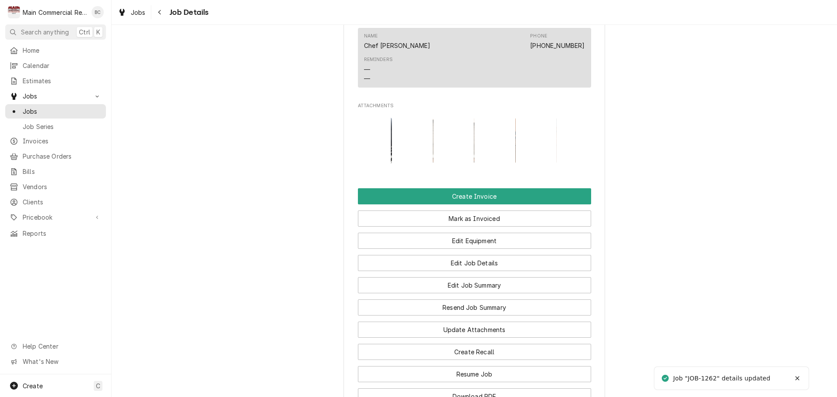
scroll to position [1133, 0]
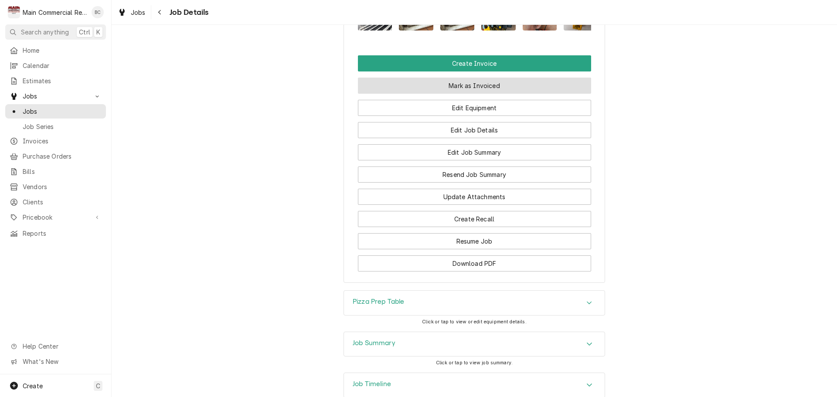
click at [470, 82] on button "Mark as Invoiced" at bounding box center [474, 86] width 233 height 16
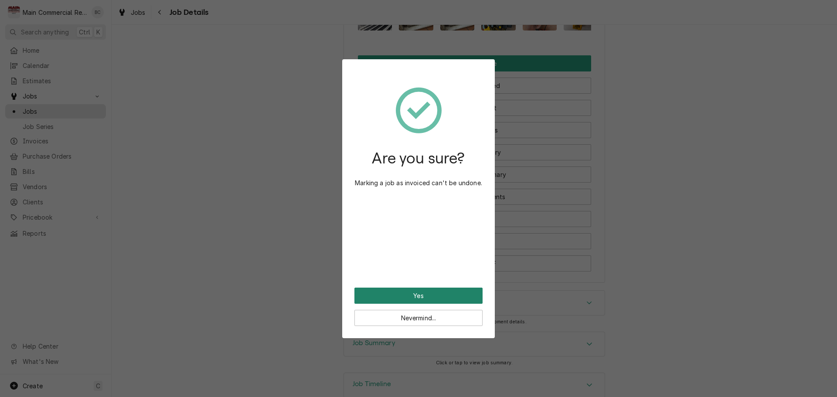
click at [424, 296] on button "Yes" at bounding box center [418, 296] width 128 height 16
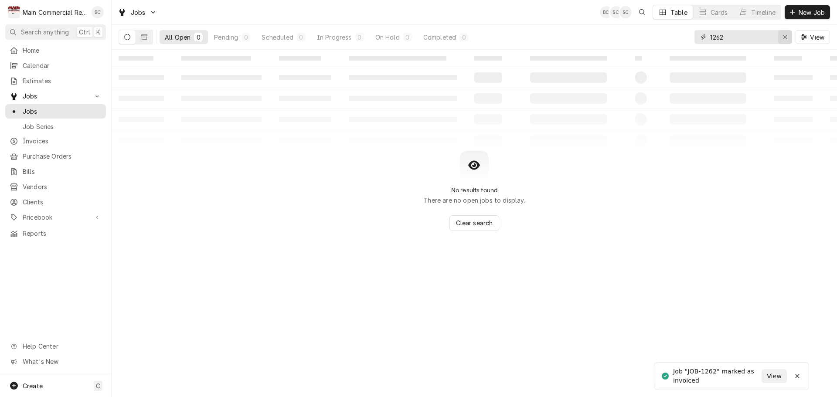
click at [787, 38] on div "Erase input" at bounding box center [785, 37] width 9 height 9
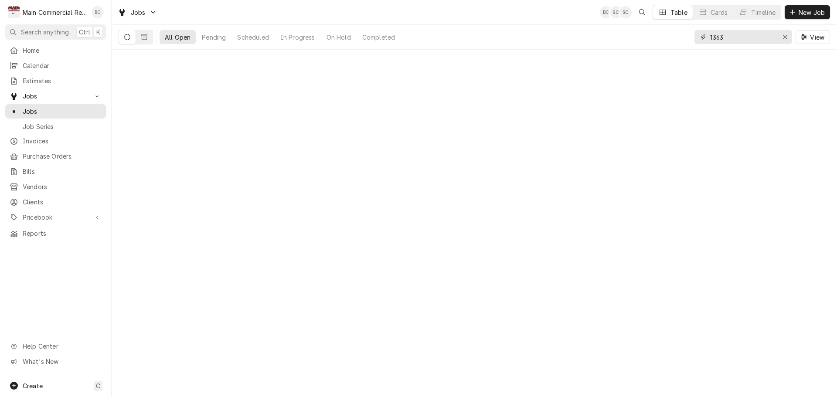
type input "1363"
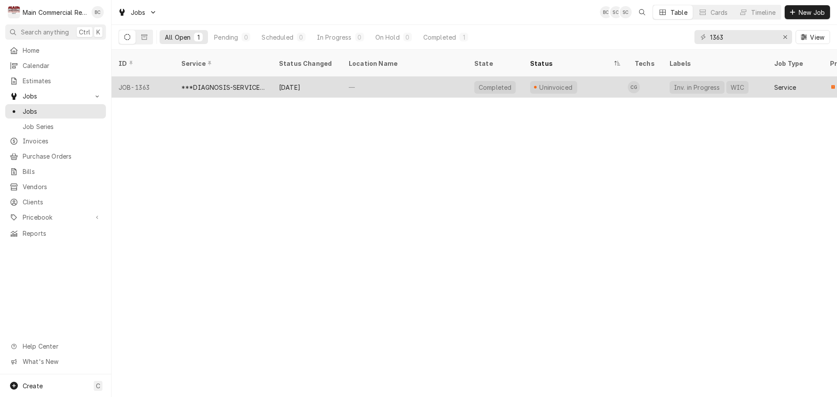
click at [213, 83] on div "***DIAGNOSIS-SERVICE CALL***" at bounding box center [223, 87] width 84 height 9
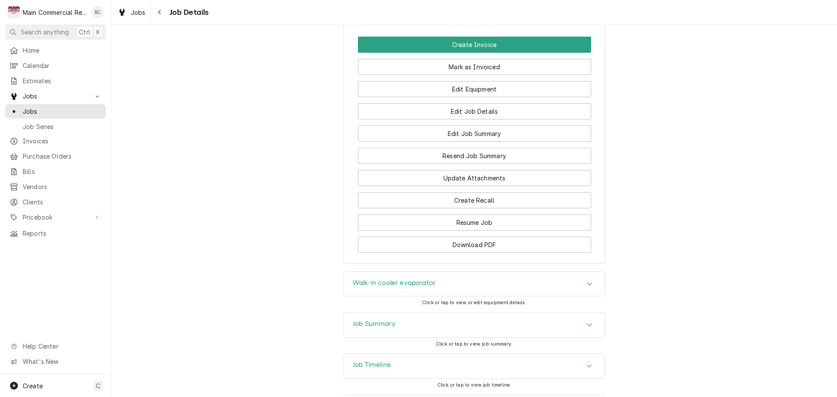
scroll to position [1074, 0]
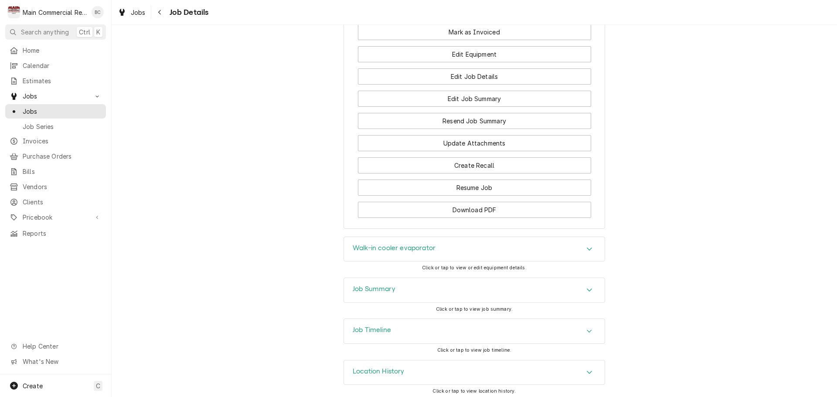
click at [586, 289] on icon "Accordion Header" at bounding box center [589, 289] width 6 height 7
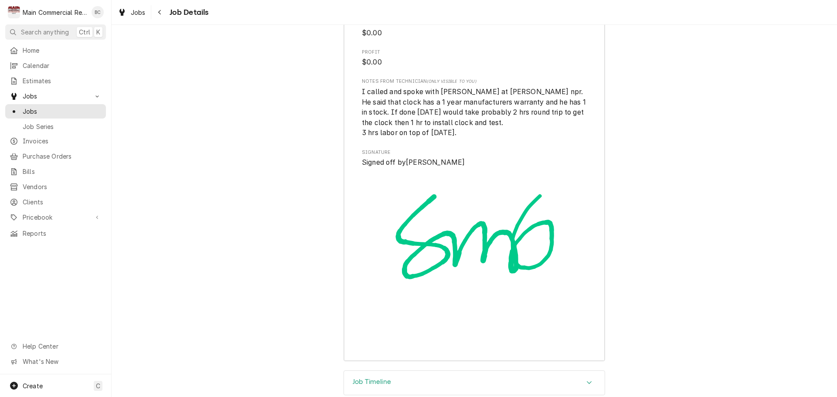
scroll to position [2388, 0]
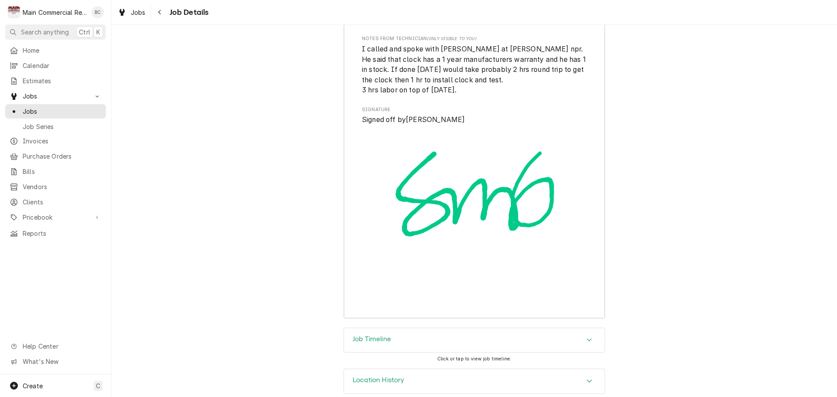
click at [532, 330] on div "Job Timeline" at bounding box center [474, 340] width 261 height 24
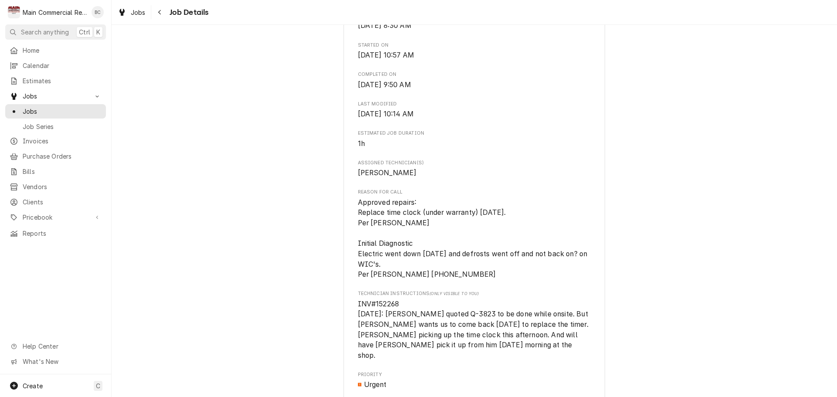
scroll to position [392, 0]
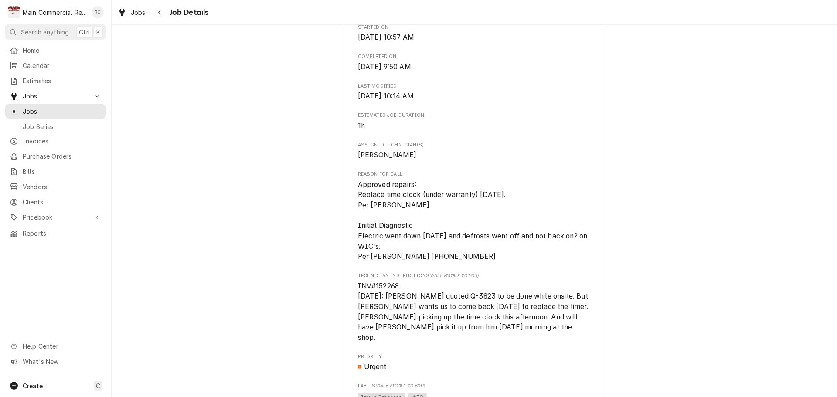
click at [397, 288] on span "INV#152268 [DATE]: [PERSON_NAME] quoted Q-3823 to be done while onsite. But [PE…" at bounding box center [474, 312] width 233 height 62
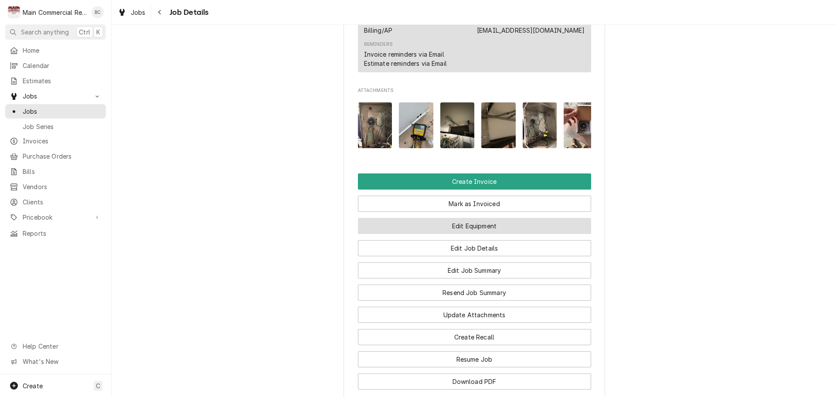
scroll to position [1017, 0]
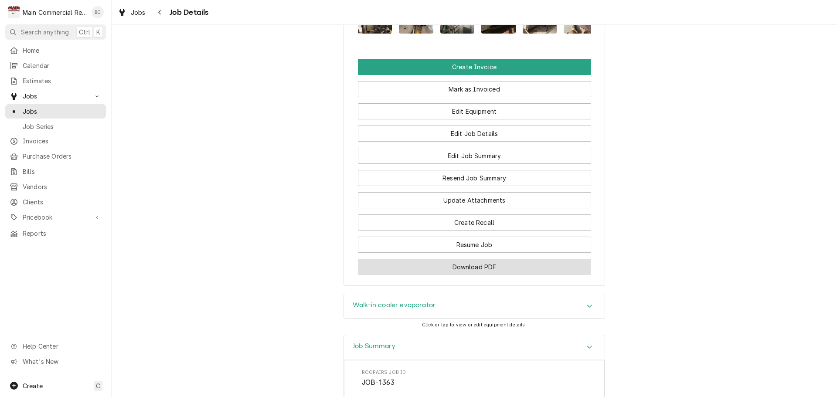
click at [456, 265] on button "Download PDF" at bounding box center [474, 267] width 233 height 16
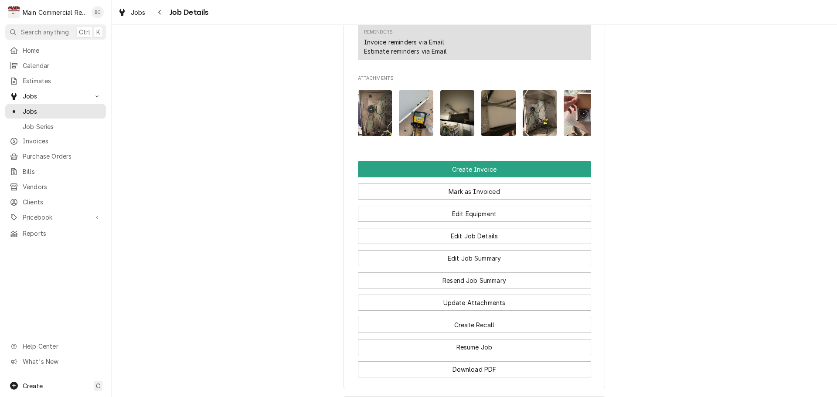
scroll to position [916, 0]
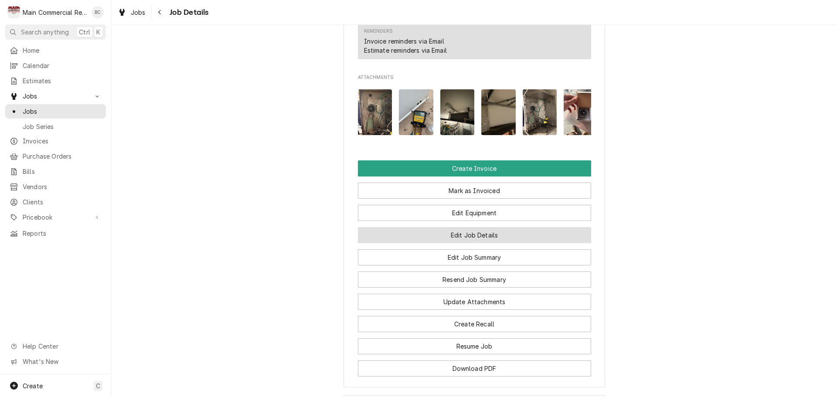
click at [481, 232] on button "Edit Job Details" at bounding box center [474, 235] width 233 height 16
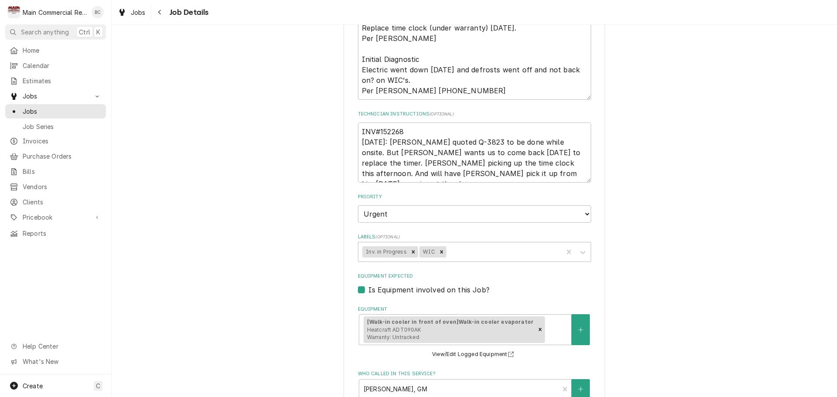
scroll to position [218, 0]
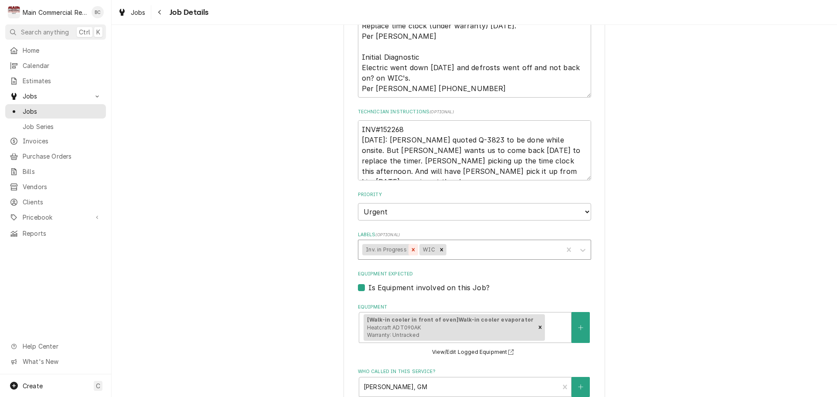
click at [412, 251] on icon "Remove Inv. in Progress" at bounding box center [413, 249] width 3 height 3
type textarea "x"
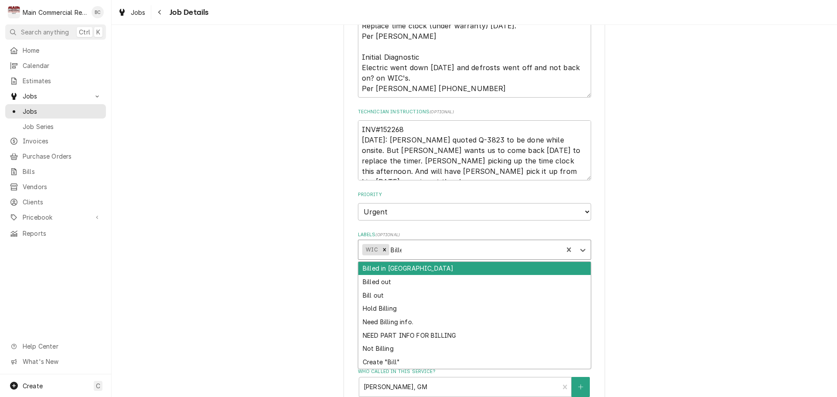
type input "Billed"
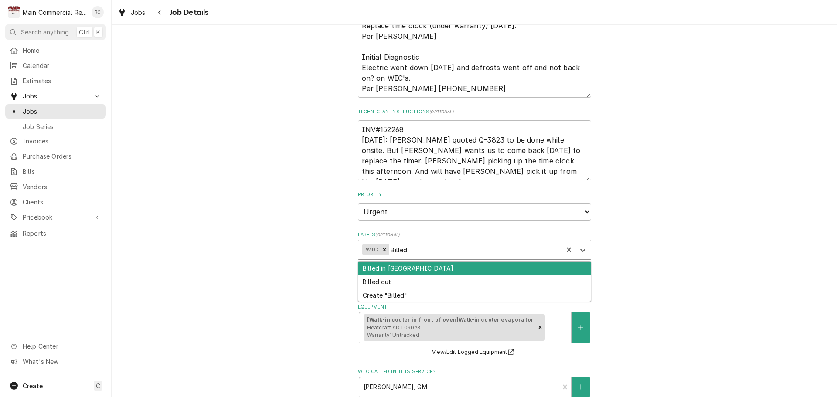
click at [420, 269] on div "Billed in QBO" at bounding box center [474, 269] width 232 height 14
type textarea "x"
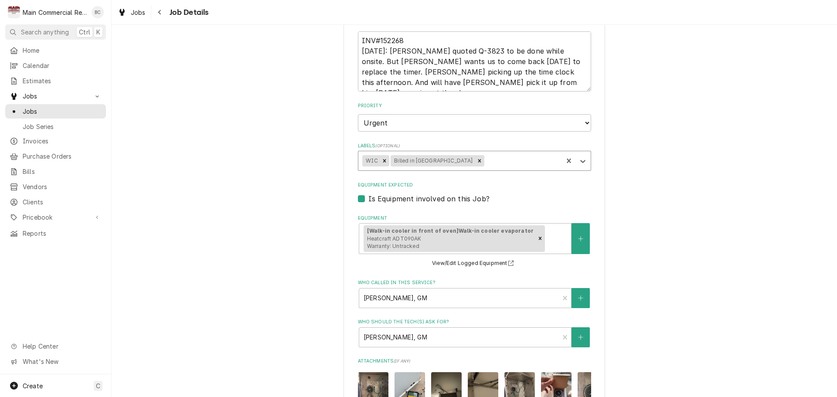
scroll to position [532, 0]
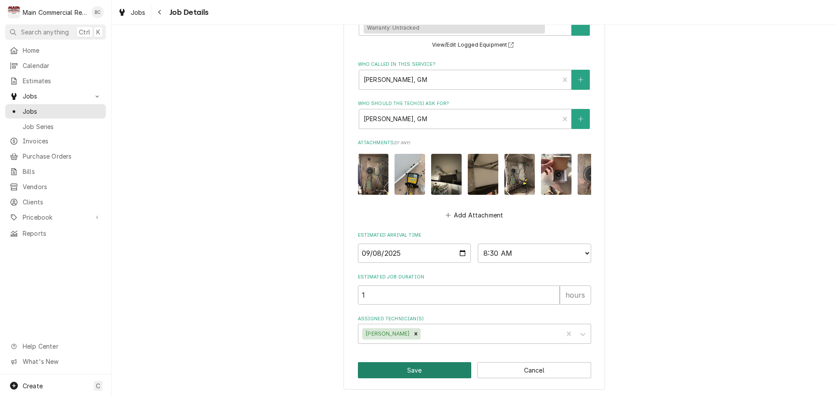
click at [432, 372] on button "Save" at bounding box center [415, 370] width 114 height 16
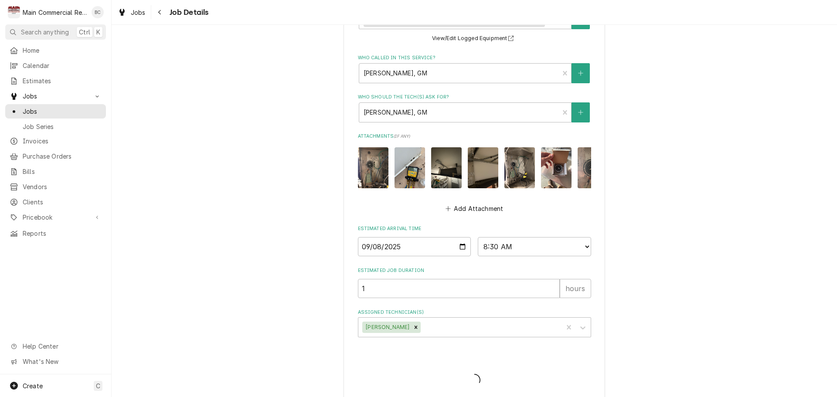
type textarea "x"
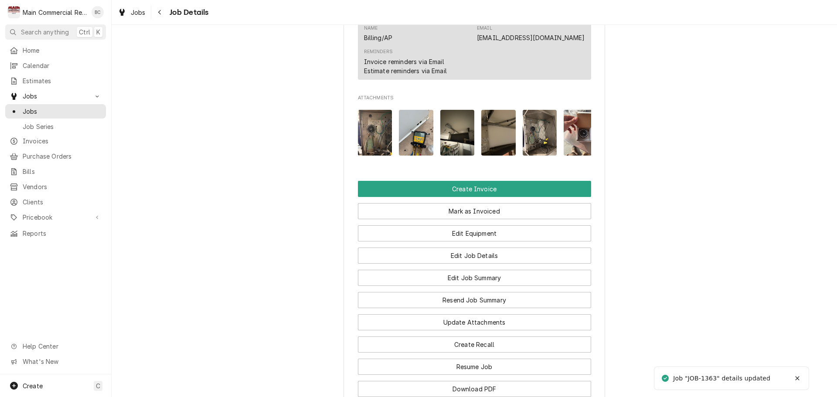
scroll to position [916, 0]
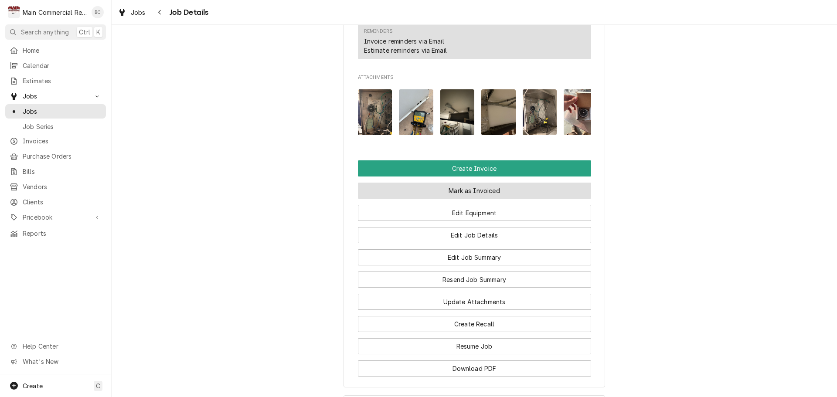
click at [456, 187] on button "Mark as Invoiced" at bounding box center [474, 191] width 233 height 16
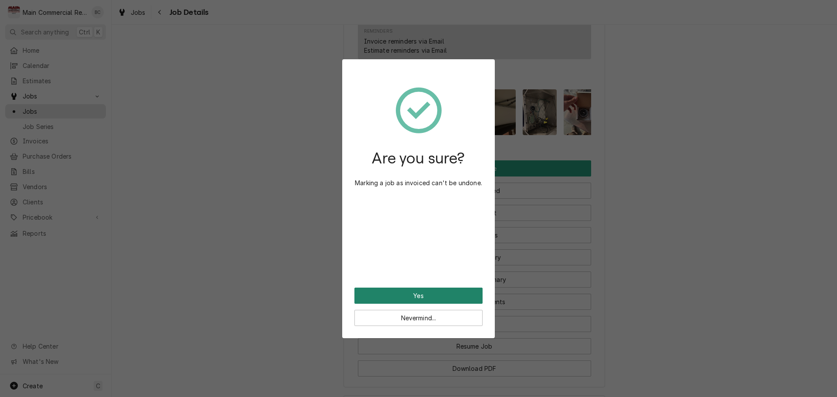
click at [422, 293] on button "Yes" at bounding box center [418, 296] width 128 height 16
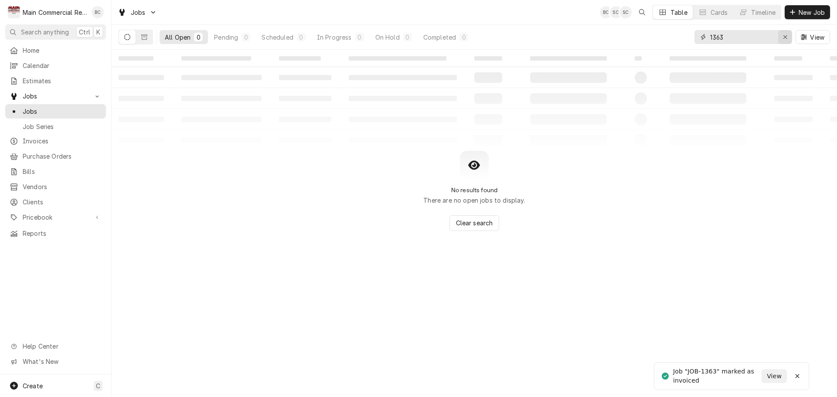
click at [784, 34] on icon "Erase input" at bounding box center [785, 37] width 5 height 6
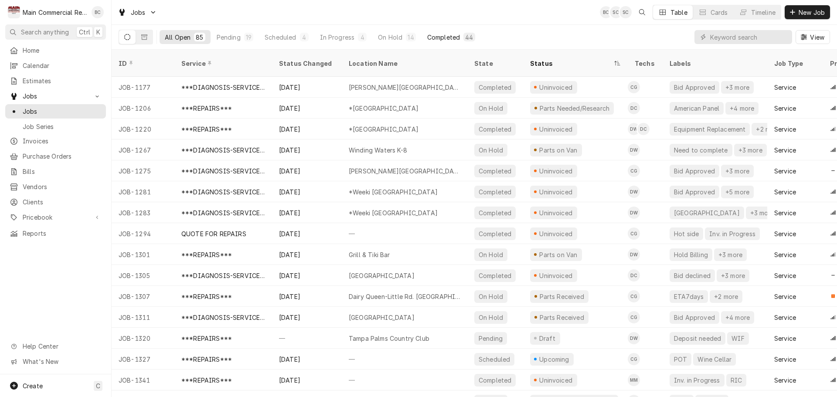
click at [442, 36] on div "Completed" at bounding box center [443, 37] width 33 height 9
